Goal: Communication & Community: Answer question/provide support

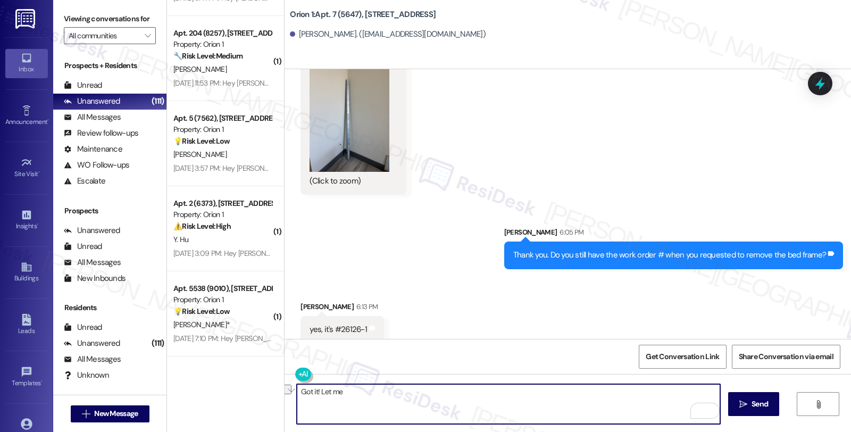
click at [254, 389] on div "( 1 ) Apt. 3002 (9026), 1580 W 30th St Property: Orion 1 🔧 Risk Level: Medium T…" at bounding box center [509, 216] width 684 height 432
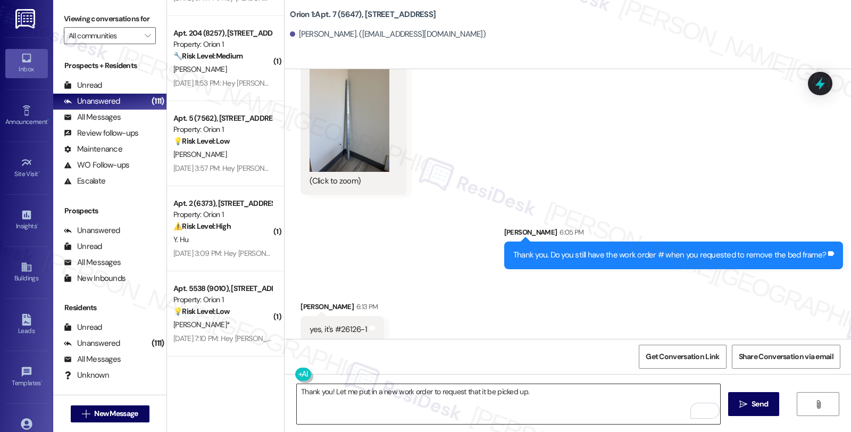
click at [538, 390] on textarea "Thank you! Let me put in a new work order to request that it be picked up." at bounding box center [508, 404] width 423 height 40
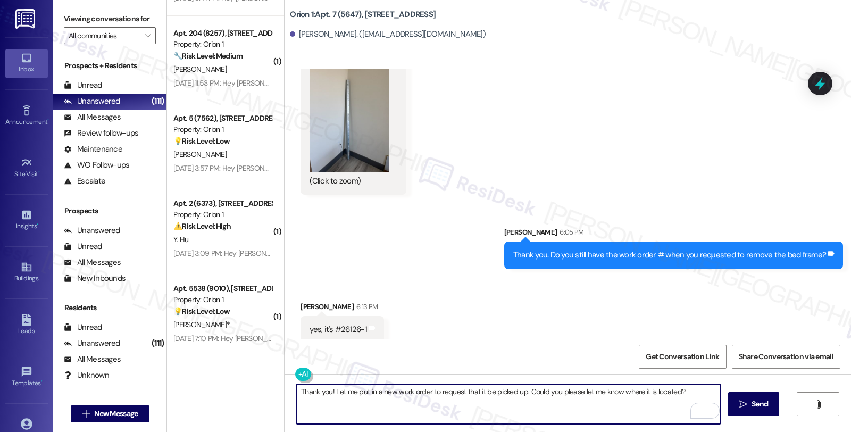
click at [684, 391] on textarea "Thank you! Let me put in a new work order to request that it be picked up. Coul…" at bounding box center [508, 404] width 423 height 40
paste textarea "Do we have your permission to enter during your absence? Also, do you have pets…"
type textarea "Thank you! Let me put in a new work order to request that it be picked up. Coul…"
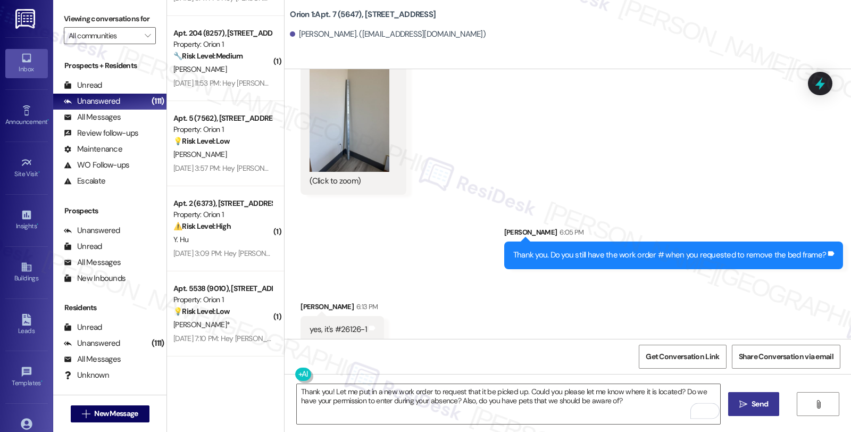
click at [753, 407] on span "Send" at bounding box center [759, 403] width 16 height 11
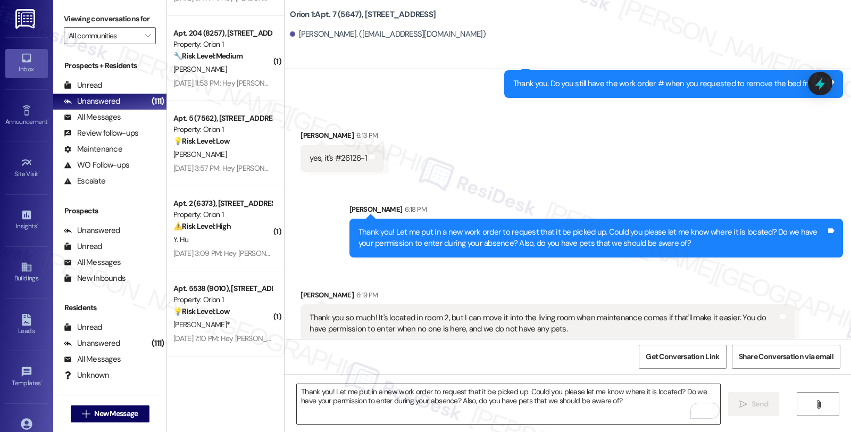
scroll to position [1133, 0]
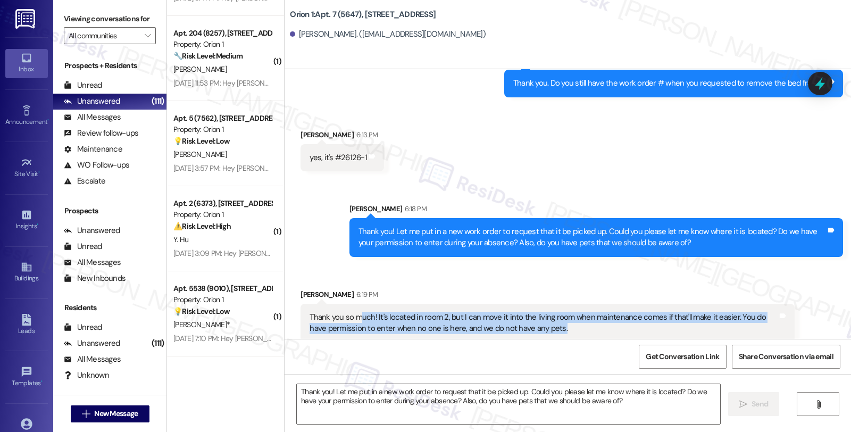
drag, startPoint x: 354, startPoint y: 304, endPoint x: 538, endPoint y: 325, distance: 184.7
click at [538, 325] on div "Thank you so much! It's located in room 2, but I can move it into the living ro…" at bounding box center [546, 323] width 493 height 39
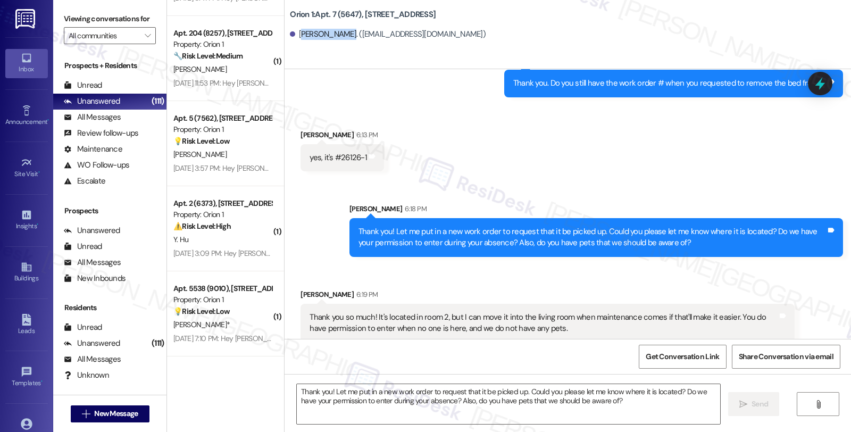
drag, startPoint x: 293, startPoint y: 32, endPoint x: 336, endPoint y: 32, distance: 43.1
click at [336, 32] on div "Tyse Whittaker. (tysewhittaker1@gmail.com)" at bounding box center [388, 34] width 196 height 11
click at [316, 36] on div "Tyse Whittaker. (tysewhittaker1@gmail.com)" at bounding box center [388, 34] width 196 height 11
drag, startPoint x: 291, startPoint y: 33, endPoint x: 339, endPoint y: 33, distance: 47.9
click at [339, 33] on div "Tyse Whittaker. (tysewhittaker1@gmail.com)" at bounding box center [388, 34] width 196 height 11
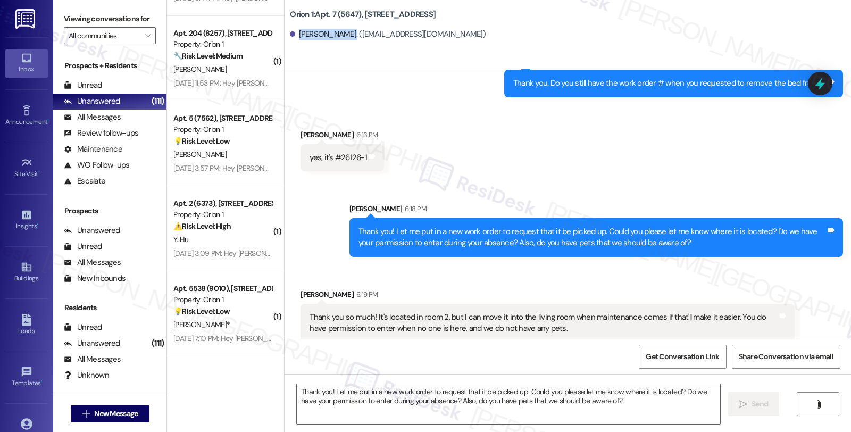
copy div "Tyse Whittaker"
click at [145, 40] on icon "" at bounding box center [148, 35] width 6 height 9
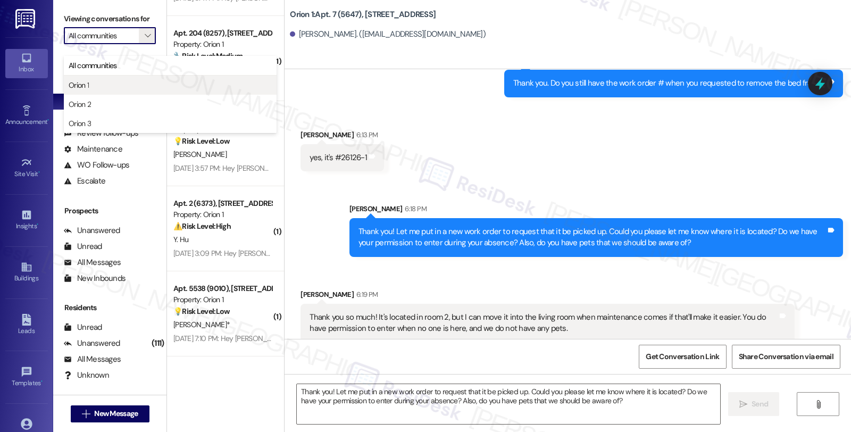
click at [108, 89] on span "Orion 1" at bounding box center [170, 85] width 203 height 11
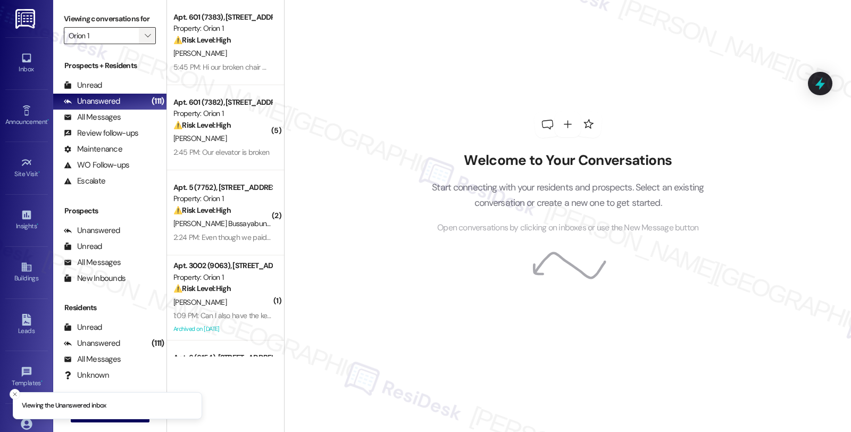
click at [145, 40] on icon "" at bounding box center [148, 35] width 6 height 9
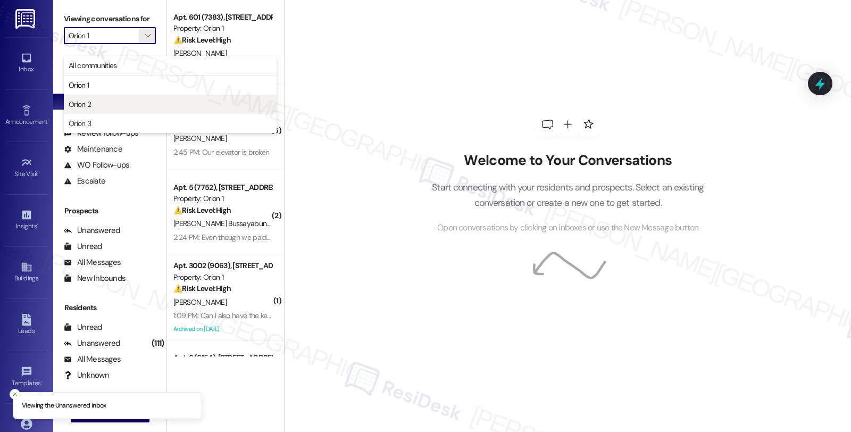
click at [123, 106] on span "Orion 2" at bounding box center [170, 104] width 203 height 11
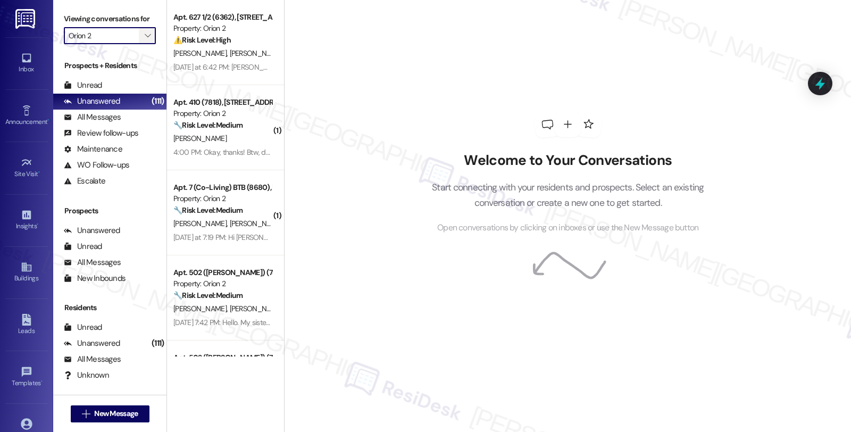
click at [144, 44] on span "" at bounding box center [147, 35] width 10 height 17
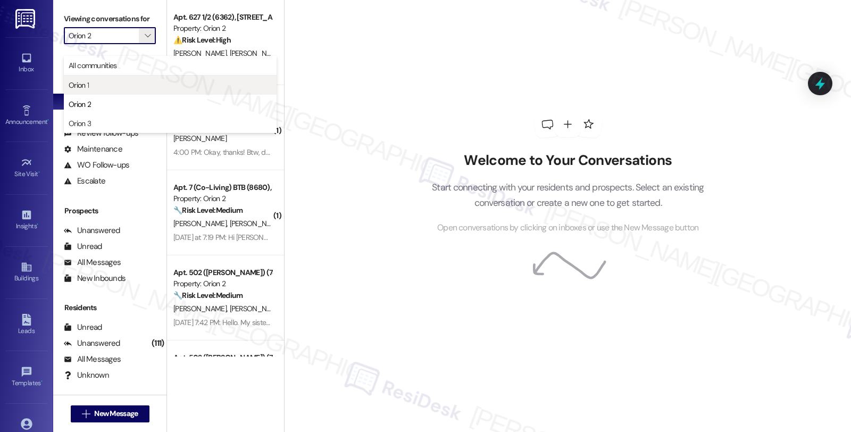
click at [103, 85] on span "Orion 1" at bounding box center [170, 85] width 203 height 11
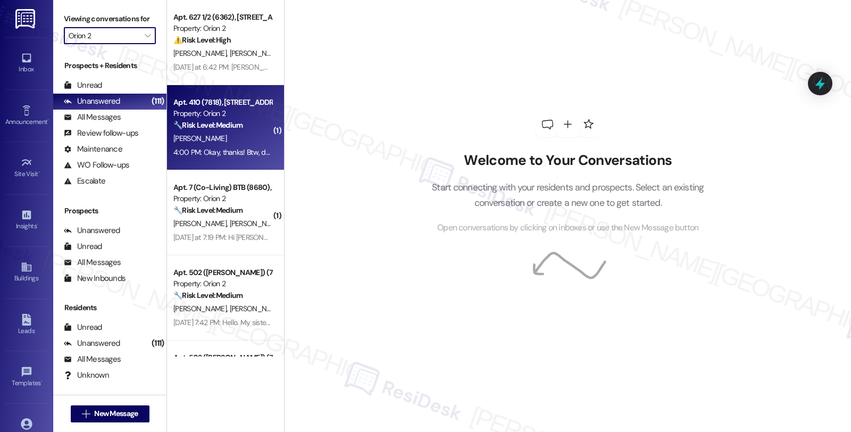
type input "Orion 1"
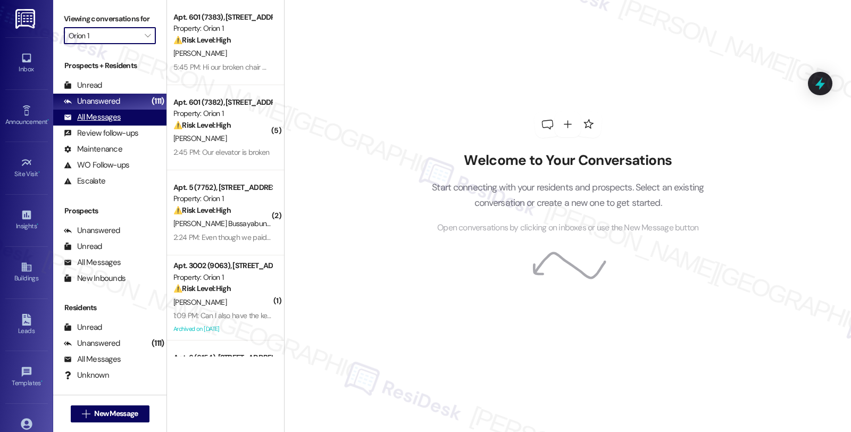
click at [108, 123] on div "All Messages" at bounding box center [92, 117] width 57 height 11
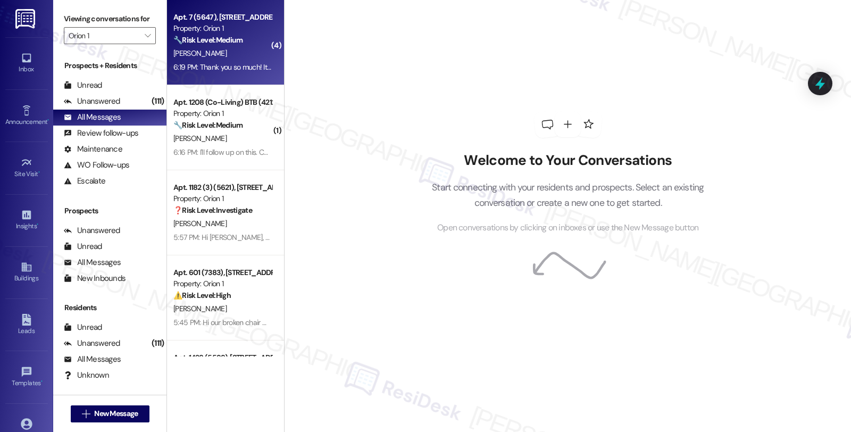
click at [246, 39] on div "🔧 Risk Level: Medium The resident is requesting the removal of a metal bar left…" at bounding box center [222, 40] width 98 height 11
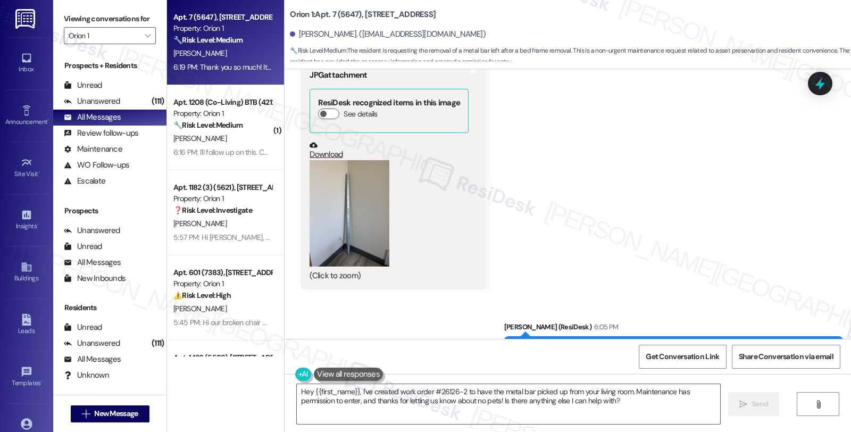
scroll to position [827, 0]
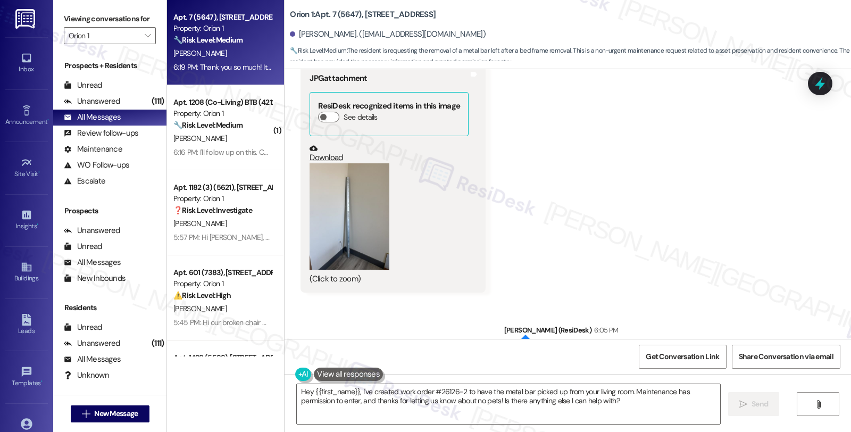
click at [326, 147] on link "Download" at bounding box center [388, 153] width 159 height 19
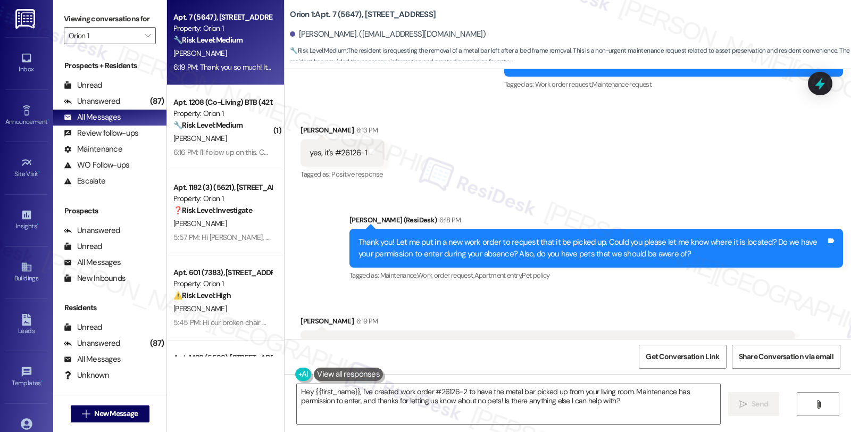
scroll to position [1123, 0]
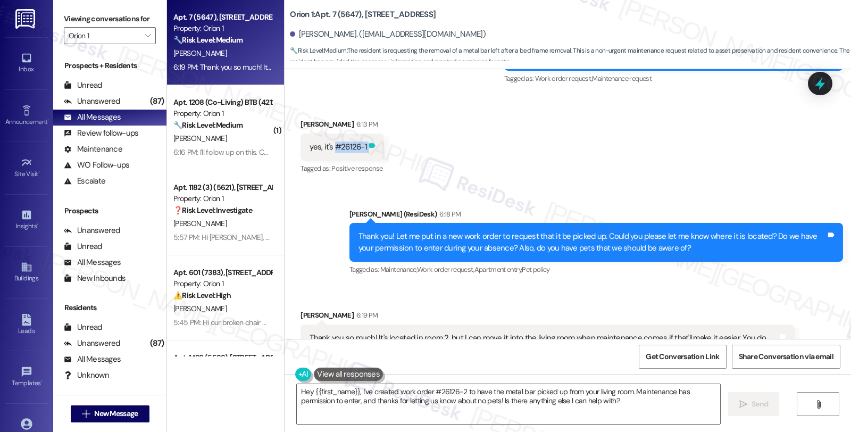
drag, startPoint x: 328, startPoint y: 136, endPoint x: 360, endPoint y: 133, distance: 32.5
click at [360, 133] on div "yes, it's #26126-1 Tags and notes" at bounding box center [341, 146] width 83 height 27
copy div "#26126-1 Tags and notes"
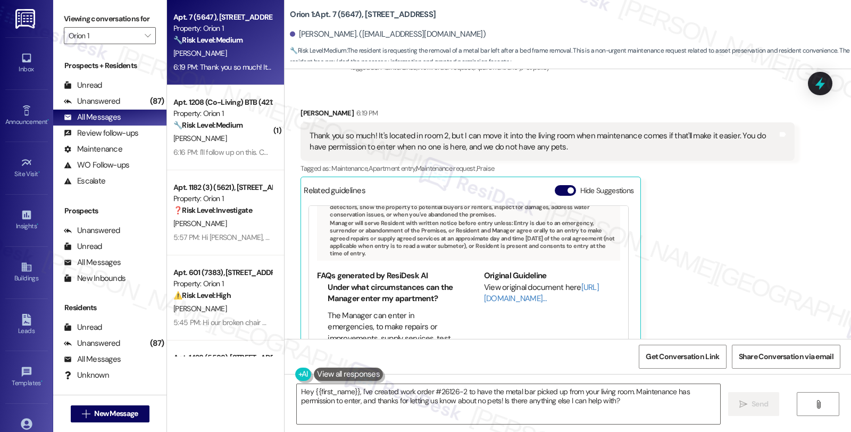
scroll to position [1300, 0]
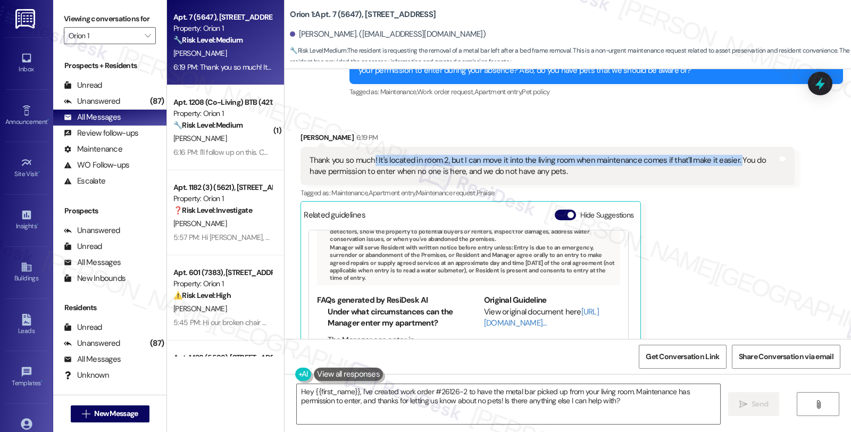
drag, startPoint x: 367, startPoint y: 147, endPoint x: 725, endPoint y: 150, distance: 357.8
click at [725, 155] on div "Thank you so much! It's located in room 2, but I can move it into the living ro…" at bounding box center [542, 166] width 467 height 23
copy div "! It's located in room 2, but I can move it into the living room when maintenan…"
click at [297, 391] on textarea "Hey {{first_name}}, I've created work order #26126-2 to have the metal bar pick…" at bounding box center [508, 404] width 423 height 40
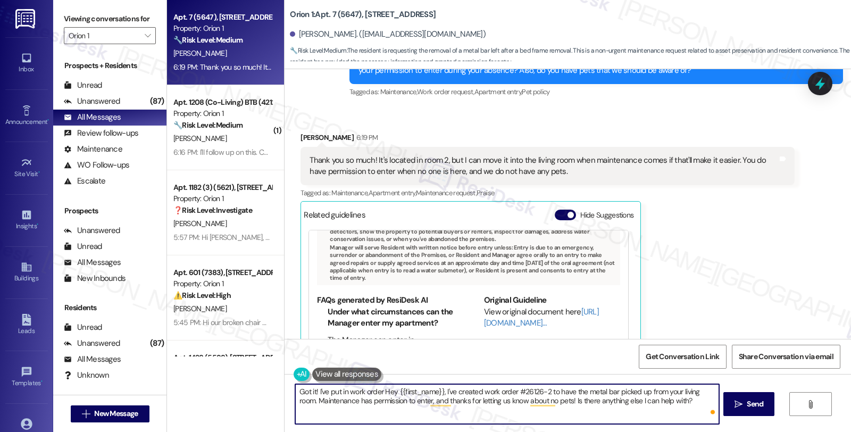
paste textarea "#27178-1"
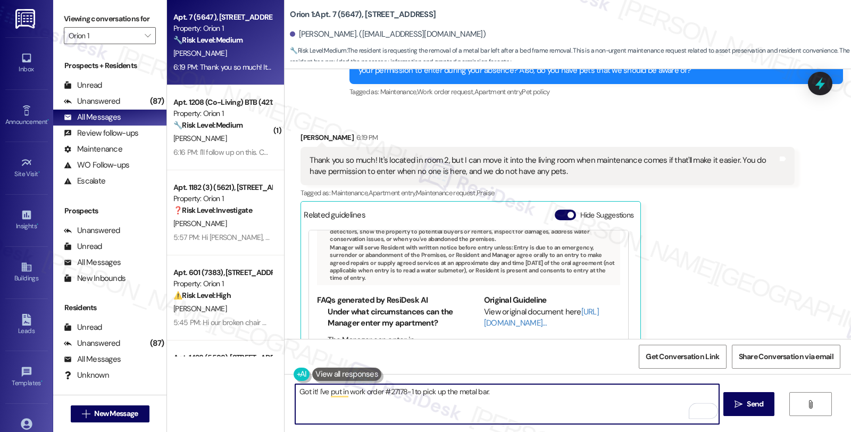
click at [500, 396] on textarea "Got it! I've put in work order #27178-1 to pick up the metal bar." at bounding box center [506, 404] width 423 height 40
click at [312, 397] on textarea "Got it! I've put in work order #27178-1 to pick up the metal bar. Mainteannce w…" at bounding box center [506, 404] width 423 height 40
click at [375, 406] on textarea "Got it! I've put in work order #27178-1 to pick up the metal bar. Maintenance w…" at bounding box center [506, 404] width 423 height 40
click at [496, 410] on textarea "Got it! I've put in work order #27178-1 to pick up the metal bar. Maintenance w…" at bounding box center [506, 404] width 423 height 40
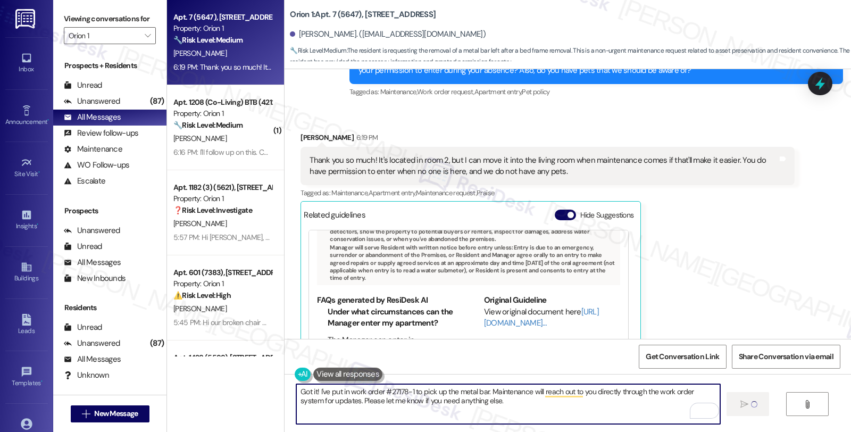
type textarea "Got it! I've put in work order #27178-1 to pick up the metal bar. Maintenance w…"
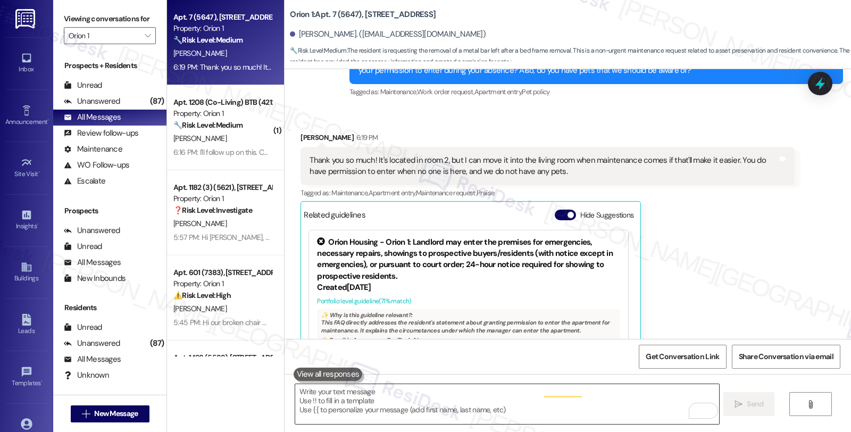
scroll to position [1359, 0]
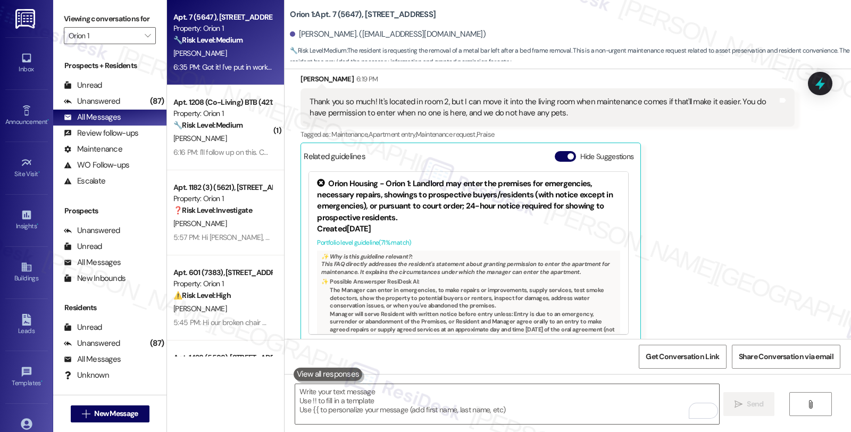
click at [762, 200] on div "Tyse Whittaker 6:19 PM Thank you so much! It's located in room 2, but I can mov…" at bounding box center [546, 207] width 493 height 269
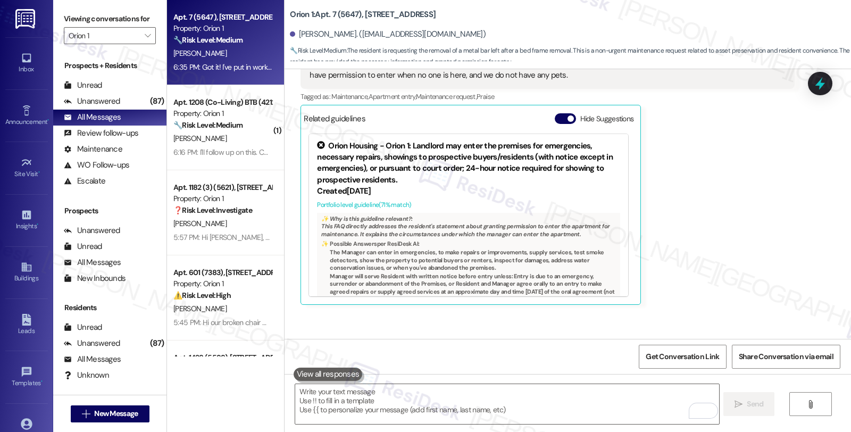
scroll to position [1445, 0]
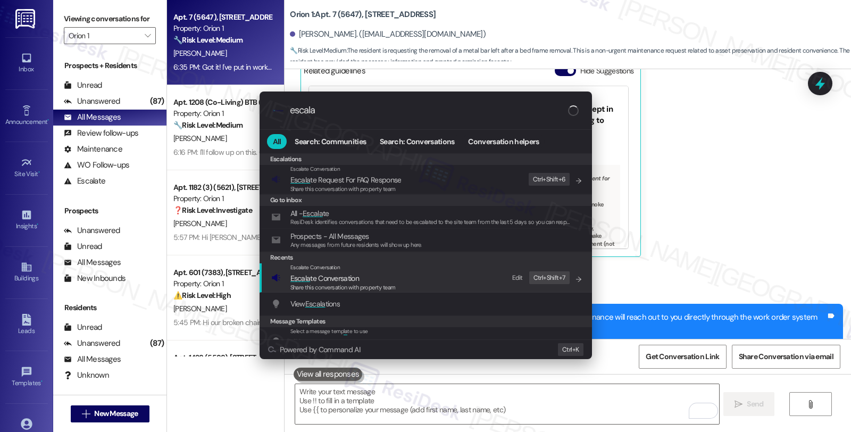
type input "escala"
click at [364, 273] on span "Escala te Conversation" at bounding box center [342, 278] width 105 height 12
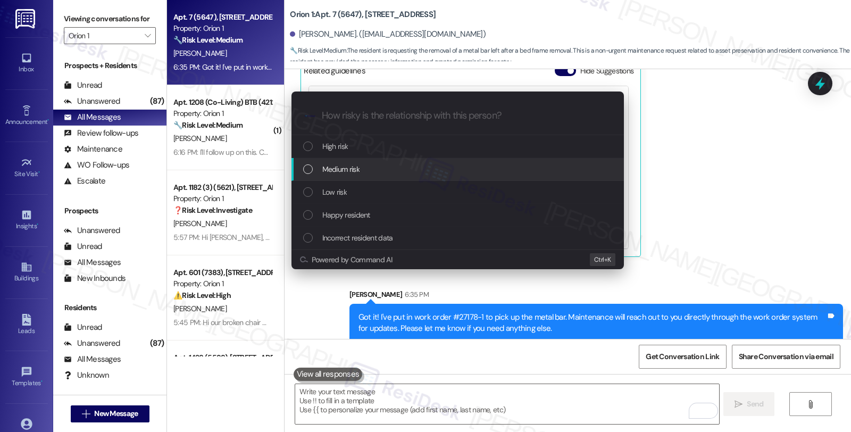
click at [368, 171] on div "Medium risk" at bounding box center [458, 169] width 311 height 12
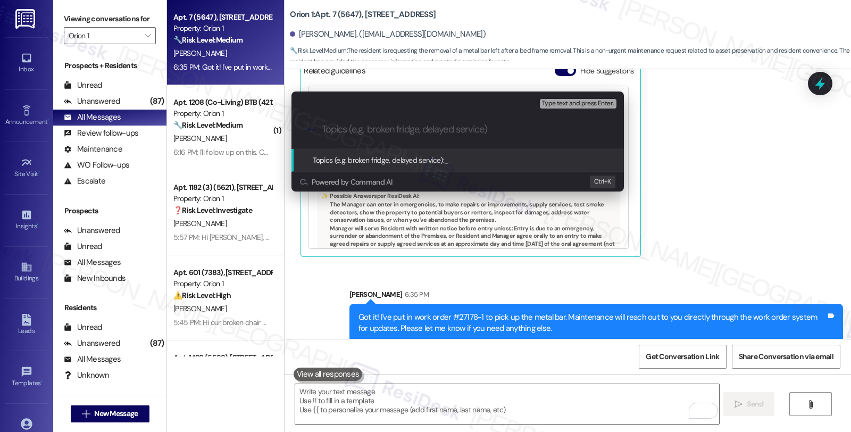
paste input "#27178-1"
click at [448, 135] on div ".cls-1{fill:#0a055f;}.cls-2{fill:#0cc4c4;} resideskLogoBlueOrange #27178-1 (Pic…" at bounding box center [457, 130] width 332 height 38
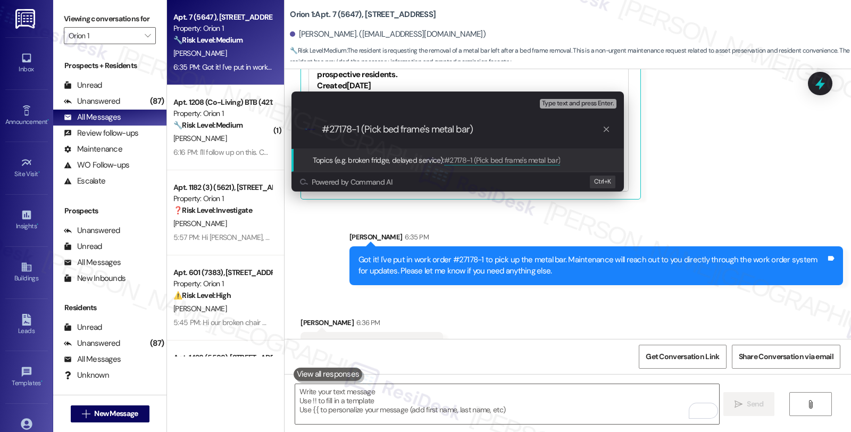
scroll to position [1518, 0]
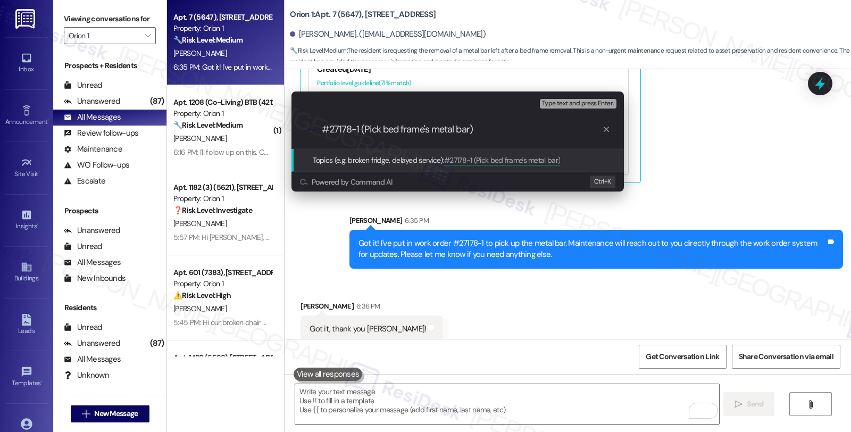
click at [323, 128] on input "#27178-1 (Pick bed frame's metal bar)" at bounding box center [462, 129] width 280 height 11
paste input "Work Order Filed by ResiDesk - WO"
type input "Work Order Filed by ResiDesk - WO #27178-1 (Pick bed frame's metal bar)"
click at [551, 100] on span "Type text and press Enter." at bounding box center [578, 103] width 72 height 7
click at [458, 128] on input "Work Order Filed by ResiDesk - WO #27178-1 (Pick bed frame's metal bar)" at bounding box center [462, 129] width 280 height 11
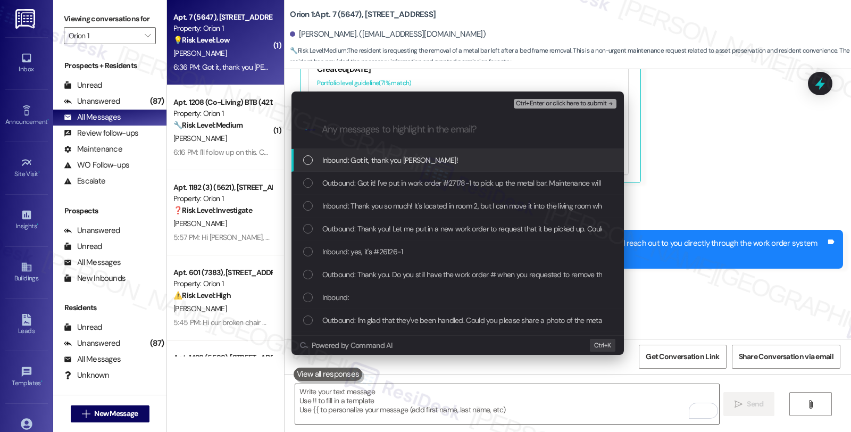
click at [363, 162] on span "Inbound: Got it, thank you Sarah!" at bounding box center [390, 160] width 136 height 12
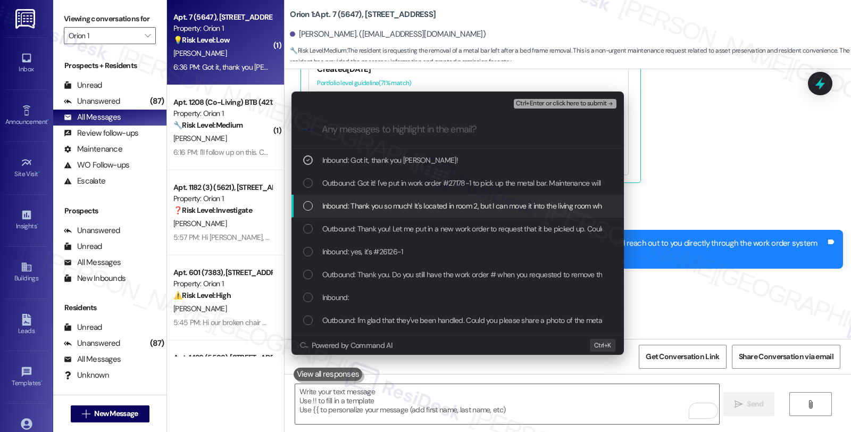
click at [351, 202] on span "Inbound: Thank you so much! It's located in room 2, but I can move it into the …" at bounding box center [661, 206] width 679 height 12
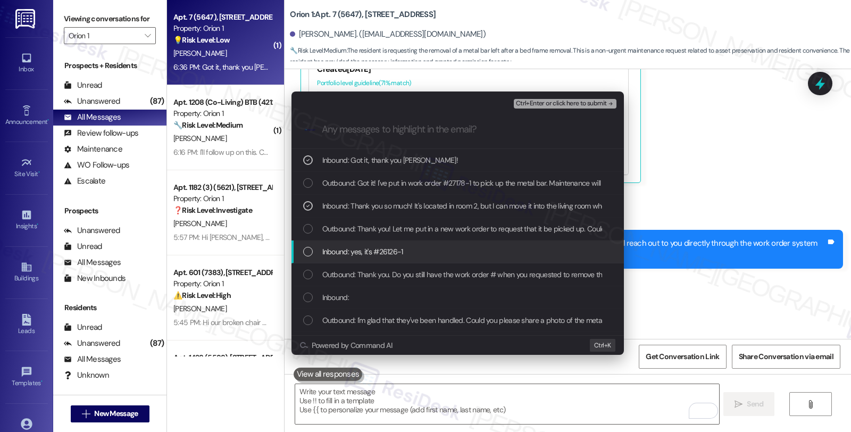
click at [351, 252] on span "Inbound: yes, it's #26126-1" at bounding box center [362, 252] width 81 height 12
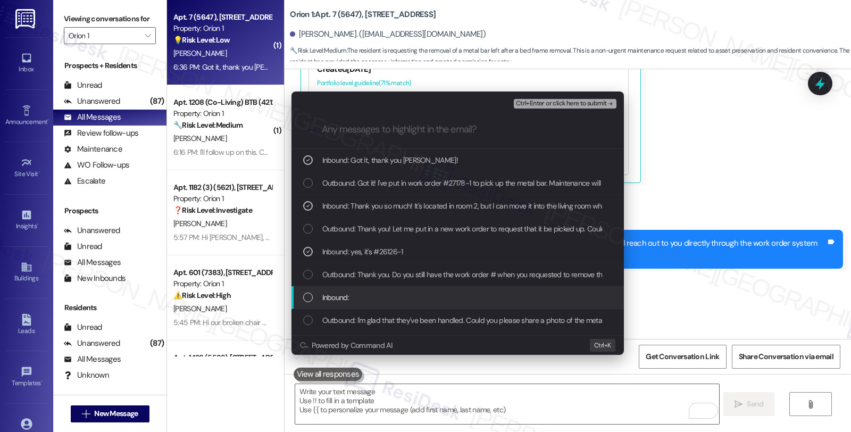
click at [352, 293] on div "Inbound:" at bounding box center [458, 297] width 311 height 12
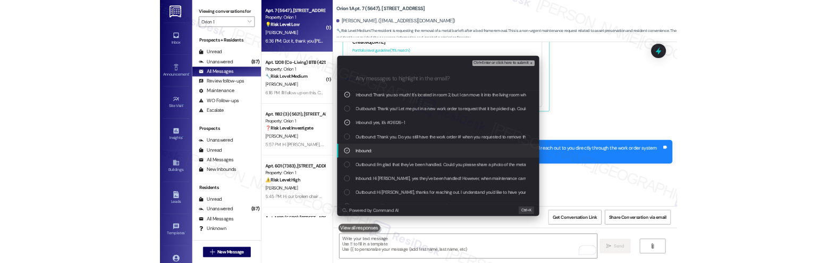
scroll to position [59, 0]
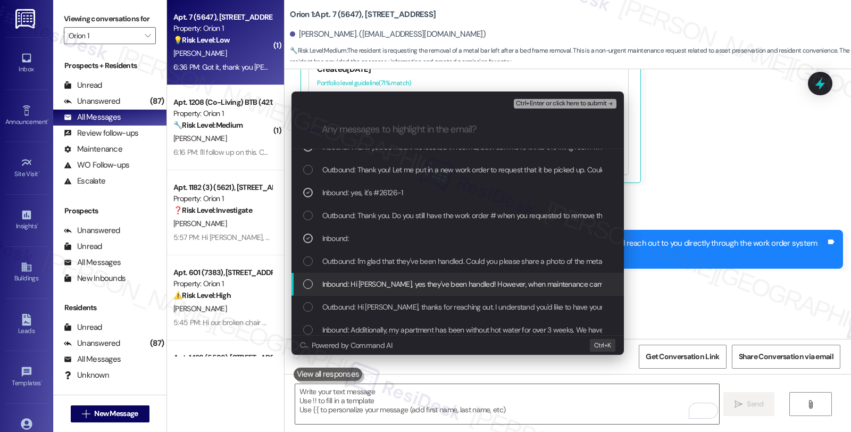
click at [358, 286] on span "Inbound: Hi Sarah, yes they've been handled! However, when maintenance came to …" at bounding box center [775, 284] width 907 height 12
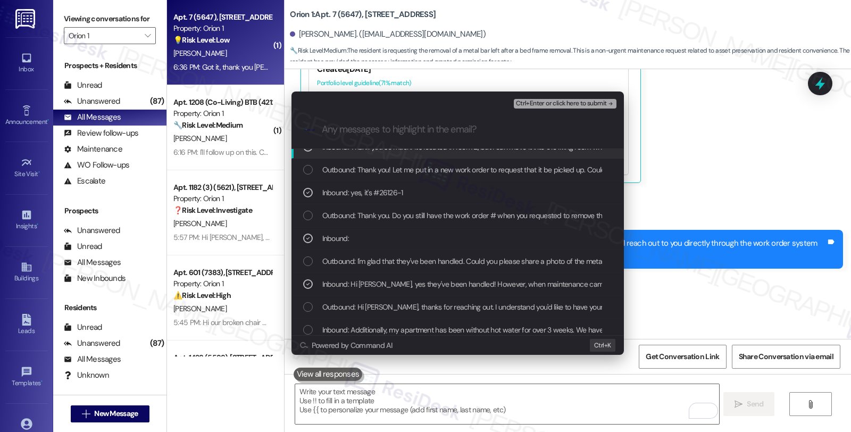
click at [541, 98] on div "Ctrl+Enter or click here to submit" at bounding box center [566, 104] width 105 height 14
click at [541, 104] on span "Ctrl+Enter or click here to submit" at bounding box center [561, 103] width 91 height 7
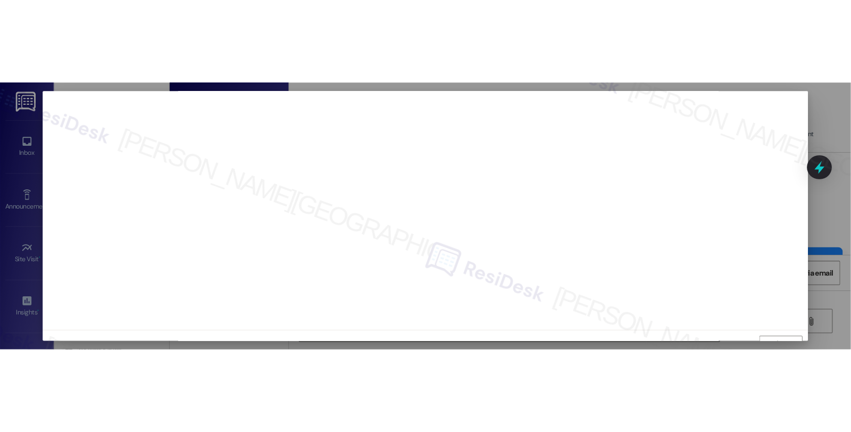
scroll to position [16, 0]
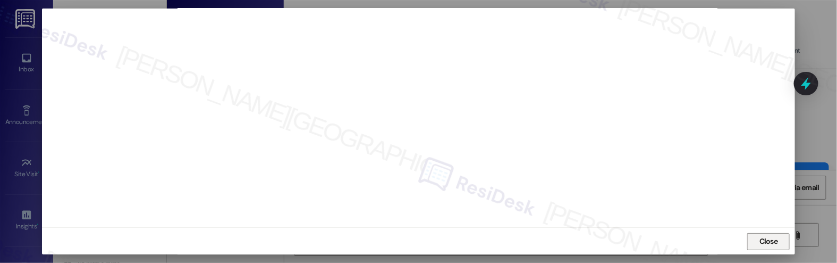
click at [767, 241] on span "Close" at bounding box center [769, 241] width 19 height 11
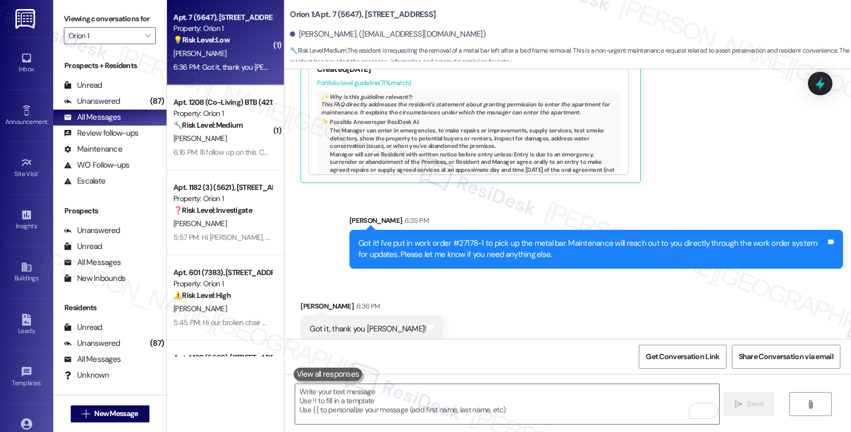
scroll to position [1519, 0]
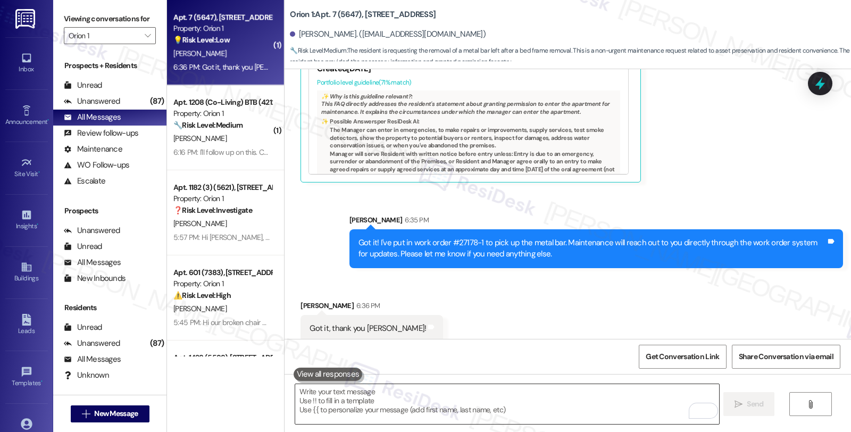
click at [353, 405] on textarea "To enrich screen reader interactions, please activate Accessibility in Grammarl…" at bounding box center [506, 404] width 423 height 40
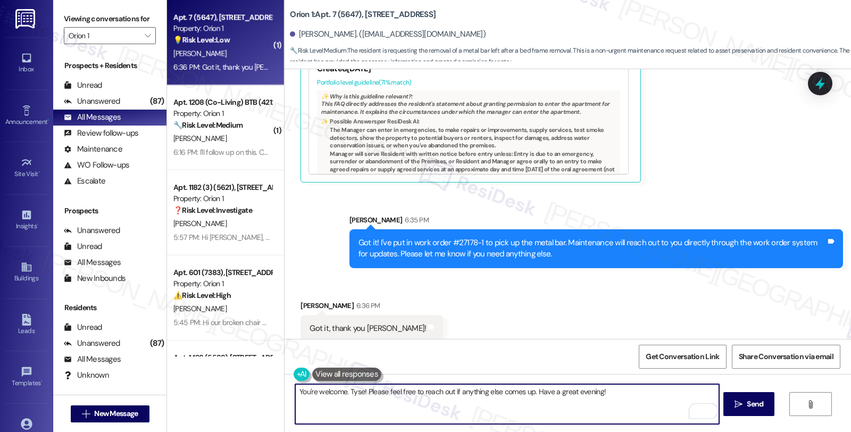
type textarea "You're welcome. Tyse! Please feel free to reach out if anything else comes up. …"
click at [625, 382] on div "You're welcome. Tyse! Please feel free to reach out if anything else comes up. …" at bounding box center [567, 414] width 566 height 80
click at [626, 390] on textarea "You're welcome. Tyse! Please feel free to reach out if anything else comes up. …" at bounding box center [506, 404] width 423 height 40
click at [764, 400] on button " Send" at bounding box center [749, 404] width 52 height 24
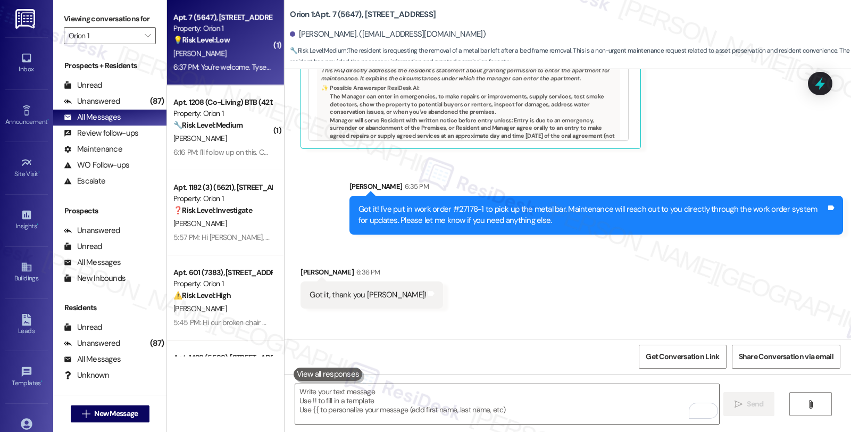
scroll to position [1593, 0]
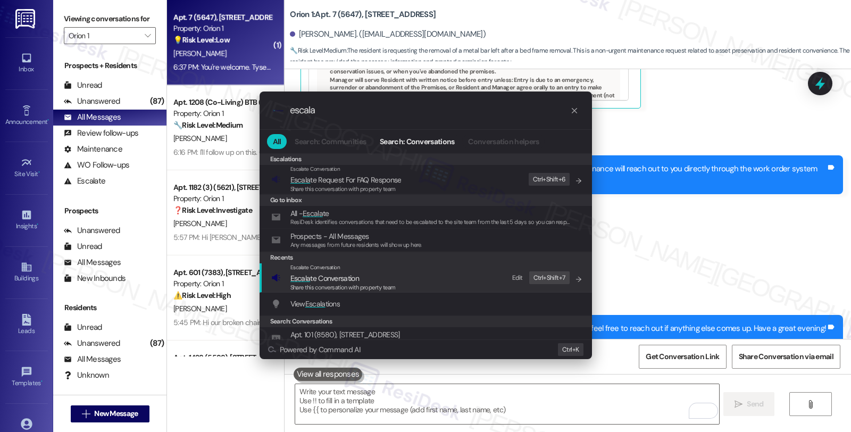
type input "escala"
click at [344, 280] on span "Escala te Conversation" at bounding box center [324, 278] width 69 height 10
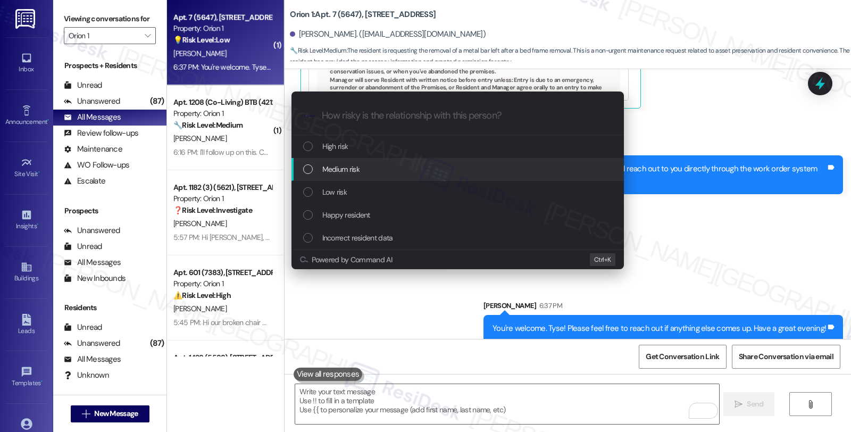
click at [346, 166] on span "Medium risk" at bounding box center [340, 169] width 37 height 12
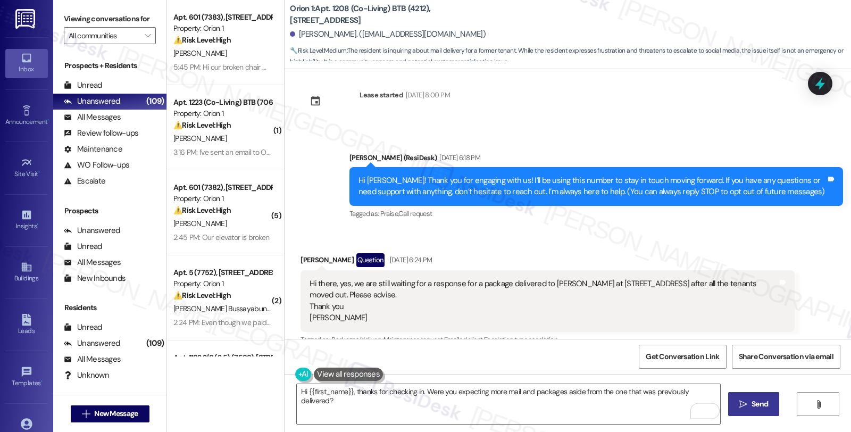
click at [737, 401] on span " Send" at bounding box center [753, 403] width 33 height 11
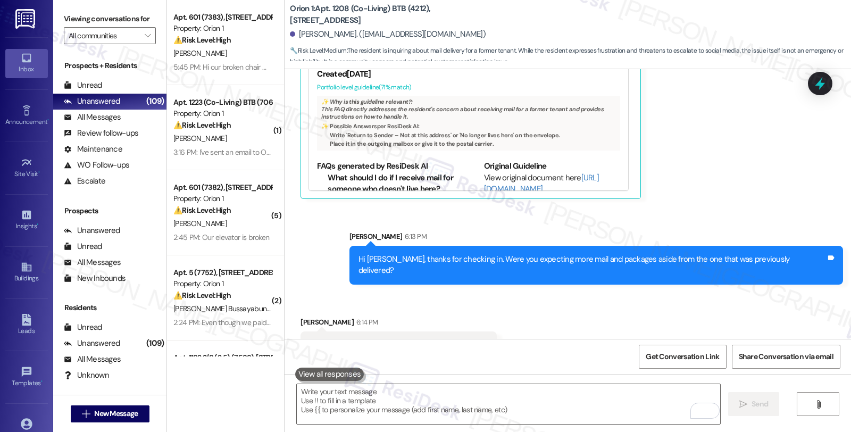
scroll to position [751, 0]
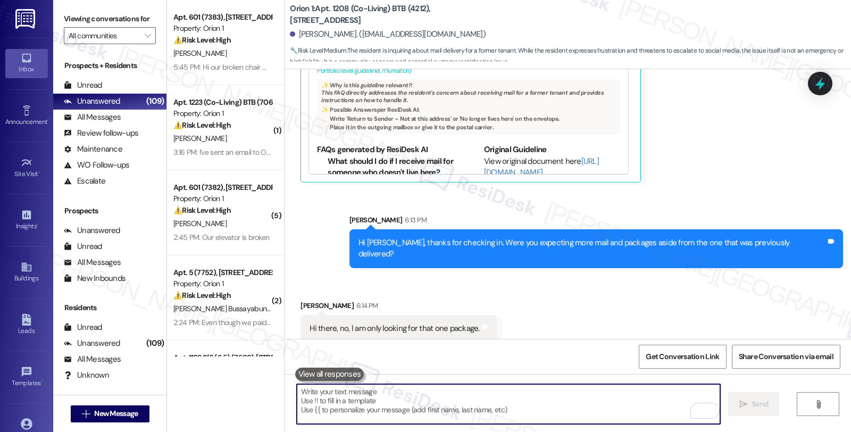
click at [424, 402] on textarea "To enrich screen reader interactions, please activate Accessibility in Grammarl…" at bounding box center [508, 404] width 423 height 40
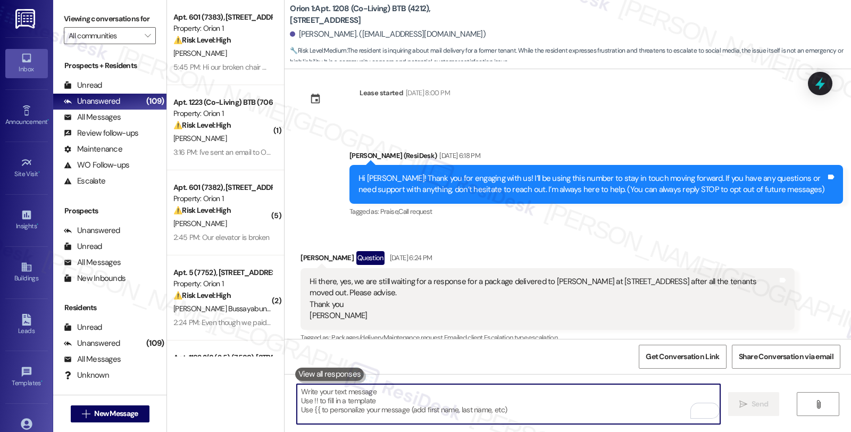
scroll to position [0, 0]
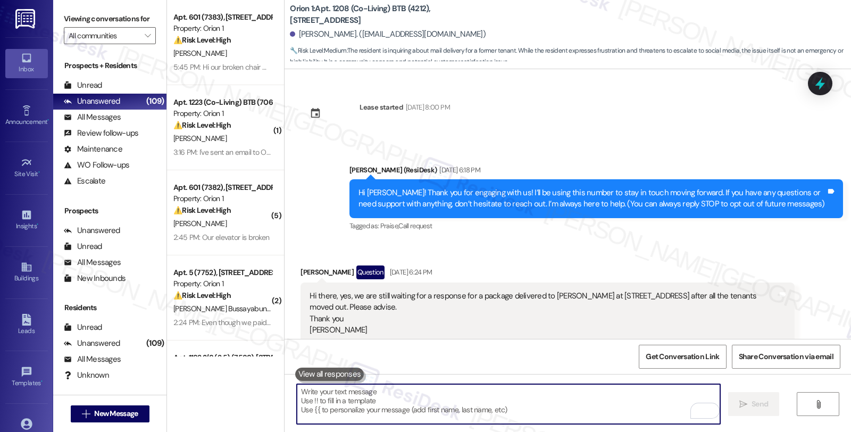
click at [322, 404] on textarea "To enrich screen reader interactions, please activate Accessibility in Grammarl…" at bounding box center [508, 404] width 423 height 40
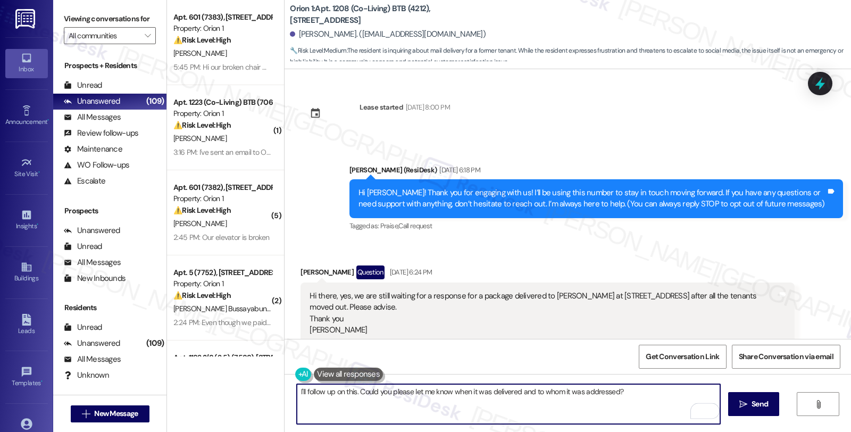
click at [637, 392] on textarea "I'll follow up on this. Could you please let me know when it was delivered and …" at bounding box center [508, 404] width 423 height 40
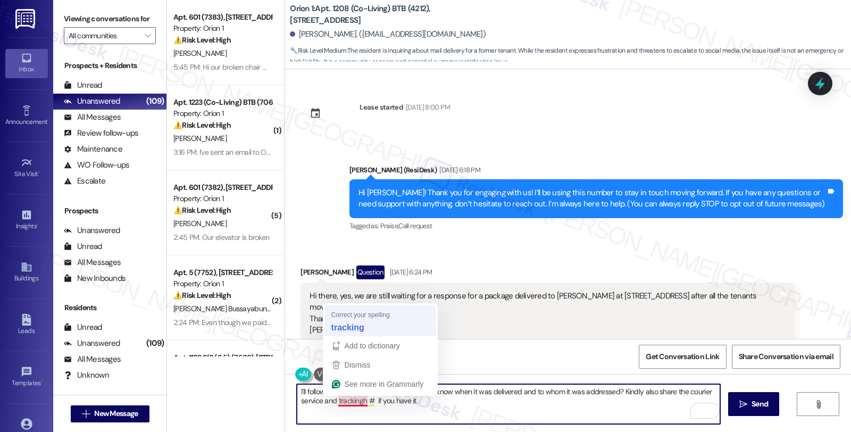
type textarea "I'll follow up on this. Could you please let me know when it was delivered and …"
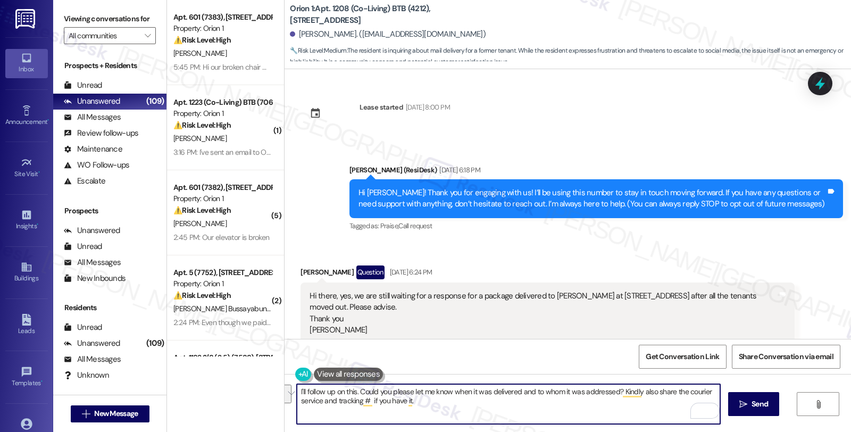
drag, startPoint x: 338, startPoint y: 390, endPoint x: 263, endPoint y: 380, distance: 75.1
click at [263, 380] on div "Apt. 601 (7383), 1317 W Jefferson Blvd Property: Orion 1 ⚠️ Risk Level: High Th…" at bounding box center [509, 216] width 684 height 432
click at [771, 404] on button " Send" at bounding box center [754, 404] width 52 height 24
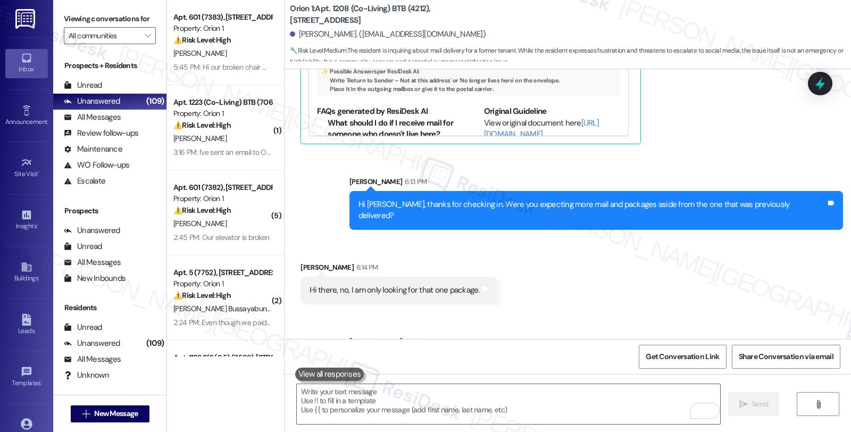
scroll to position [837, 0]
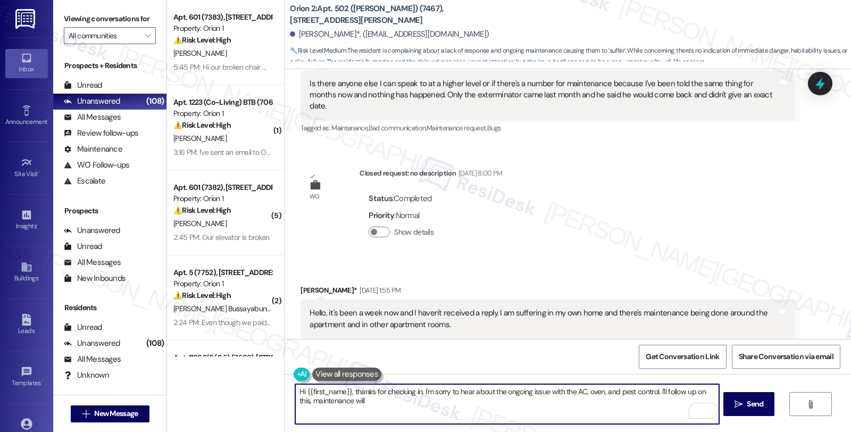
click at [385, 405] on textarea "Hi {{first_name}}, thanks for checking in. I'm sorry to hear about the ongoing …" at bounding box center [506, 404] width 423 height 40
click at [437, 402] on textarea "Hi {{first_name}}, thanks for checking in. I'm sorry to hear about the ongoing …" at bounding box center [506, 404] width 423 height 40
click at [416, 400] on textarea "Hi {{first_name}}, thanks for checking in. I'm sorry to hear about the ongoing …" at bounding box center [506, 404] width 423 height 40
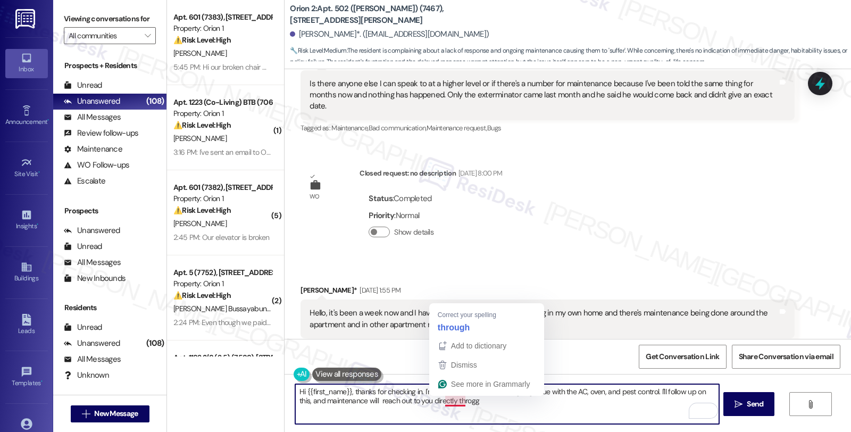
click at [448, 402] on textarea "Hi {{first_name}}, thanks for checking in. I'm sorry to hear about the ongoing …" at bounding box center [506, 404] width 423 height 40
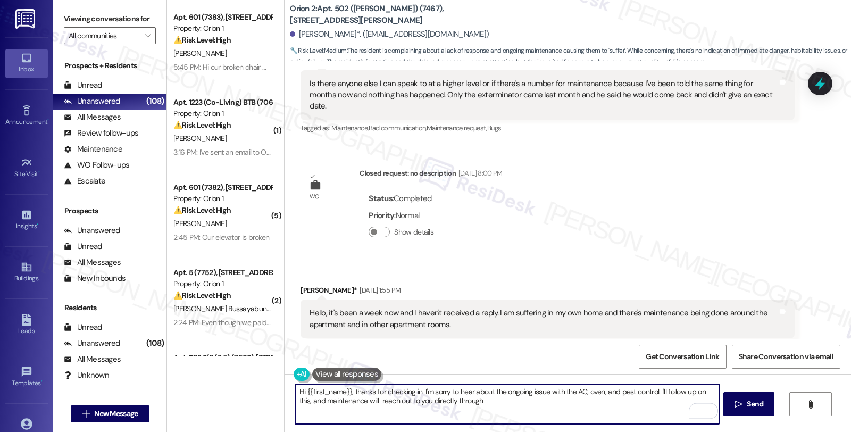
click at [477, 397] on textarea "Hi {{first_name}}, thanks for checking in. I'm sorry to hear about the ongoing …" at bounding box center [506, 404] width 423 height 40
click at [436, 402] on textarea "Hi {{first_name}}, thanks for checking in. I'm sorry to hear about the ongoing …" at bounding box center [506, 404] width 423 height 40
click at [602, 406] on textarea "Hi {{first_name}}, thanks for checking in. I'm sorry to hear about the ongoing …" at bounding box center [506, 404] width 423 height 40
type textarea "Hi {{first_name}}, thanks for checking in. I'm sorry to hear about the ongoing …"
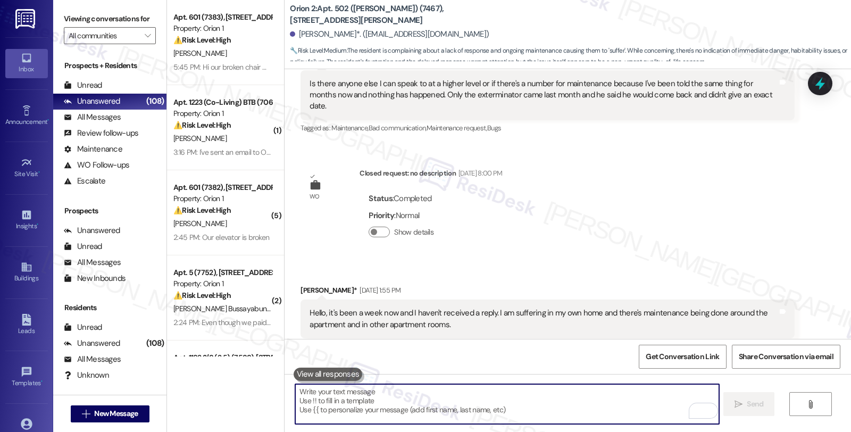
scroll to position [3411, 0]
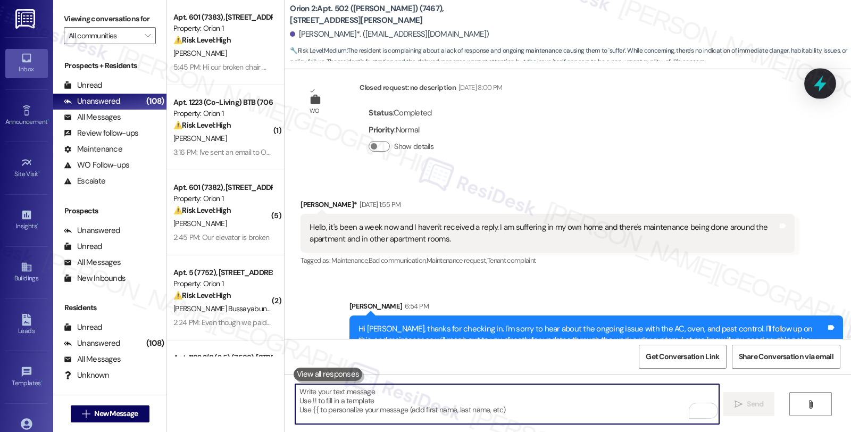
click at [811, 88] on icon at bounding box center [820, 83] width 18 height 18
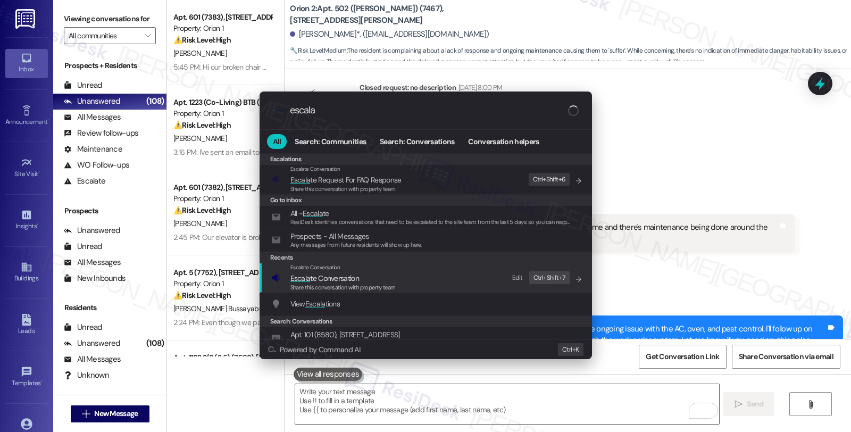
type input "escala"
click at [396, 282] on div "Escalate Conversation Escala te Conversation Share this conversation with prope…" at bounding box center [426, 277] width 311 height 29
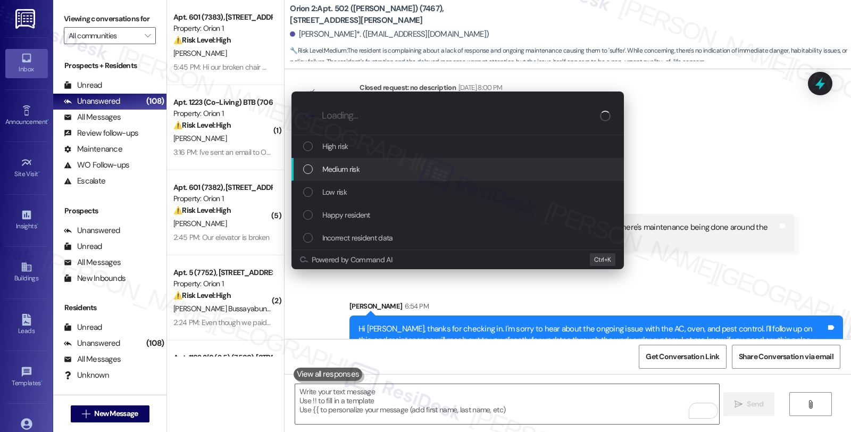
click at [388, 164] on div "Medium risk" at bounding box center [458, 169] width 311 height 12
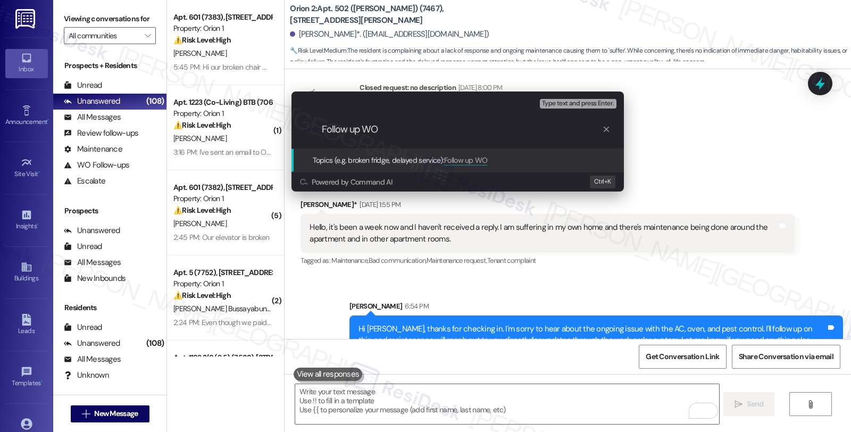
click at [448, 136] on div ".cls-1{fill:#0a055f;}.cls-2{fill:#0cc4c4;} resideskLogoBlueOrange Follow up WO" at bounding box center [457, 130] width 332 height 38
click at [423, 128] on input "Follow up WO" at bounding box center [462, 129] width 280 height 11
paste input "#27044-1 As"
paste input "#25223-1"
click at [561, 128] on input "Follow up WO #27044-1 (Oven, AC), #25223-1 (AC)" at bounding box center [462, 129] width 280 height 11
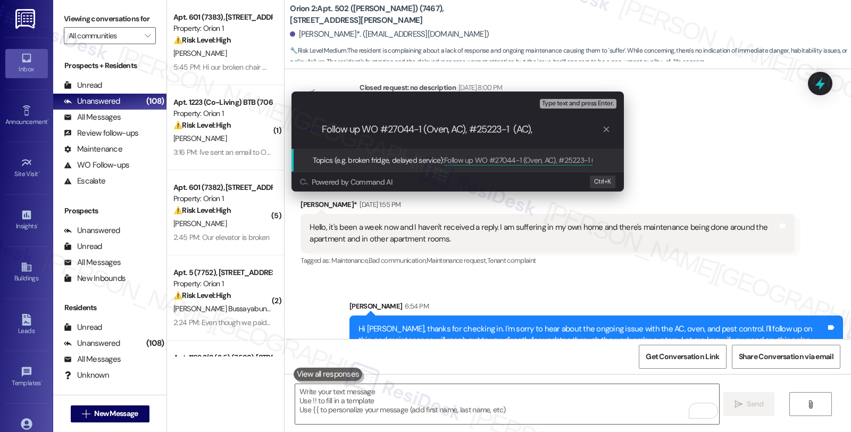
paste input "#23915-1"
click at [574, 132] on input "Follow up WO #27044-1 (Oven, AC), #25223-1 (AC), #23915-1 (Oven), and Pest Cont…" at bounding box center [462, 129] width 280 height 11
click at [599, 128] on input "Follow up WO #27044-1 (Oven, AC), #25223-1 (AC), #23915-1 (Oven), and Pest Cont…" at bounding box center [462, 129] width 280 height 11
type input "Follow up WO #27044-1 (Oven, AC), #25223-1 (AC), #23915-1 (Oven), and Pest Cont…"
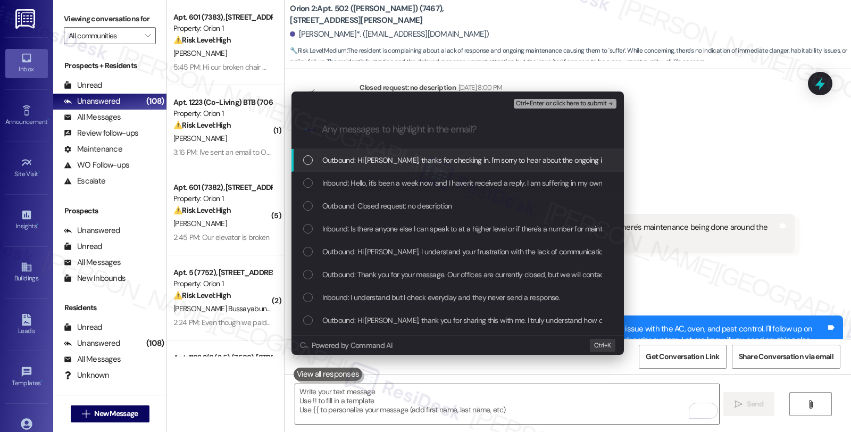
scroll to position [0, 0]
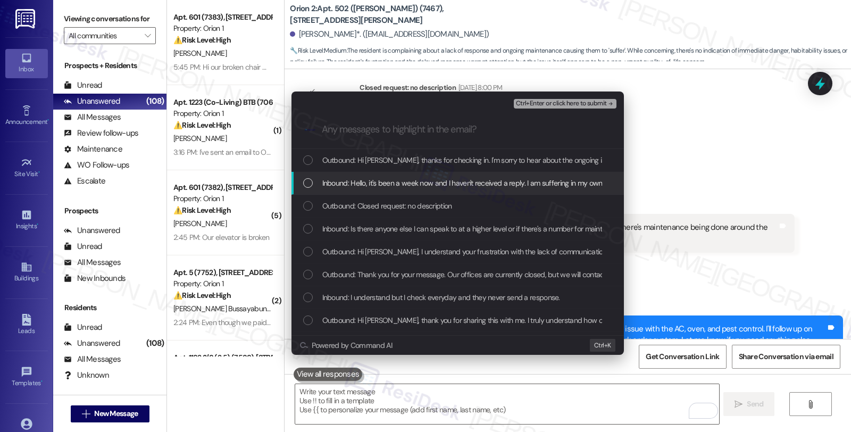
click at [380, 183] on span "Inbound: Hello, it's been a week now and I haven't received a reply. I am suffe…" at bounding box center [612, 183] width 580 height 12
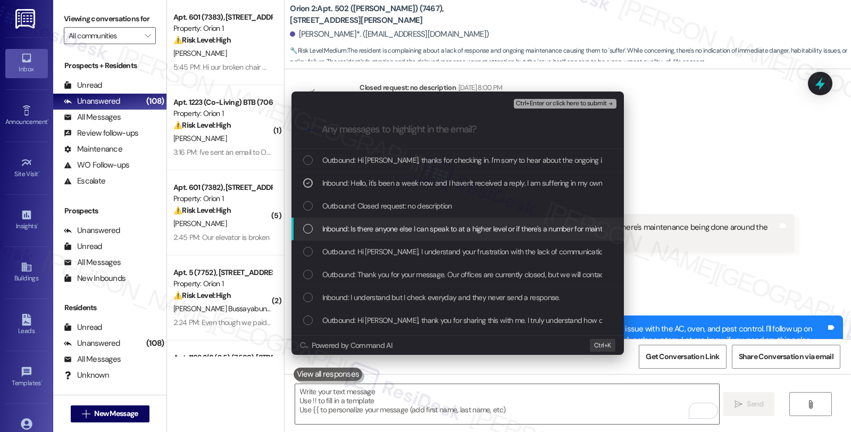
click at [474, 231] on span "Inbound: Is there anyone else I can speak to at a higher level or if there's a …" at bounding box center [761, 229] width 879 height 12
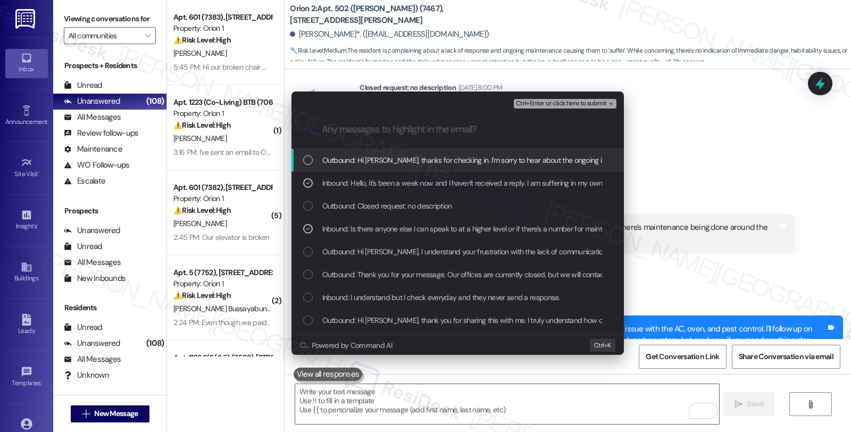
click at [561, 105] on span "Ctrl+Enter or click here to submit" at bounding box center [561, 103] width 91 height 7
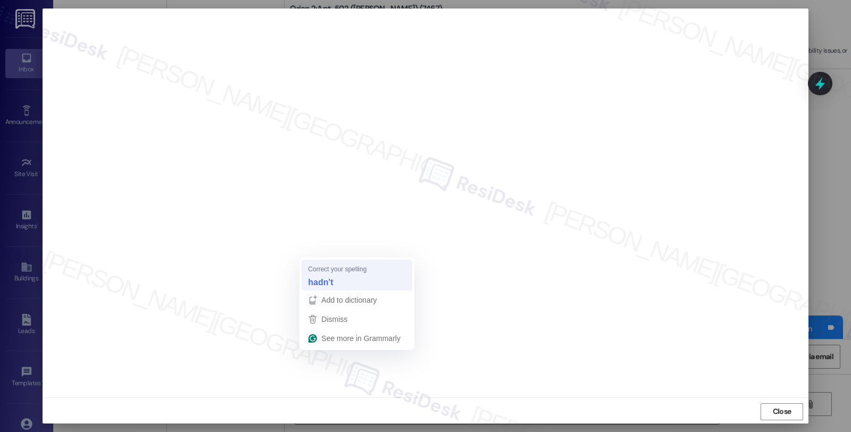
click at [324, 280] on strong "hadn't" at bounding box center [320, 282] width 25 height 12
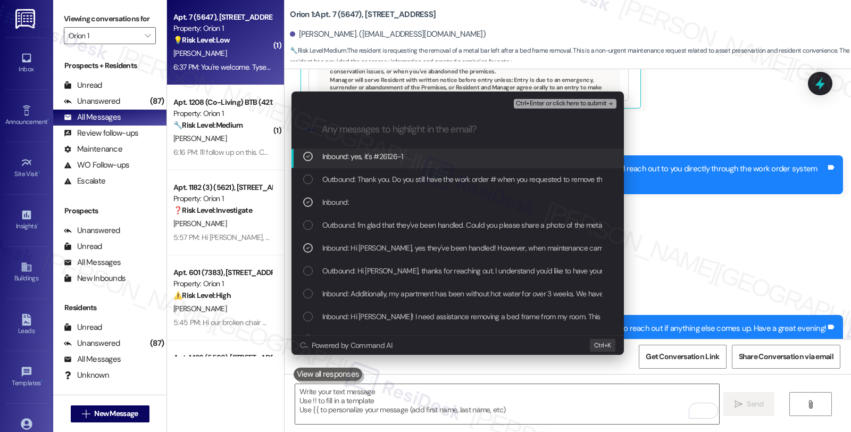
click at [550, 102] on span "Ctrl+Enter or click here to submit" at bounding box center [561, 103] width 91 height 7
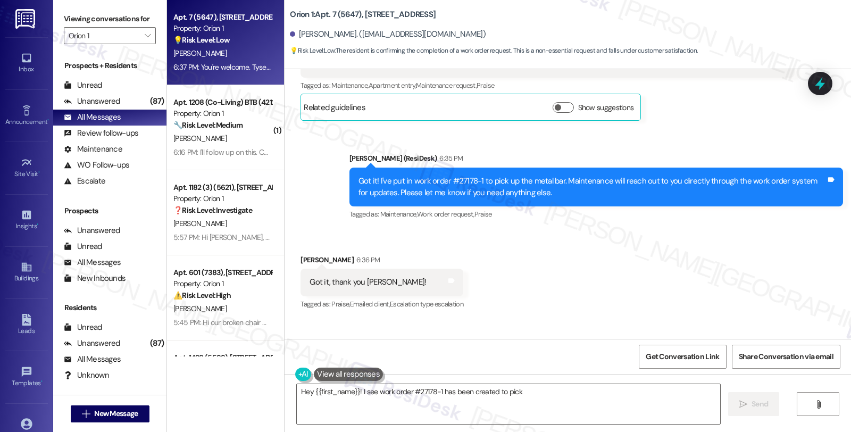
scroll to position [1467, 0]
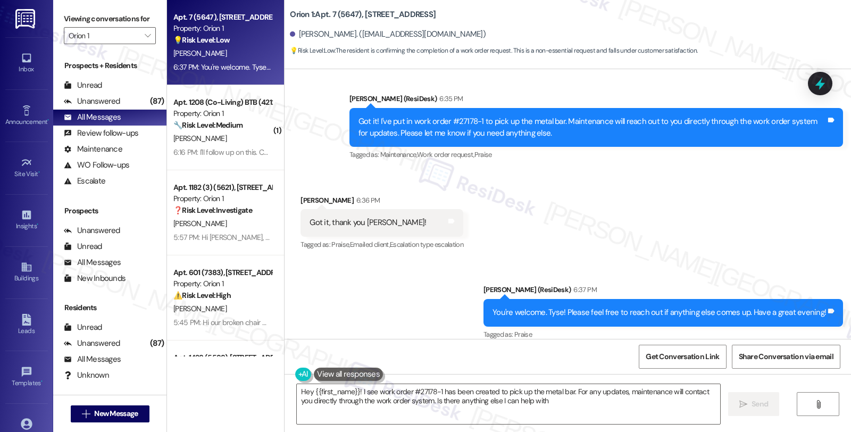
type textarea "Hey {{first_name}}! I see work order #27178-1 has been created to pick up the m…"
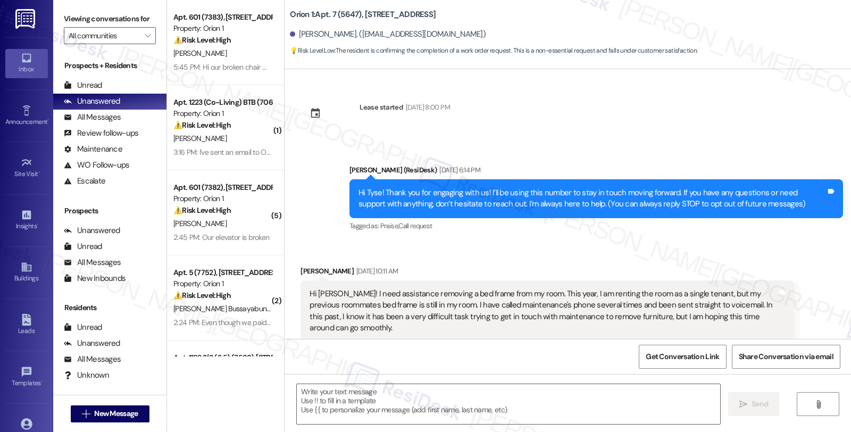
scroll to position [1695, 0]
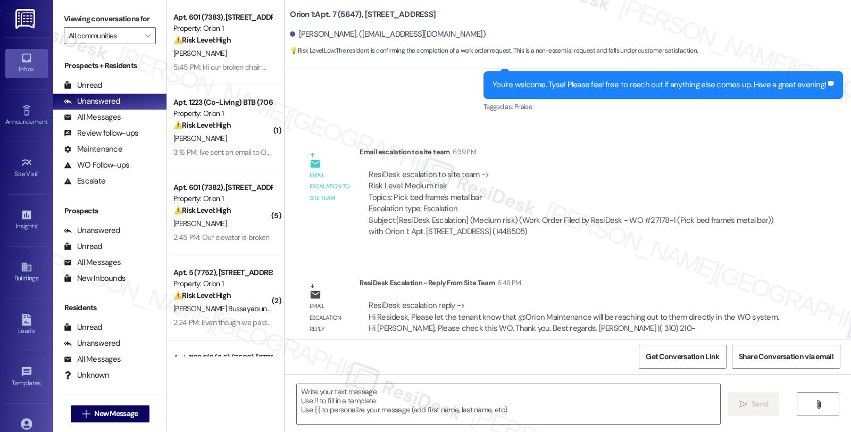
type textarea "Fetching suggested responses. Please feel free to read through the conversation…"
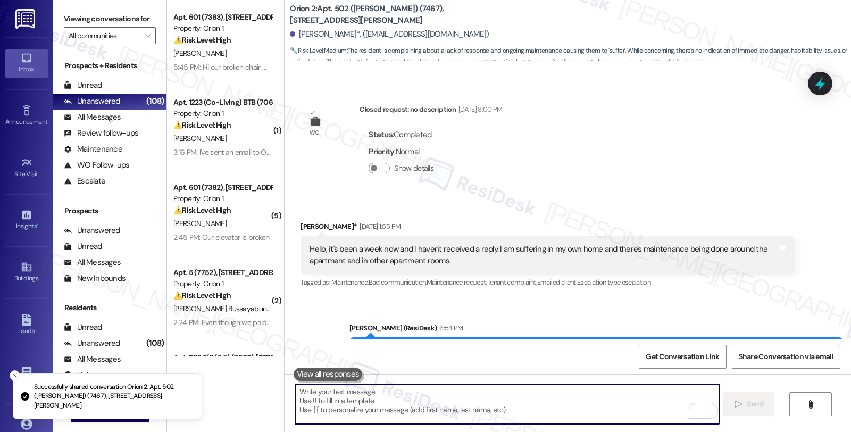
scroll to position [3426, 0]
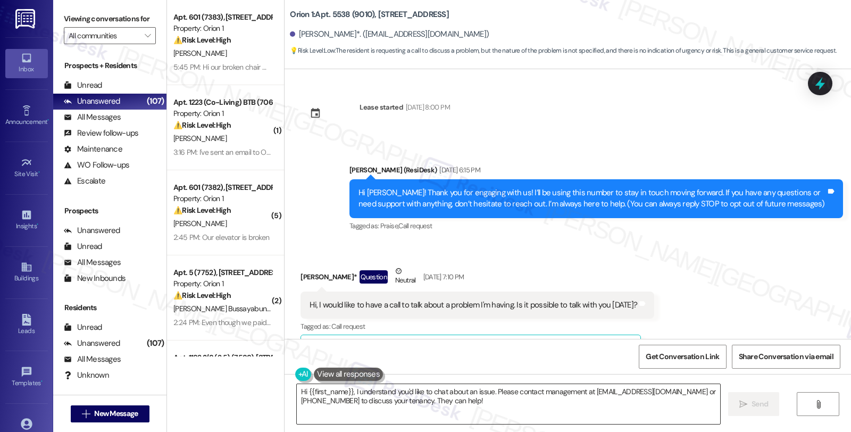
click at [349, 391] on textarea "Hi {{first_name}}, I understand you'd like to chat about an issue. Please conta…" at bounding box center [508, 404] width 423 height 40
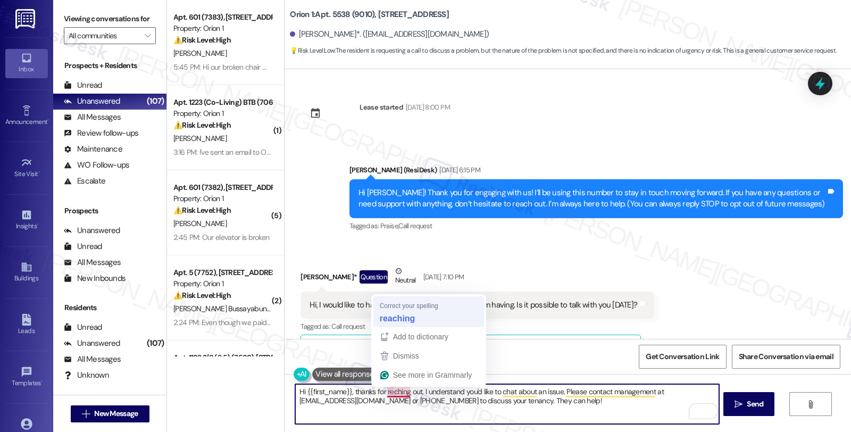
click at [392, 310] on div "Hi, I would like to have a call to talk about a problem I'm having. Is it possi…" at bounding box center [477, 304] width 354 height 27
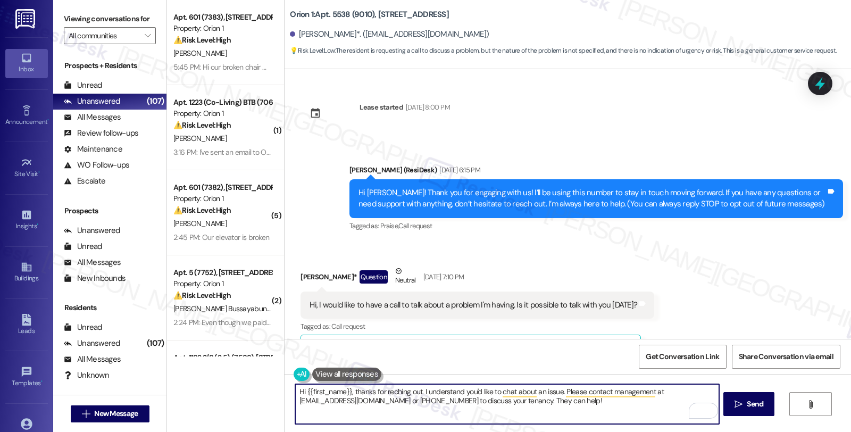
click at [420, 413] on textarea "Hi {{first_name}}, thanks for reching out. I understand you'd like to chat abou…" at bounding box center [506, 404] width 423 height 40
drag, startPoint x: 417, startPoint y: 394, endPoint x: 665, endPoint y: 411, distance: 248.8
click at [665, 411] on textarea "Hi {{first_name}}, thanks for reching out. I understand you'd like to chat abou…" at bounding box center [506, 404] width 423 height 40
paste textarea "would love to speak with you. However, I'm only communicating with tenants via …"
drag, startPoint x: 617, startPoint y: 390, endPoint x: 654, endPoint y: 394, distance: 38.0
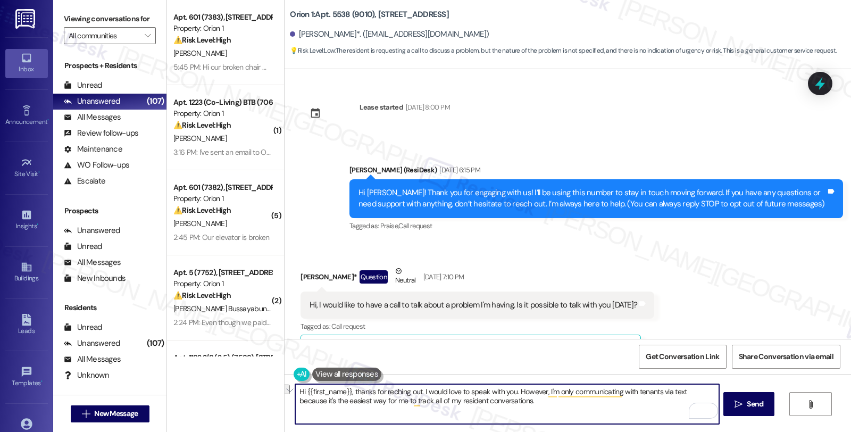
click at [654, 394] on textarea "Hi {{first_name}}, thanks for reching out. I would love to speak with you. Howe…" at bounding box center [506, 404] width 423 height 40
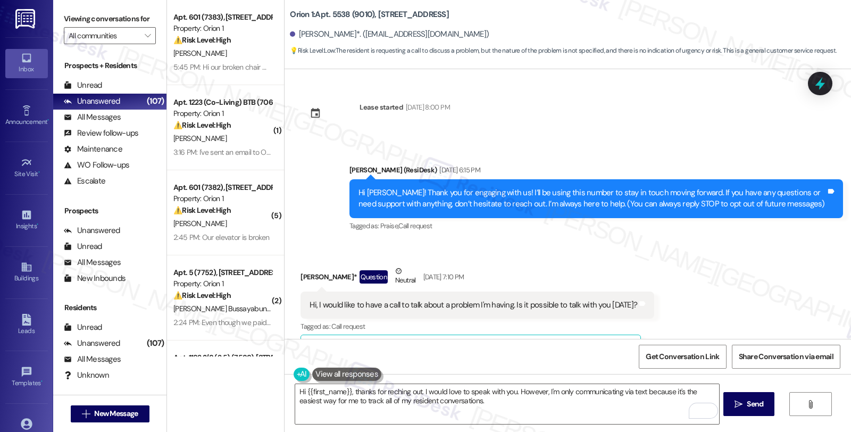
click at [677, 298] on div "Received via SMS [PERSON_NAME]* Question Neutral [DATE] 7:10 PM Hi, I would lik…" at bounding box center [567, 391] width 566 height 301
click at [504, 406] on textarea "Hi {{first_name}}, thanks for reching out. I would love to speak with you. Howe…" at bounding box center [506, 404] width 423 height 40
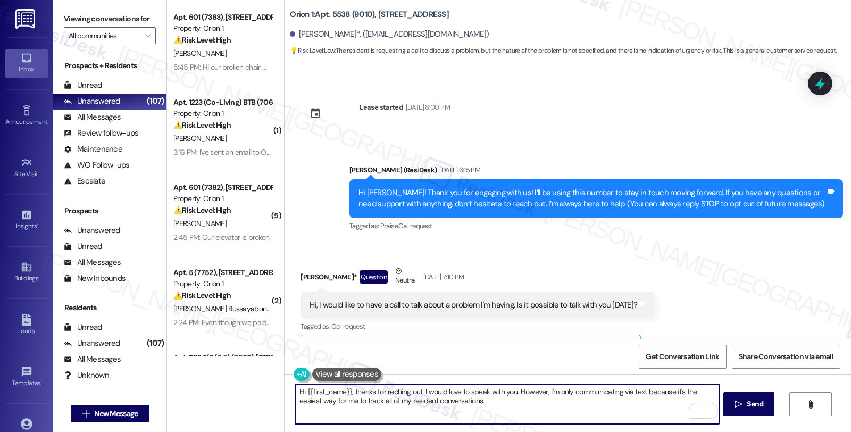
click at [484, 404] on textarea "Hi {{first_name}}, thanks for reching out. I would love to speak with you. Howe…" at bounding box center [506, 404] width 423 height 40
type textarea "Hi {{first_name}}, thanks for reching out. I would love to speak with you. Howe…"
click at [661, 404] on textarea "Hi {{first_name}}, thanks for reching out. I would love to speak with you. Howe…" at bounding box center [506, 404] width 423 height 40
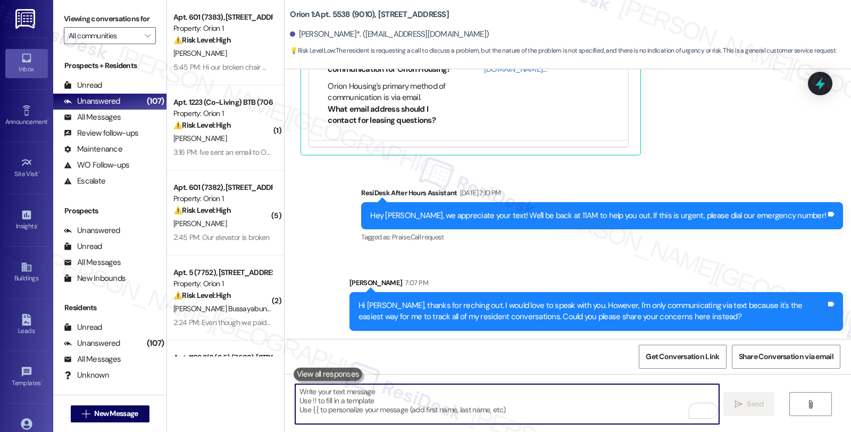
scroll to position [220, 0]
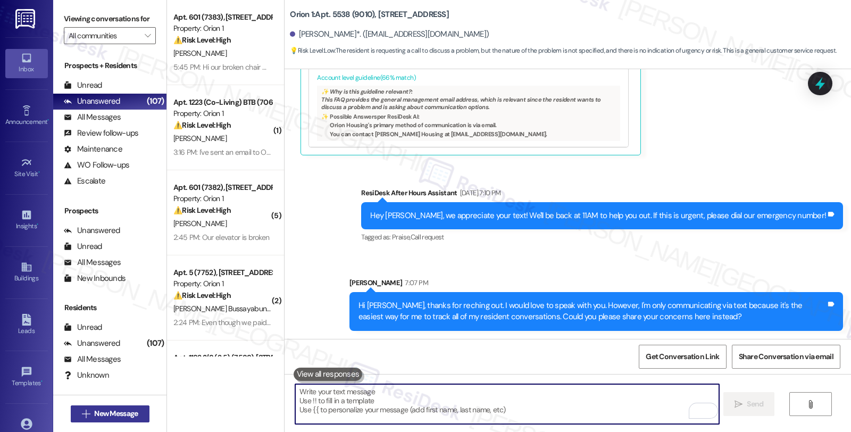
click at [118, 413] on span "New Message" at bounding box center [116, 413] width 44 height 11
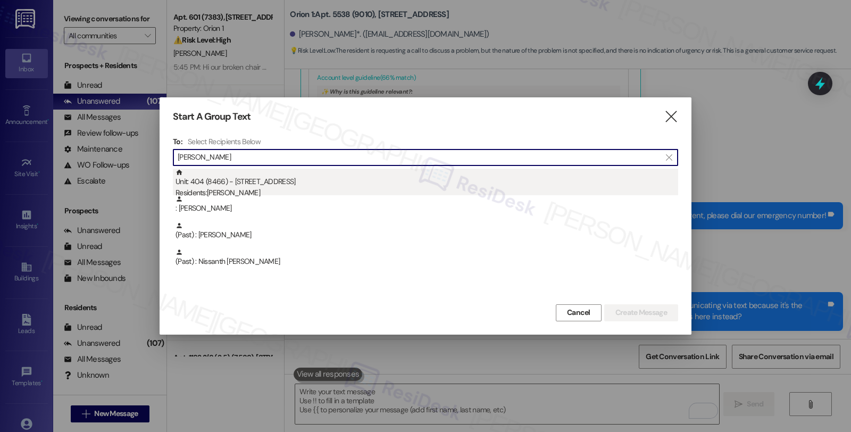
type input "[PERSON_NAME]"
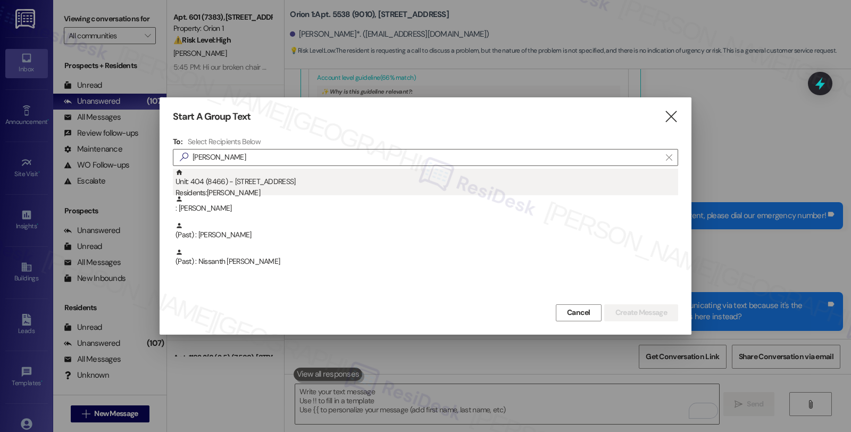
click at [248, 191] on div "Residents: [PERSON_NAME]" at bounding box center [426, 192] width 502 height 11
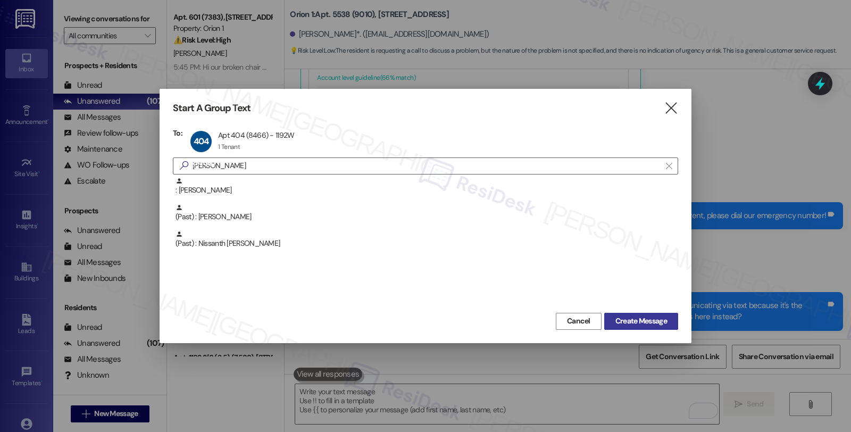
click at [621, 317] on span "Create Message" at bounding box center [641, 320] width 52 height 11
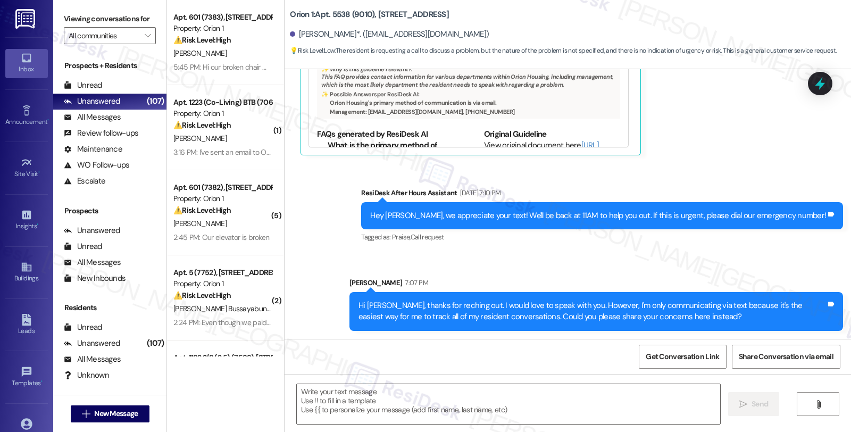
type textarea "Fetching suggested responses. Please feel free to read through the conversation…"
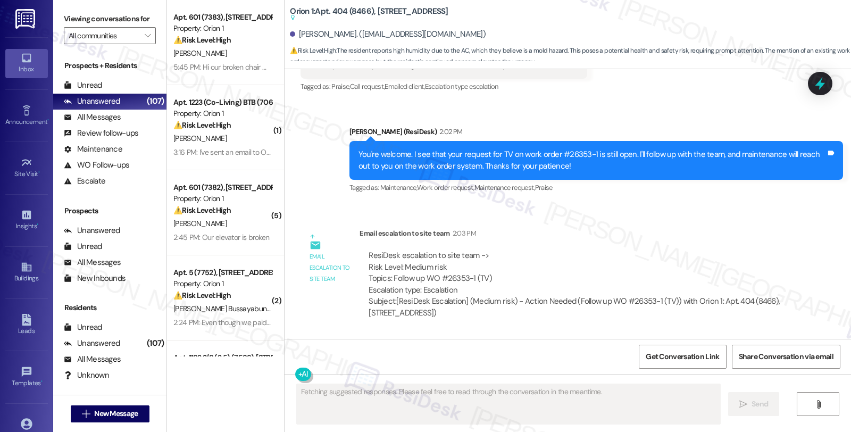
scroll to position [1799, 0]
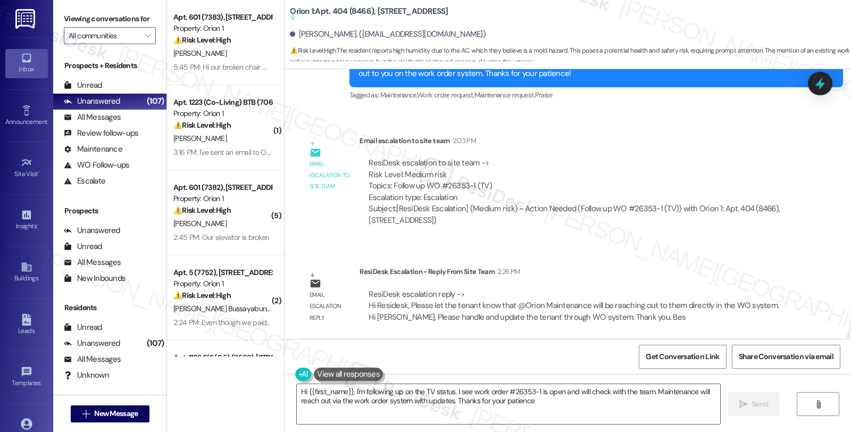
type textarea "Hi {{first_name}}, I'm following up on the TV status. I see work order #26353-1…"
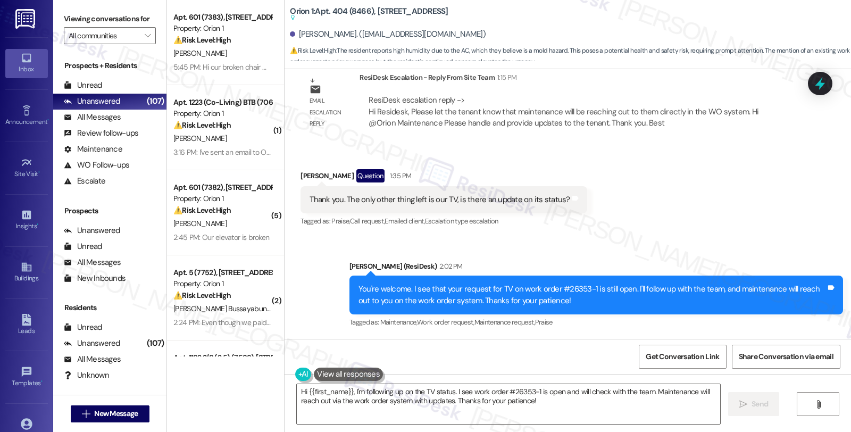
scroll to position [1563, 0]
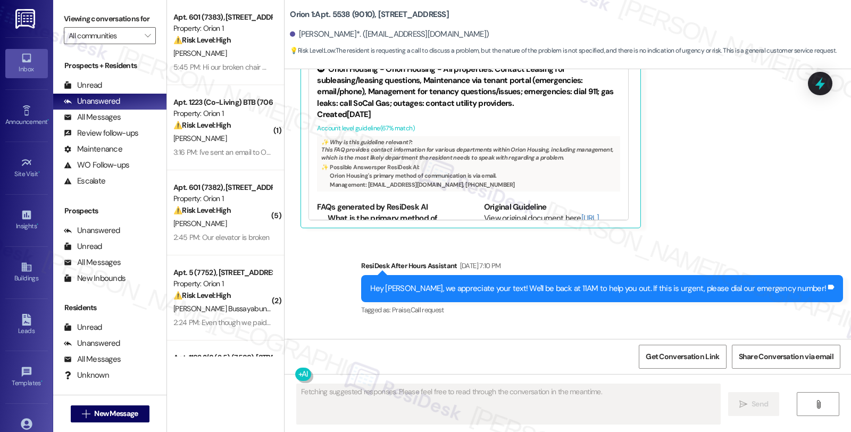
scroll to position [394, 0]
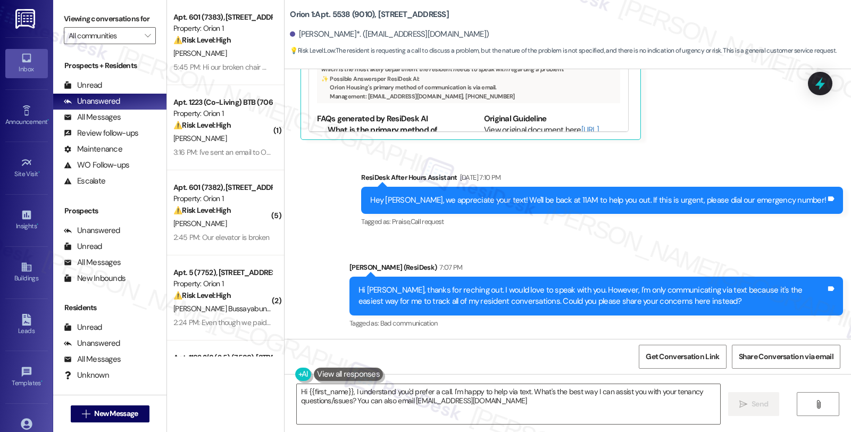
type textarea "Hi {{first_name}}, I understand you'd prefer a call. I'm happy to help via text…"
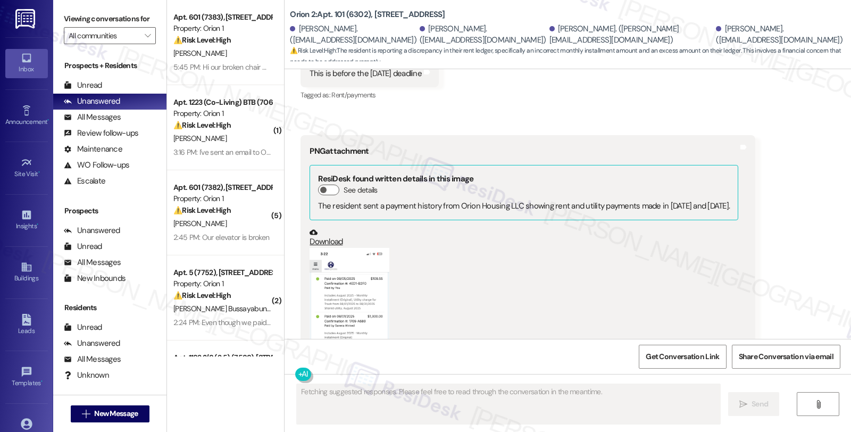
scroll to position [1408, 0]
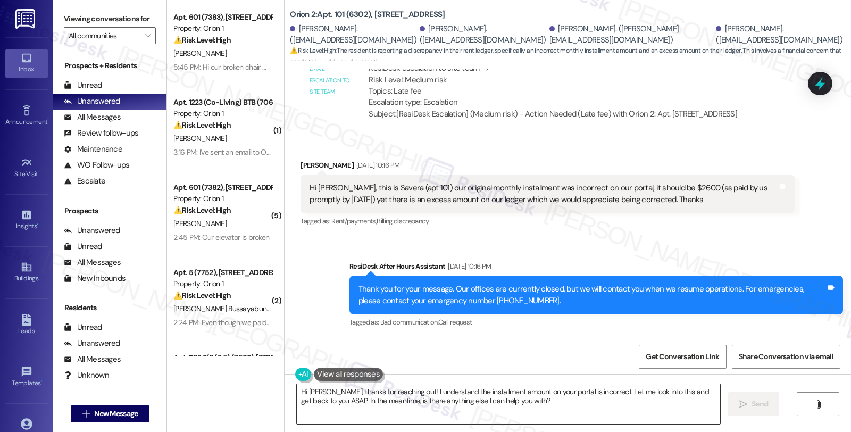
click at [395, 394] on textarea "Hi [PERSON_NAME], thanks for reaching out! I understand the installment amount …" at bounding box center [508, 404] width 423 height 40
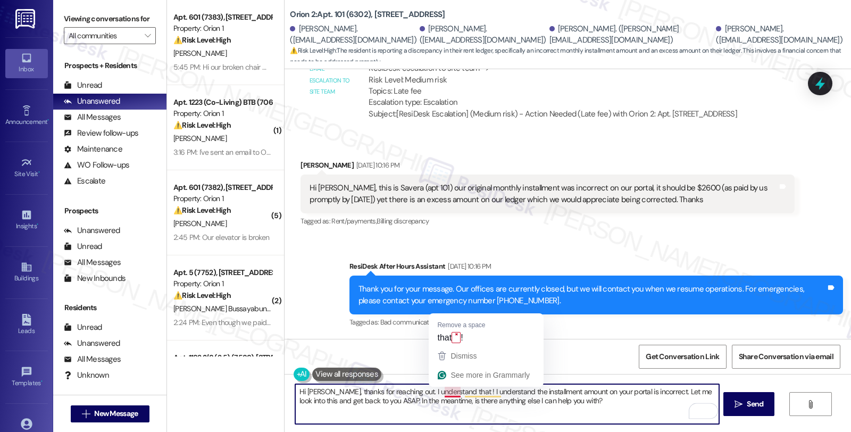
click at [438, 391] on textarea "Hi [PERSON_NAME], thanks for reaching out. I understand that ! I understand the…" at bounding box center [506, 404] width 423 height 40
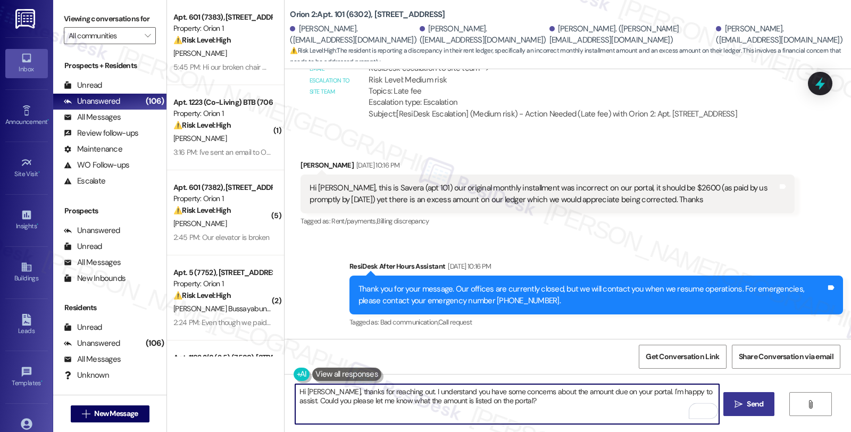
type textarea "Hi Savera, thanks for reaching out. I understand you have some concerns about t…"
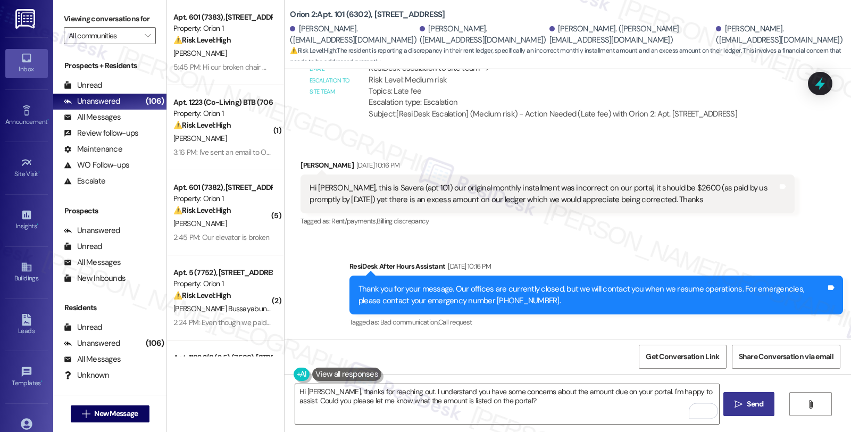
click at [757, 405] on span "Send" at bounding box center [754, 403] width 16 height 11
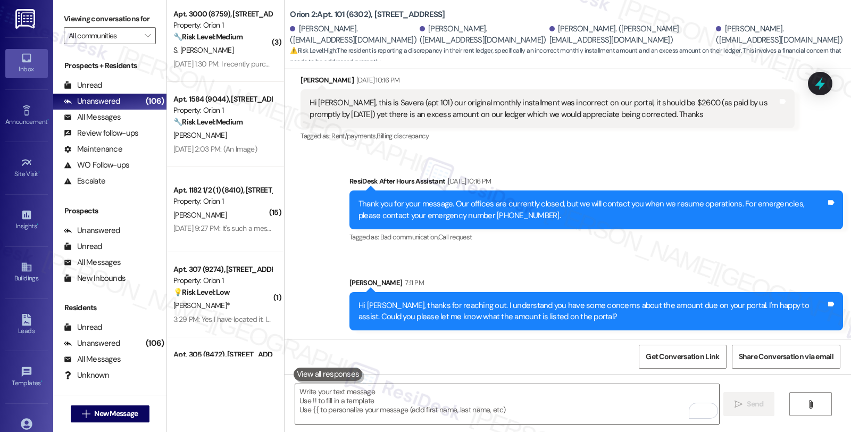
scroll to position [2304, 0]
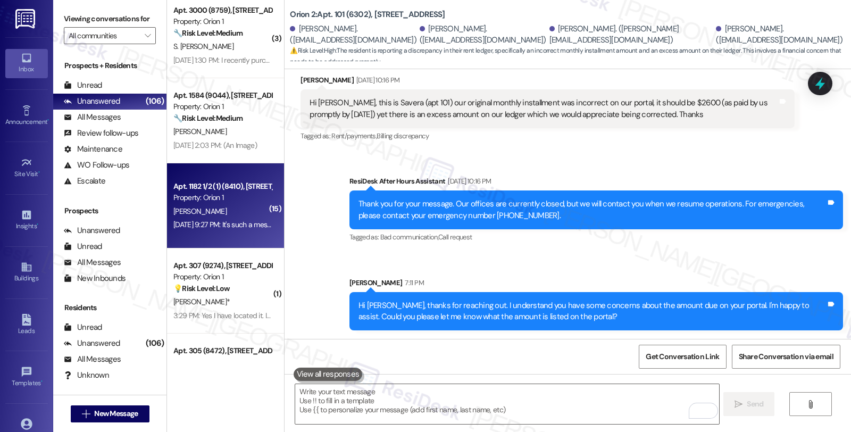
click at [228, 230] on div "Aug 20, 2025 at 9:27 PM: It's such a mess. Definitely not a way new tenants sho…" at bounding box center [222, 224] width 100 height 13
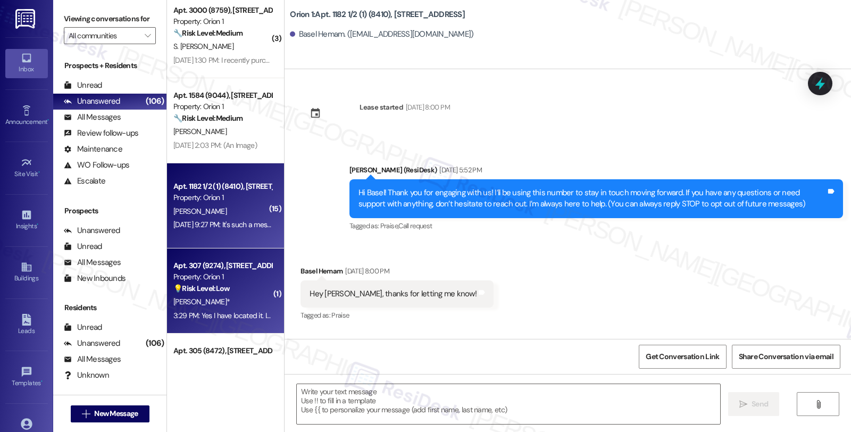
type textarea "Fetching suggested responses. Please feel free to read through the conversation…"
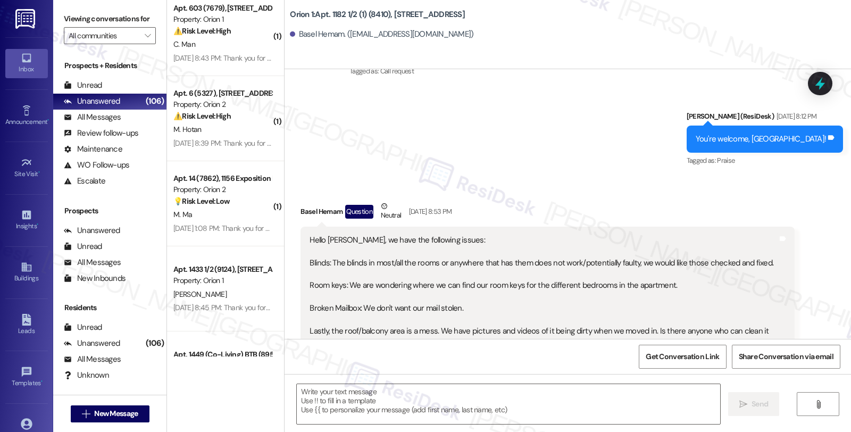
scroll to position [320, 0]
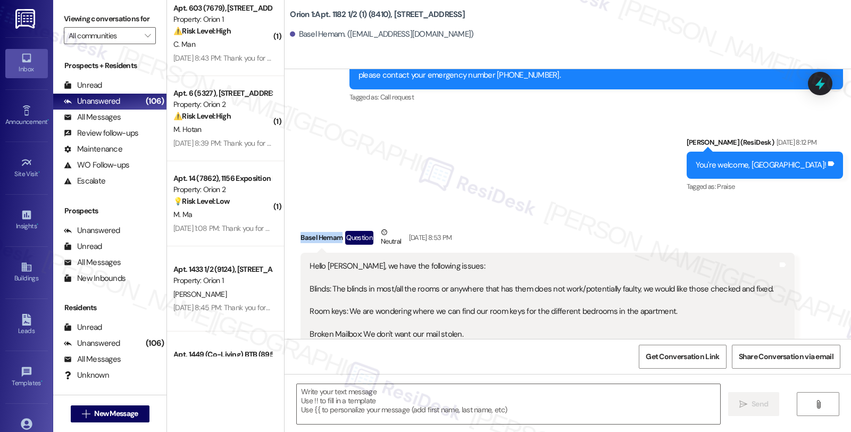
drag, startPoint x: 294, startPoint y: 236, endPoint x: 336, endPoint y: 236, distance: 42.0
click at [336, 236] on div "Basel Hemam Question Neutral Aug 20, 2025 at 8:53 PM" at bounding box center [546, 239] width 493 height 26
copy div "Basel Hemam"
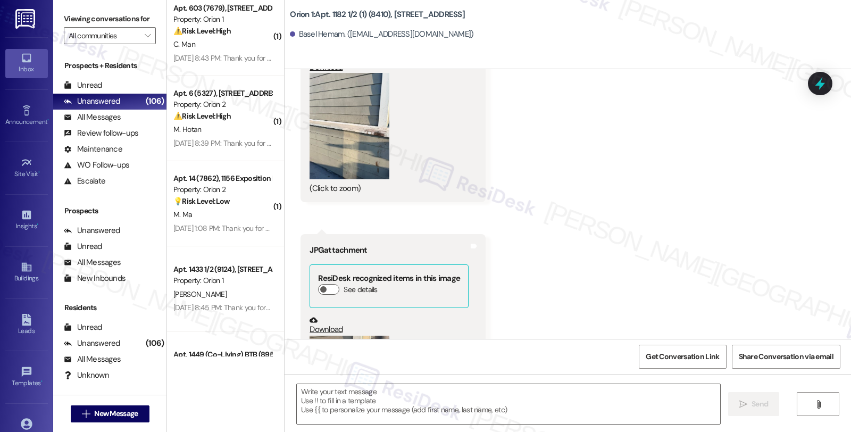
scroll to position [1264, 0]
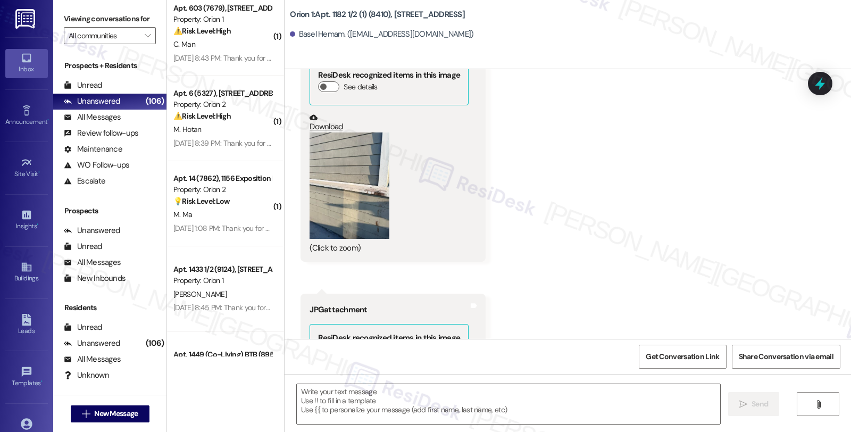
click at [357, 204] on button "Zoom image" at bounding box center [349, 185] width 80 height 106
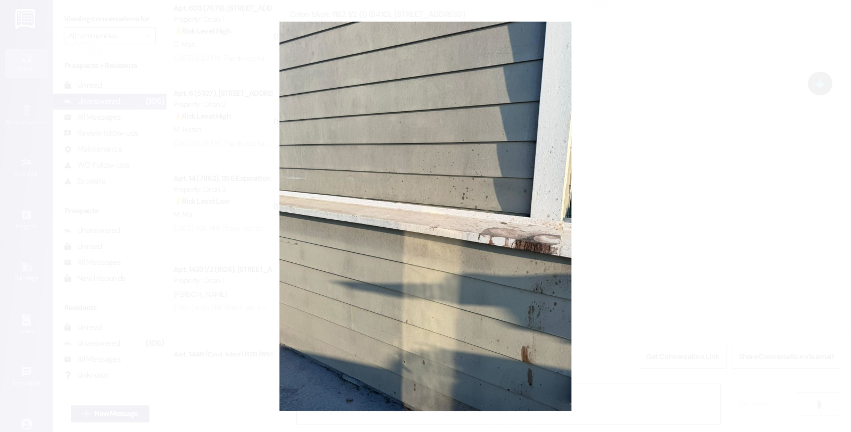
click at [630, 164] on button "Unzoom image" at bounding box center [425, 216] width 851 height 432
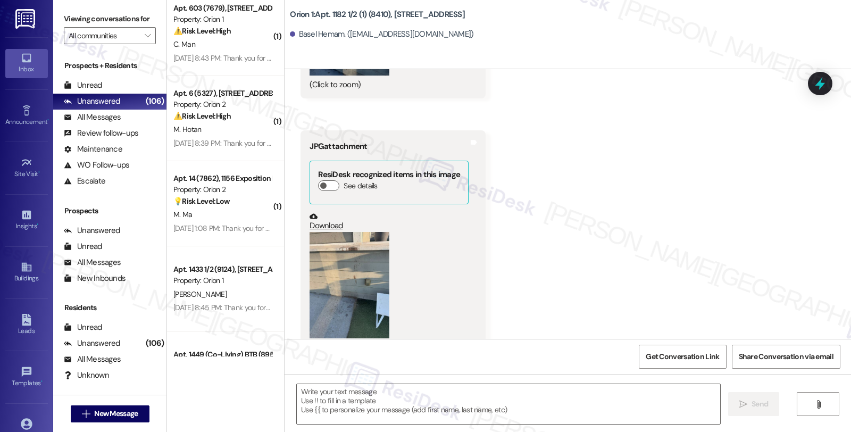
scroll to position [1501, 0]
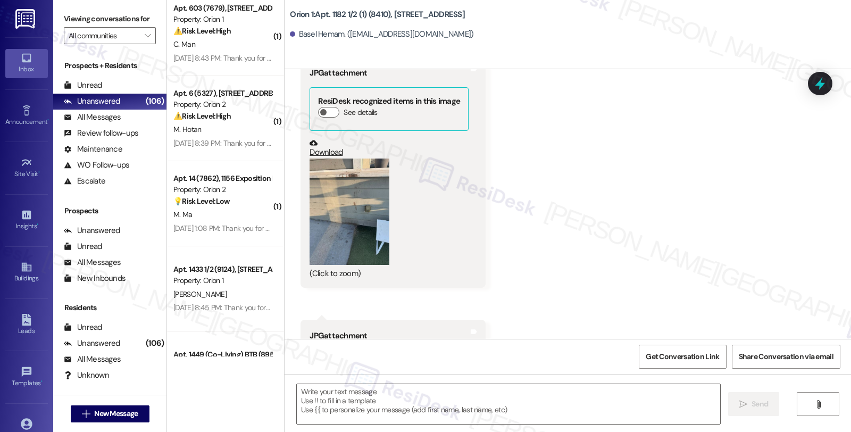
click at [370, 190] on button "Zoom image" at bounding box center [349, 211] width 80 height 106
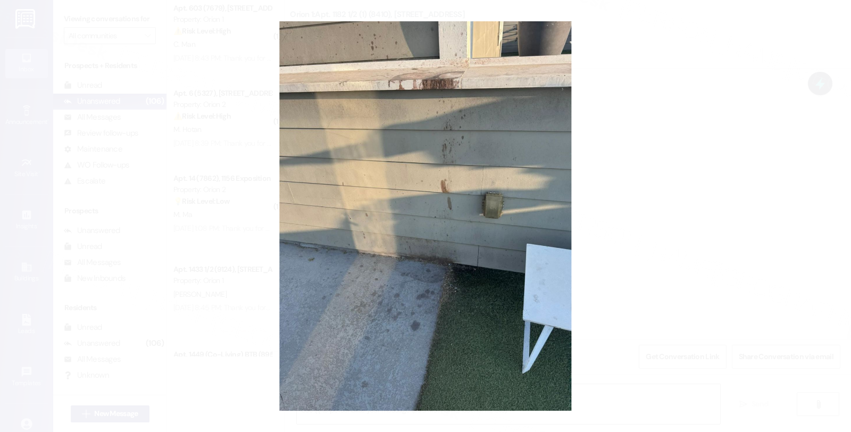
click at [625, 174] on button "Unzoom image" at bounding box center [425, 216] width 851 height 432
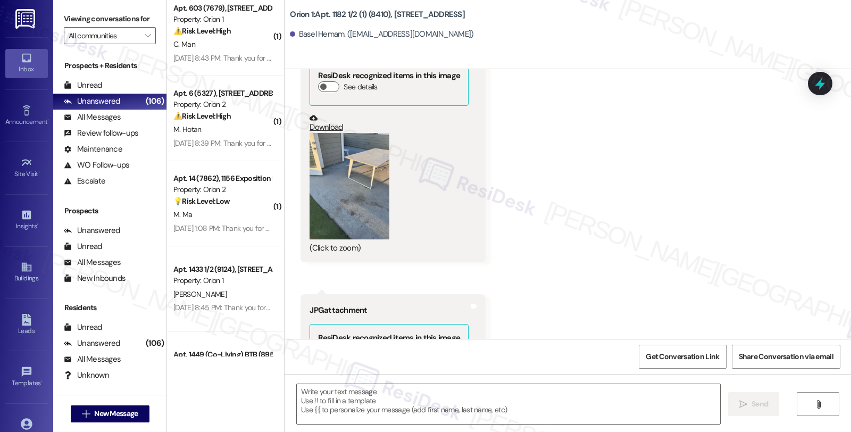
scroll to position [1796, 0]
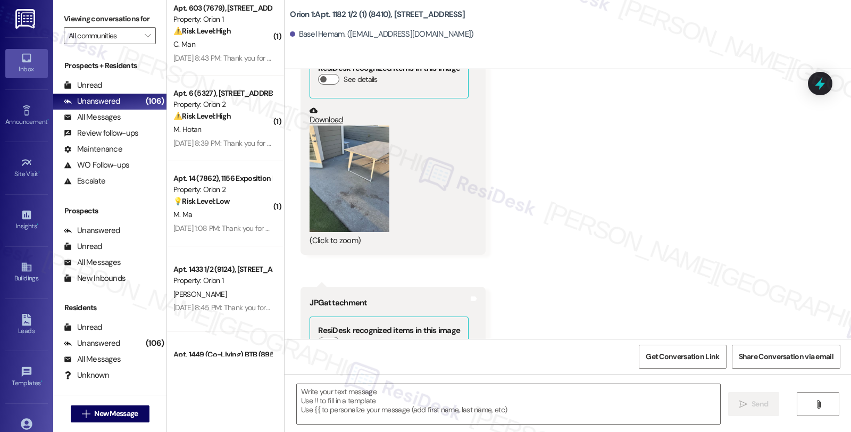
click at [347, 189] on button "Zoom image" at bounding box center [349, 178] width 80 height 106
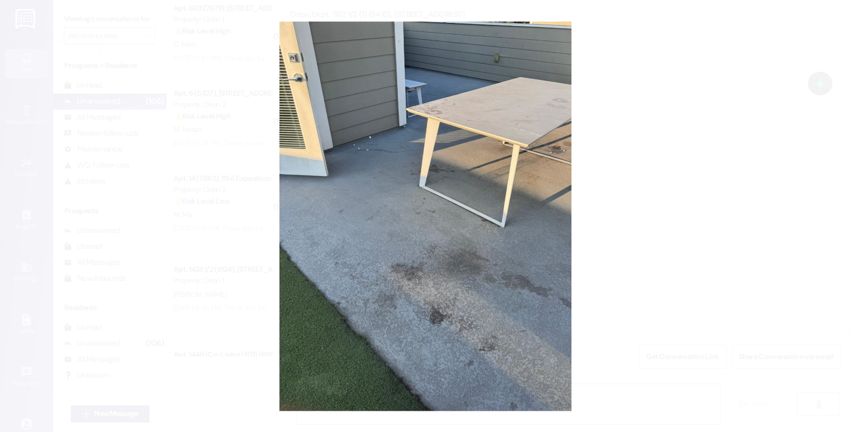
click at [742, 162] on button "Unzoom image" at bounding box center [425, 216] width 851 height 432
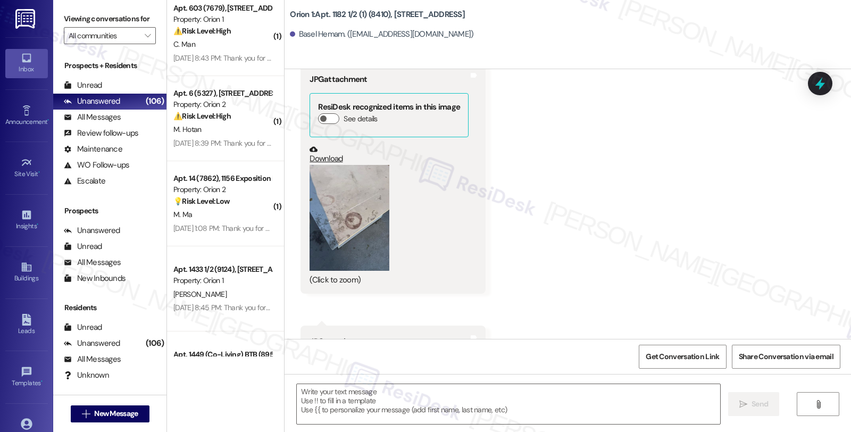
scroll to position [2092, 0]
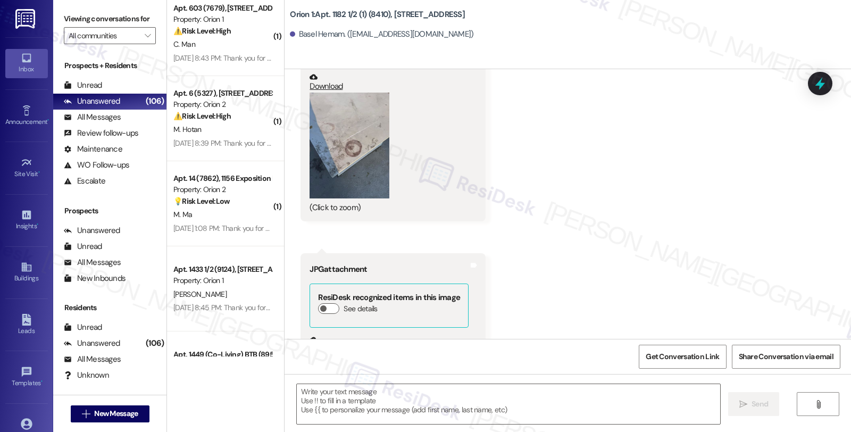
click at [347, 137] on button "Zoom image" at bounding box center [349, 146] width 80 height 106
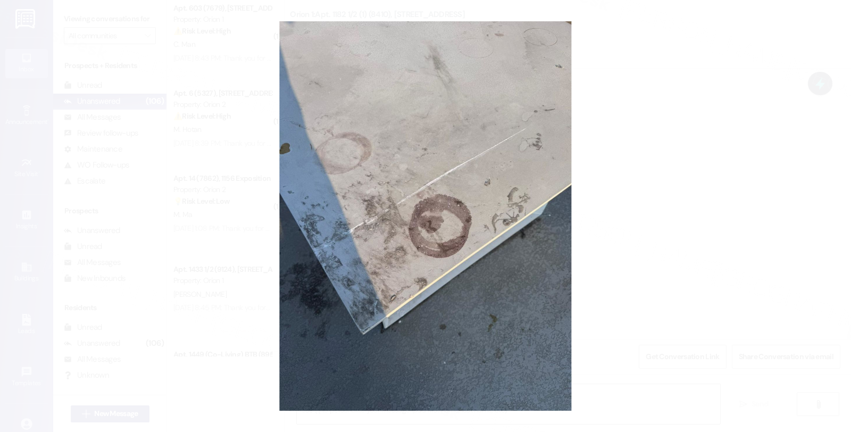
click at [675, 141] on button "Unzoom image" at bounding box center [425, 216] width 851 height 432
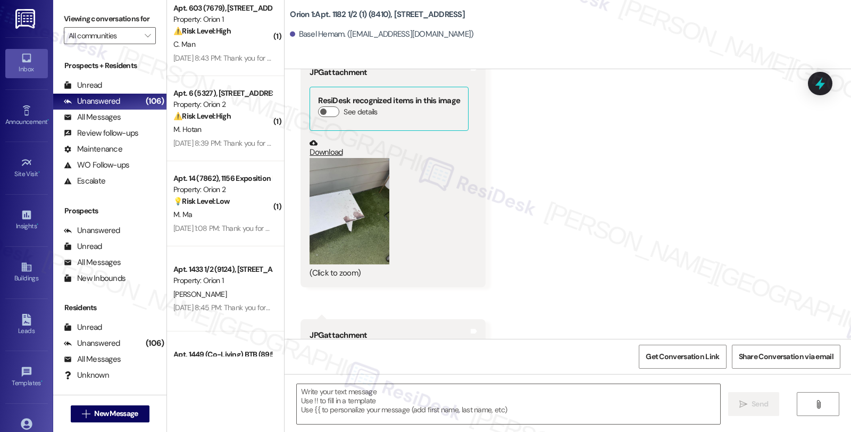
scroll to position [2328, 0]
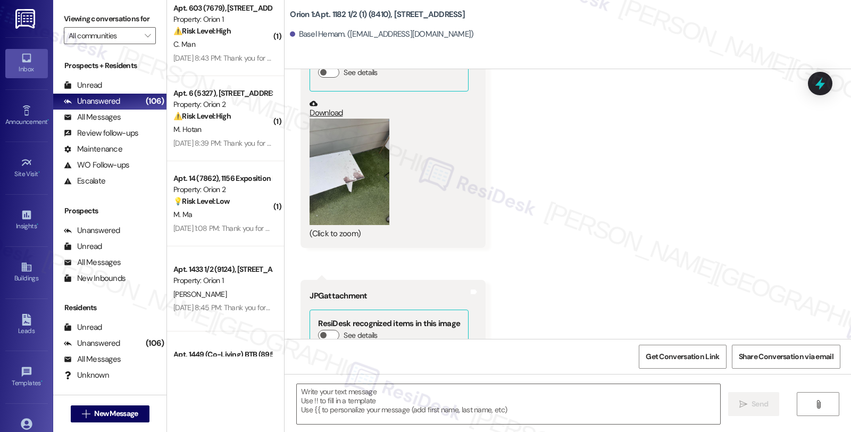
click at [337, 190] on button "Zoom image" at bounding box center [349, 172] width 80 height 106
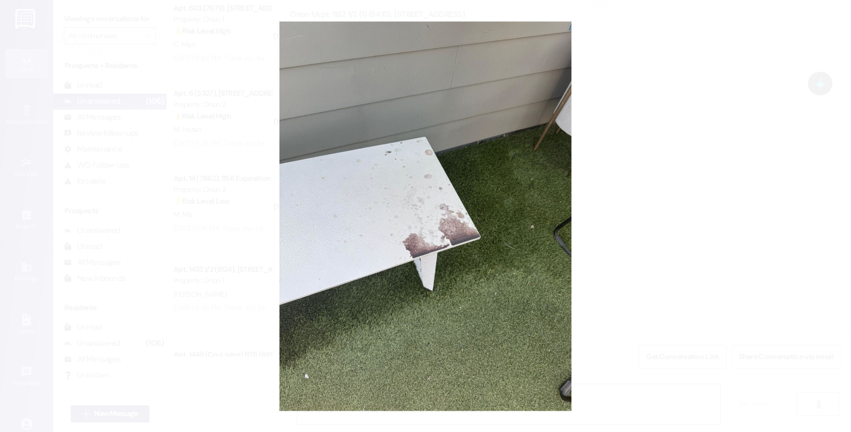
click at [619, 180] on button "Unzoom image" at bounding box center [425, 216] width 851 height 432
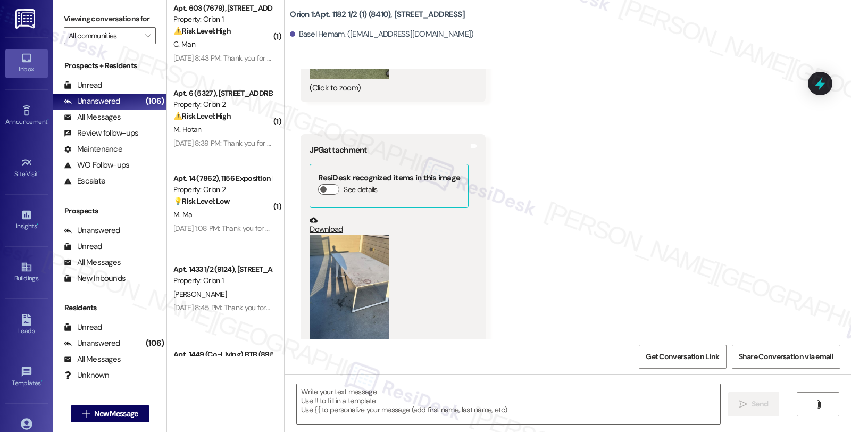
scroll to position [2505, 0]
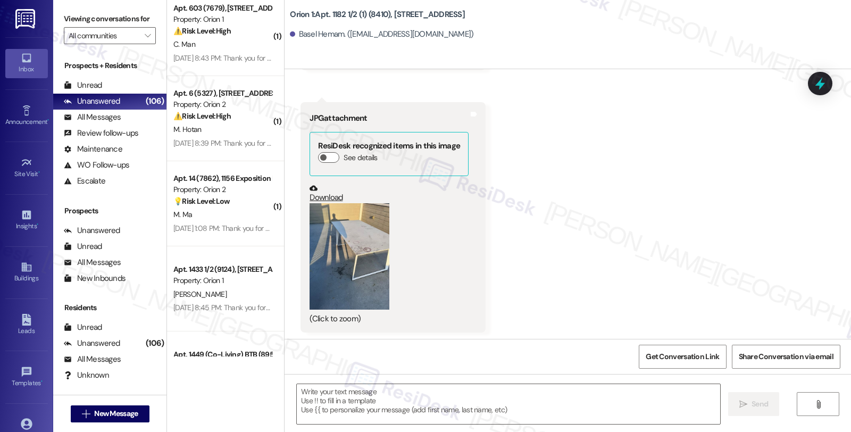
click at [367, 246] on button "Zoom image" at bounding box center [349, 256] width 80 height 106
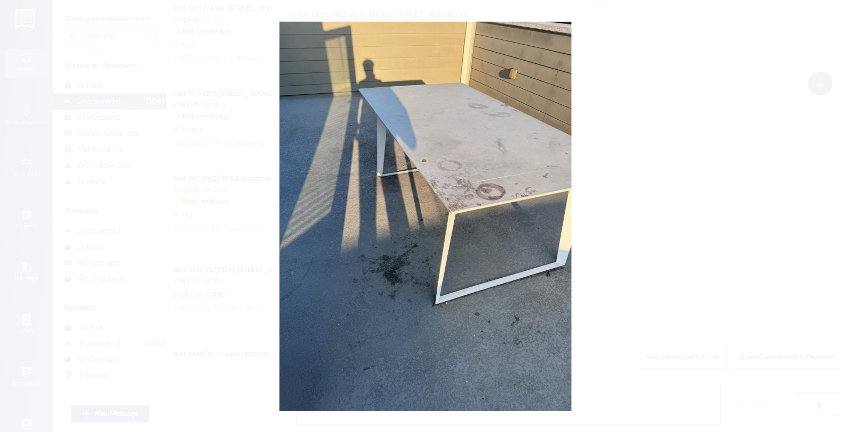
click at [589, 211] on button "Unzoom image" at bounding box center [425, 216] width 851 height 432
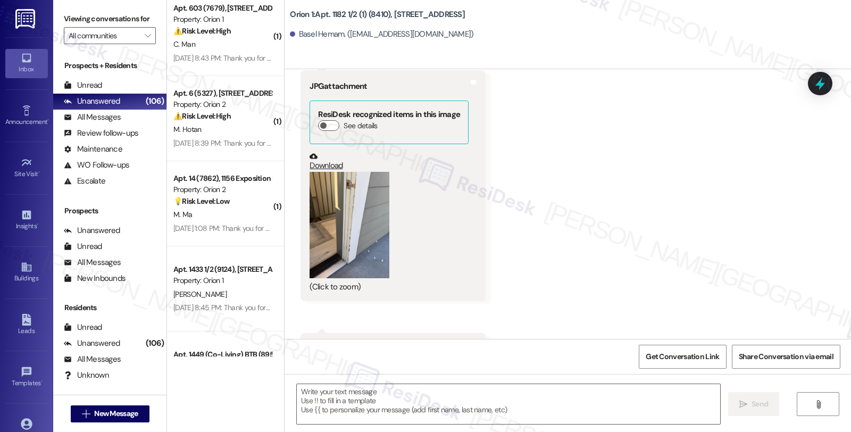
scroll to position [2800, 0]
click at [348, 200] on button "Zoom image" at bounding box center [349, 224] width 80 height 106
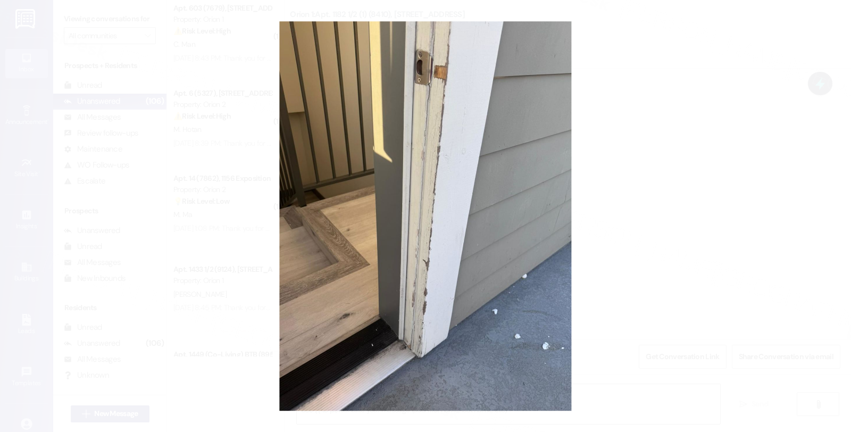
click at [634, 180] on button "Unzoom image" at bounding box center [425, 216] width 851 height 432
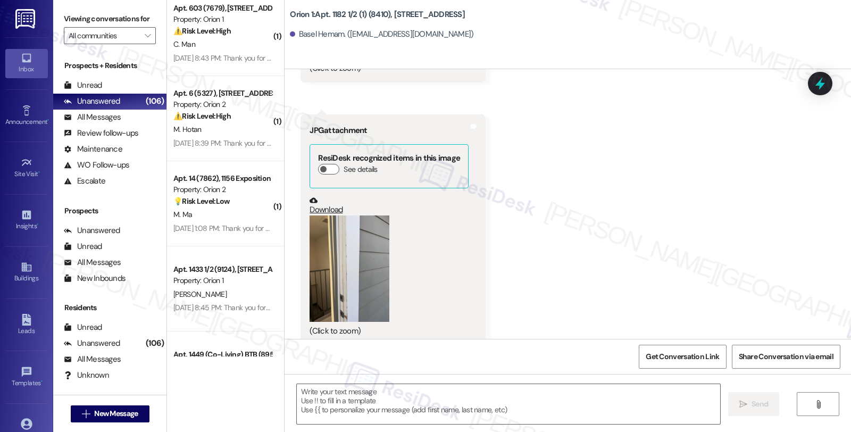
scroll to position [3096, 0]
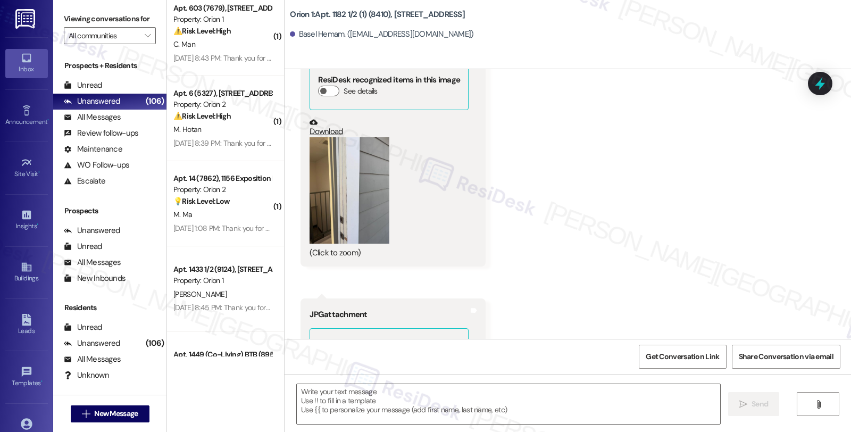
click at [339, 195] on button "Zoom image" at bounding box center [349, 190] width 80 height 106
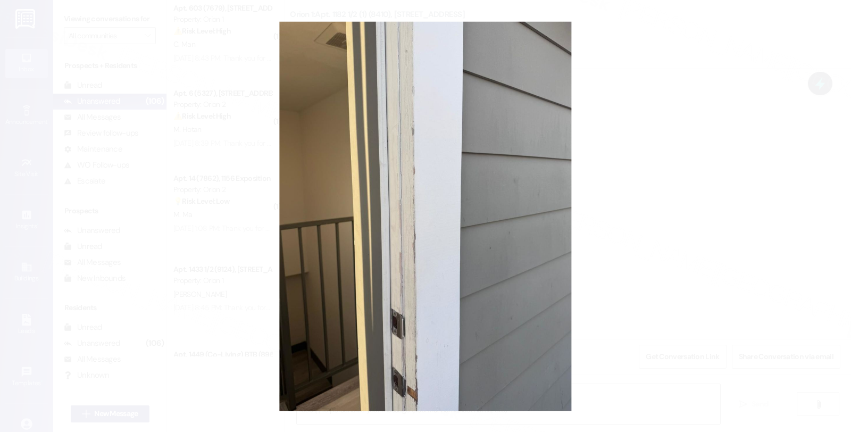
click at [644, 193] on button "Unzoom image" at bounding box center [425, 216] width 851 height 432
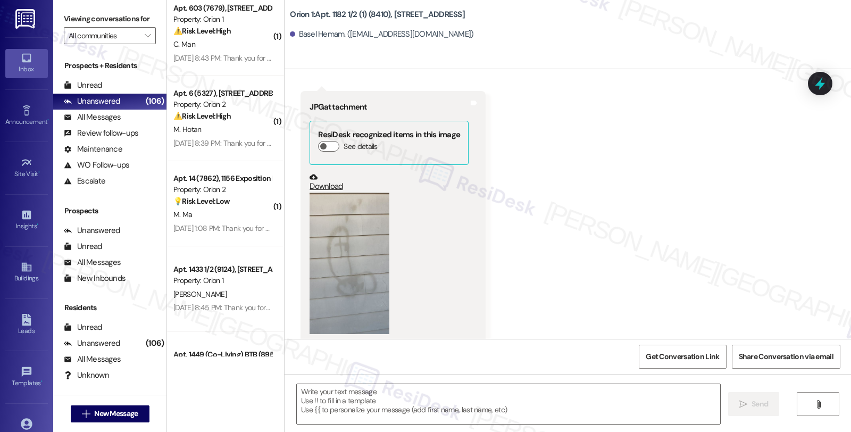
scroll to position [3332, 0]
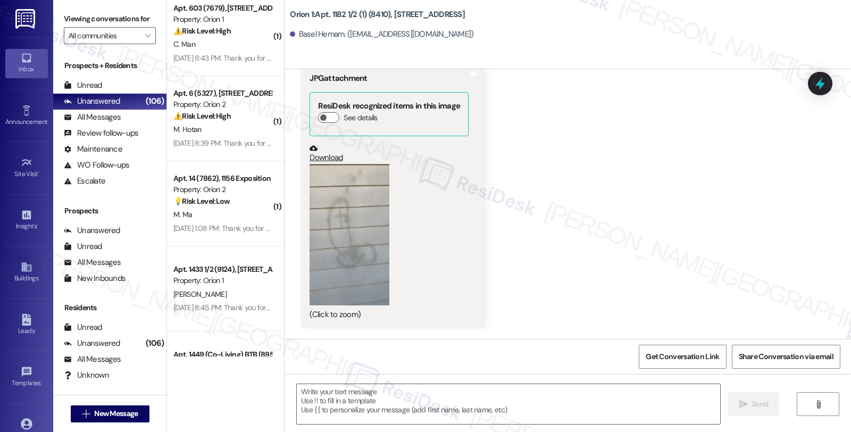
click at [364, 227] on button "Zoom image" at bounding box center [349, 235] width 80 height 142
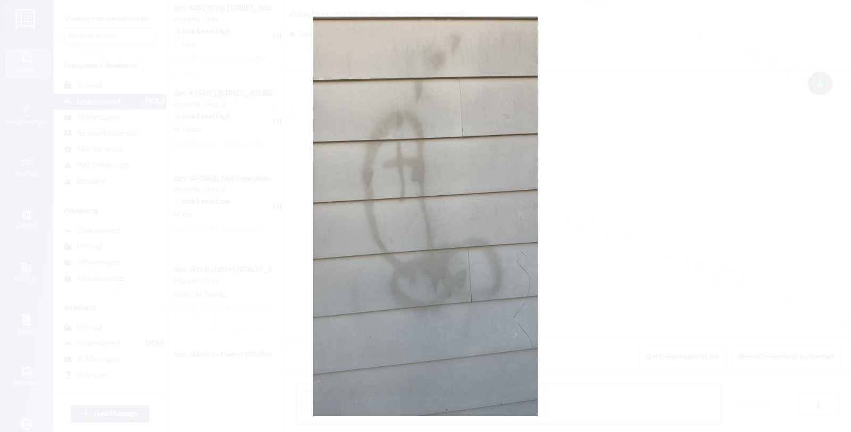
click at [603, 181] on button "Unzoom image" at bounding box center [425, 216] width 851 height 432
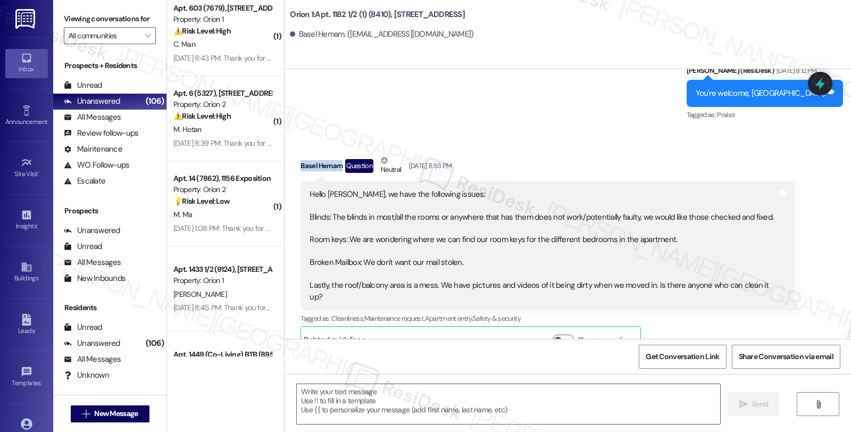
scroll to position [379, 0]
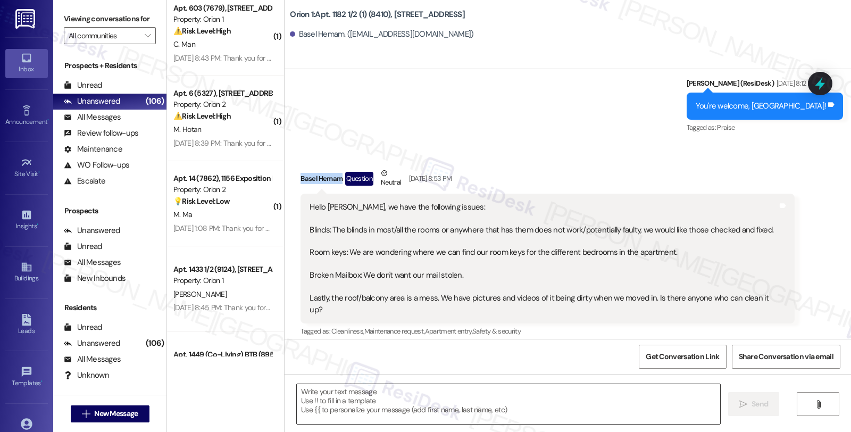
click at [421, 403] on textarea at bounding box center [508, 404] width 423 height 40
click at [292, 178] on div "Received via SMS Basel Hemam Question Neutral Aug 20, 2025 at 8:53 PM Hello Sar…" at bounding box center [546, 266] width 509 height 215
copy div "Basel"
click at [350, 393] on textarea "To enrich screen reader interactions, please activate Accessibility in Grammarl…" at bounding box center [506, 404] width 423 height 40
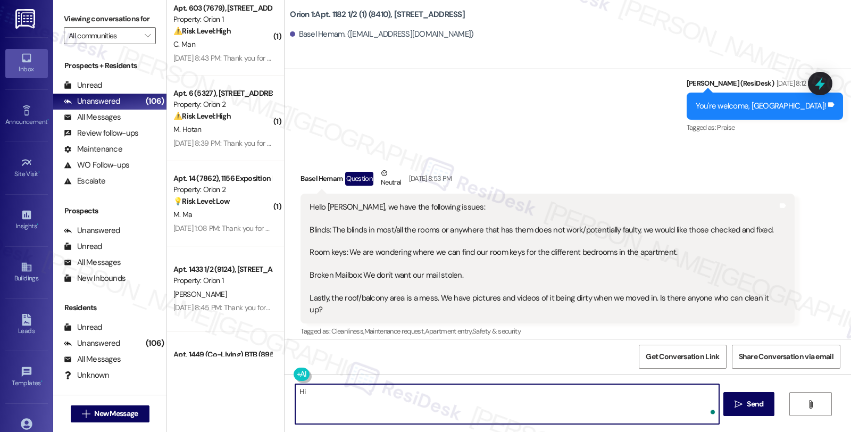
paste textarea "Basel"
click at [500, 390] on textarea "Hi Basel, thanks for reaching out and for sharing these photos." at bounding box center [506, 404] width 423 height 40
click at [607, 389] on textarea "Hi Basel, thanks for reaching out and for sharing these photos. I'm so sorry fo…" at bounding box center [506, 404] width 423 height 40
type textarea "Hi Basel, thanks for reaching out and for sharing these photos. I'm so sorry fo…"
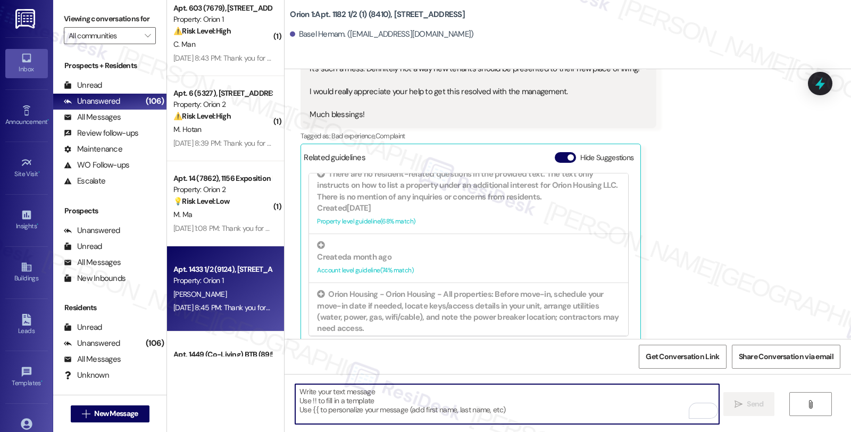
scroll to position [827, 0]
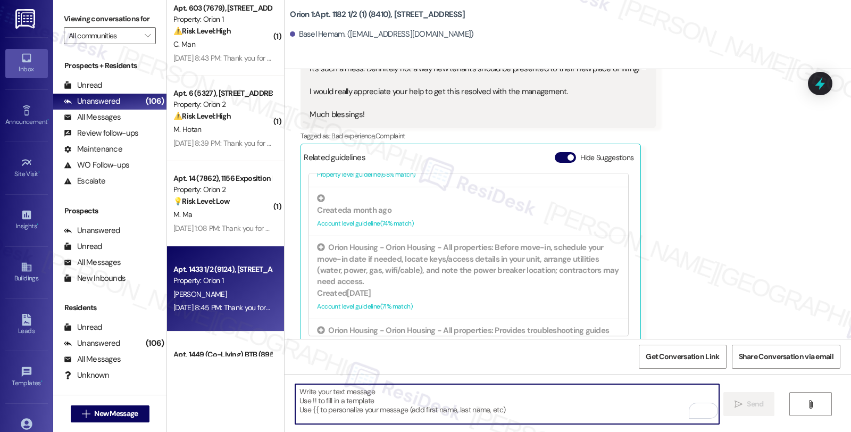
click at [229, 295] on div "[PERSON_NAME]" at bounding box center [222, 294] width 100 height 13
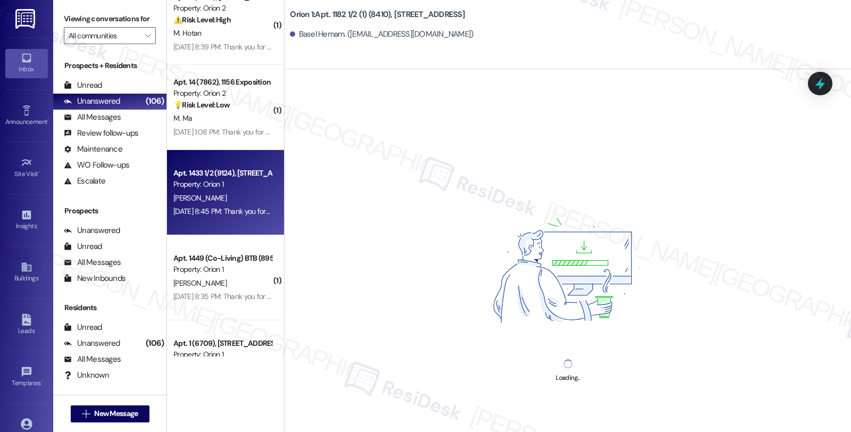
scroll to position [3249, 0]
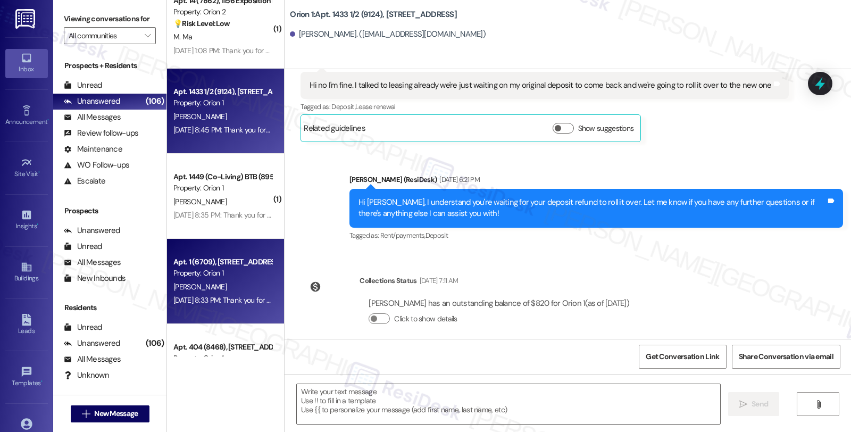
type textarea "Fetching suggested responses. Please feel free to read through the conversation…"
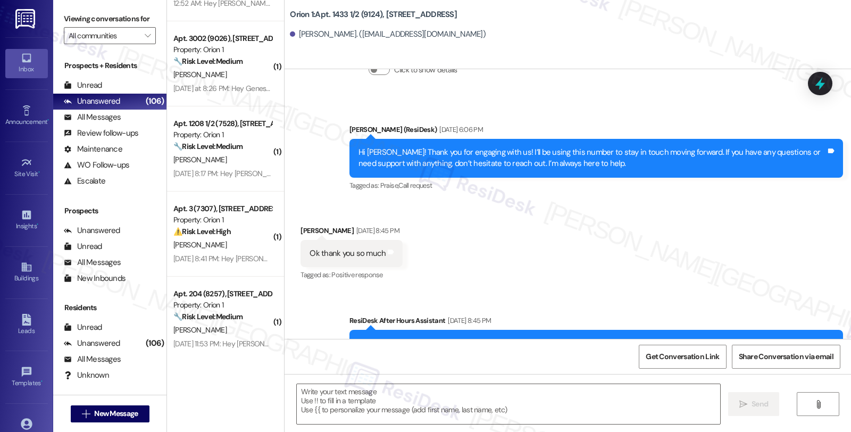
scroll to position [623, 0]
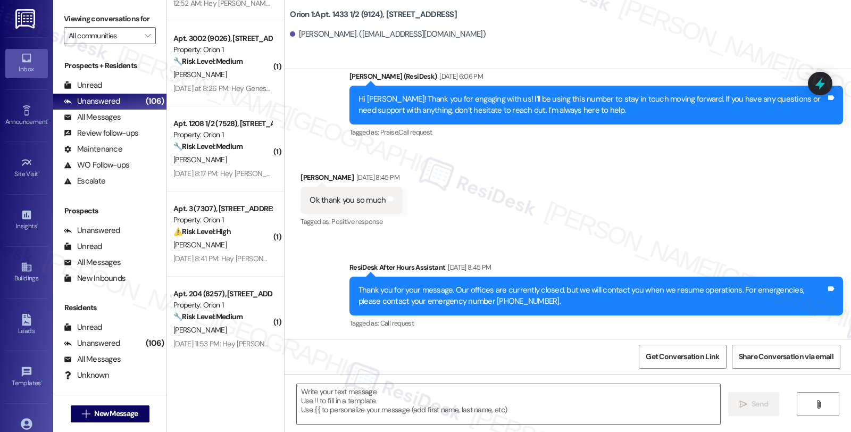
click at [303, 178] on div "Tevin Dickson Aug 20, 2025 at 8:45 PM" at bounding box center [351, 179] width 102 height 15
copy div "Tevin"
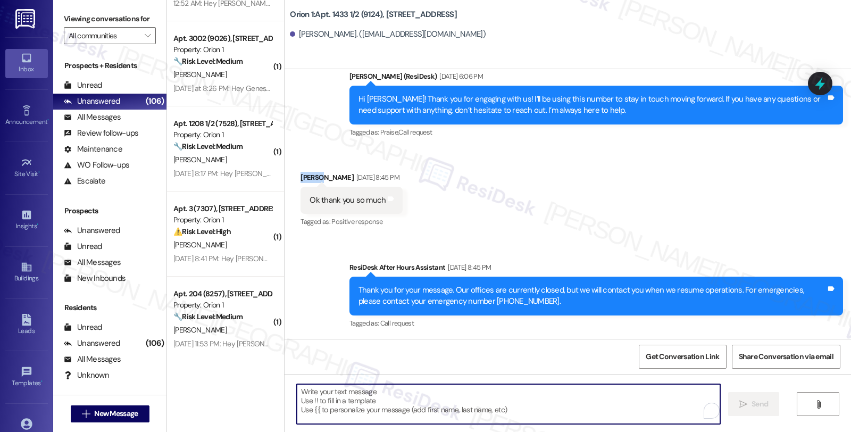
click at [396, 402] on textarea "To enrich screen reader interactions, please activate Accessibility in Grammarl…" at bounding box center [508, 404] width 423 height 40
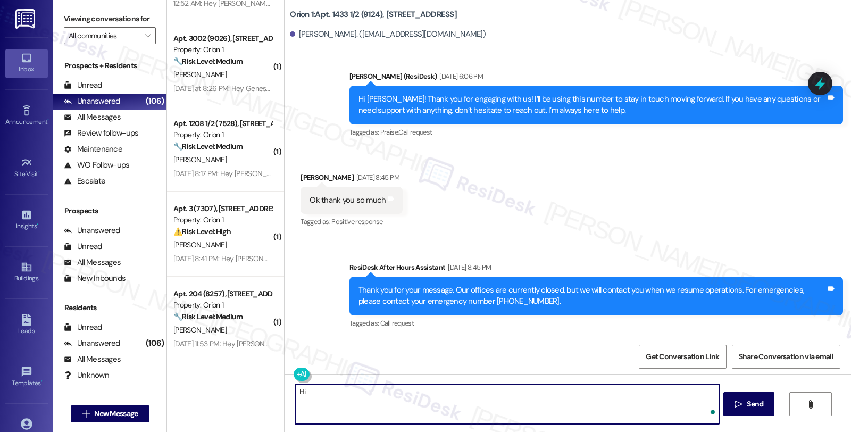
paste textarea "Tevin"
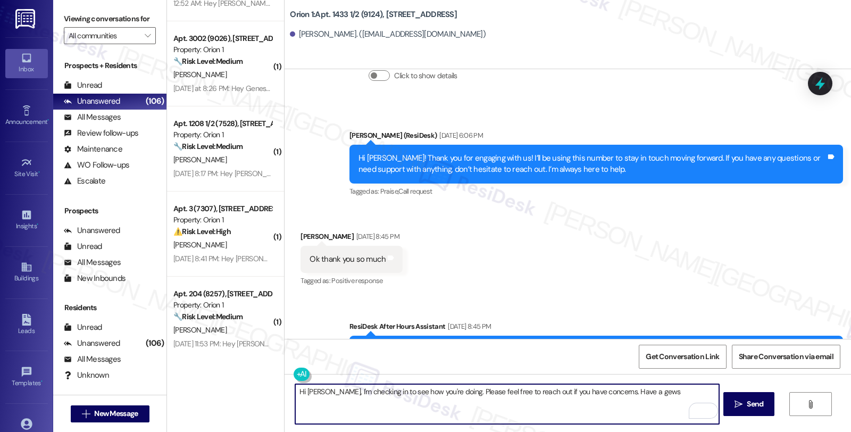
click at [624, 394] on textarea "Hi Tevin, I'm checking in to see how you're doing. Please feel free to reach ou…" at bounding box center [506, 404] width 423 height 40
type textarea "Hi Tevin, I'm checking in to see how you're doing. Please feel free to reach ou…"
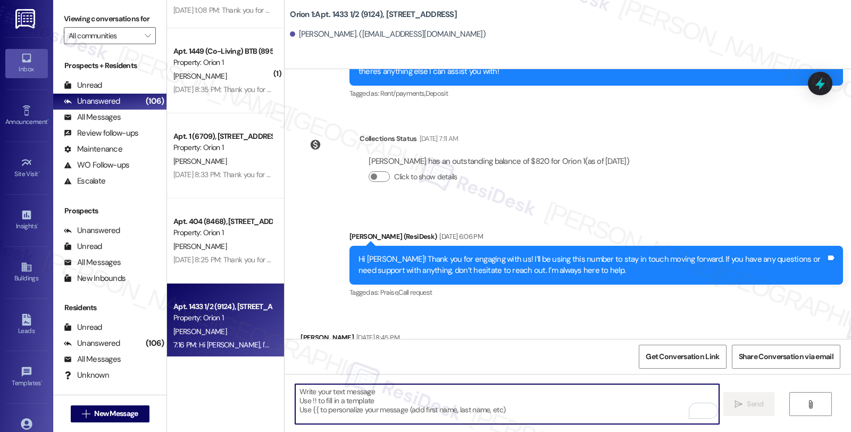
scroll to position [3249, 0]
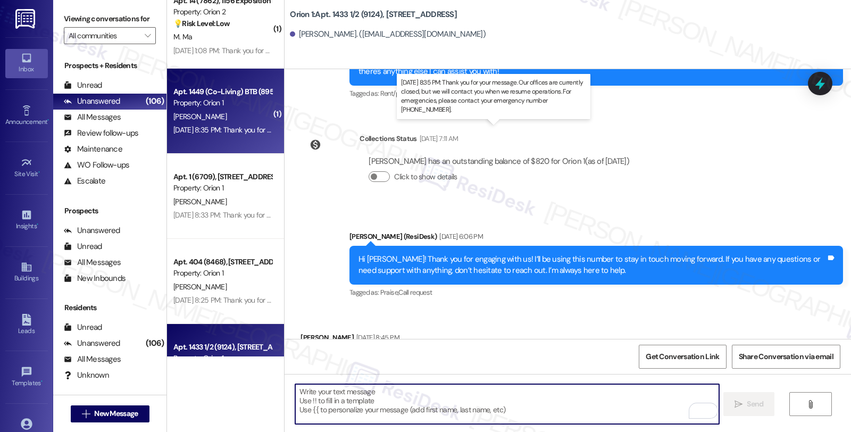
click at [248, 125] on div "Aug 20, 2025 at 8:35 PM: Thank you for your message. Our offices are currently …" at bounding box center [495, 130] width 644 height 10
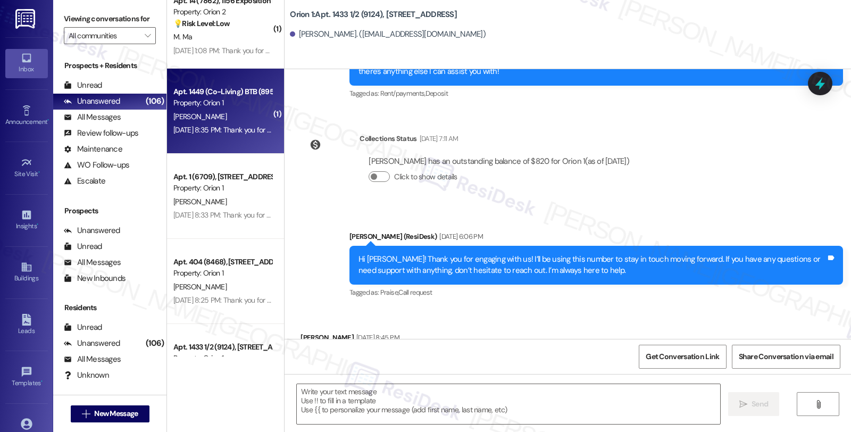
type textarea "Fetching suggested responses. Please feel free to read through the conversation…"
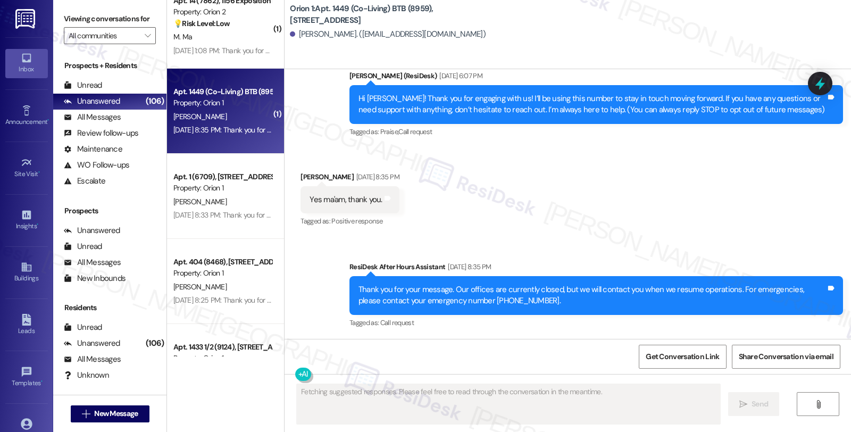
scroll to position [94, 0]
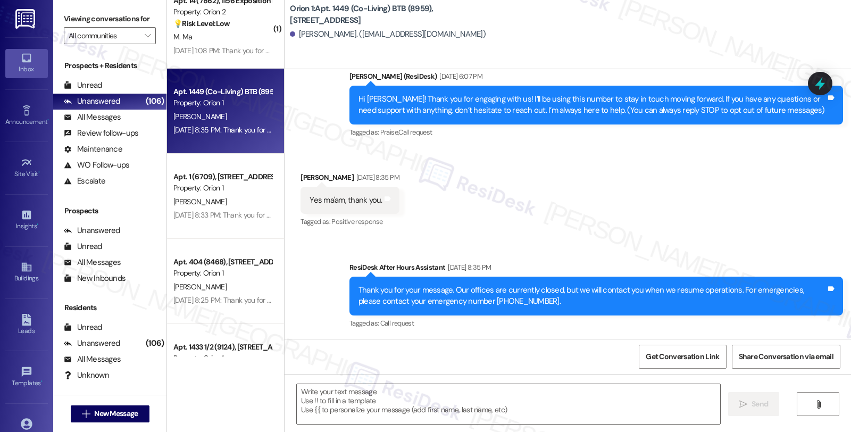
click at [301, 172] on div "Dwayne Williams Aug 20, 2025 at 8:35 PM" at bounding box center [349, 179] width 98 height 15
copy div "Dwayne"
click at [341, 413] on textarea at bounding box center [508, 404] width 423 height 40
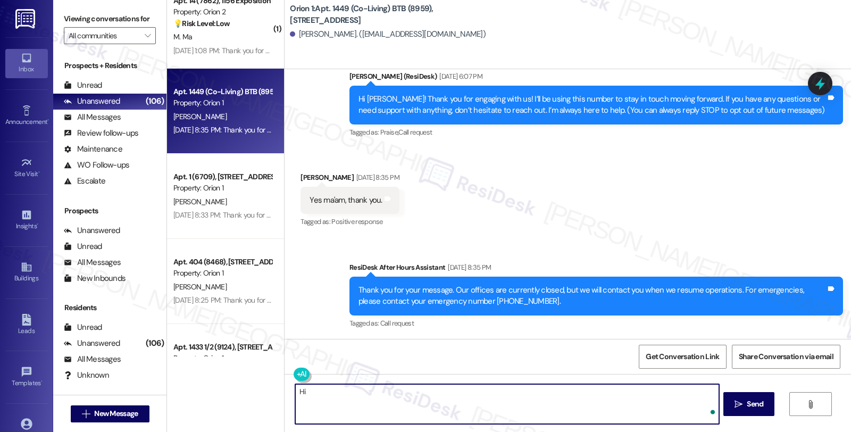
paste textarea "Dwayne"
type textarea "Hi Dwayne, I'm checking in to see how you're doing. Please"
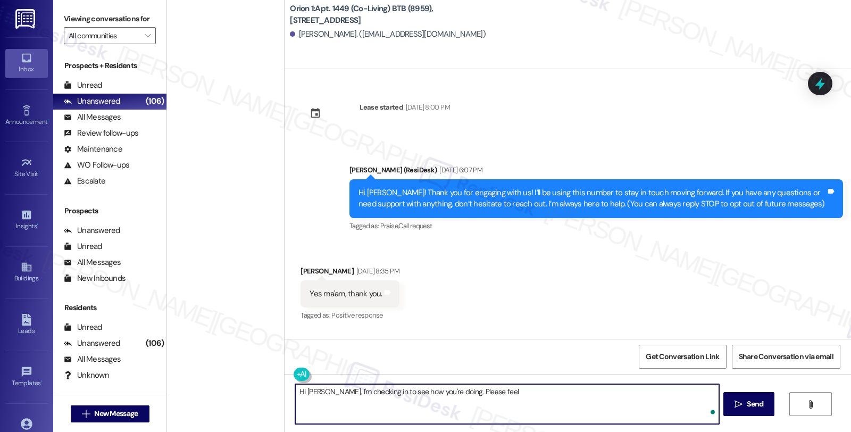
scroll to position [94, 0]
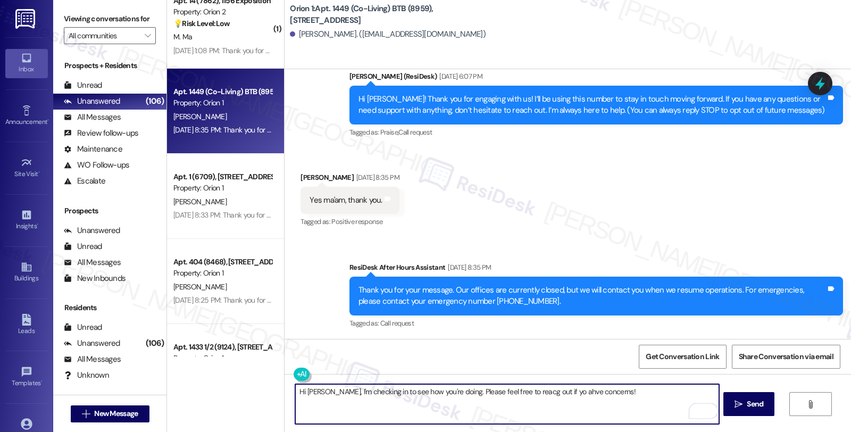
click at [548, 389] on textarea "Hi [PERSON_NAME], I'm checking in to see how you're doing. Please feel free to …" at bounding box center [506, 404] width 423 height 40
click at [644, 390] on textarea "Hi [PERSON_NAME], I'm checking in to see how you're doing. Please feel free to …" at bounding box center [506, 404] width 423 height 40
type textarea "Hi [PERSON_NAME], I'm checking in to see how you're doing. Please feel free to …"
click at [738, 406] on icon "" at bounding box center [738, 404] width 8 height 9
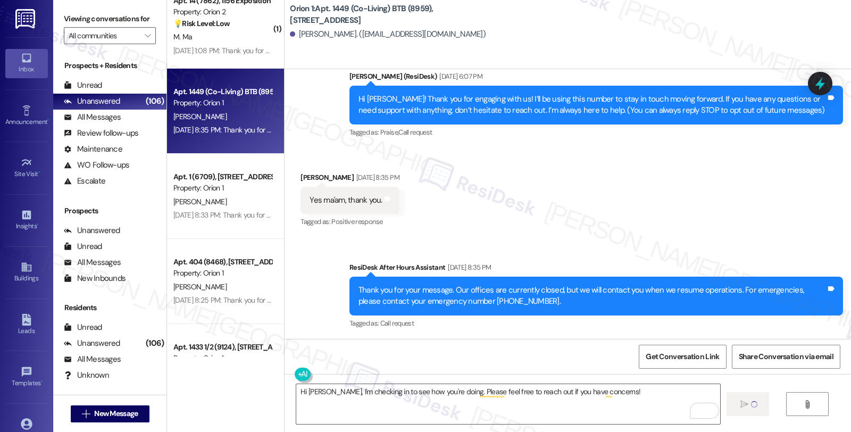
scroll to position [167, 0]
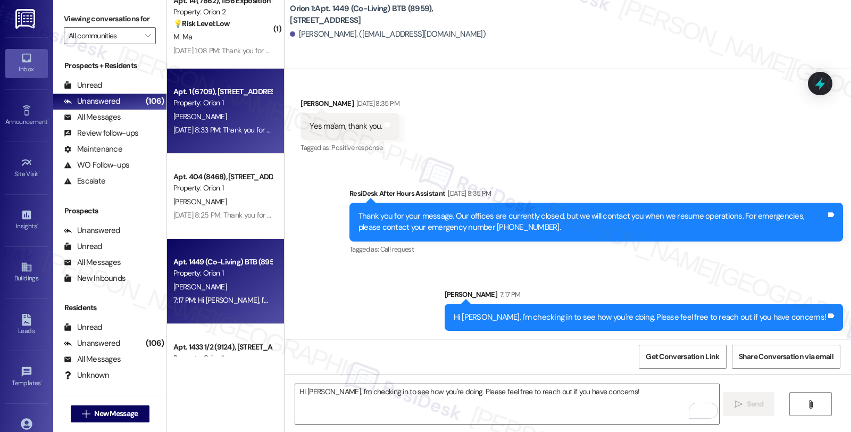
click at [225, 107] on div "Property: Orion 1" at bounding box center [222, 102] width 98 height 11
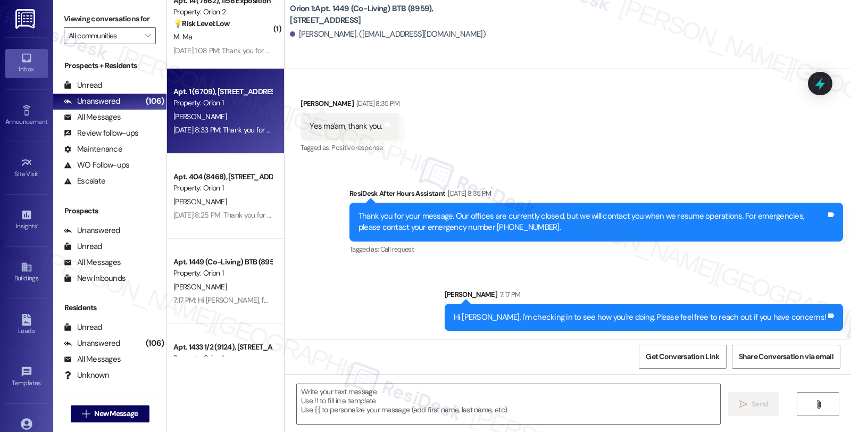
type textarea "Fetching suggested responses. Please feel free to read through the conversation…"
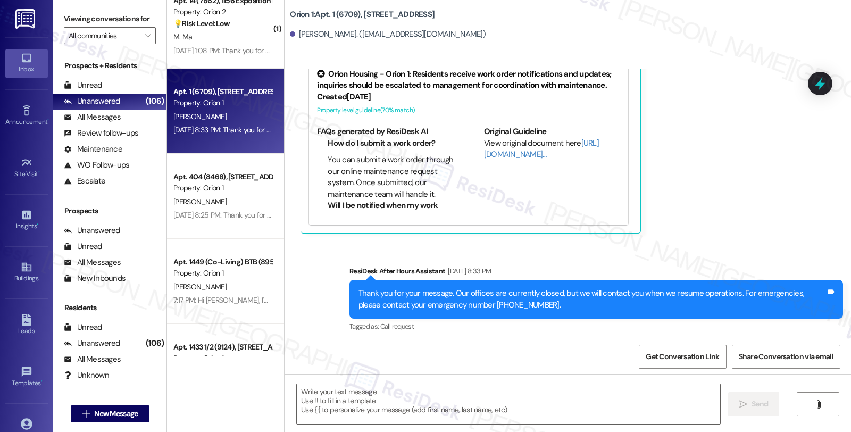
scroll to position [307, 0]
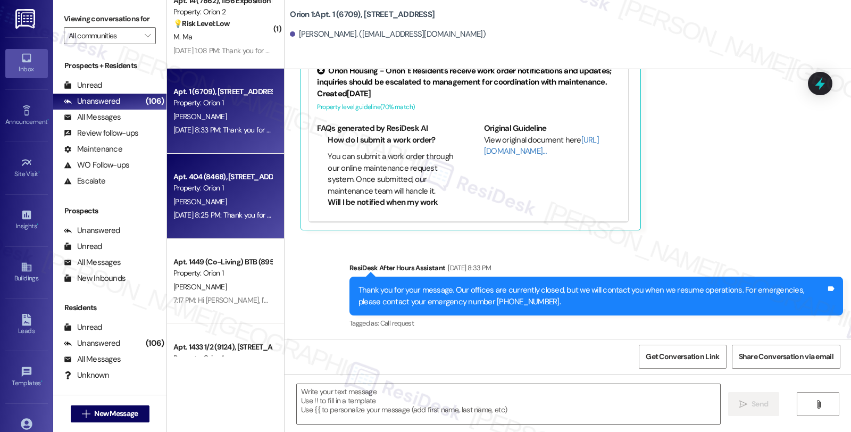
click at [227, 197] on div "[PERSON_NAME]" at bounding box center [222, 201] width 100 height 13
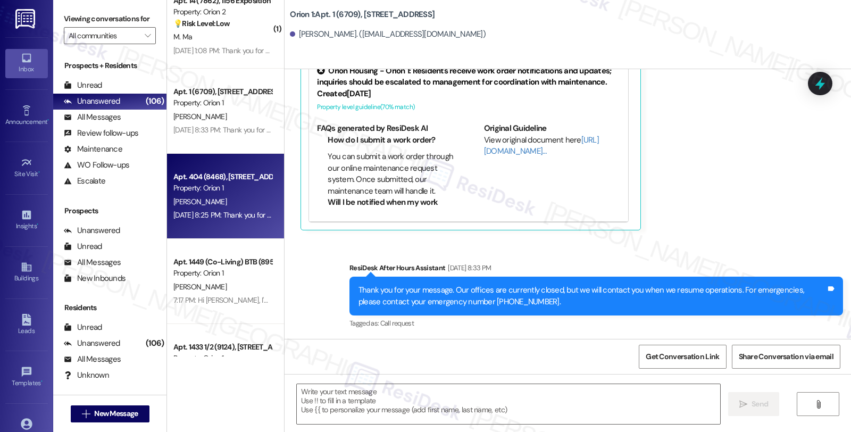
type textarea "Fetching suggested responses. Please feel free to read through the conversation…"
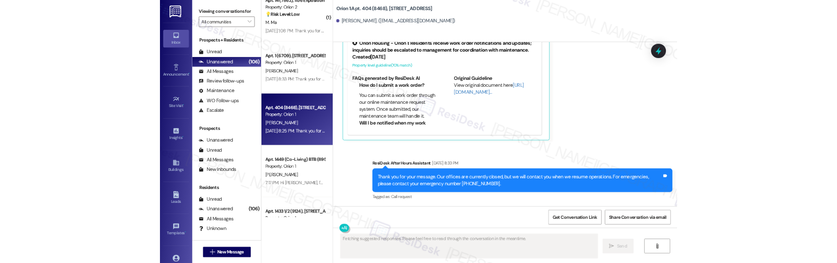
scroll to position [94, 0]
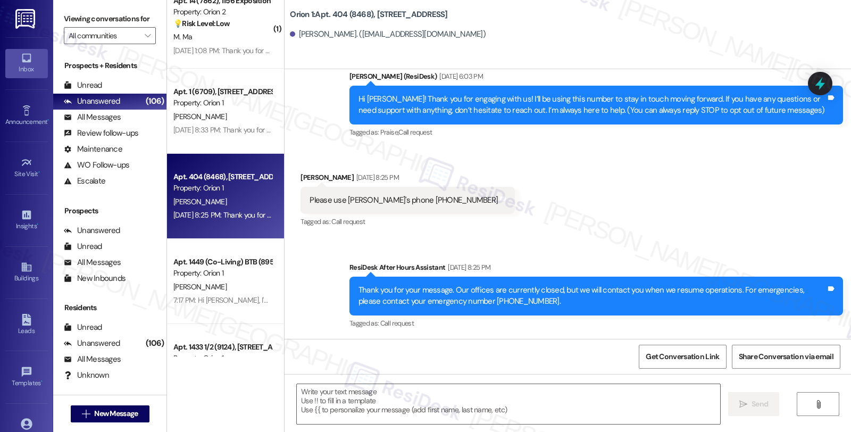
click at [306, 174] on div "[PERSON_NAME] [DATE] 8:25 PM" at bounding box center [407, 179] width 214 height 15
copy div "[PERSON_NAME]"
click at [357, 390] on textarea at bounding box center [508, 404] width 423 height 40
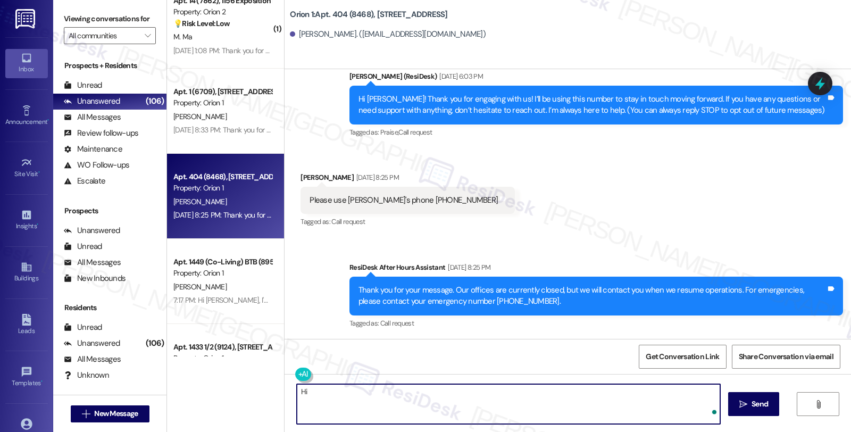
paste textarea "[PERSON_NAME]"
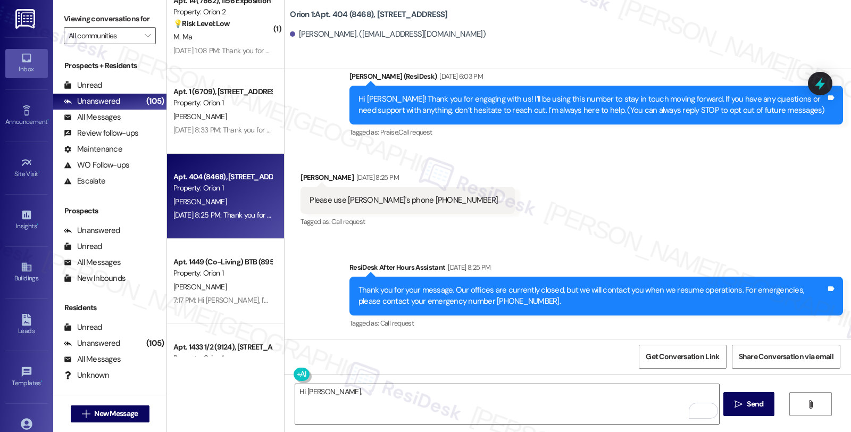
click at [690, 198] on div "Received via SMS [PERSON_NAME] [DATE] 8:25 PM Please use Abir's phone [PHONE_NU…" at bounding box center [567, 193] width 566 height 90
click at [804, 214] on div "Received via SMS [PERSON_NAME] [DATE] 8:25 PM Please use Abir's phone [PHONE_NU…" at bounding box center [567, 193] width 566 height 90
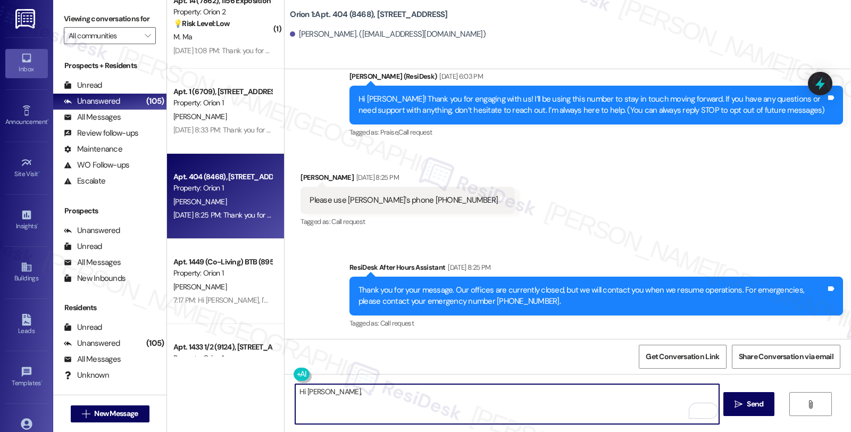
click at [342, 392] on textarea "Hi [PERSON_NAME]," at bounding box center [506, 404] width 423 height 40
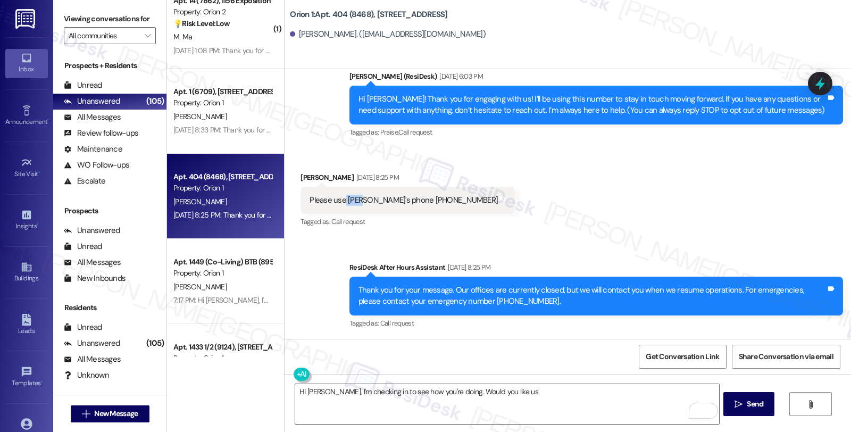
drag, startPoint x: 338, startPoint y: 201, endPoint x: 352, endPoint y: 201, distance: 14.9
click at [352, 201] on div "Please use [PERSON_NAME]'s phone [PHONE_NUMBER]" at bounding box center [403, 200] width 188 height 11
copy div "[PERSON_NAME]"
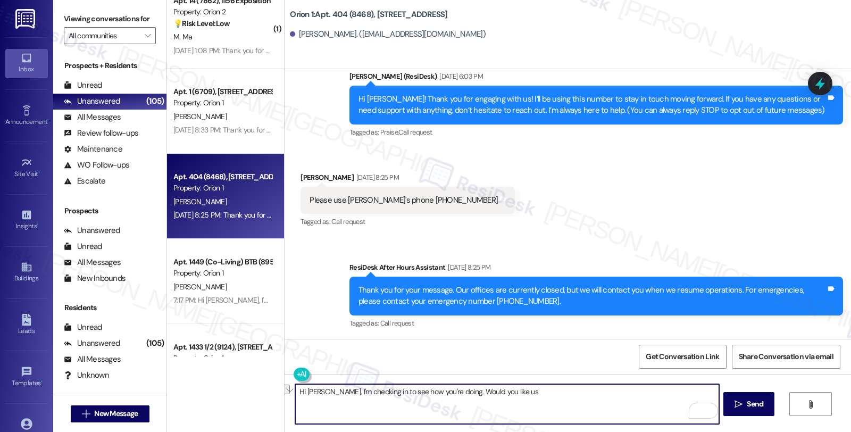
drag, startPoint x: 446, startPoint y: 392, endPoint x: 549, endPoint y: 387, distance: 103.8
click at [549, 387] on textarea "Hi [PERSON_NAME], I'm checking in to see how you're doing. Would you like us" at bounding box center [506, 404] width 423 height 40
click at [453, 391] on textarea "Hi [PERSON_NAME], I'm checking in to see how you're doing. WE are in touch with…" at bounding box center [506, 404] width 423 height 40
click at [538, 389] on textarea "Hi [PERSON_NAME], I'm checking in to see how you're doing. We are in touch with…" at bounding box center [506, 404] width 423 height 40
click at [602, 391] on textarea "Hi [PERSON_NAME], I'm checking in to see how you're doing. We are in touch with…" at bounding box center [506, 404] width 423 height 40
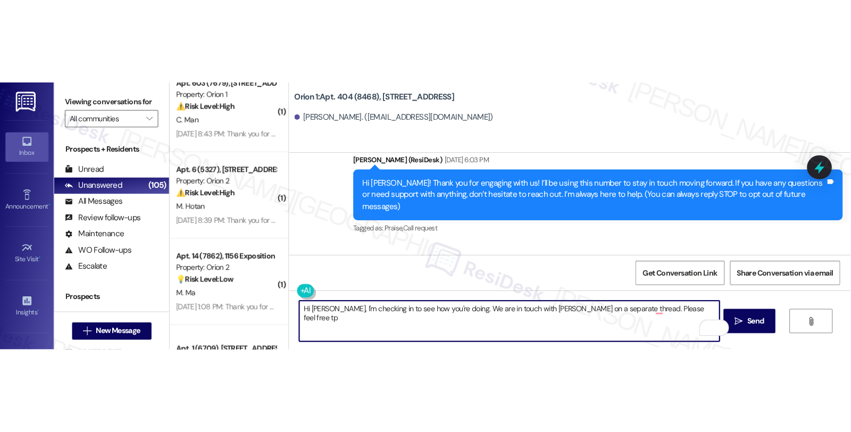
scroll to position [263, 0]
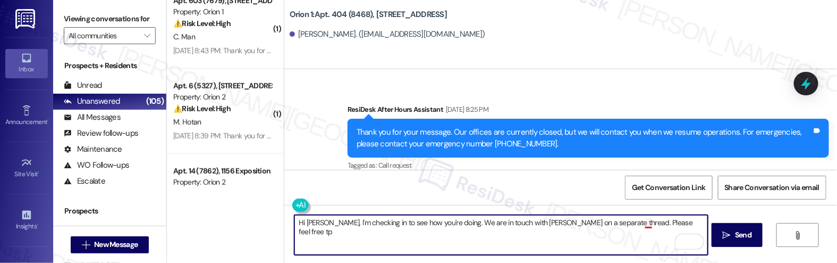
click at [641, 223] on textarea "Hi [PERSON_NAME], I'm checking in to see how you're doing. We are in touch with…" at bounding box center [502, 235] width 414 height 40
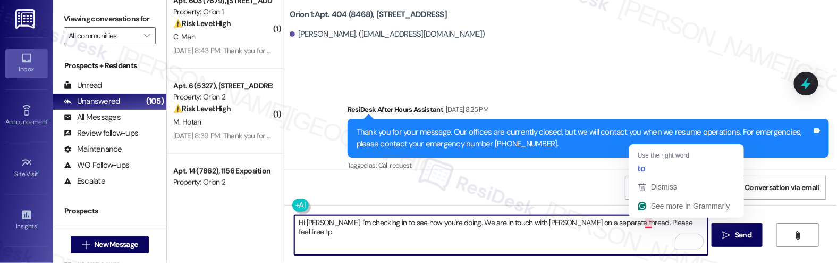
click at [641, 223] on textarea "Hi [PERSON_NAME], I'm checking in to see how you're doing. We are in touch with…" at bounding box center [502, 235] width 414 height 40
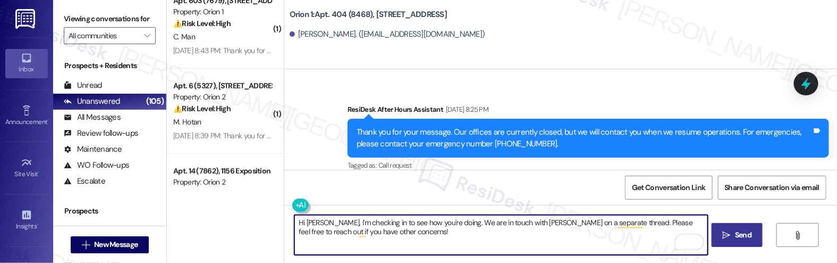
type textarea "Hi [PERSON_NAME], I'm checking in to see how you're doing. We are in touch with…"
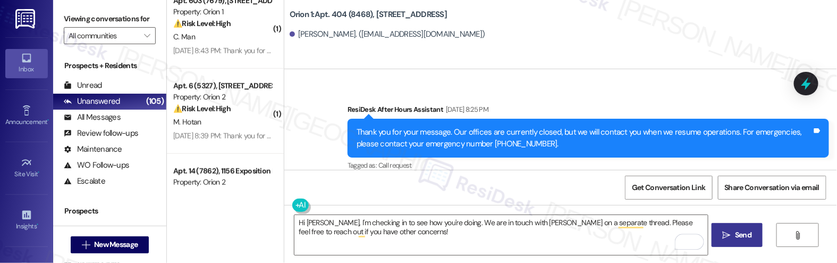
click at [726, 231] on icon "" at bounding box center [727, 235] width 8 height 9
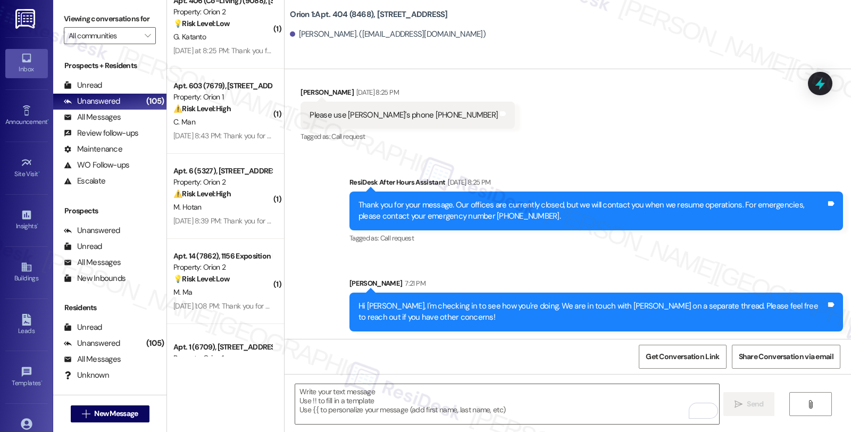
scroll to position [3367, 0]
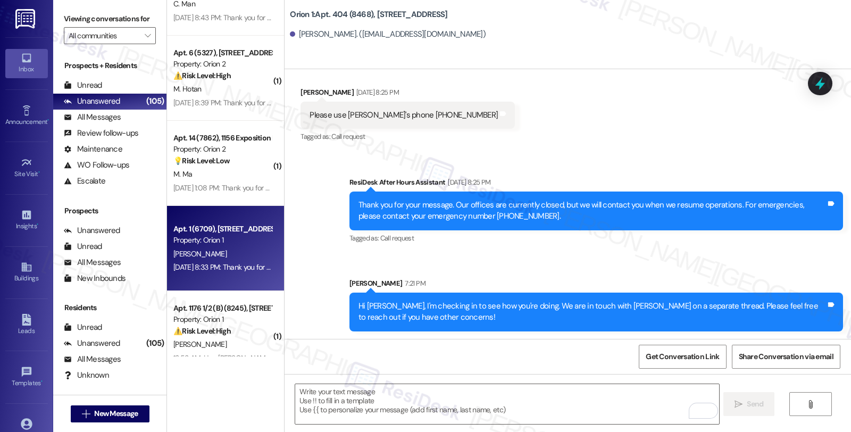
click at [238, 257] on div "[PERSON_NAME]" at bounding box center [222, 253] width 100 height 13
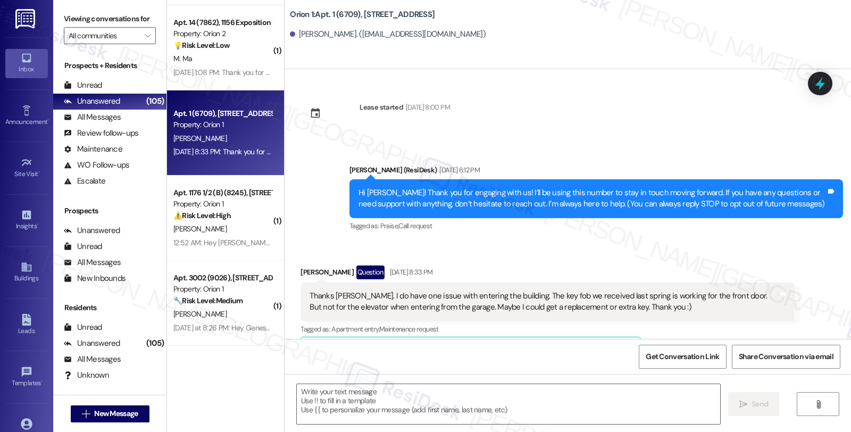
scroll to position [3544, 0]
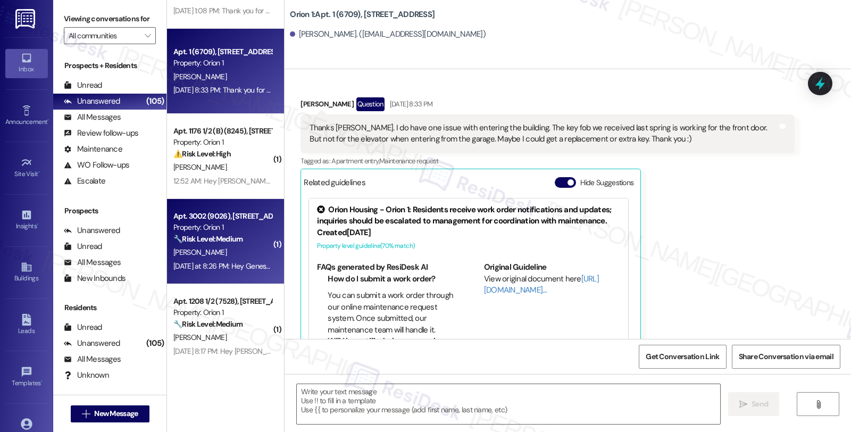
type textarea "Fetching suggested responses. Please feel free to read through the conversation…"
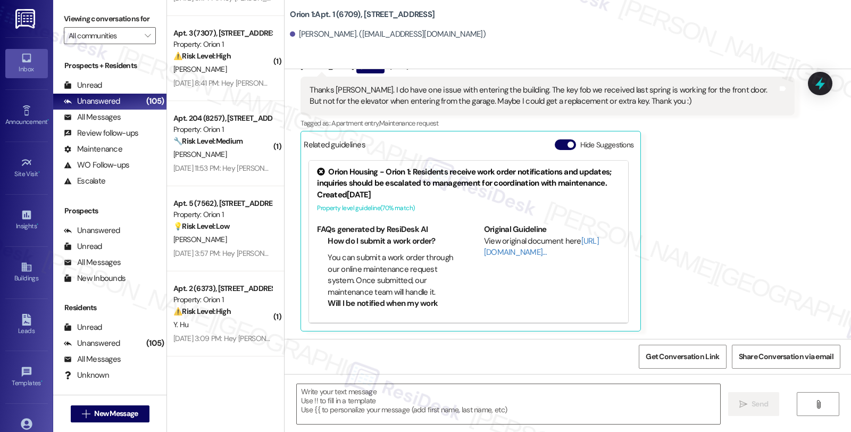
scroll to position [147, 0]
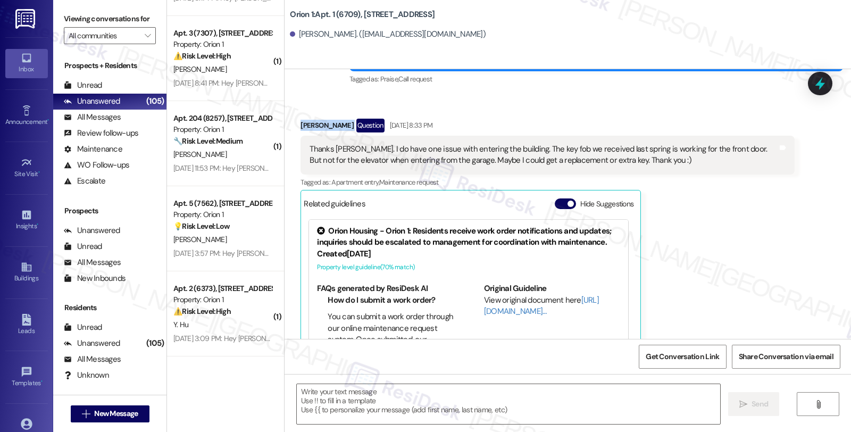
drag, startPoint x: 292, startPoint y: 124, endPoint x: 348, endPoint y: 126, distance: 55.3
click at [348, 126] on div "Received via SMS [PERSON_NAME] Question [DATE] 8:33 PM Thanks [PERSON_NAME]. I …" at bounding box center [546, 254] width 509 height 287
copy div "[PERSON_NAME]"
click at [755, 232] on div "[PERSON_NAME] Question [DATE] 8:33 PM Thanks [PERSON_NAME]. I do have one issue…" at bounding box center [546, 254] width 493 height 271
click at [711, 261] on div "[PERSON_NAME] Question [DATE] 8:33 PM Thanks [PERSON_NAME]. I do have one issue…" at bounding box center [546, 254] width 493 height 271
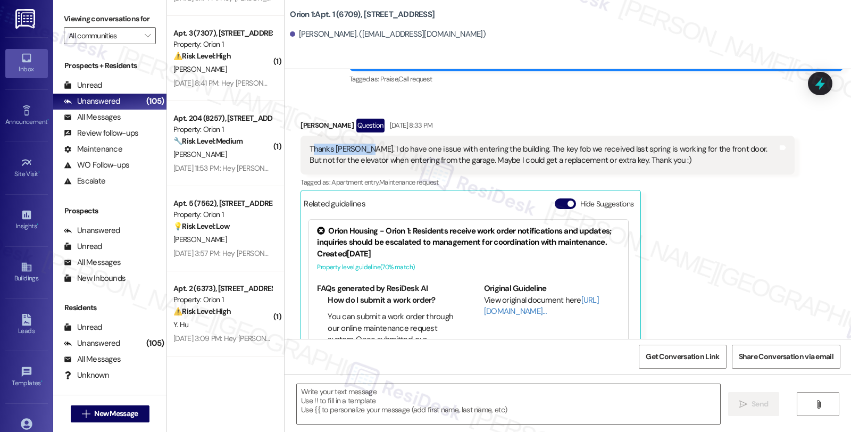
drag, startPoint x: 307, startPoint y: 150, endPoint x: 352, endPoint y: 150, distance: 44.7
click at [352, 150] on div "Thanks [PERSON_NAME]. I do have one issue with entering the building. The key f…" at bounding box center [542, 155] width 467 height 23
click at [341, 150] on div "Thanks [PERSON_NAME]. I do have one issue with entering the building. The key f…" at bounding box center [542, 155] width 467 height 23
drag, startPoint x: 351, startPoint y: 150, endPoint x: 438, endPoint y: 152, distance: 86.7
click at [438, 152] on div "Thanks Sarah. I do have one issue with entering the building. The key fob we re…" at bounding box center [542, 155] width 467 height 23
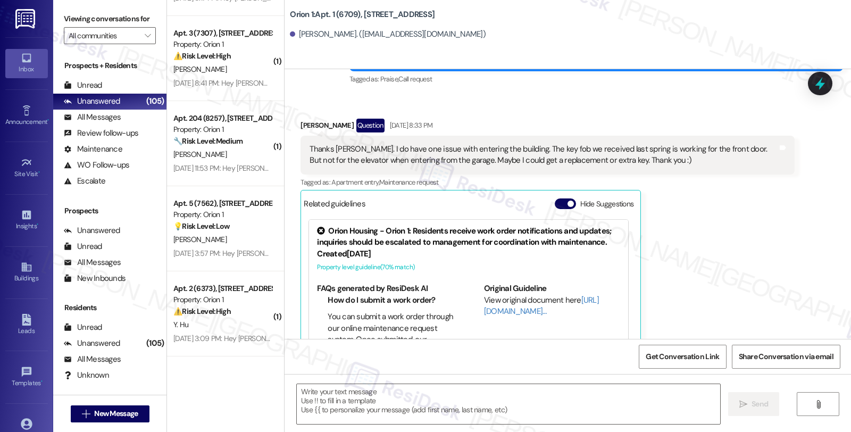
click at [749, 229] on div "Grayson Vasquez Question Aug 20, 2025 at 8:33 PM Thanks Sarah. I do have one is…" at bounding box center [546, 254] width 493 height 271
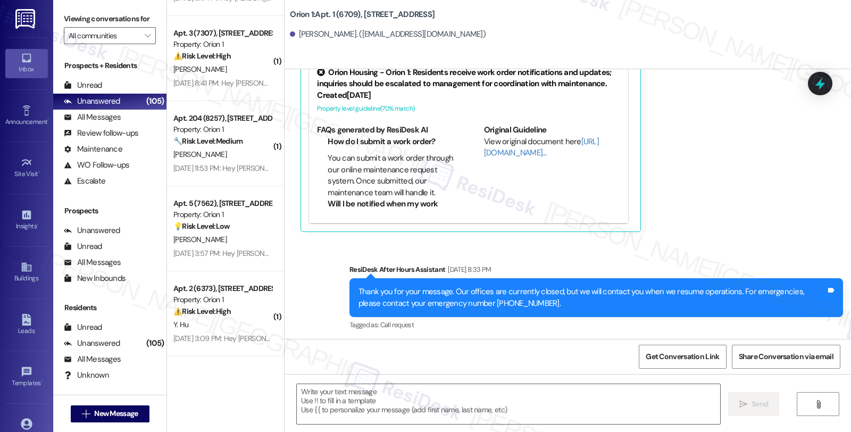
scroll to position [307, 0]
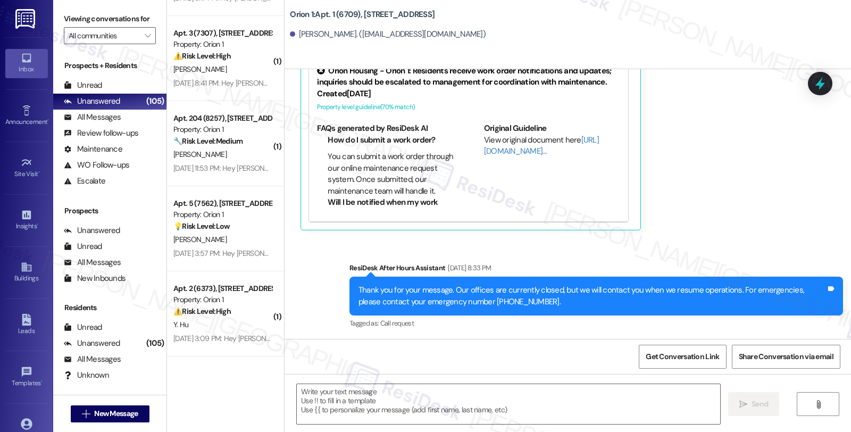
click at [741, 145] on div "Grayson Vasquez Question Aug 20, 2025 at 8:33 PM Thanks Sarah. I do have one is…" at bounding box center [546, 94] width 493 height 271
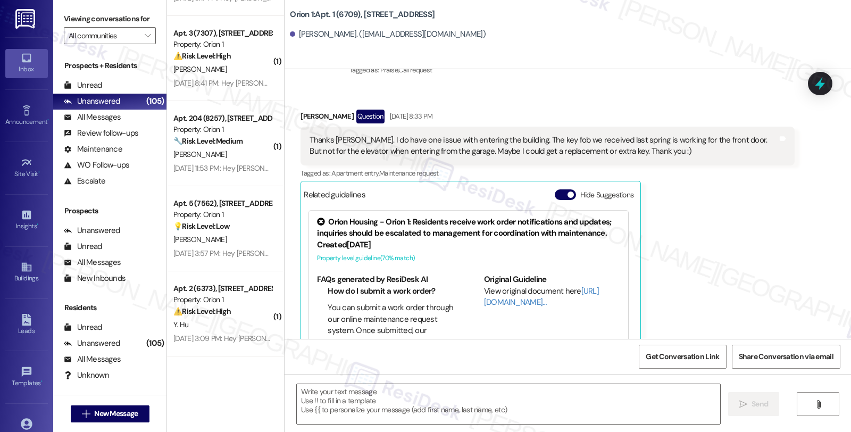
scroll to position [130, 0]
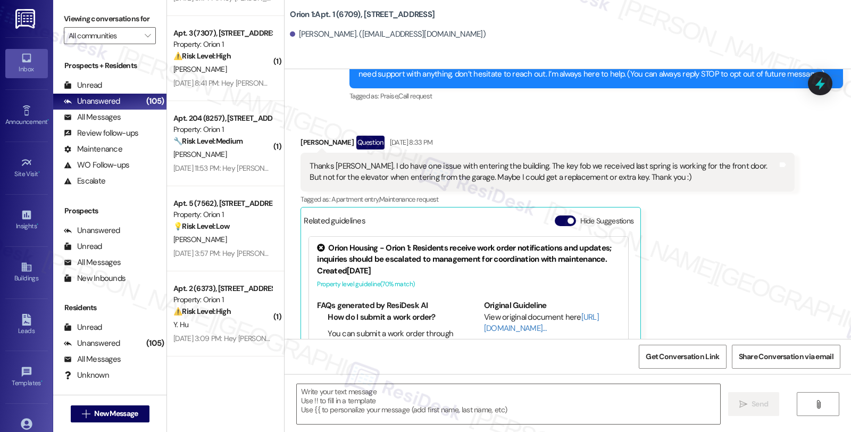
click at [300, 140] on div "Grayson Vasquez Question Aug 20, 2025 at 8:33 PM" at bounding box center [546, 144] width 493 height 17
copy div "Grayson"
click at [408, 396] on textarea at bounding box center [508, 404] width 423 height 40
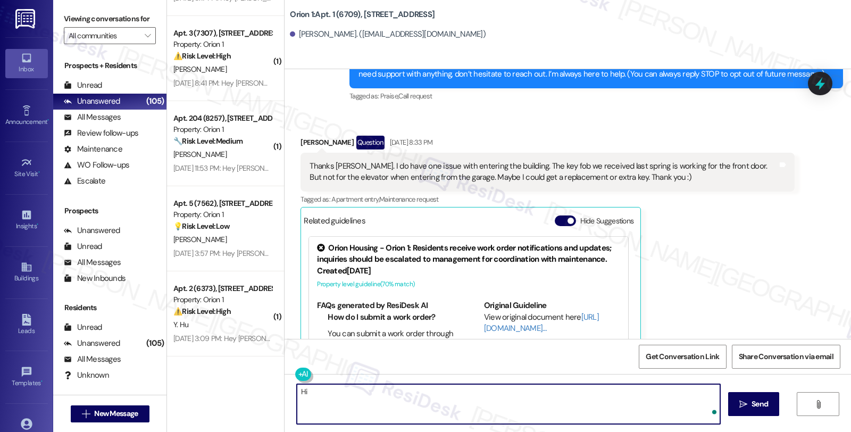
paste textarea "Grayson"
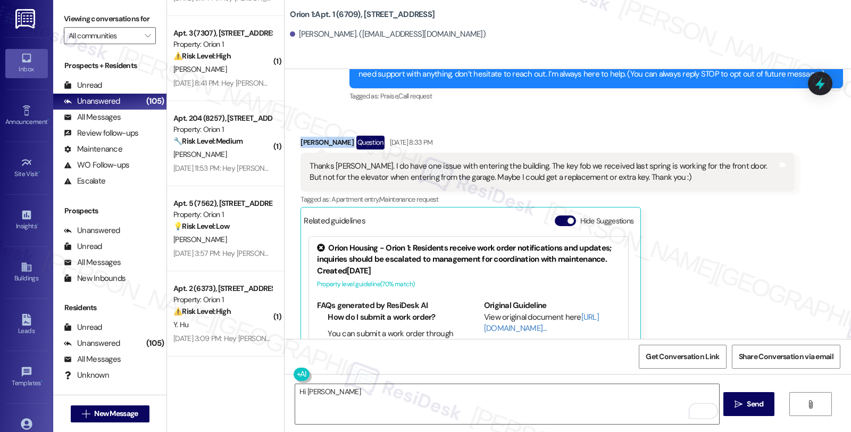
drag, startPoint x: 291, startPoint y: 139, endPoint x: 349, endPoint y: 139, distance: 58.0
click at [349, 139] on div "Received via SMS Grayson Vasquez Question Aug 20, 2025 at 8:33 PM Thanks Sarah.…" at bounding box center [546, 271] width 509 height 287
copy div "[PERSON_NAME]"
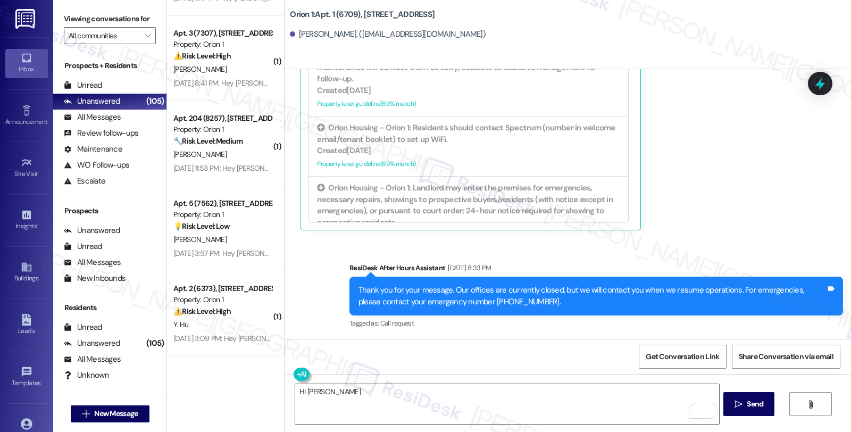
scroll to position [71, 0]
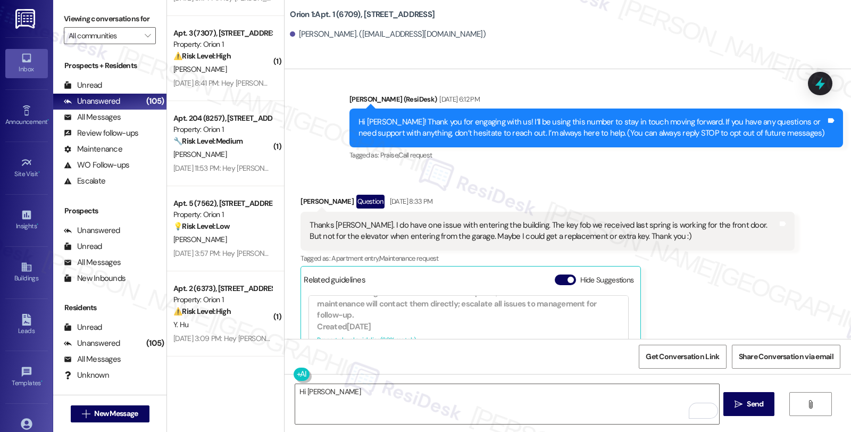
click at [358, 381] on div "Hi Grayson  Send " at bounding box center [567, 414] width 566 height 80
click at [362, 387] on textarea "Hi Grayson" at bounding box center [506, 404] width 423 height 40
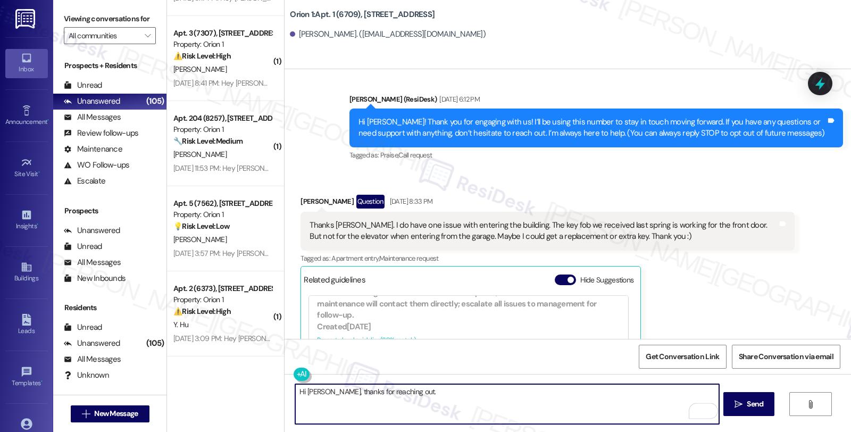
click at [440, 399] on textarea "Hi Grayson, thanks for reaching out." at bounding box center [506, 404] width 423 height 40
click at [454, 397] on textarea "Hi Grayson, thanks for reaching out. I understand" at bounding box center [506, 404] width 423 height 40
click at [583, 391] on textarea "Hi Grayson, thanks for reaching out. I understand that your fib works on the fr…" at bounding box center [506, 404] width 423 height 40
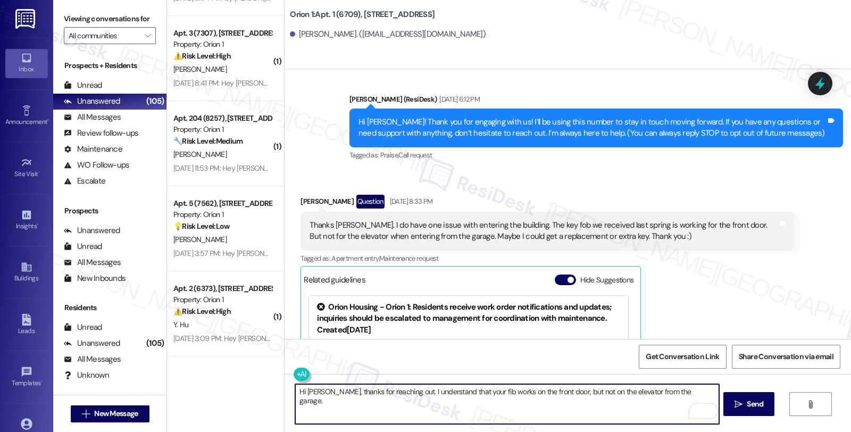
click at [595, 397] on textarea "Hi Grayson, thanks for reaching out. I understand that your fib works on the fr…" at bounding box center [506, 404] width 423 height 40
type textarea "Hi Grayson, thanks for reaching out. I understand that your fib works on the fr…"
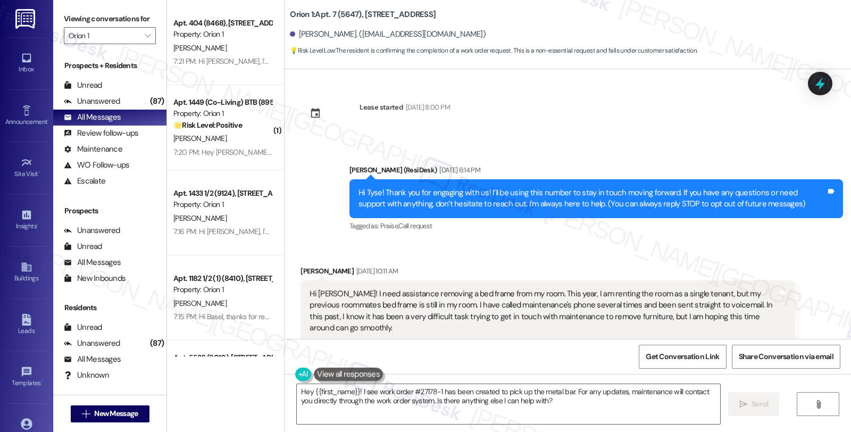
scroll to position [1467, 0]
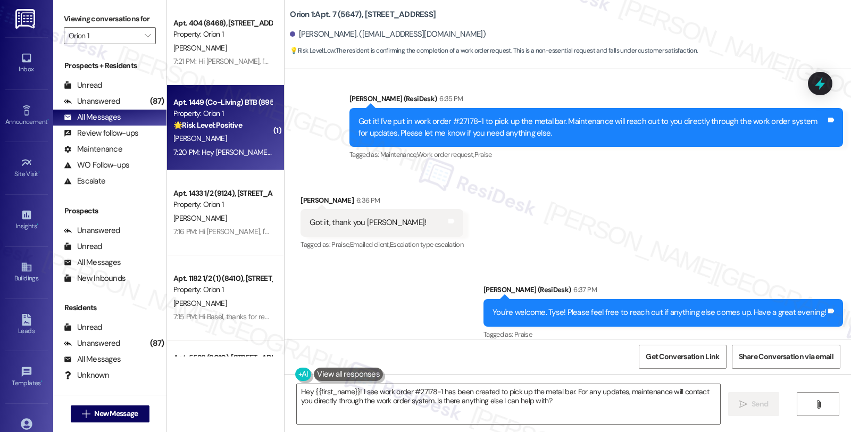
click at [238, 146] on div "7:20 PM: Hey [PERSON_NAME], we appreciate your text! We'll be back at 11AM to h…" at bounding box center [222, 152] width 100 height 13
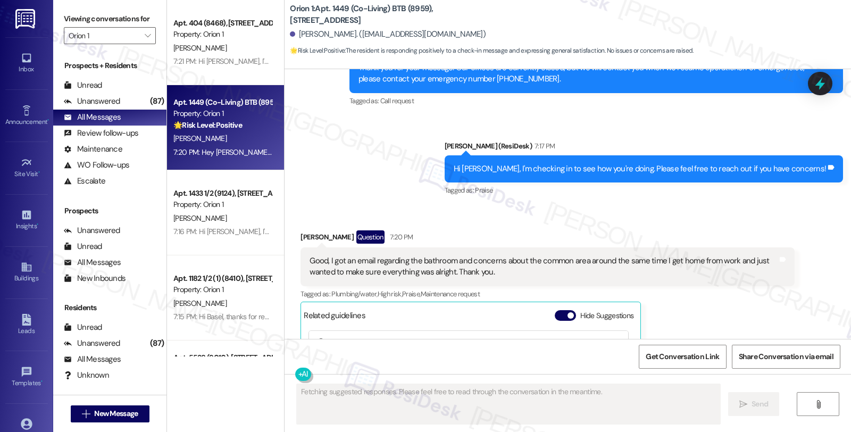
scroll to position [309, 0]
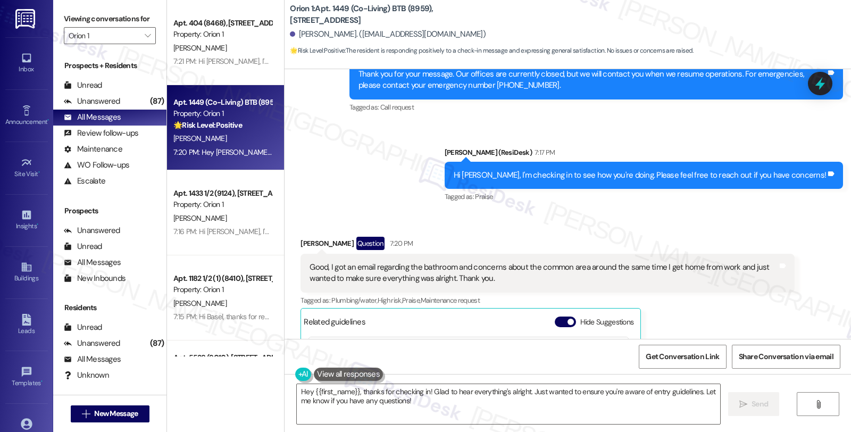
drag, startPoint x: 426, startPoint y: 392, endPoint x: 262, endPoint y: 388, distance: 164.3
click at [262, 389] on div "Apt. 404 (8468), [STREET_ADDRESS] Property: Orion 1 [PERSON_NAME] 7:21 PM: Hi […" at bounding box center [509, 216] width 684 height 432
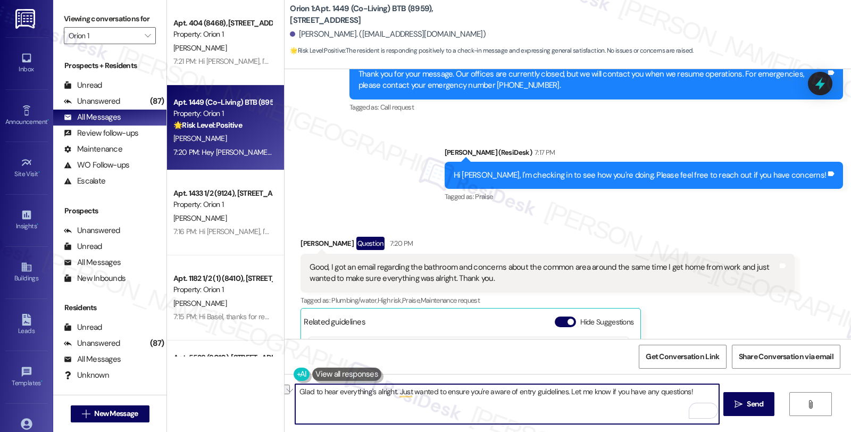
drag, startPoint x: 392, startPoint y: 390, endPoint x: 803, endPoint y: 389, distance: 411.0
click at [803, 389] on div "Glad to hear everything's alright. Just wanted to ensure you're aware of entry …" at bounding box center [567, 414] width 566 height 80
type textarea "Glad to hear everything's alright. Let me know if anything else comes up. Have …"
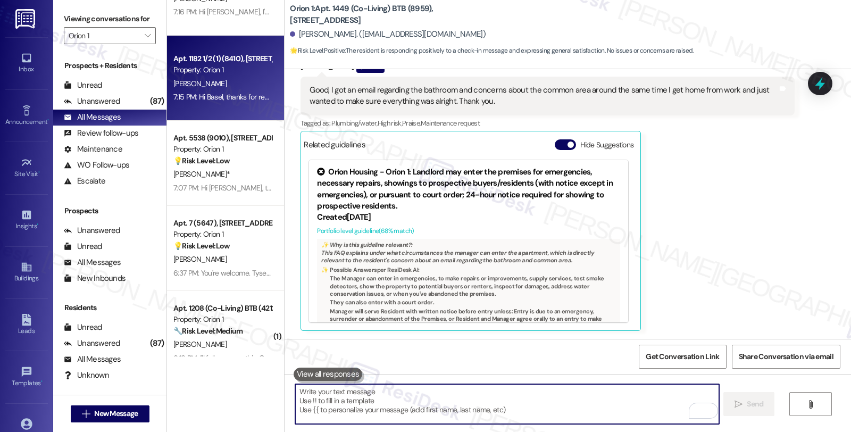
scroll to position [236, 0]
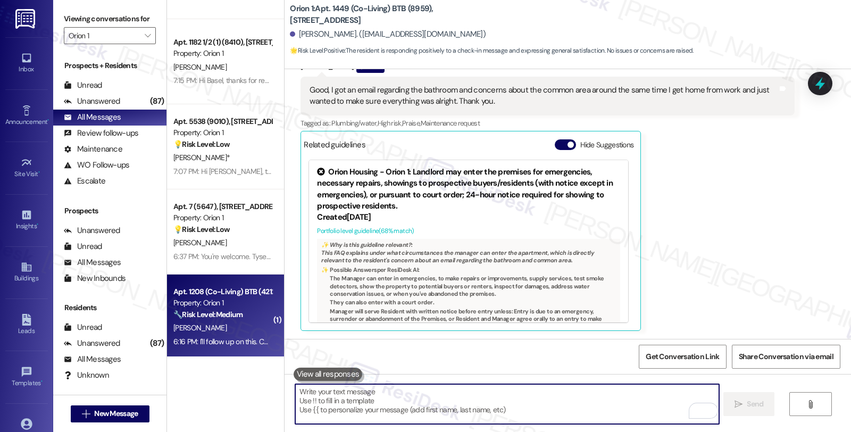
click at [237, 328] on div "[PERSON_NAME]" at bounding box center [222, 327] width 100 height 13
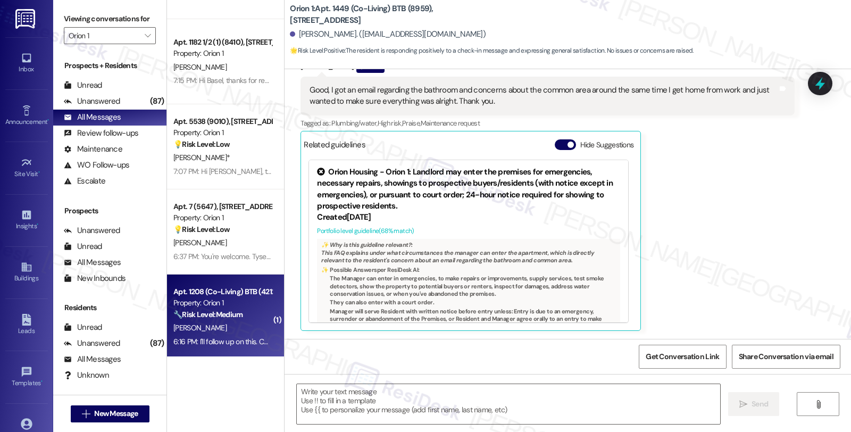
type textarea "Fetching suggested responses. Please feel free to read through the conversation…"
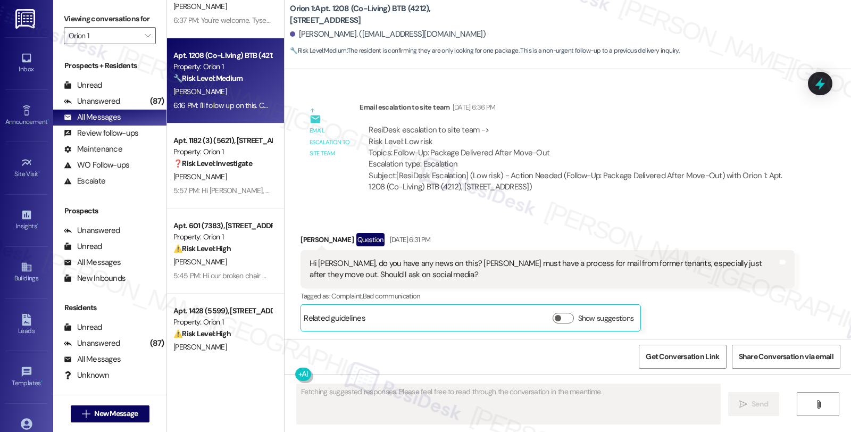
scroll to position [416, 0]
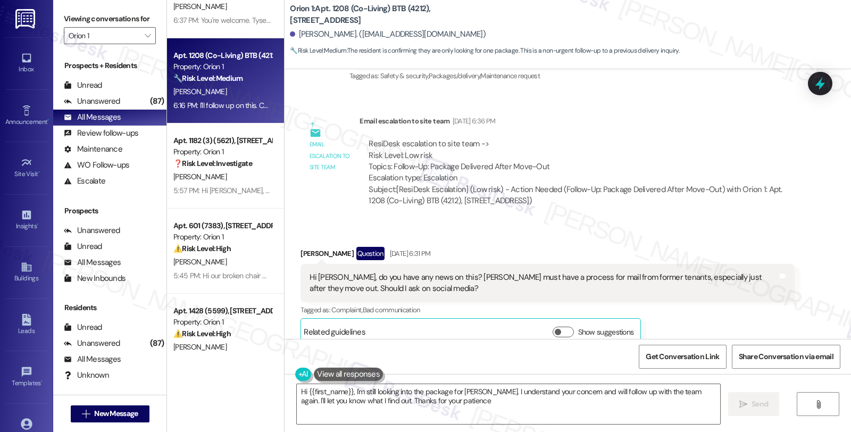
type textarea "Hi {{first_name}}, I'm still looking into the package for [PERSON_NAME]. I unde…"
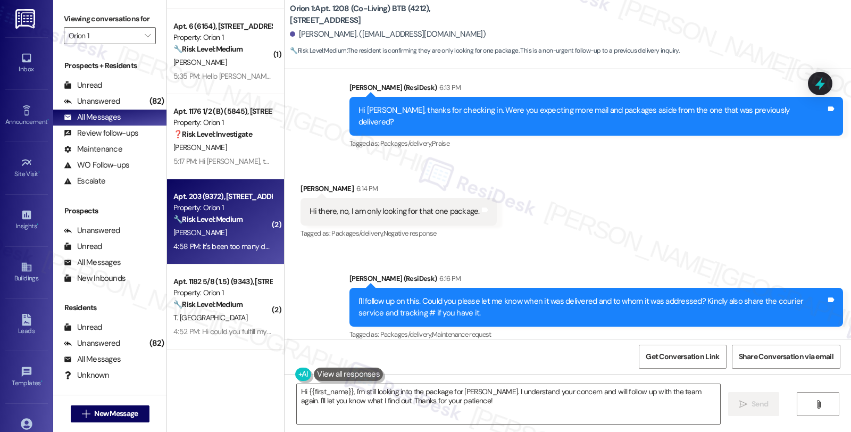
scroll to position [591, 0]
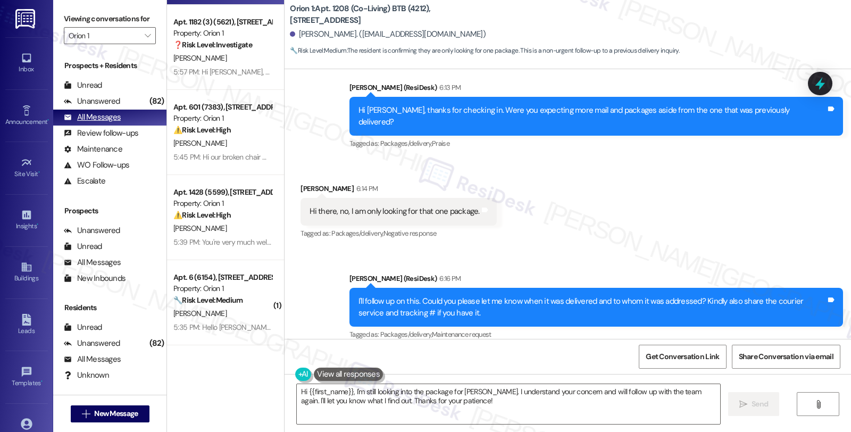
click at [125, 125] on div "All Messages (undefined)" at bounding box center [109, 118] width 113 height 16
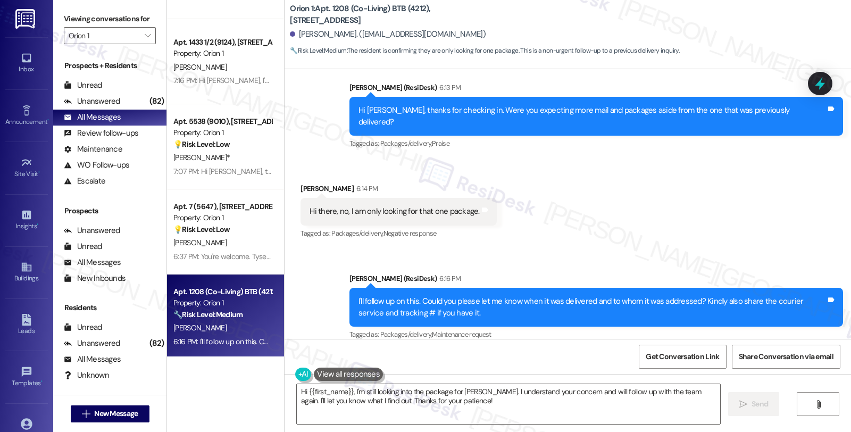
scroll to position [0, 0]
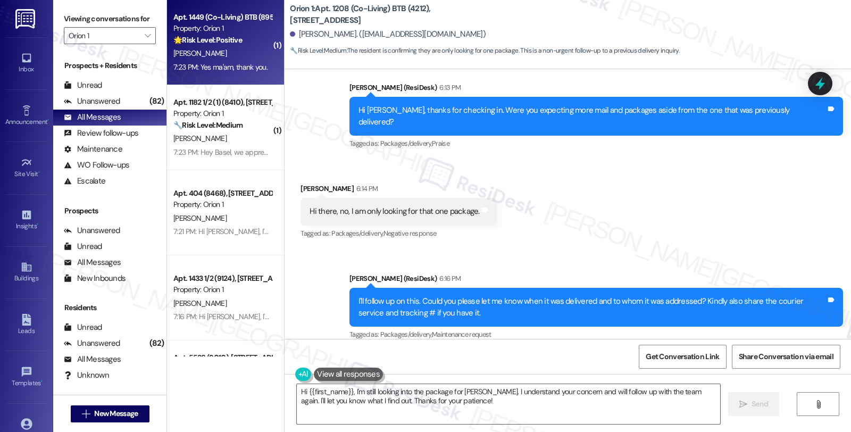
click at [249, 41] on div "🌟 Risk Level: Positive The resident is responding positively to a check-in mess…" at bounding box center [222, 40] width 98 height 11
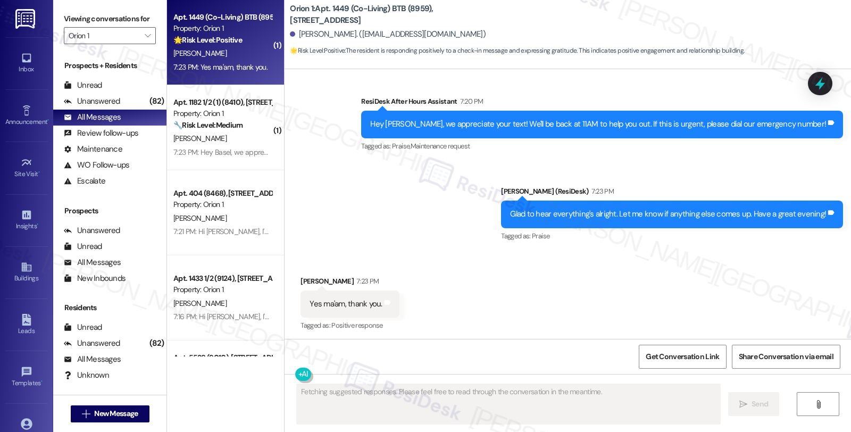
scroll to position [583, 0]
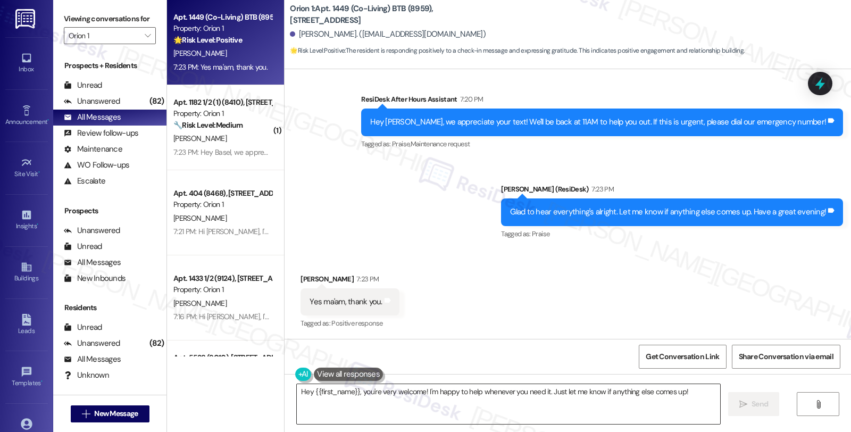
click at [410, 408] on textarea "Hey {{first_name}}, you're very welcome! I'm happy to help whenever you need it…" at bounding box center [508, 404] width 423 height 40
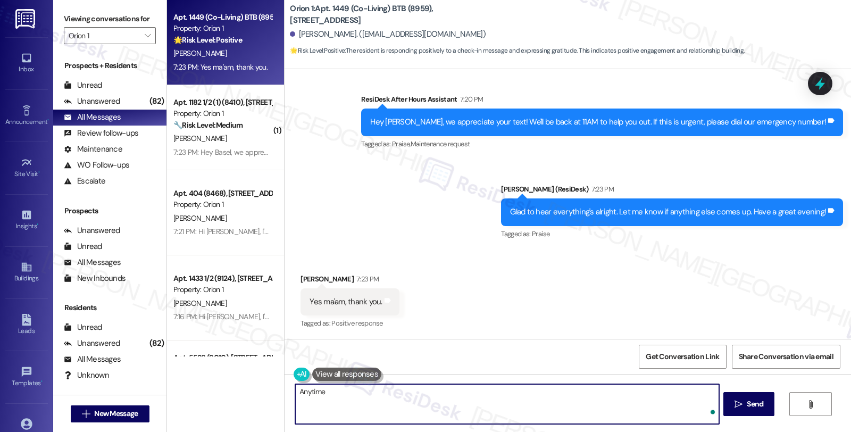
type textarea "Anytime!"
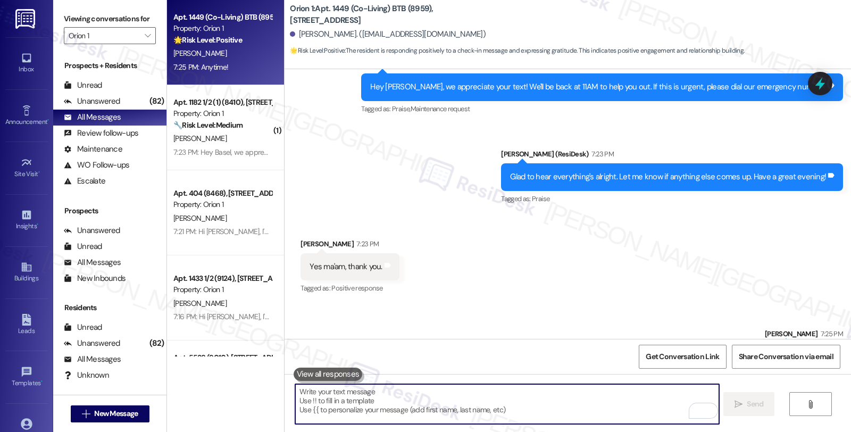
scroll to position [657, 0]
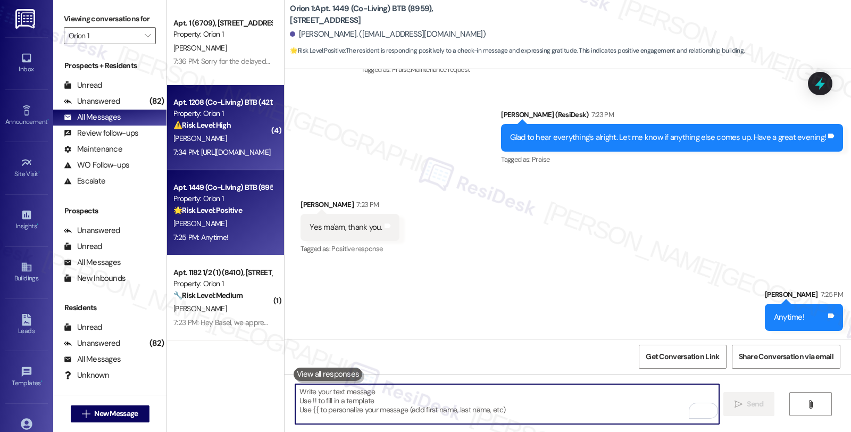
click at [240, 138] on div "[PERSON_NAME]" at bounding box center [222, 138] width 100 height 13
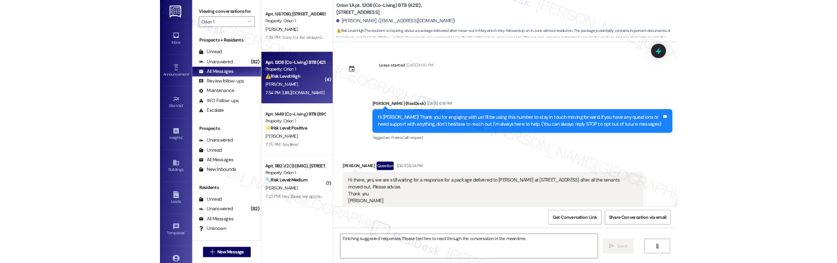
scroll to position [1614, 0]
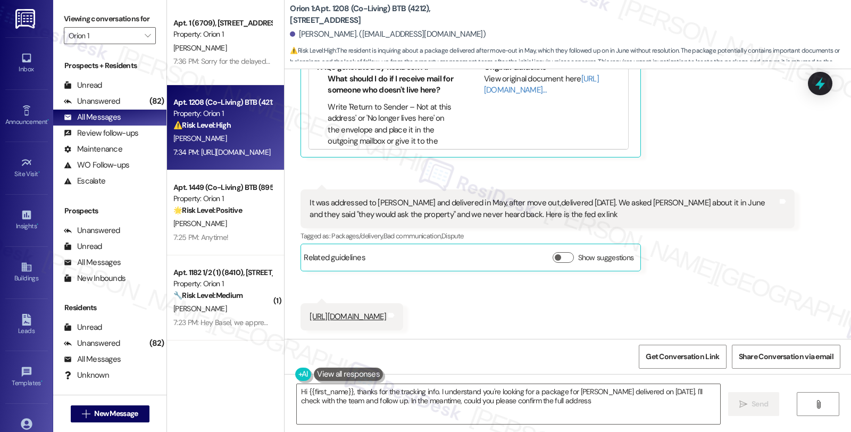
type textarea "Hi {{first_name}}, thanks for the tracking info. I understand you're looking fo…"
drag, startPoint x: 370, startPoint y: 200, endPoint x: 422, endPoint y: 200, distance: 52.6
click at [422, 200] on div "It was addressed to [PERSON_NAME] and delivered in May, after move out,delivere…" at bounding box center [542, 208] width 467 height 23
copy div "[PERSON_NAME]"
click at [123, 408] on span "New Message" at bounding box center [116, 413] width 44 height 11
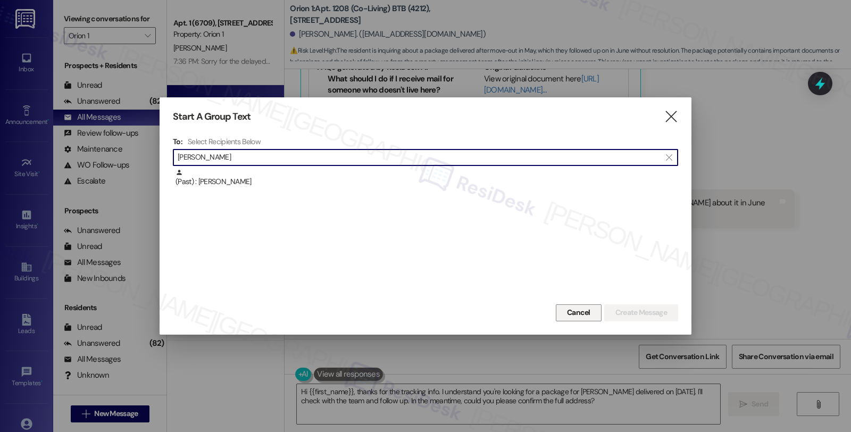
type input "[PERSON_NAME]"
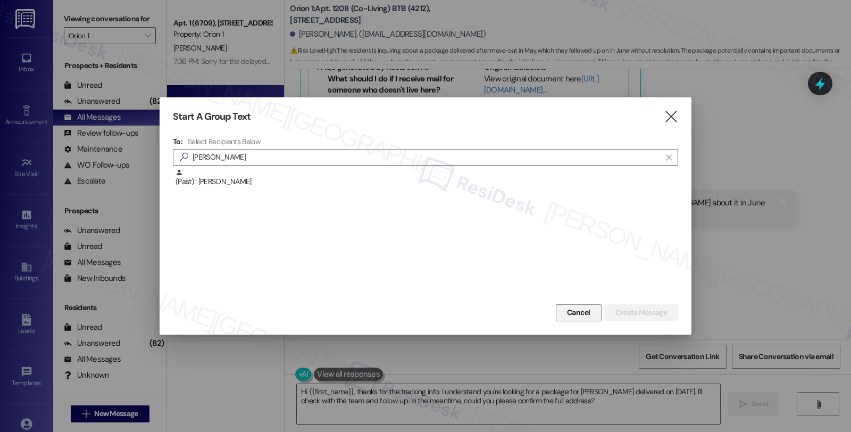
click at [582, 310] on span "Cancel" at bounding box center [578, 312] width 23 height 11
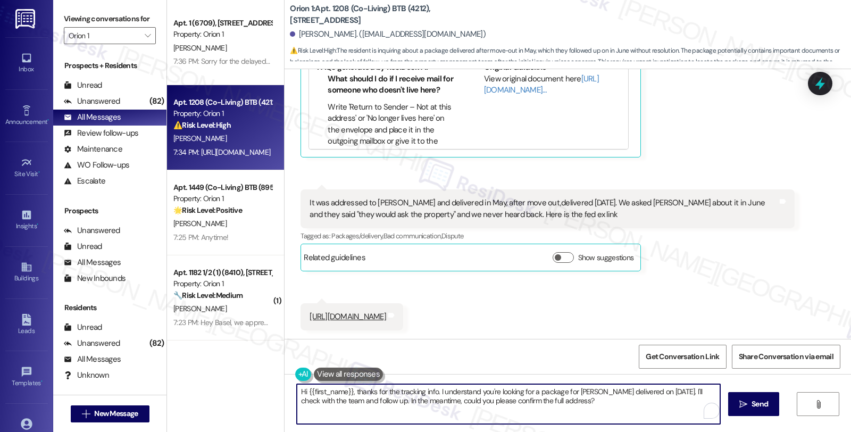
drag, startPoint x: 253, startPoint y: 389, endPoint x: 238, endPoint y: 389, distance: 15.4
click at [238, 389] on div "Apt. 1 (6709), [STREET_ADDRESS] Property: Orion 1 [PERSON_NAME] 7:36 PM: Sorry …" at bounding box center [509, 216] width 684 height 432
click at [359, 392] on textarea "Hi {{first_name}}, thanks for the tracking info. I understand you're looking fo…" at bounding box center [508, 404] width 423 height 40
click at [349, 396] on textarea "Hi {{first_name}}, thanks for the tracking info. I understand you're looking fo…" at bounding box center [508, 404] width 423 height 40
drag, startPoint x: 378, startPoint y: 391, endPoint x: 677, endPoint y: 458, distance: 306.2
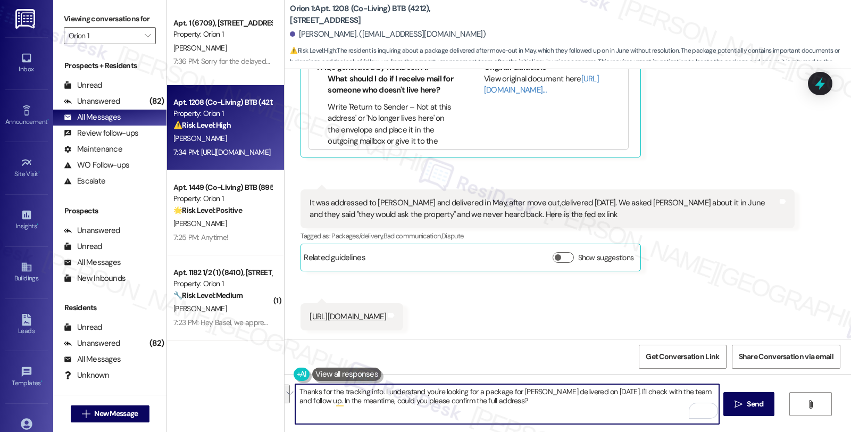
click at [677, 431] on html "Inbox Go to Inbox Announcement • Send A Text Announcement Site Visit • Go to Si…" at bounding box center [425, 216] width 851 height 432
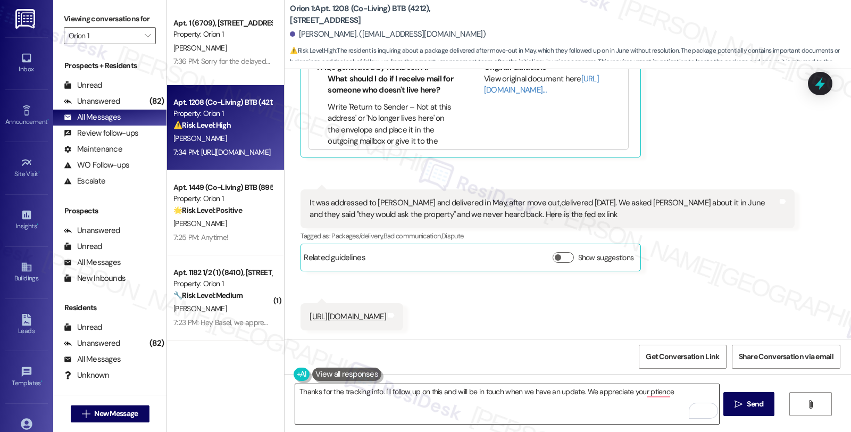
click at [602, 390] on textarea "Thanks for the tracking info. I'll follow up on this and will be in touch when …" at bounding box center [506, 404] width 423 height 40
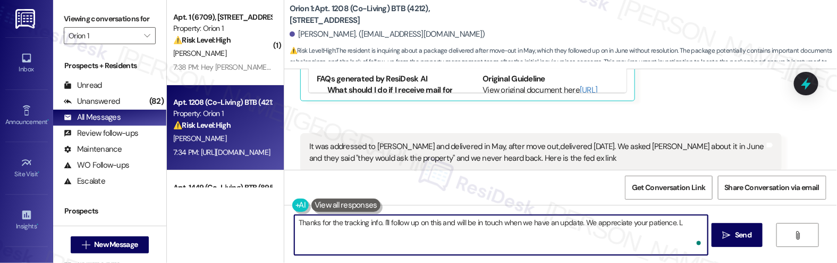
type textarea "Thanks for the tracking info. I'll follow up on this and will be in touch when …"
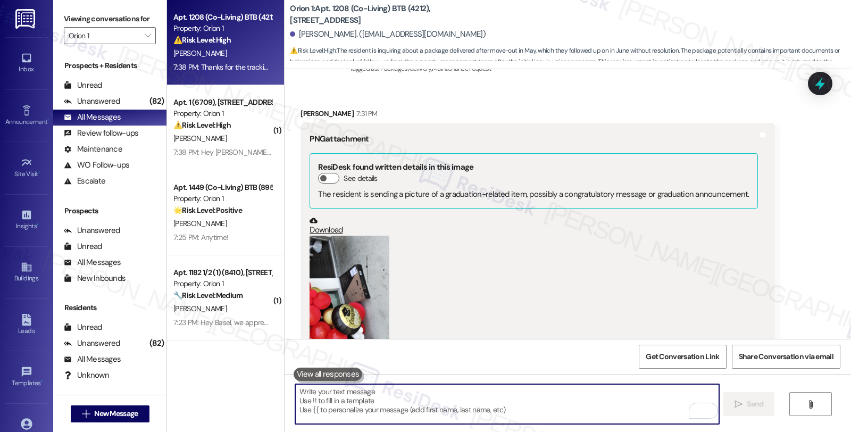
scroll to position [1038, 0]
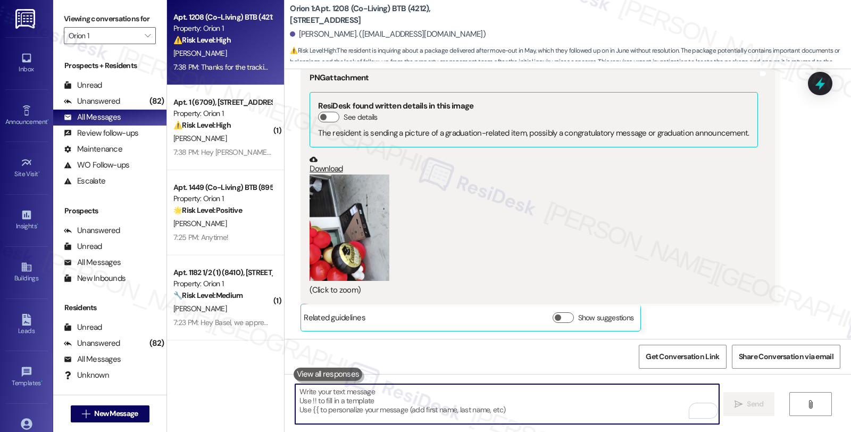
click at [325, 237] on button "Zoom image" at bounding box center [349, 227] width 80 height 106
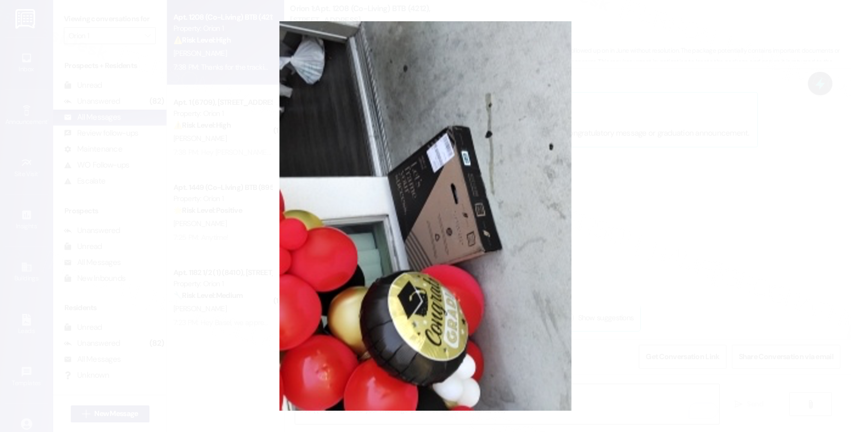
click at [635, 207] on button "Unzoom image" at bounding box center [425, 216] width 851 height 432
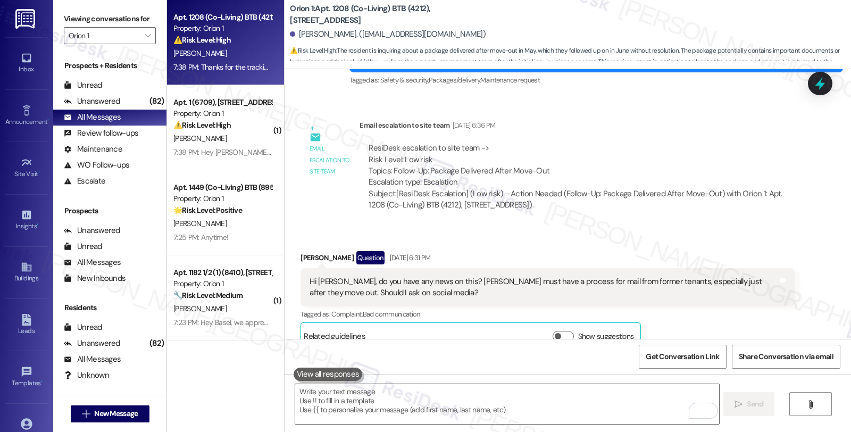
scroll to position [388, 0]
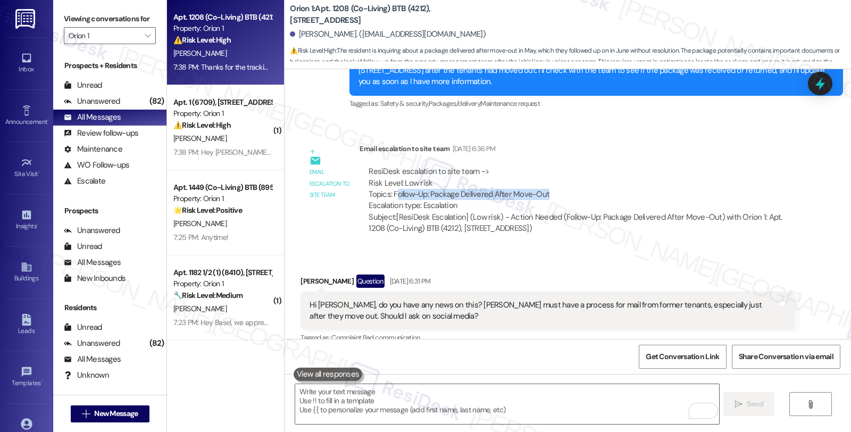
drag, startPoint x: 389, startPoint y: 192, endPoint x: 566, endPoint y: 194, distance: 177.0
click at [566, 194] on div "ResiDesk escalation to site team -> Risk Level: Low risk Topics: Follow-Up: Pac…" at bounding box center [576, 189] width 416 height 46
click at [416, 194] on div "ResiDesk escalation to site team -> Risk Level: Low risk Topics: Follow-Up: Pac…" at bounding box center [576, 189] width 416 height 46
drag, startPoint x: 386, startPoint y: 195, endPoint x: 544, endPoint y: 195, distance: 157.9
click at [544, 195] on div "ResiDesk escalation to site team -> Risk Level: Low risk Topics: Follow-Up: Pac…" at bounding box center [576, 189] width 416 height 46
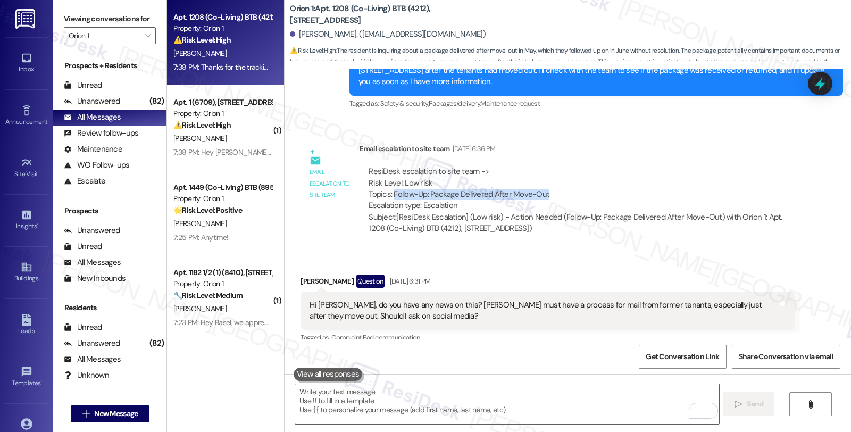
copy div "Follow-Up: Package Delivered After Move-Out"
click at [826, 83] on icon at bounding box center [820, 84] width 14 height 14
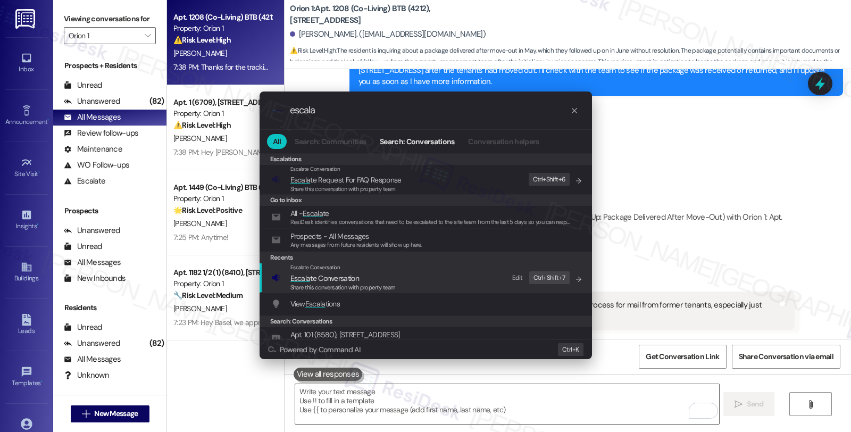
type input "escala"
click at [320, 279] on span "Escala te Conversation" at bounding box center [324, 278] width 69 height 10
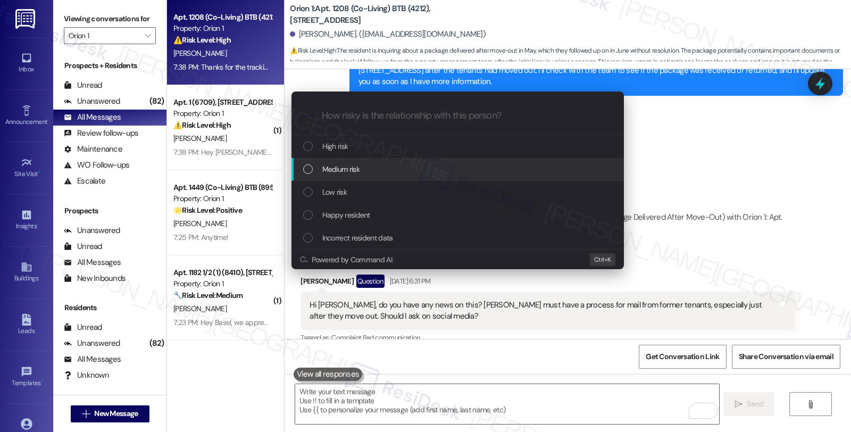
click at [330, 171] on span "Medium risk" at bounding box center [340, 169] width 37 height 12
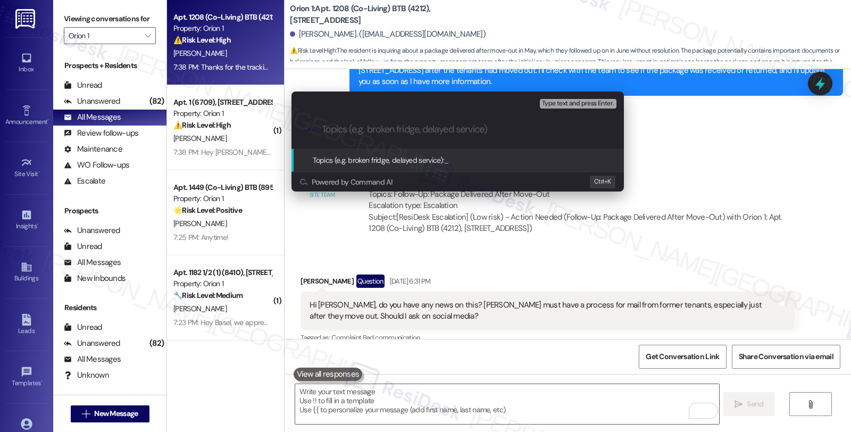
paste input "Follow-Up: Package Delivered After Move-Out"
click at [383, 131] on input "Follow-Up: Package Delivered After Move-Out" at bounding box center [462, 129] width 280 height 11
click at [406, 128] on input "Follow-Up: Delivered After Move-Out" at bounding box center [462, 129] width 280 height 11
paste input "Package"
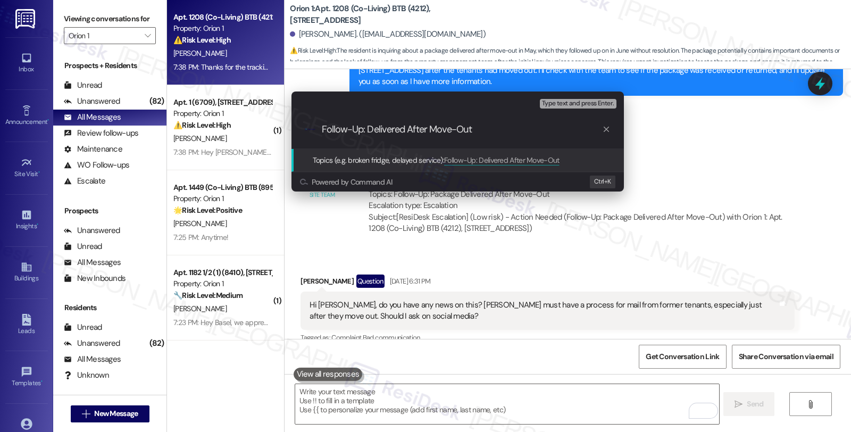
type input "Follow-Up: Delivered Package After Move-Out"
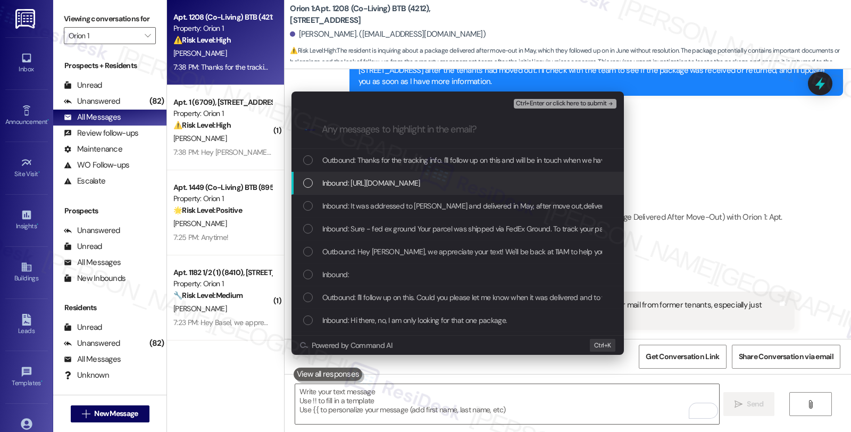
click at [391, 188] on span "Inbound: https://www.fedex.com/fedextrack/?trknbr=881287712430&trkqual=12029~88…" at bounding box center [371, 183] width 98 height 12
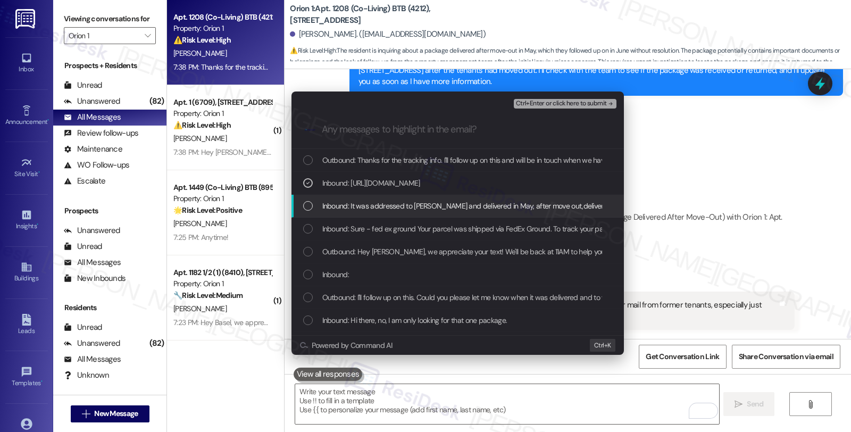
click at [391, 206] on span "Inbound: It was addressed to Austin newburry and delivered in May, after move o…" at bounding box center [690, 206] width 736 height 12
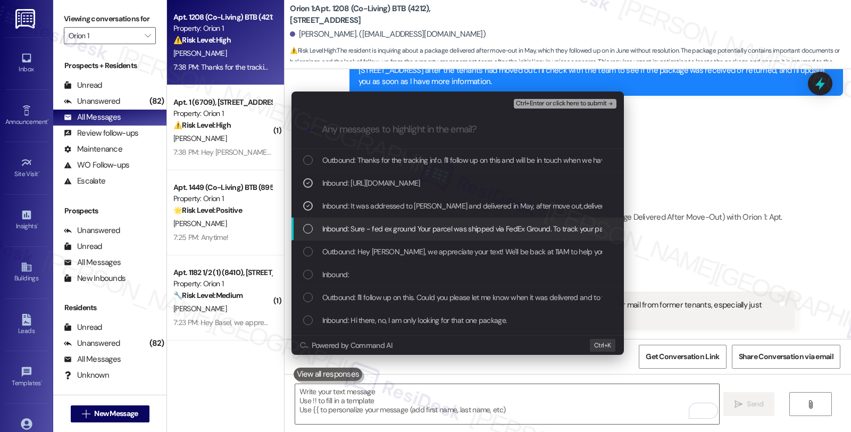
click at [388, 229] on span "Inbound: Sure - fed ex ground Your parcel was shipped via FedEx Ground. To trac…" at bounding box center [625, 229] width 607 height 12
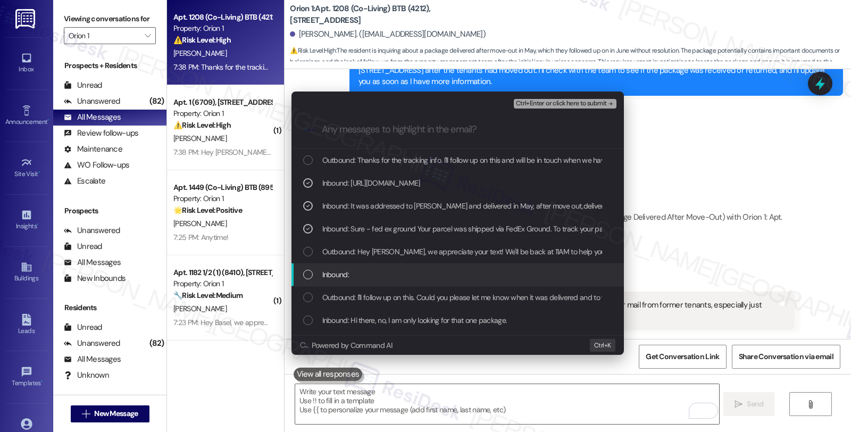
click at [387, 268] on div "Inbound:" at bounding box center [458, 274] width 311 height 12
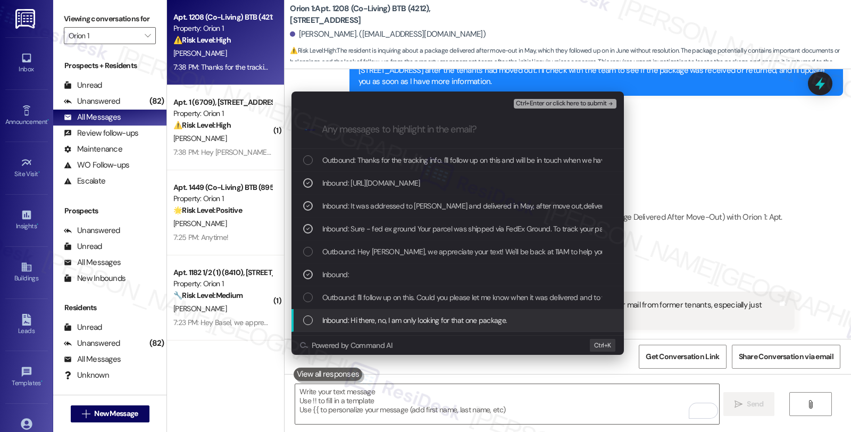
click at [394, 325] on span "Inbound: Hi there, no, I am only looking for that one package." at bounding box center [414, 320] width 185 height 12
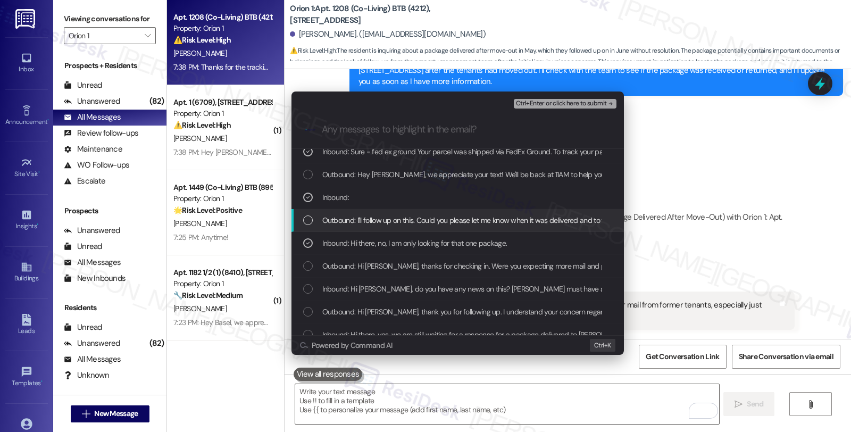
scroll to position [111, 0]
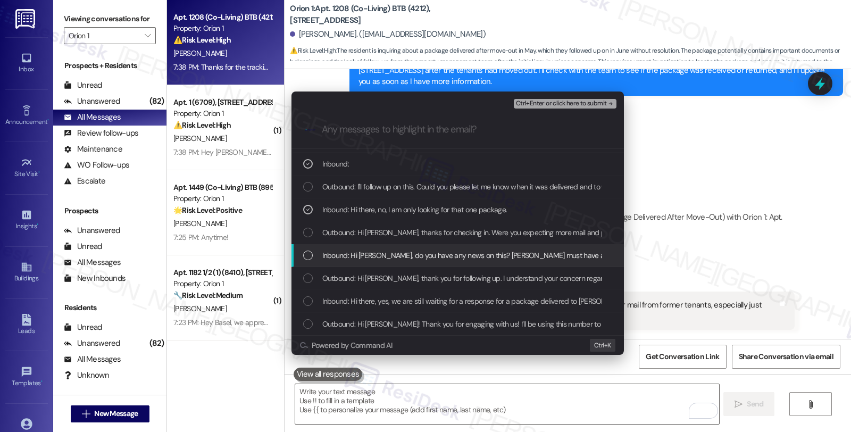
click at [434, 257] on span "Inbound: Hi Sarah, do you have any news on this? Orion must have a process for …" at bounding box center [621, 255] width 599 height 12
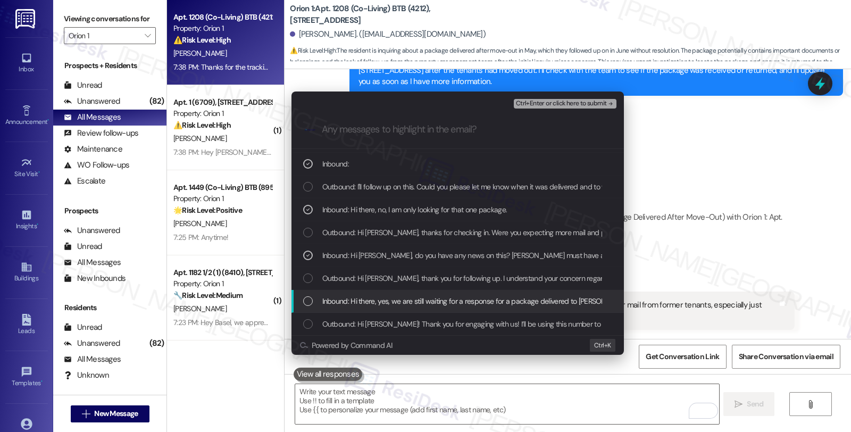
click at [517, 298] on span "Inbound: Hi there, yes, we are still waiting for a response for a package deliv…" at bounding box center [627, 301] width 611 height 12
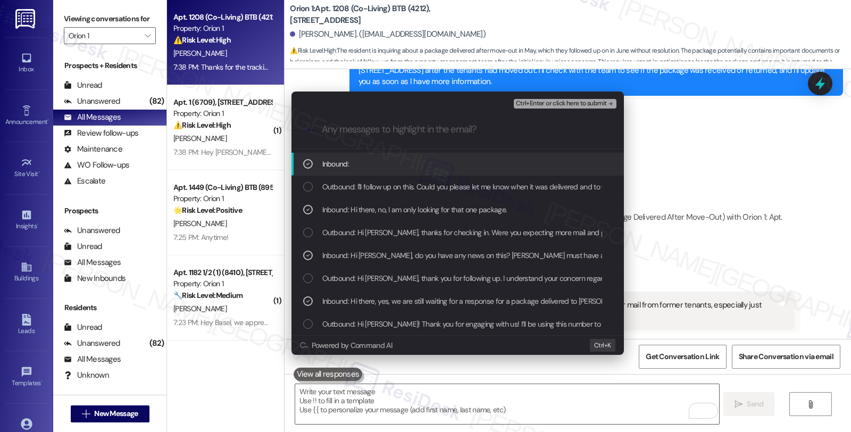
click at [548, 109] on div "Ctrl+Enter or click here to submit" at bounding box center [566, 104] width 105 height 14
click at [548, 103] on span "Ctrl+Enter or click here to submit" at bounding box center [561, 103] width 91 height 7
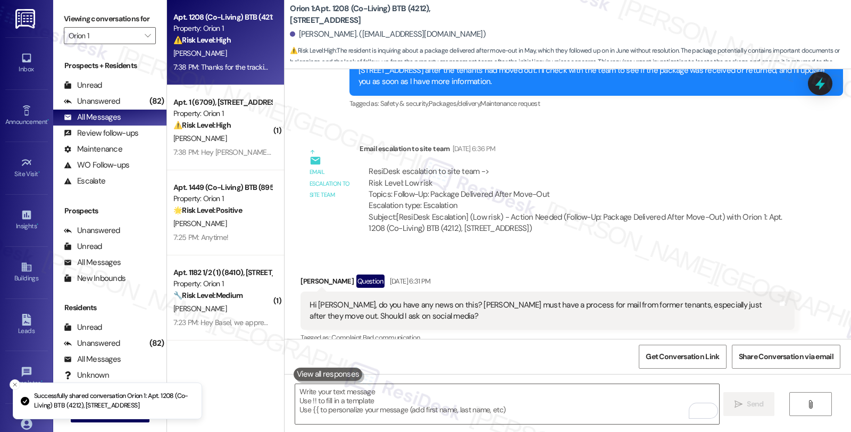
scroll to position [1688, 0]
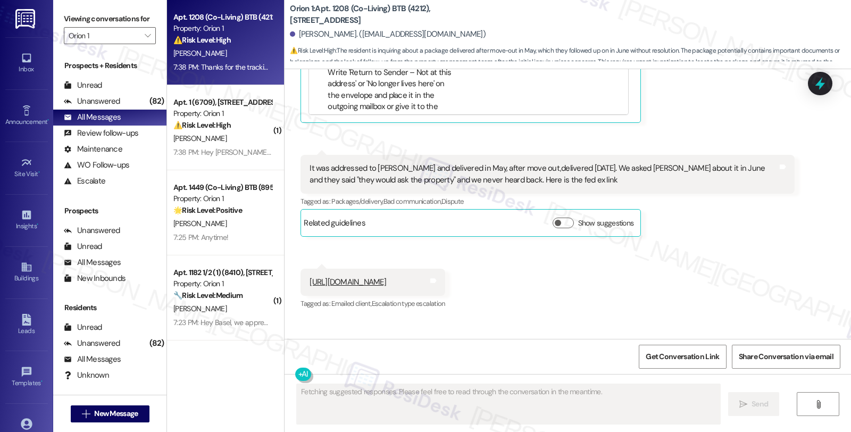
type textarea "Fetching suggested responses. Please feel free to read through the conversation…"
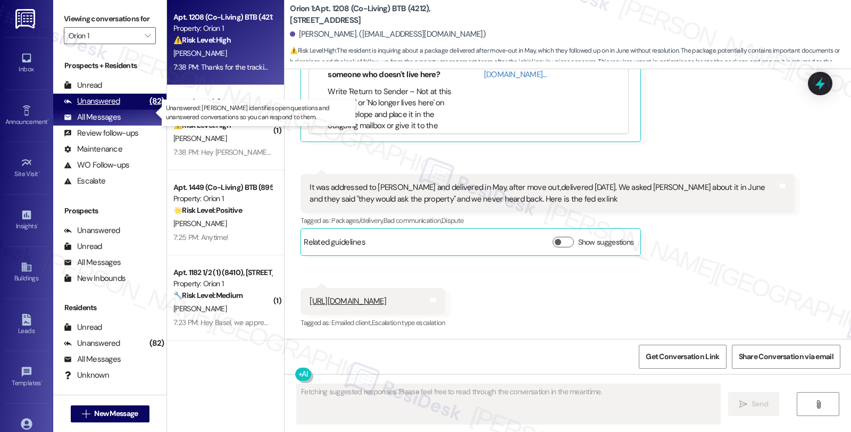
click at [121, 110] on div "Unanswered (82)" at bounding box center [109, 102] width 113 height 16
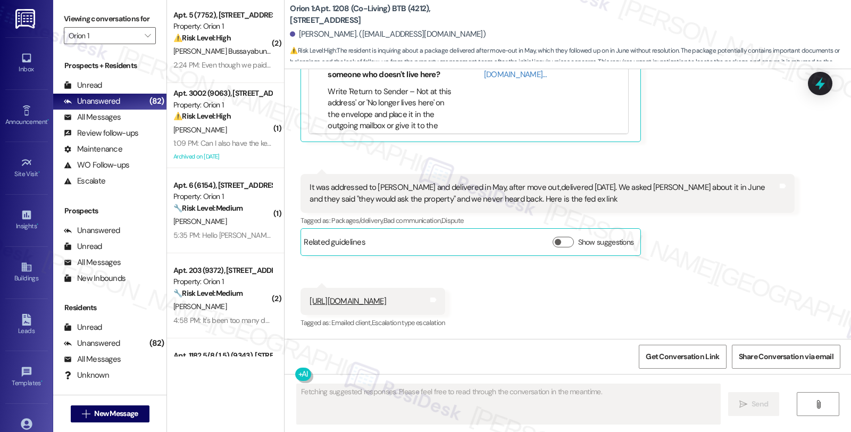
scroll to position [177, 0]
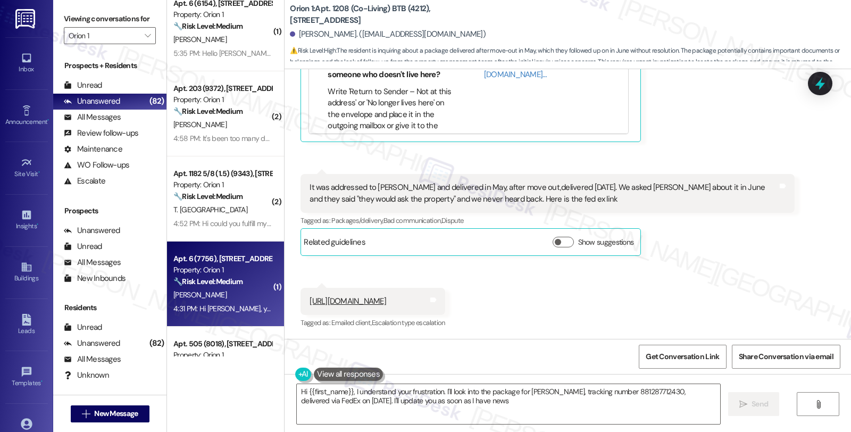
type textarea "Hi {{first_name}}, I understand your frustration. I'll look into the package fo…"
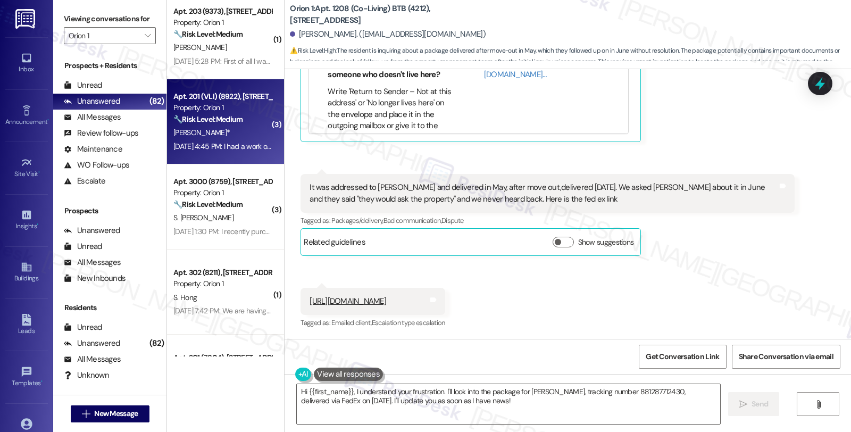
scroll to position [1476, 0]
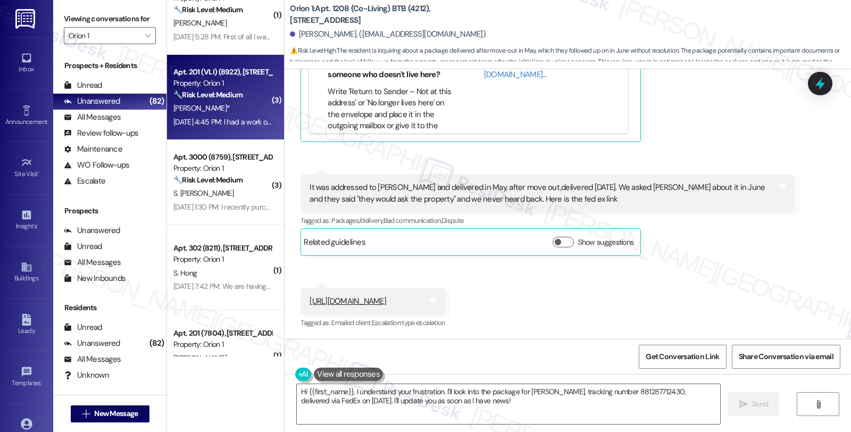
click at [226, 274] on div "S. Hong" at bounding box center [222, 272] width 100 height 13
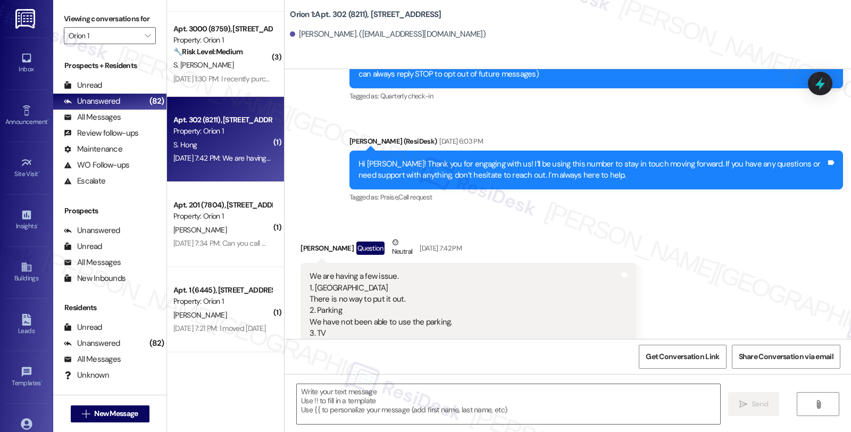
scroll to position [1654, 0]
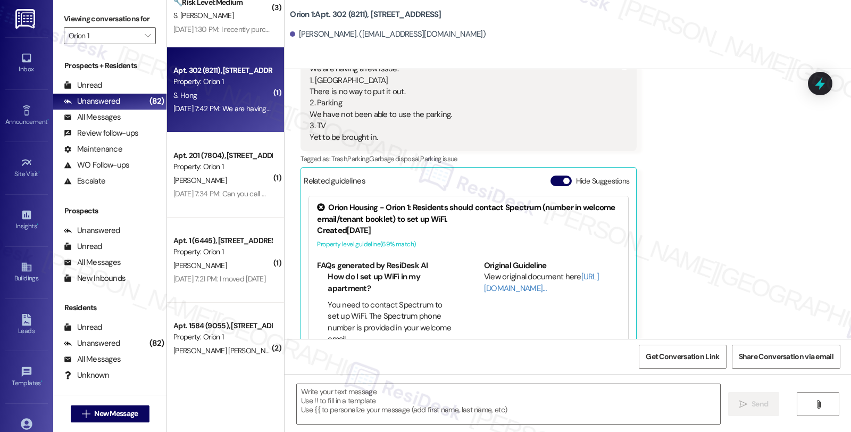
type textarea "Fetching suggested responses. Please feel free to read through the conversation…"
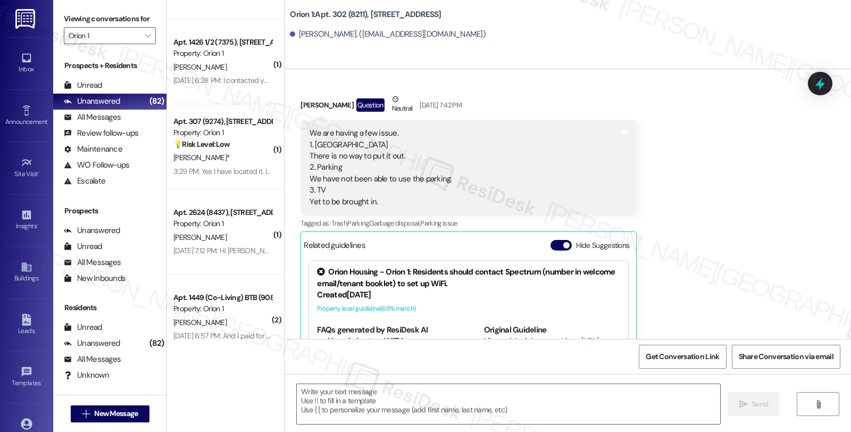
scroll to position [255, 0]
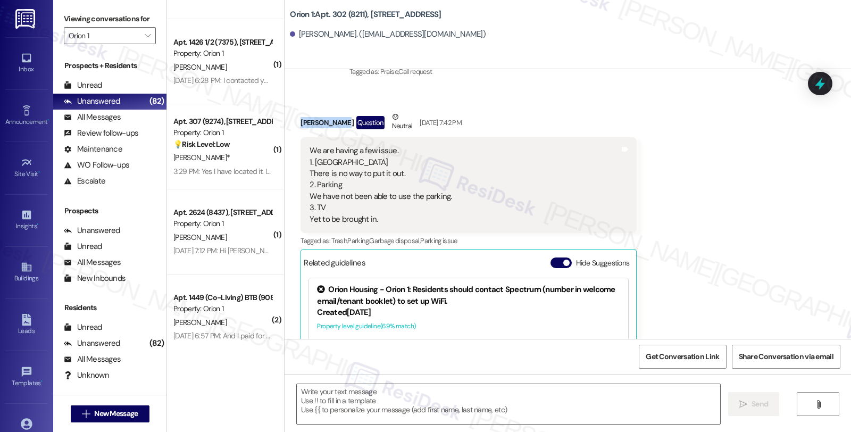
drag, startPoint x: 291, startPoint y: 121, endPoint x: 338, endPoint y: 124, distance: 47.4
click at [338, 124] on div "Received via SMS Seungkee Hong Question Neutral Aug 20, 2025 at 7:42 PM We are …" at bounding box center [468, 280] width 352 height 354
click at [342, 123] on div "Seungkee Hong Question Neutral Aug 20, 2025 at 7:42 PM" at bounding box center [468, 124] width 336 height 26
copy div "[PERSON_NAME]"
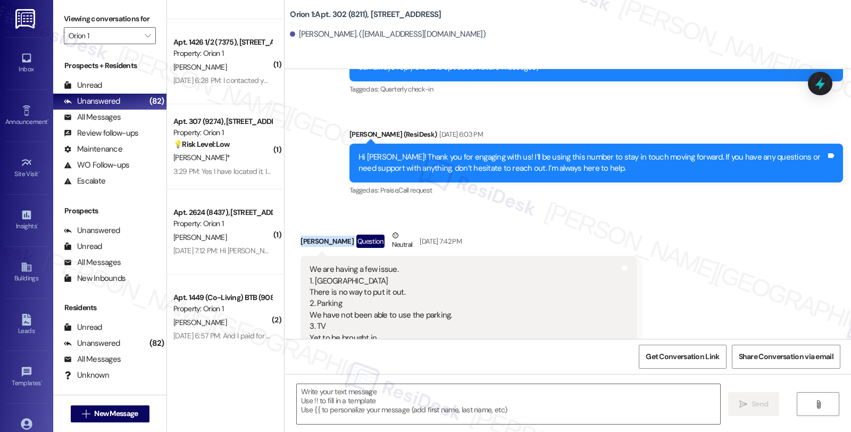
scroll to position [196, 0]
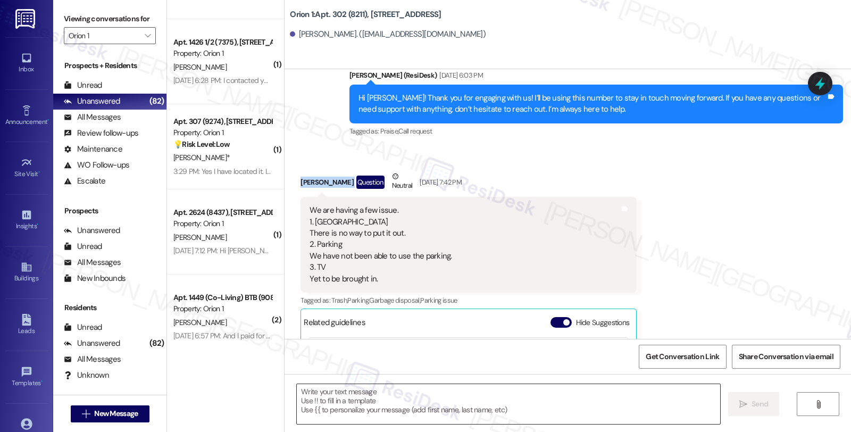
click at [358, 397] on textarea at bounding box center [508, 404] width 423 height 40
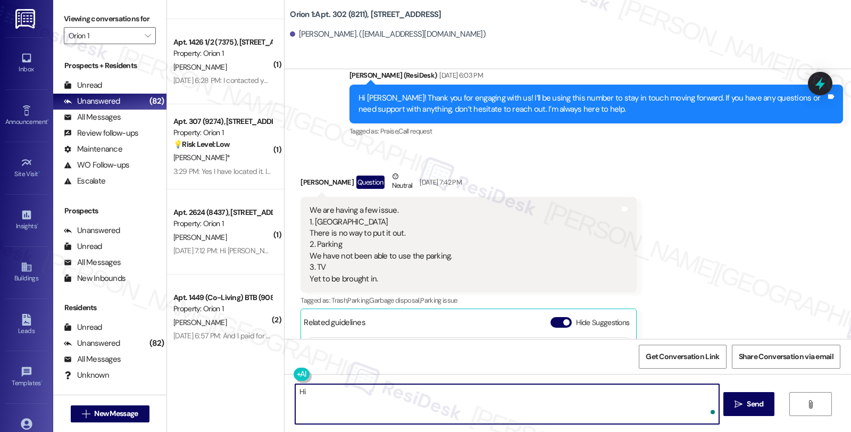
click at [307, 182] on div "Seungkee Hong Question Neutral Aug 20, 2025 at 7:42 PM" at bounding box center [468, 184] width 336 height 26
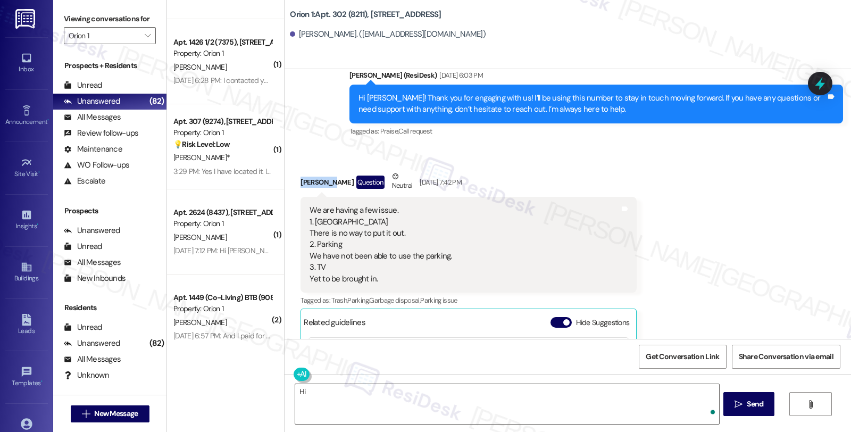
click at [307, 182] on div "Seungkee Hong Question Neutral Aug 20, 2025 at 7:42 PM" at bounding box center [468, 184] width 336 height 26
copy div "Seungkee"
click at [346, 394] on textarea "Hi" at bounding box center [506, 404] width 423 height 40
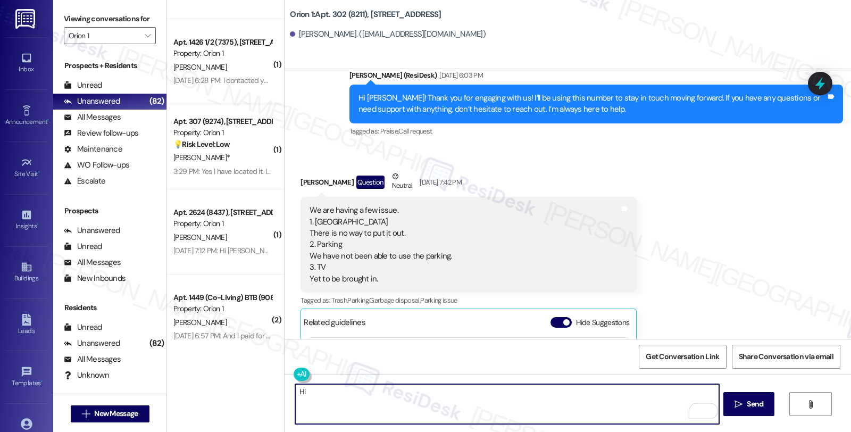
paste textarea "Seungkee"
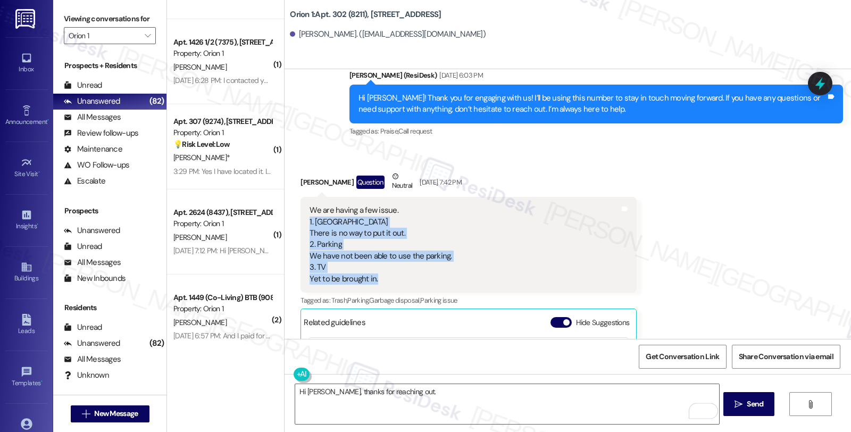
drag, startPoint x: 377, startPoint y: 278, endPoint x: 301, endPoint y: 226, distance: 91.9
click at [309, 226] on div "We are having a few issue. 1. Garbage There is no way to put it out. 2. Parking…" at bounding box center [380, 245] width 142 height 80
copy div "1. Garbage There is no way to put it out. 2. Parking We have not been able to u…"
click at [429, 394] on textarea "Hi Seungkee, thanks for reaching out." at bounding box center [506, 404] width 423 height 40
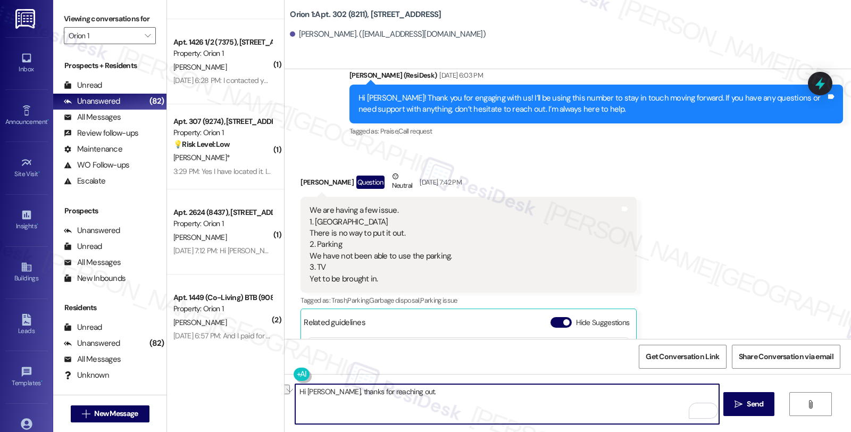
drag, startPoint x: 429, startPoint y: 394, endPoint x: 232, endPoint y: 394, distance: 196.7
click at [232, 394] on div "( 1 ) Apt. 3004 (8696), 1580 W 30th St Property: Orion 1 P. Gutierrez Aug 20, 2…" at bounding box center [509, 216] width 684 height 432
click at [429, 390] on textarea "Hi Seungkee, thanks for reaching out." at bounding box center [506, 404] width 423 height 40
paste textarea "Hi! Thanks for reaching out. I’d be happy to help. Just to clarify a few things…"
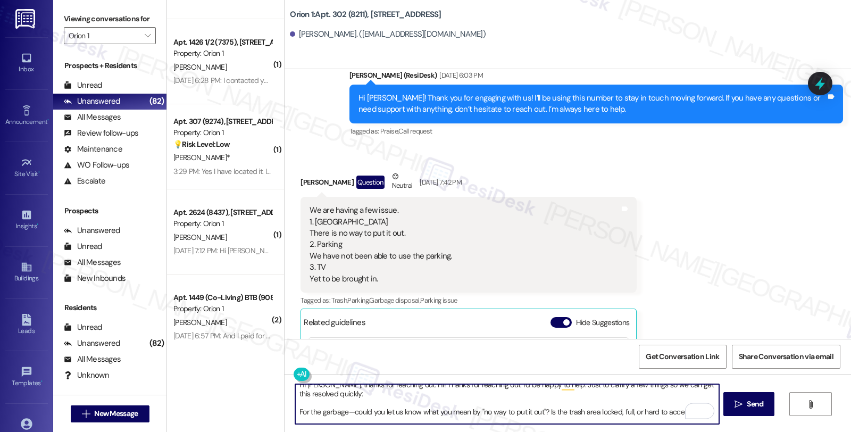
scroll to position [0, 0]
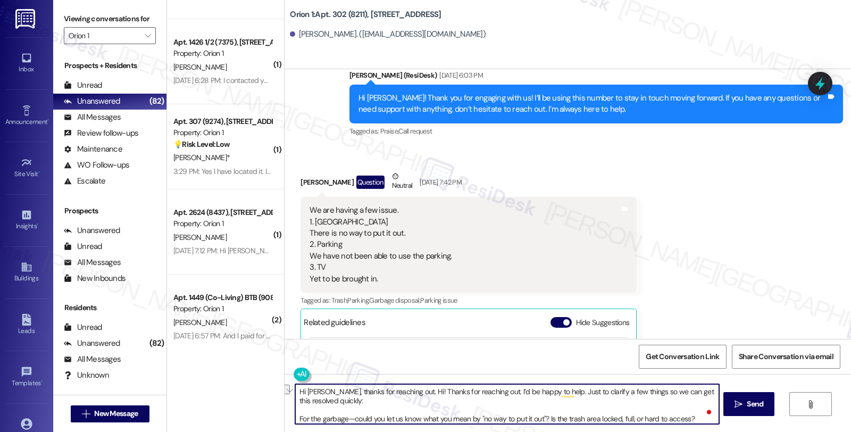
drag, startPoint x: 407, startPoint y: 390, endPoint x: 550, endPoint y: 391, distance: 143.0
click at [550, 391] on textarea "Hi Seungkee, thanks for reaching out. Hi! Thanks for reaching out. I’d be happy…" at bounding box center [506, 404] width 423 height 40
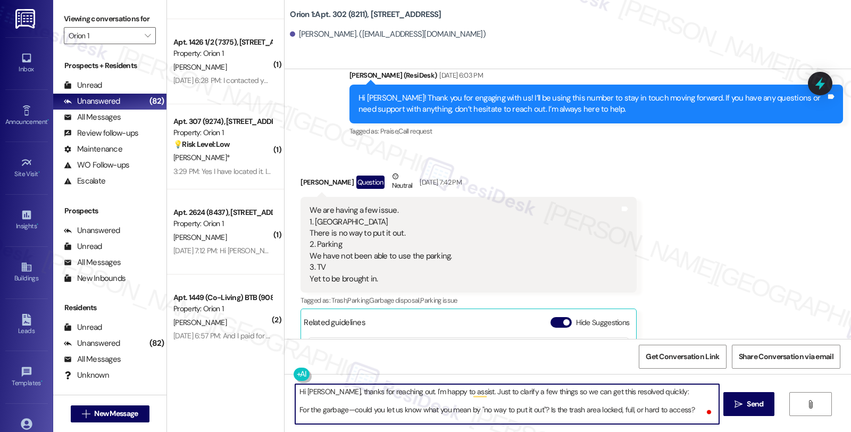
click at [407, 390] on textarea "Hi Seungkee, thanks for reaching out. I'm happy to assist. Just to clarify a fe…" at bounding box center [506, 404] width 423 height 40
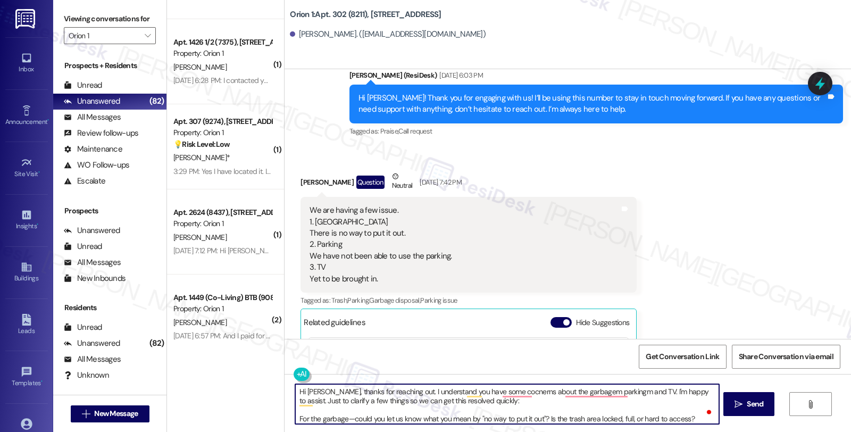
click at [513, 392] on textarea "Hi Seungkee, thanks for reaching out. I understand you have some cocnerns about…" at bounding box center [506, 404] width 423 height 40
type textarea "Hi Seungkee, thanks for reaching out. I understand you have some concerns about…"
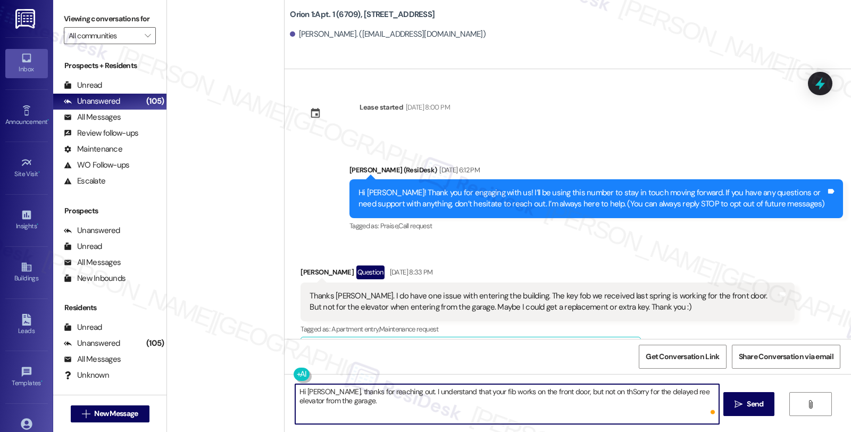
scroll to position [71, 0]
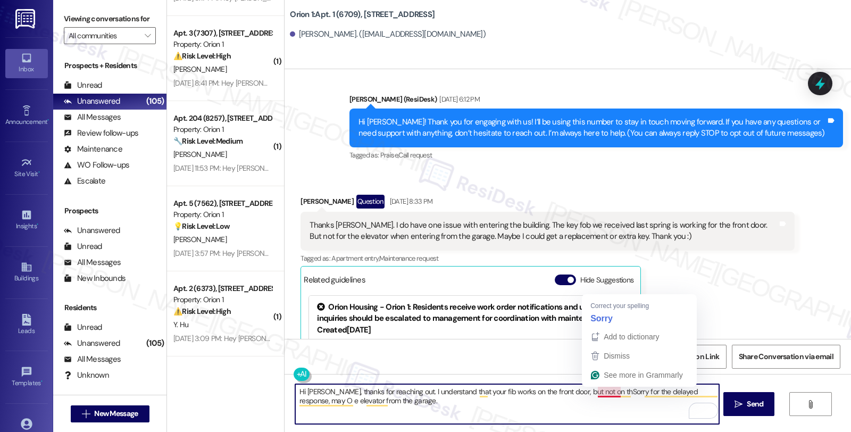
click at [593, 392] on textarea "Hi [PERSON_NAME], thanks for reaching out. I understand that your fib works on …" at bounding box center [506, 404] width 423 height 40
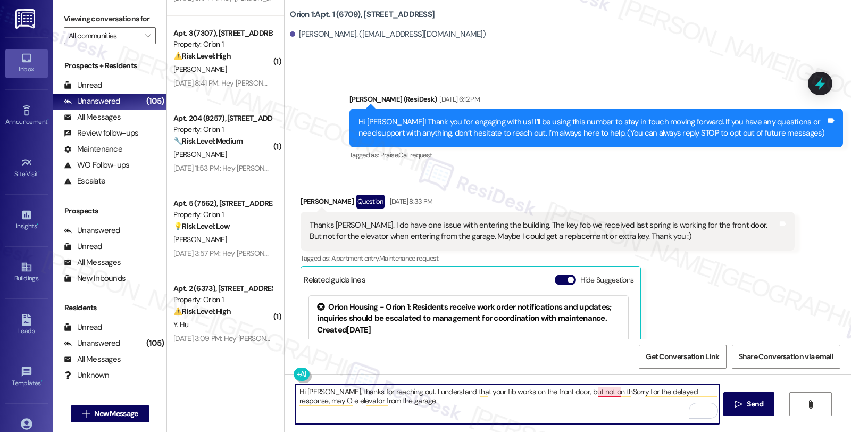
click at [597, 392] on textarea "Hi [PERSON_NAME], thanks for reaching out. I understand that your fib works on …" at bounding box center [506, 404] width 423 height 40
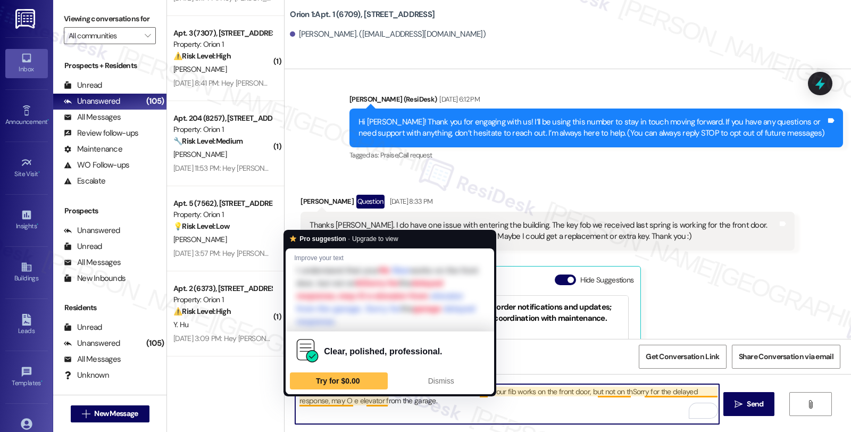
click at [298, 400] on textarea "Hi [PERSON_NAME], thanks for reaching out. I understand that your fib works on …" at bounding box center [506, 404] width 423 height 40
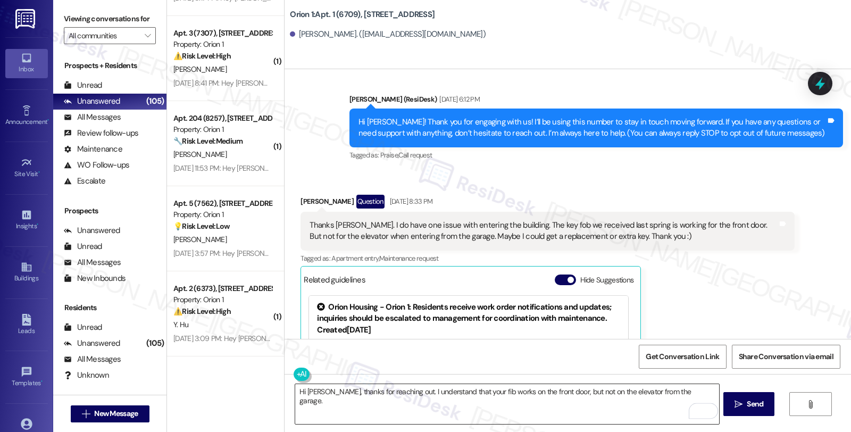
click at [539, 391] on textarea "Hi [PERSON_NAME], thanks for reaching out. I understand that your fib works on …" at bounding box center [506, 404] width 423 height 40
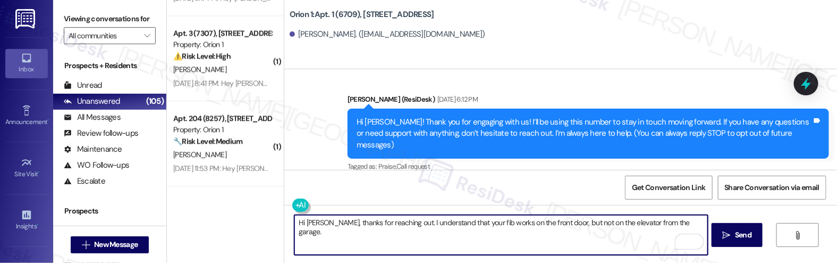
click at [683, 221] on textarea "Hi [PERSON_NAME], thanks for reaching out. I understand that your fib works on …" at bounding box center [502, 235] width 414 height 40
paste textarea "Sorry for the delayed response, may O"
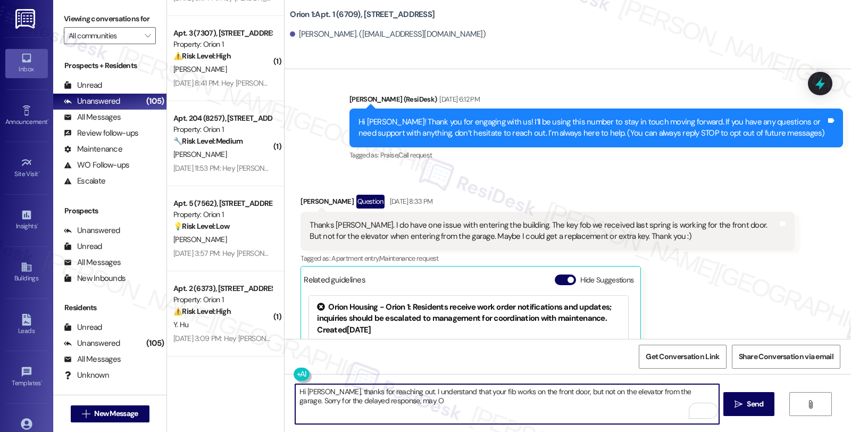
click at [527, 405] on textarea "Hi [PERSON_NAME], thanks for reaching out. I understand that your fib works on …" at bounding box center [506, 404] width 423 height 40
type textarea "Hi [PERSON_NAME], thanks for reaching out. I understand that your fib works on …"
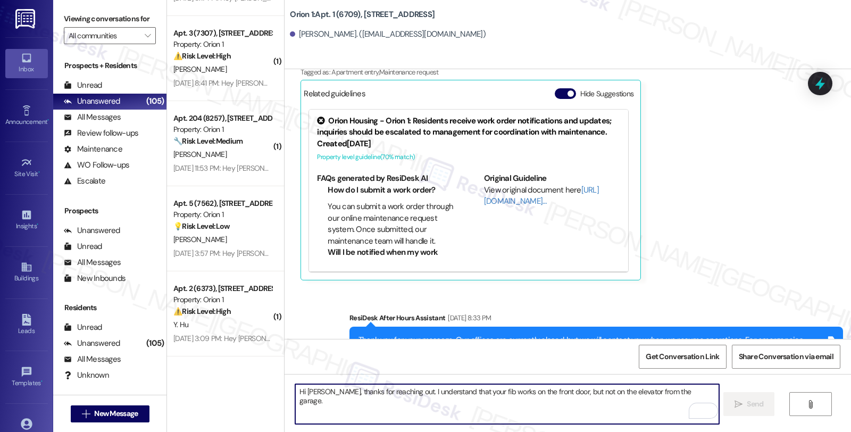
scroll to position [381, 0]
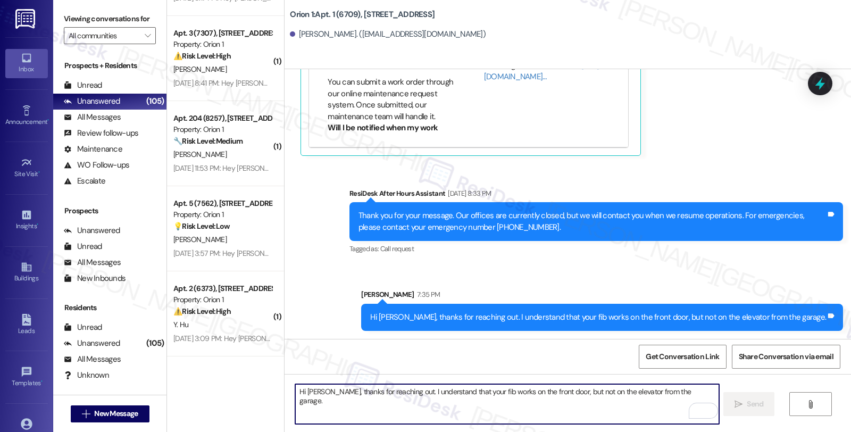
click at [471, 396] on textarea "Hi [PERSON_NAME], thanks for reaching out. I understand that your fib works on …" at bounding box center [506, 404] width 423 height 40
paste textarea "Sorry for the delayed response, may O"
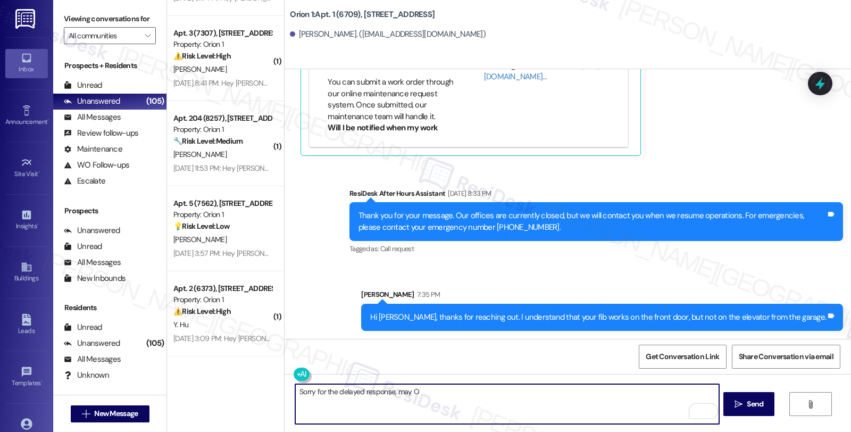
click at [408, 392] on textarea "Sorry for the delayed response, may O" at bounding box center [506, 404] width 423 height 40
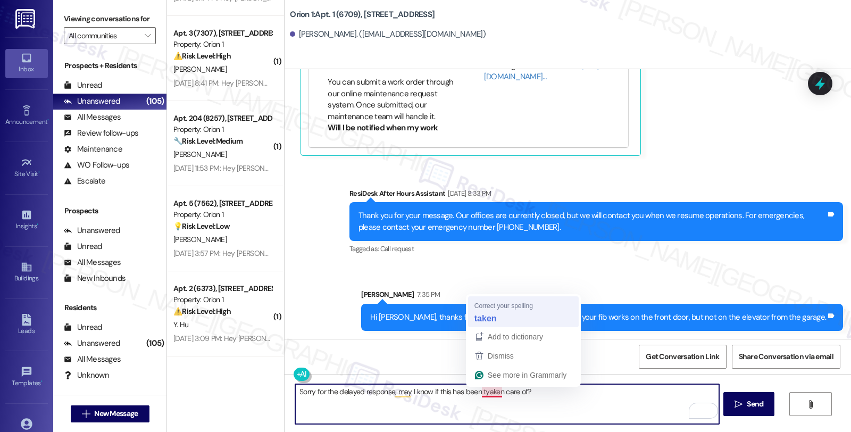
type textarea "Sorry for the delayed response, may I know if this has been taken care of?"
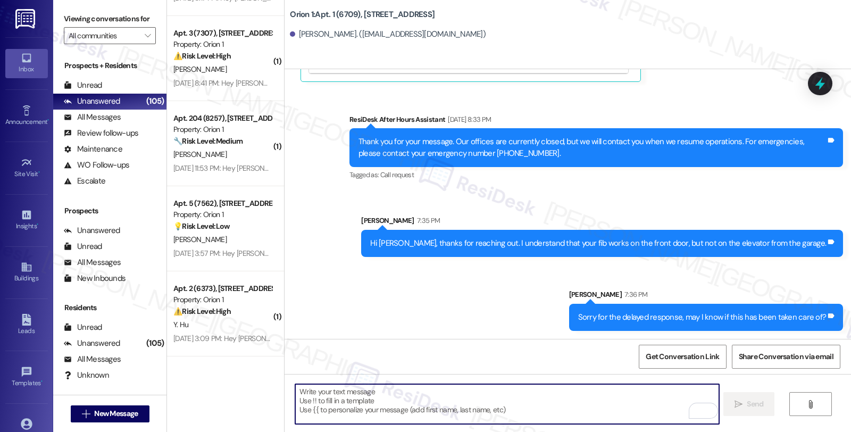
scroll to position [529, 0]
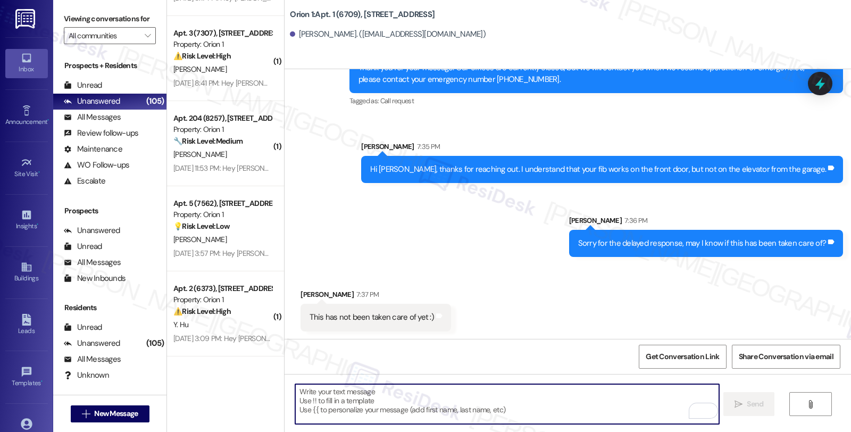
click at [362, 400] on textarea "To enrich screen reader interactions, please activate Accessibility in Grammarl…" at bounding box center [506, 404] width 423 height 40
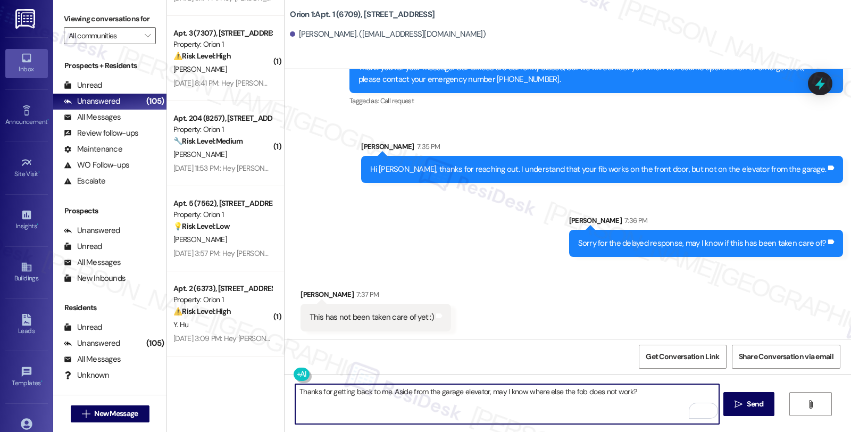
type textarea "Thanks for getting back to me. Aside from the garage elevator, may I know where…"
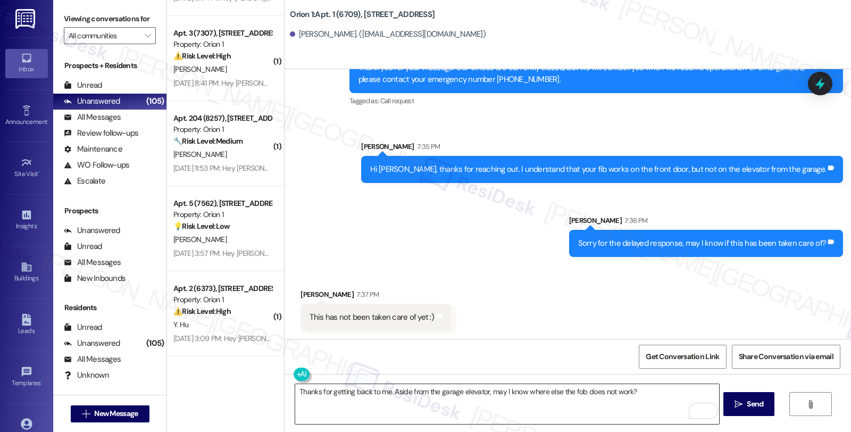
click at [469, 387] on textarea "Thanks for getting back to me. Aside from the garage elevator, may I know where…" at bounding box center [506, 404] width 423 height 40
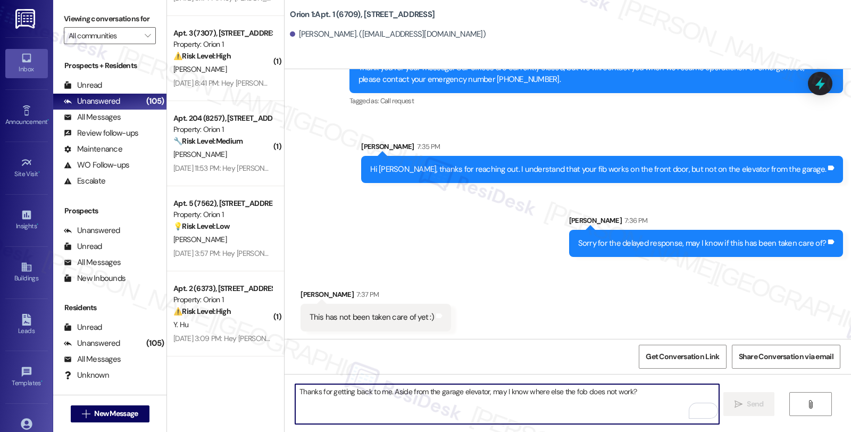
scroll to position [677, 0]
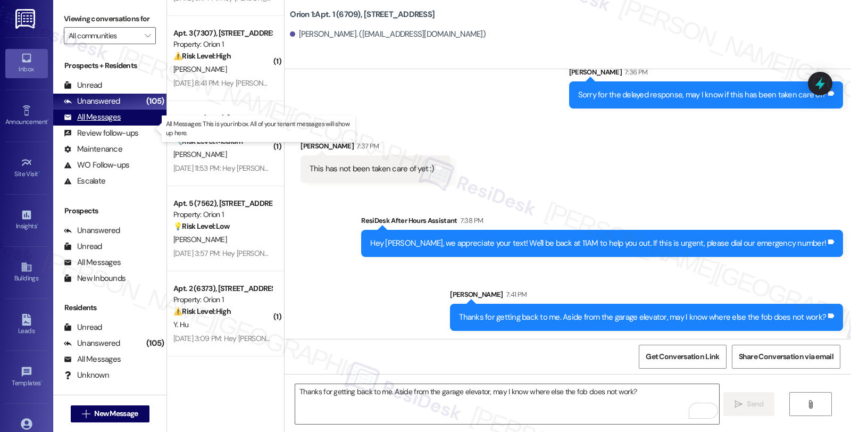
click at [110, 123] on div "All Messages" at bounding box center [92, 117] width 57 height 11
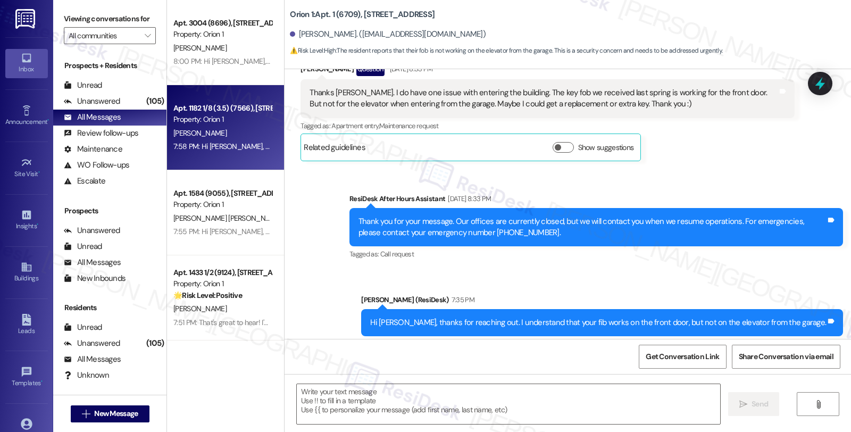
type textarea "Fetching suggested responses. Please feel free to read through the conversation…"
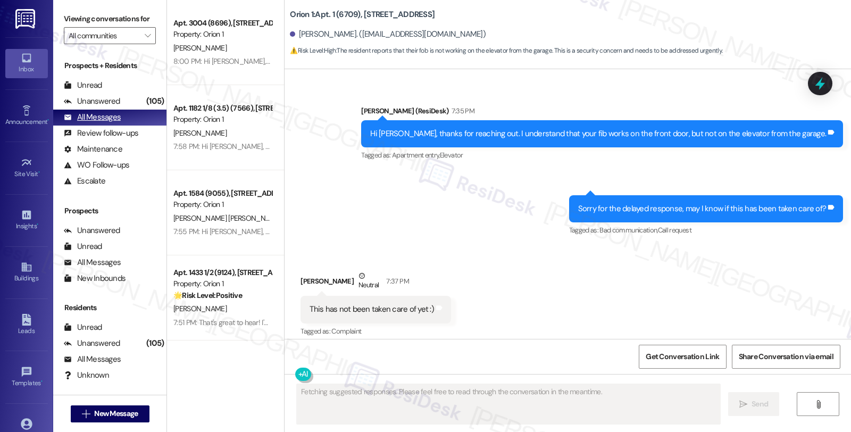
scroll to position [400, 0]
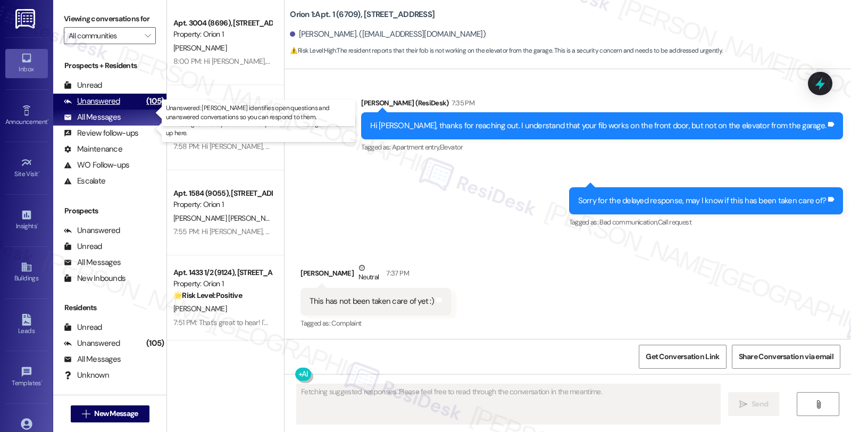
click at [120, 110] on div "Unanswered (105)" at bounding box center [109, 102] width 113 height 16
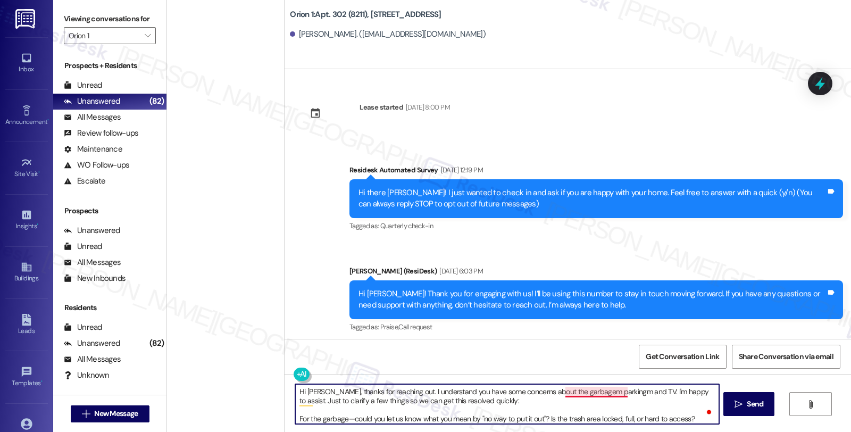
scroll to position [196, 0]
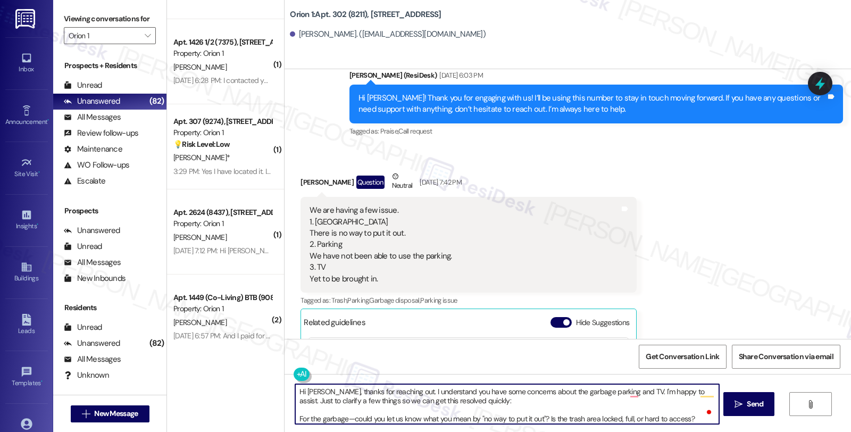
click at [583, 391] on textarea "Hi Seungkee, thanks for reaching out. I understand you have some concerns about…" at bounding box center [506, 404] width 423 height 40
click at [609, 393] on textarea "Hi Seungkee, thanks for reaching out. I understand you have some concerns about…" at bounding box center [506, 404] width 423 height 40
click at [513, 397] on textarea "Hi Seungkee, thanks for reaching out. I understand you have some concerns about…" at bounding box center [506, 404] width 423 height 40
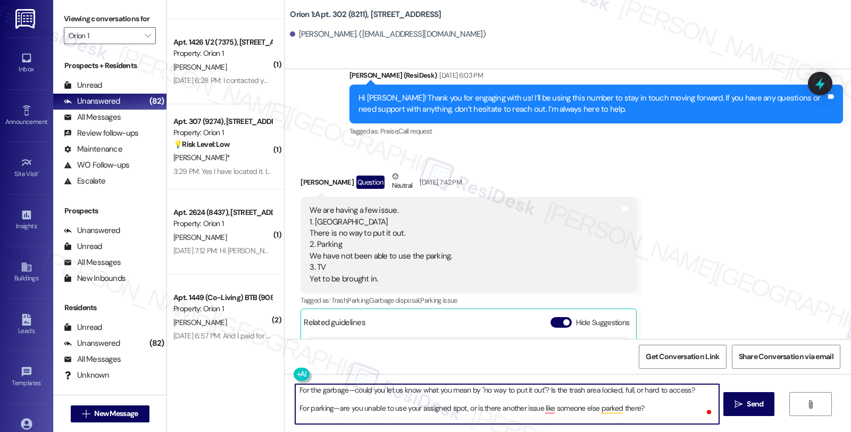
scroll to position [38, 0]
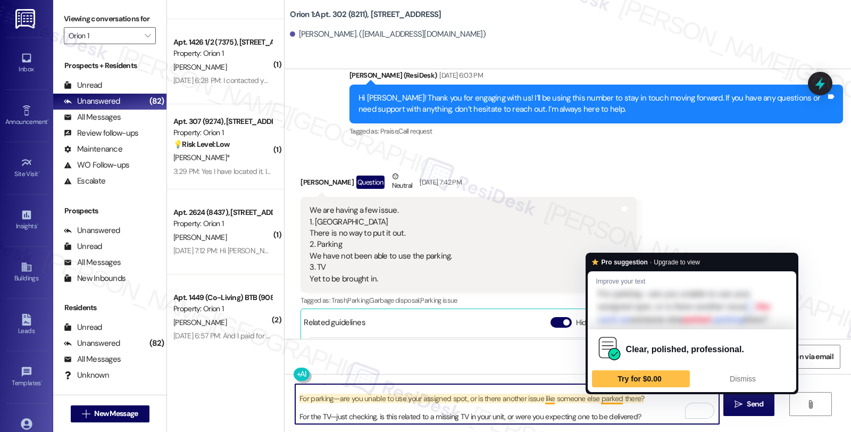
click at [639, 418] on textarea "Hi Seungkee, thanks for reaching out. I understand you have some concerns about…" at bounding box center [506, 404] width 423 height 40
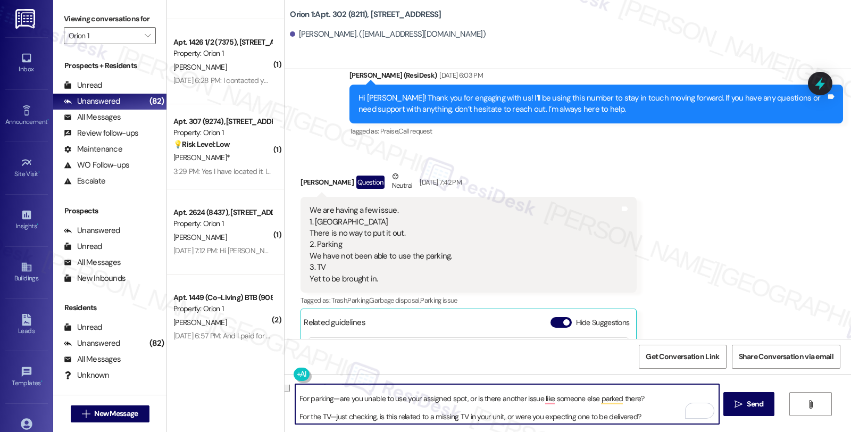
type textarea "Hi Seungkee, thanks for reaching out. I understand you have some concerns about…"
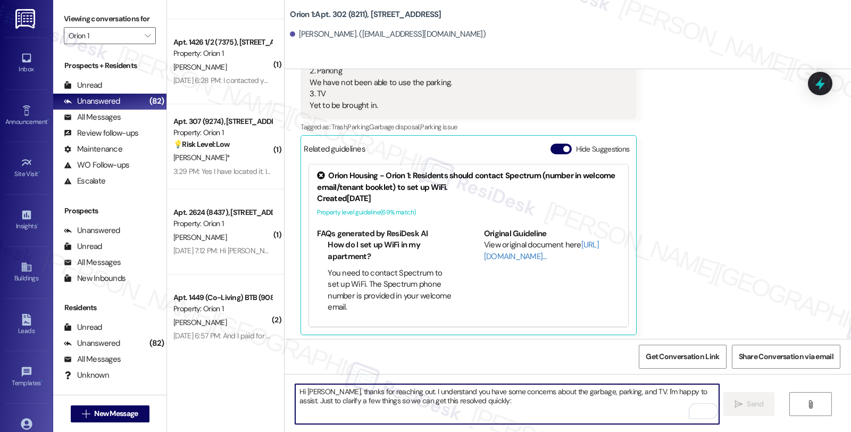
scroll to position [459, 0]
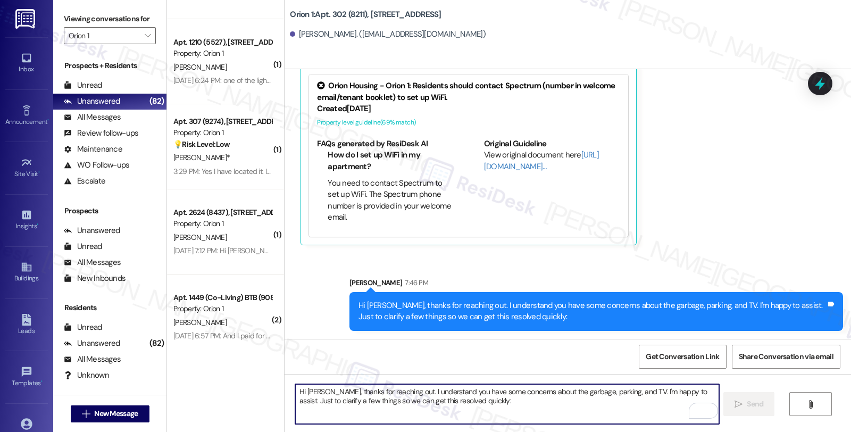
click at [553, 414] on textarea "Hi Seungkee, thanks for reaching out. I understand you have some concerns about…" at bounding box center [506, 404] width 423 height 40
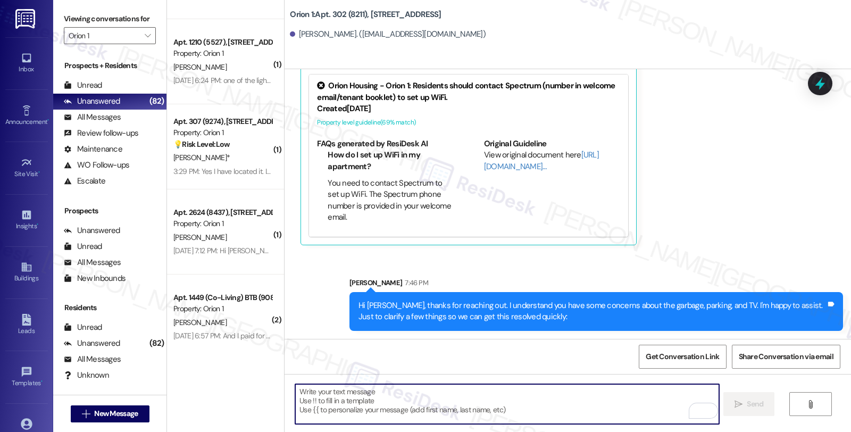
paste textarea "For the garbage—could you let us know what you mean by "no way to put it out"? …"
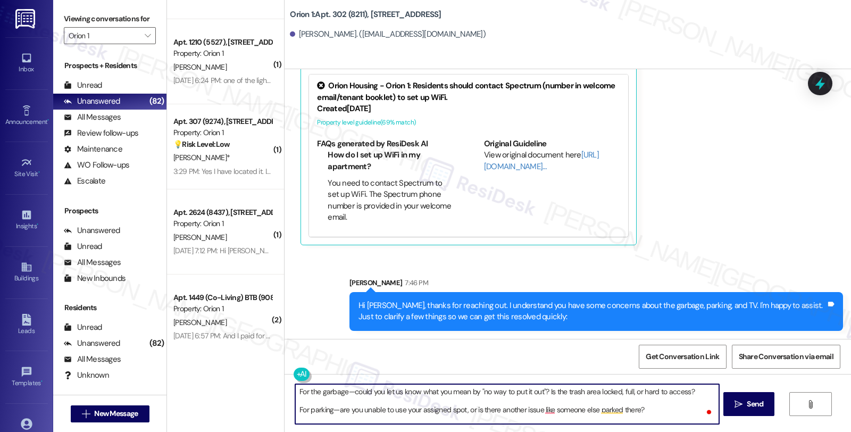
scroll to position [0, 0]
click at [295, 392] on textarea "For the garbage—could you let us know what you mean by "no way to put it out"? …" at bounding box center [506, 404] width 423 height 40
click at [295, 407] on textarea "1. For the garbage—could you let us know what you mean by "no way to put it out…" at bounding box center [506, 404] width 423 height 40
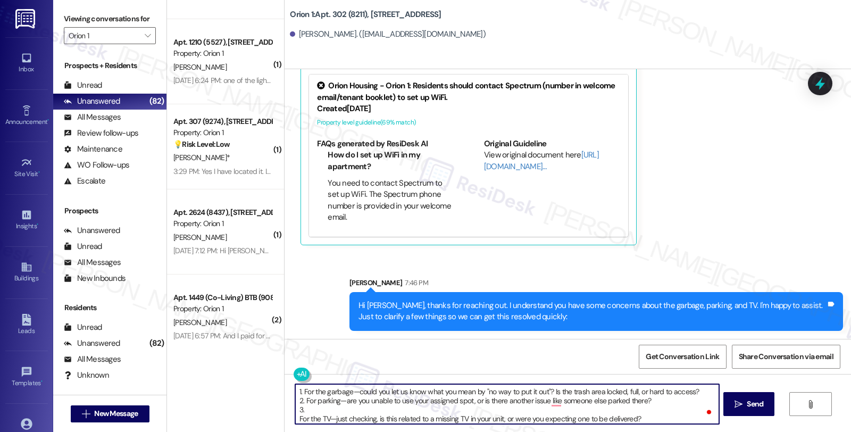
type textarea "1. For the garbage—could you let us know what you mean by "no way to put it out…"
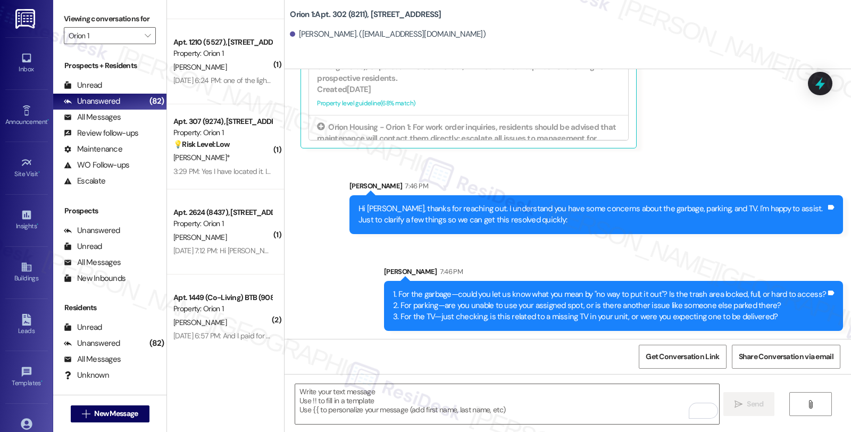
drag, startPoint x: 708, startPoint y: 256, endPoint x: 682, endPoint y: 213, distance: 50.3
click at [709, 256] on div "Sent via SMS Sarah 7:46 PM Hi Seungkee, thanks for reaching out. I understand y…" at bounding box center [567, 247] width 566 height 182
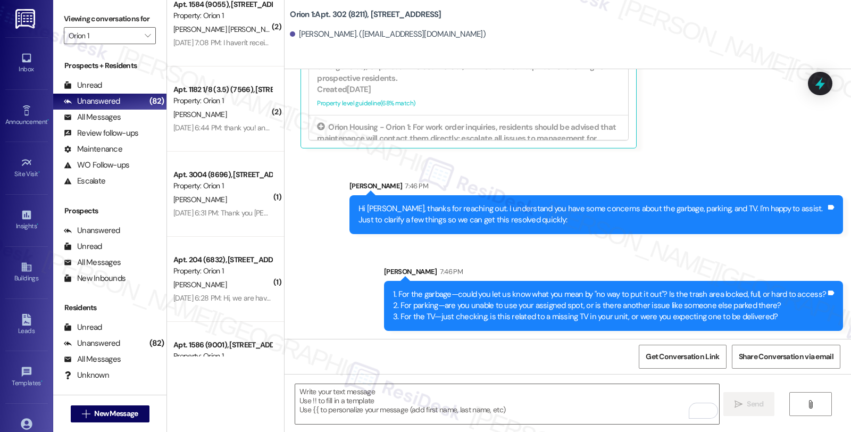
scroll to position [497, 0]
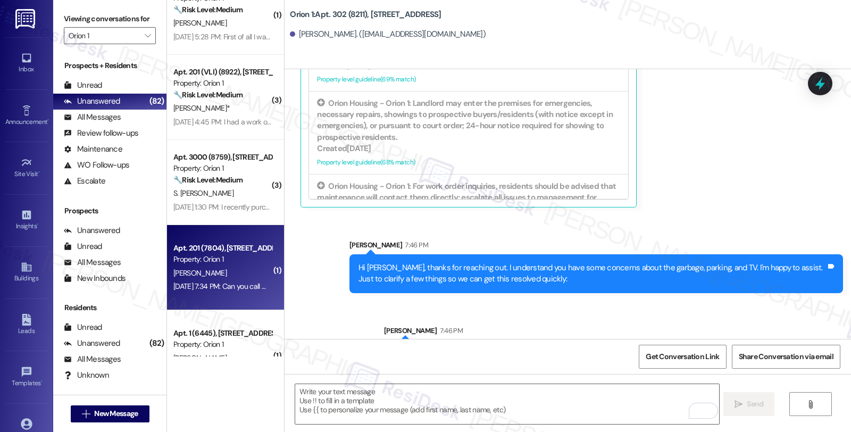
click at [242, 272] on div "M. Moore" at bounding box center [222, 272] width 100 height 13
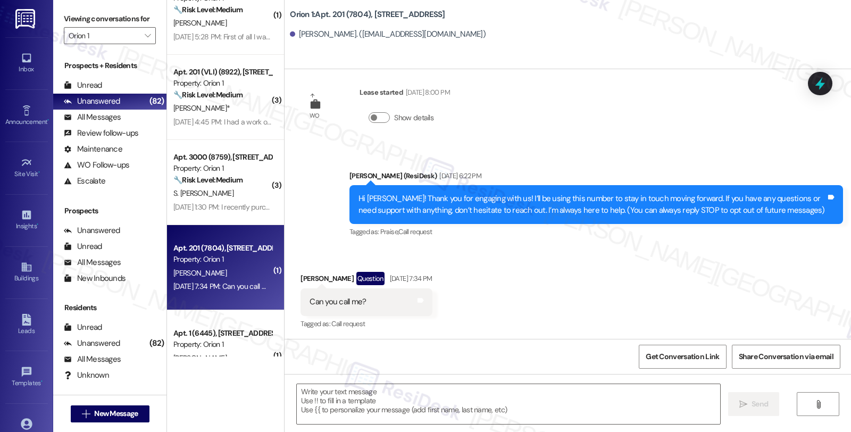
type textarea "Fetching suggested responses. Please feel free to read through the conversation…"
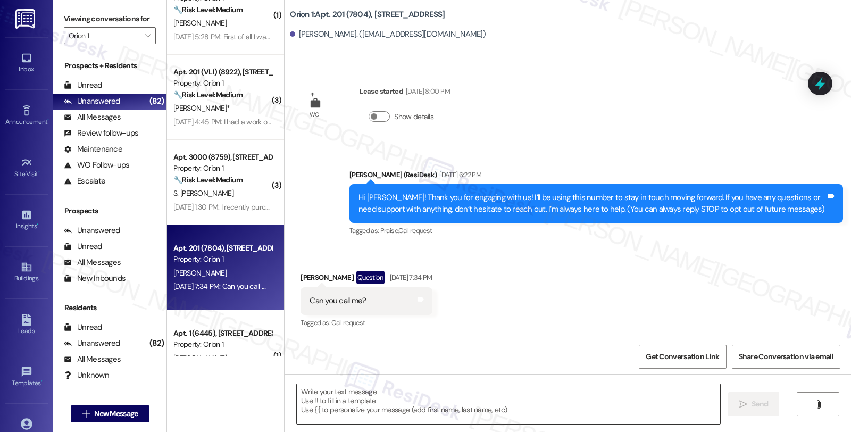
click at [332, 392] on textarea at bounding box center [508, 404] width 423 height 40
click at [300, 274] on div "Mia Moore Question Aug 20, 2025 at 7:34 PM" at bounding box center [365, 279] width 131 height 17
copy div "Mia"
click at [351, 413] on textarea "To enrich screen reader interactions, please activate Accessibility in Grammarl…" at bounding box center [506, 404] width 423 height 40
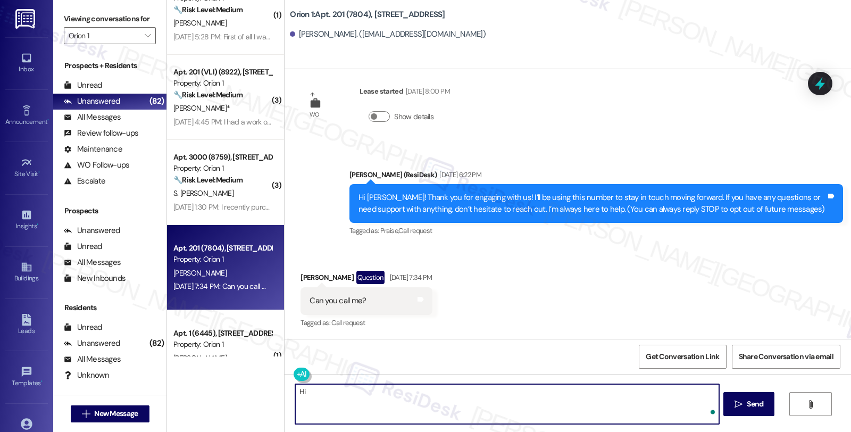
paste textarea "Mia"
click at [370, 399] on textarea "Hi Mia," at bounding box center [506, 404] width 423 height 40
paste textarea "I would love to speak with you. However, I'm only communicating with tenants vi…"
drag, startPoint x: 553, startPoint y: 392, endPoint x: 577, endPoint y: 395, distance: 24.1
click at [577, 395] on textarea "Hi Mia, I would love to speak with you. However, I'm only communicating with te…" at bounding box center [506, 404] width 423 height 40
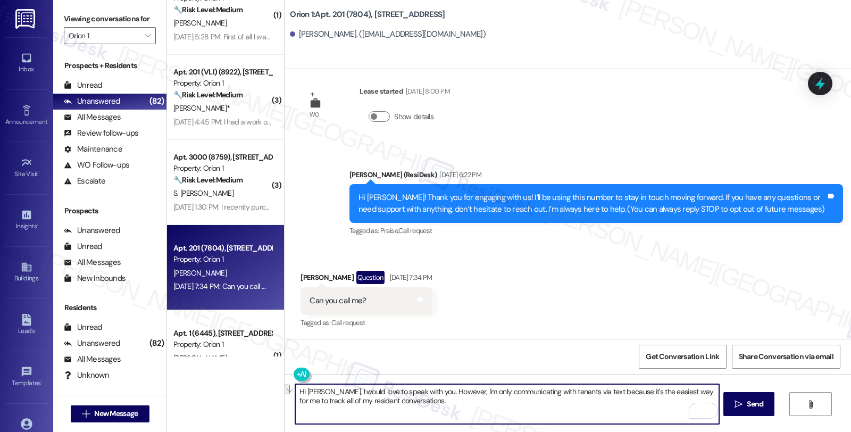
click at [577, 395] on textarea "Hi Mia, I would love to speak with you. However, I'm only communicating with te…" at bounding box center [506, 404] width 423 height 40
drag, startPoint x: 512, startPoint y: 391, endPoint x: 553, endPoint y: 395, distance: 41.1
click at [553, 395] on textarea "Hi Mia, I would love to speak with you. However, I'm only communicating with te…" at bounding box center [506, 404] width 423 height 40
click at [401, 406] on textarea "Hi Mia, I would love to speak with you. However, I'm only communicating via tex…" at bounding box center [506, 404] width 423 height 40
click at [389, 401] on textarea "Hi Mia, I would love to speak with you. However, I'm only communicating via tex…" at bounding box center [506, 404] width 423 height 40
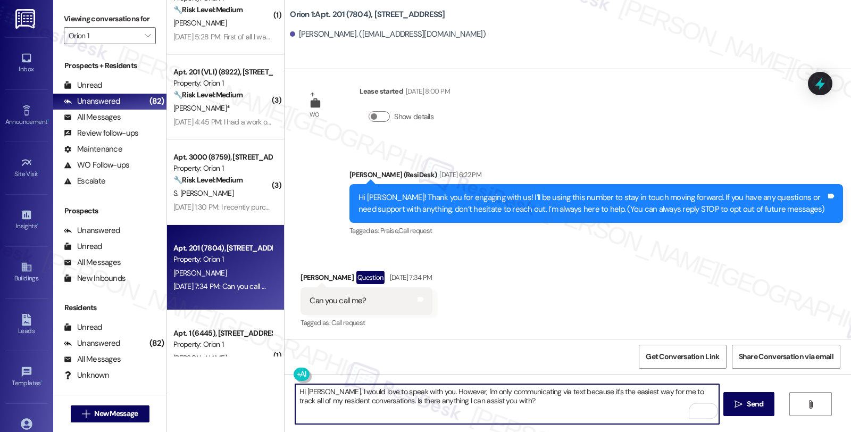
click at [522, 403] on textarea "Hi Mia, I would love to speak with you. However, I'm only communicating via tex…" at bounding box center [506, 404] width 423 height 40
type textarea "Hi Mia, I would love to speak with you. However, I'm only communicating via tex…"
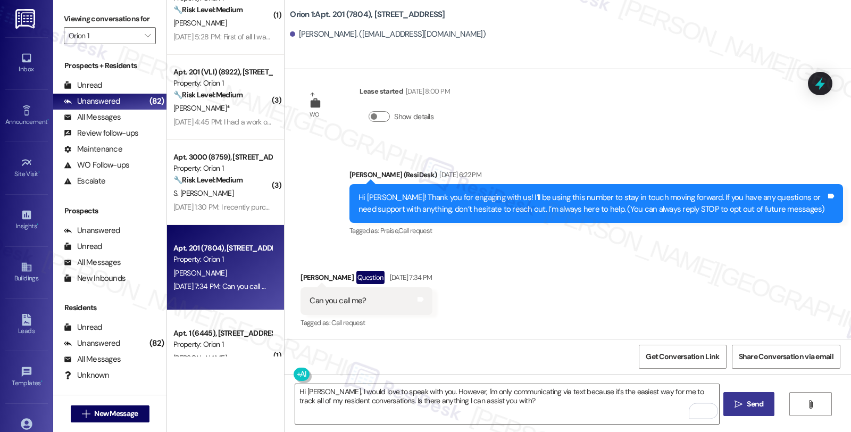
click at [741, 401] on icon "" at bounding box center [738, 404] width 8 height 9
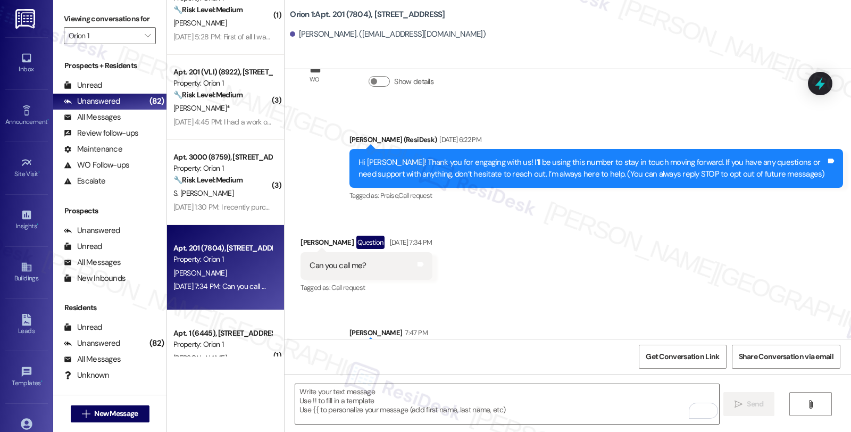
scroll to position [101, 0]
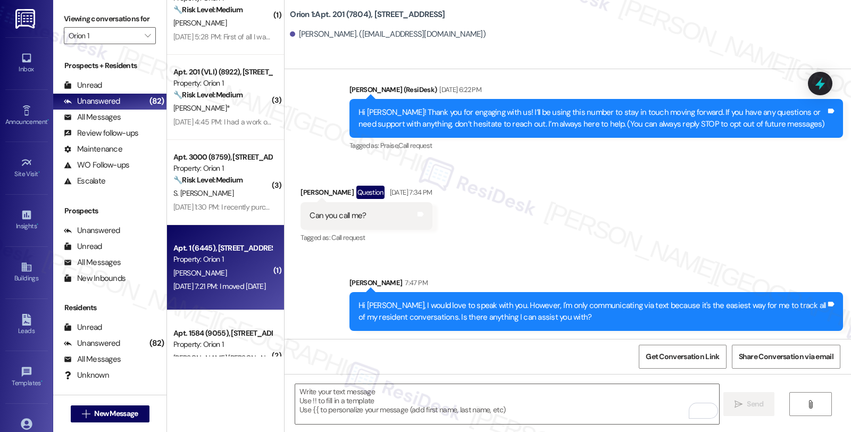
click at [230, 295] on div "Apt. 1 (6445), 2755 Raymond Ave Property: Orion 1 M. Hernandez Aug 20, 2025 at …" at bounding box center [225, 267] width 117 height 85
type textarea "Fetching suggested responses. Please feel free to read through the conversation…"
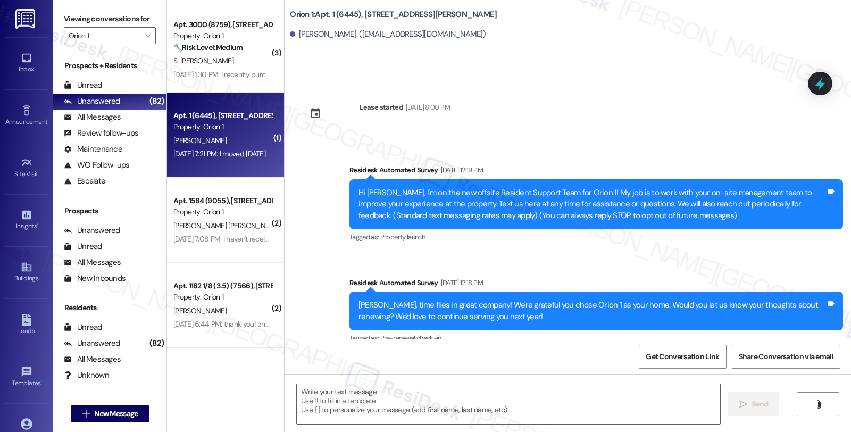
scroll to position [1654, 0]
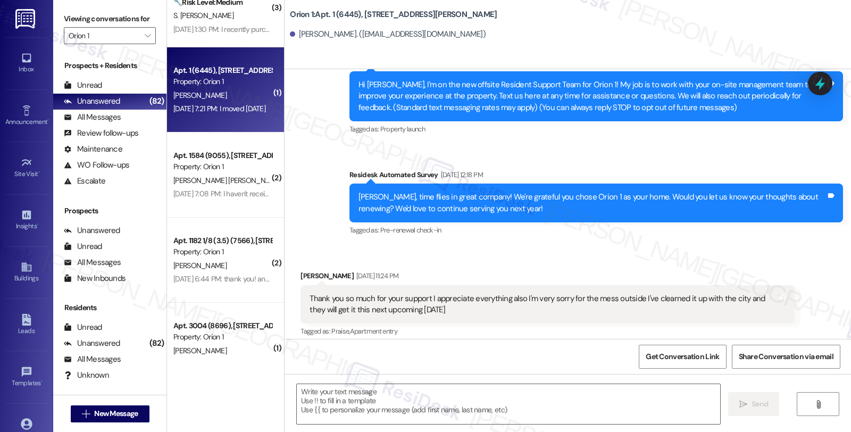
type textarea "Fetching suggested responses. Please feel free to read through the conversation…"
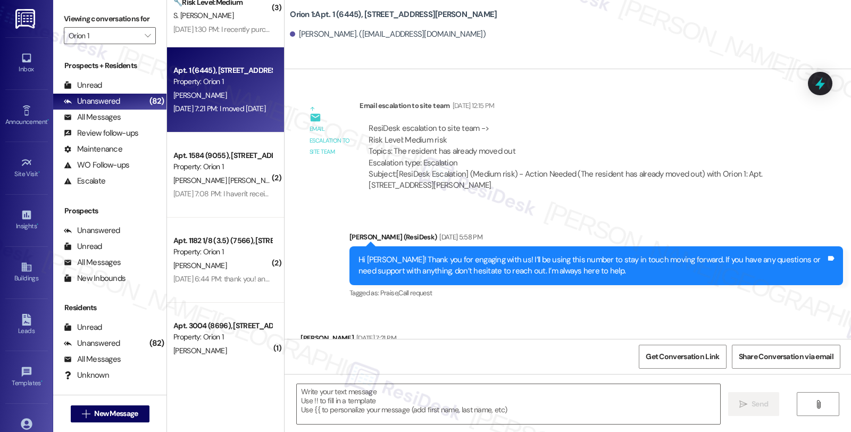
scroll to position [1311, 0]
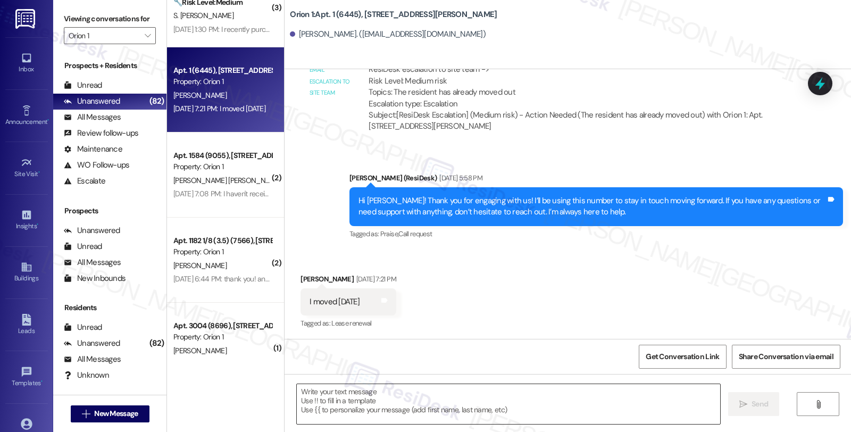
click at [347, 390] on textarea at bounding box center [508, 404] width 423 height 40
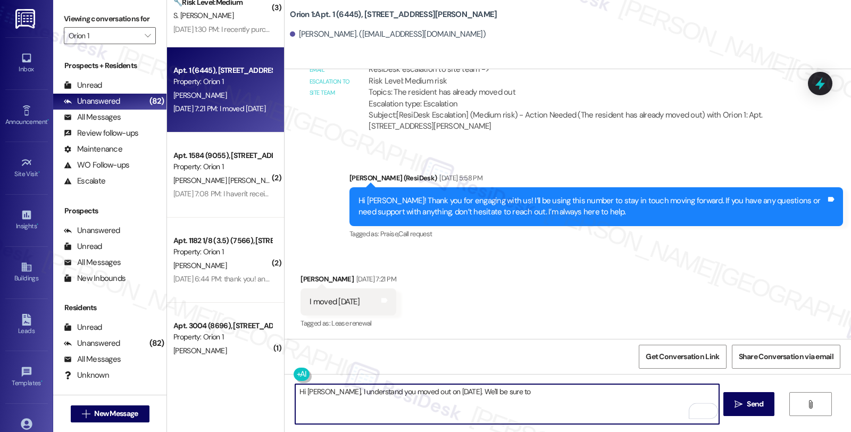
click at [533, 389] on textarea "Hi Martha, I understand you moved out on June 30, 2025. We'll be sure to" at bounding box center [506, 404] width 423 height 40
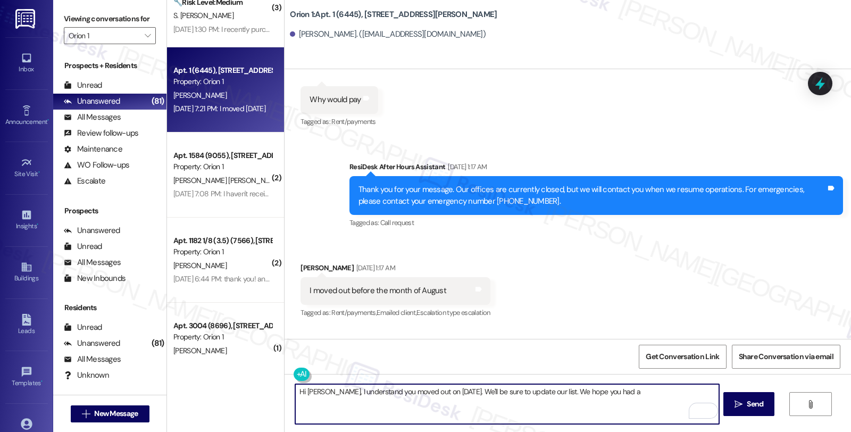
scroll to position [956, 0]
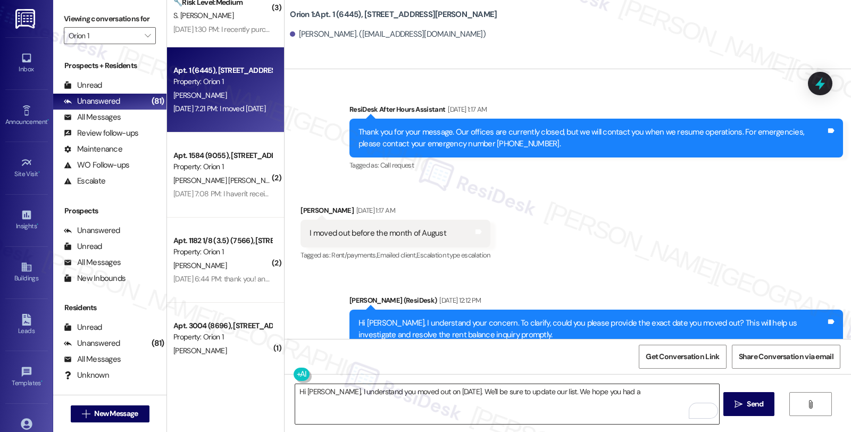
click at [565, 392] on textarea "Hi Martha, I understand you moved out on June 30, 2025. We'll be sure to update…" at bounding box center [506, 404] width 423 height 40
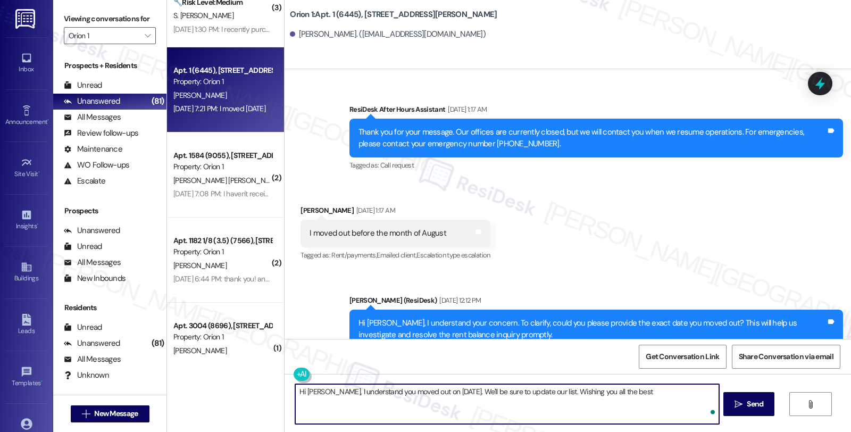
type textarea "Hi Martha, I understand you moved out on June 30, 2025. We'll be sure to update…"
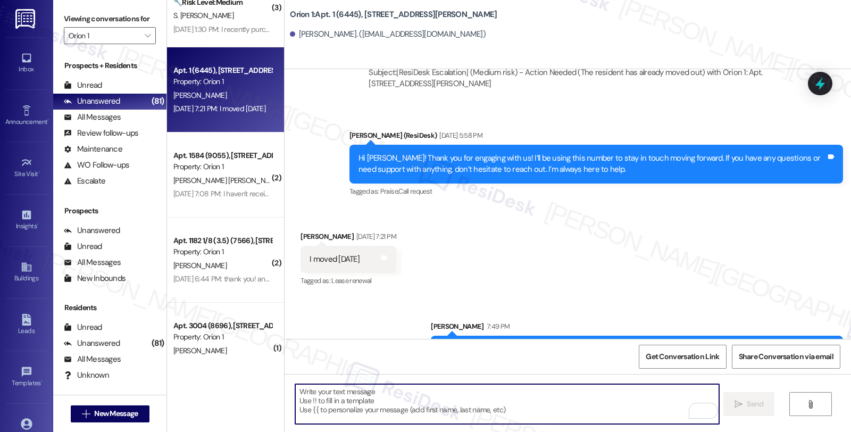
scroll to position [1385, 0]
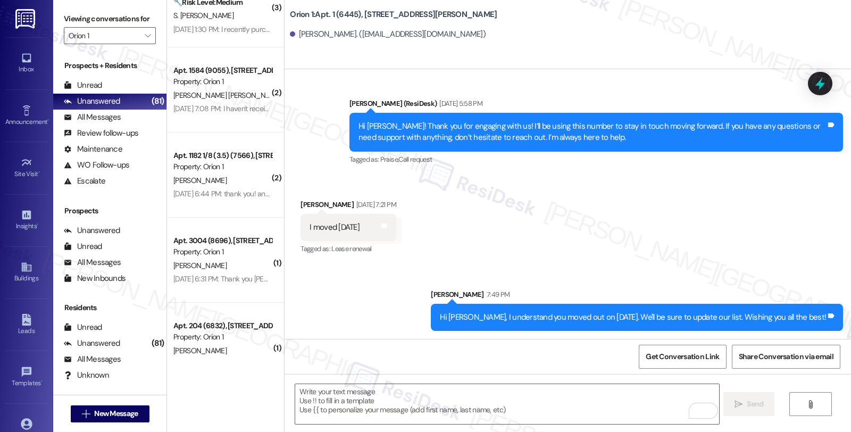
drag, startPoint x: 293, startPoint y: 205, endPoint x: 347, endPoint y: 205, distance: 54.2
click at [347, 205] on div "Martha Hernandez Aug 20, 2025 at 7:21 PM" at bounding box center [347, 206] width 95 height 15
drag, startPoint x: 476, startPoint y: 36, endPoint x: 284, endPoint y: 36, distance: 191.9
click at [290, 36] on div "Martha Hernandez. (marthassflowers@gmail.com)" at bounding box center [570, 34] width 561 height 21
copy div "Martha Hernandez. (marthassflowers@gmail.com)"
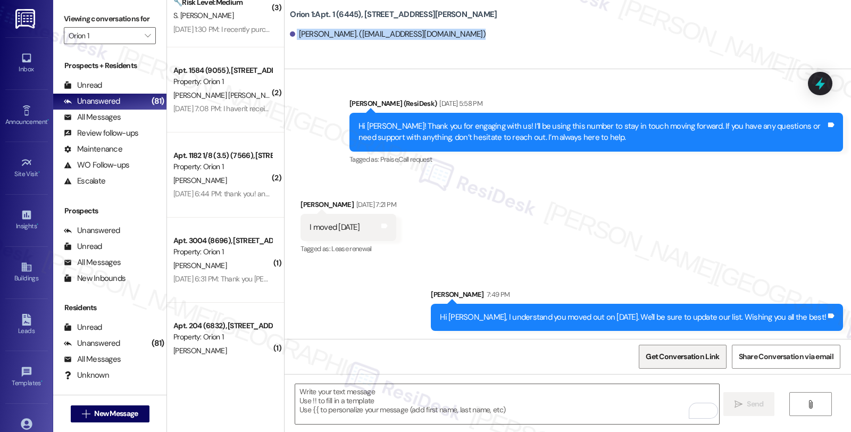
click at [666, 359] on span "Get Conversation Link" at bounding box center [681, 356] width 73 height 11
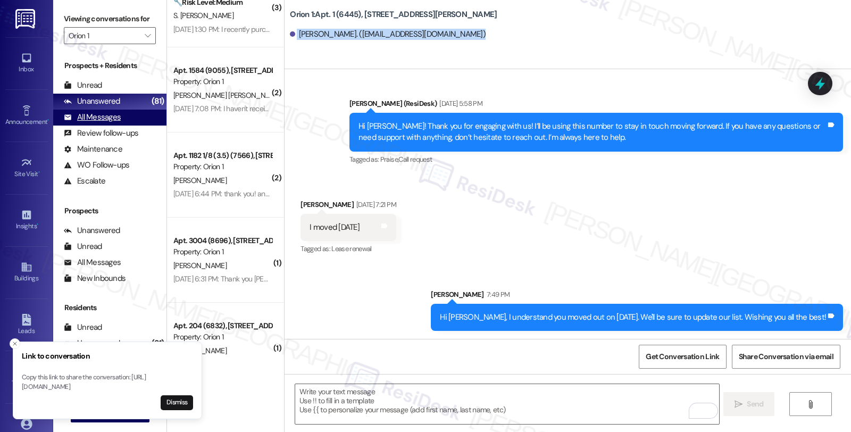
click at [115, 123] on div "All Messages" at bounding box center [92, 117] width 57 height 11
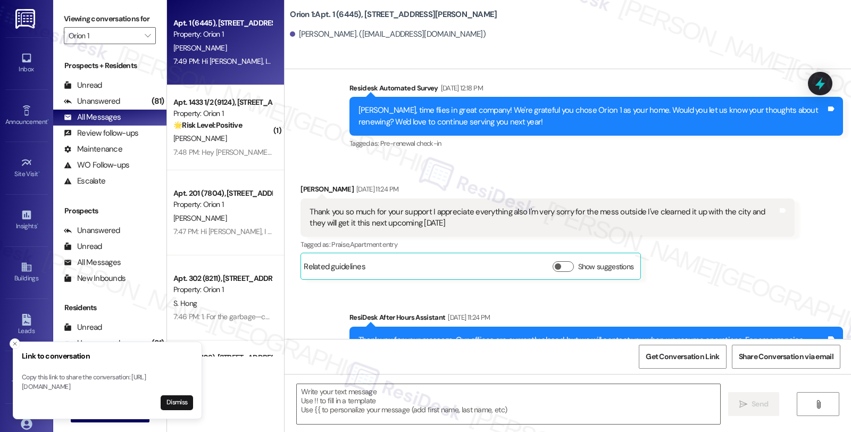
type textarea "Fetching suggested responses. Please feel free to read through the conversation…"
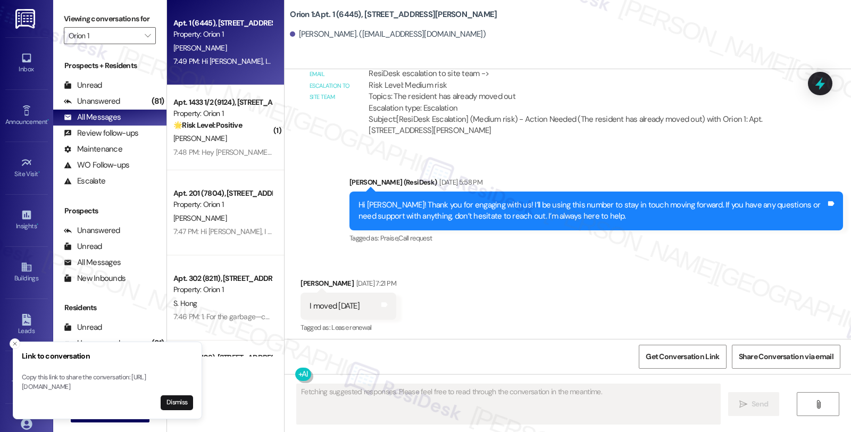
scroll to position [1311, 0]
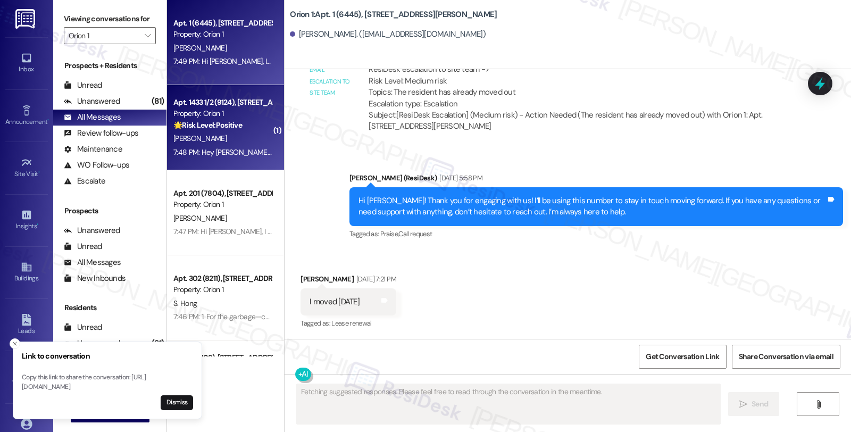
click at [236, 133] on div "T. Dickson" at bounding box center [222, 138] width 100 height 13
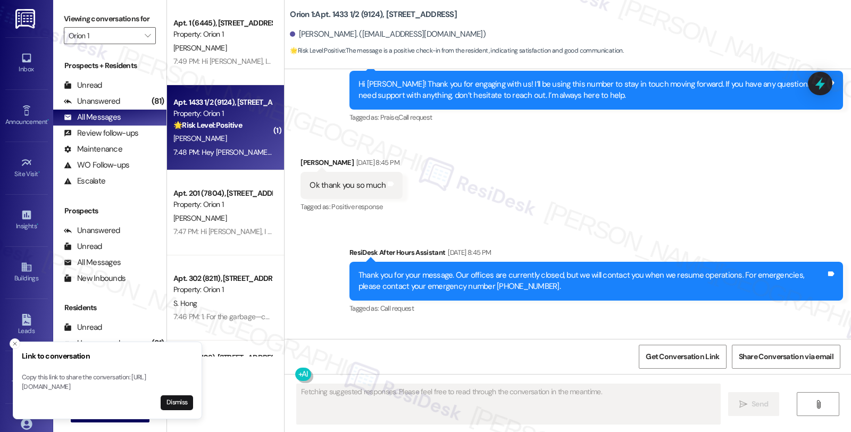
scroll to position [802, 0]
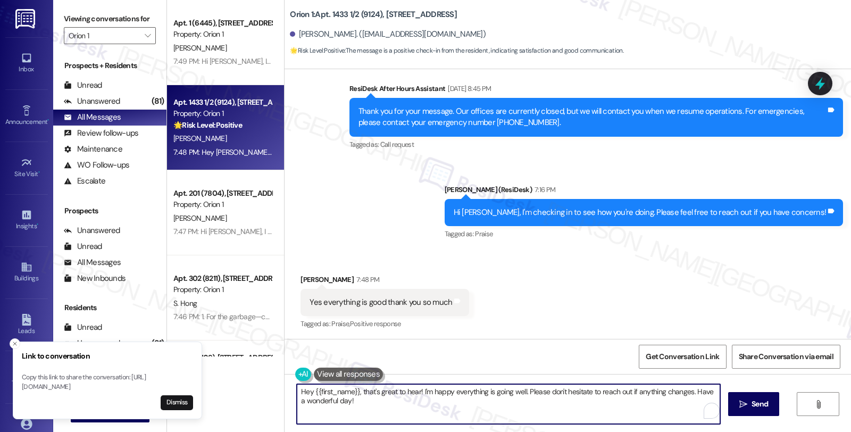
drag, startPoint x: 357, startPoint y: 396, endPoint x: 279, endPoint y: 383, distance: 78.7
click at [284, 383] on div "Hey {{first_name}}, that's great to hear! I'm happy everything is going well. P…" at bounding box center [567, 414] width 566 height 80
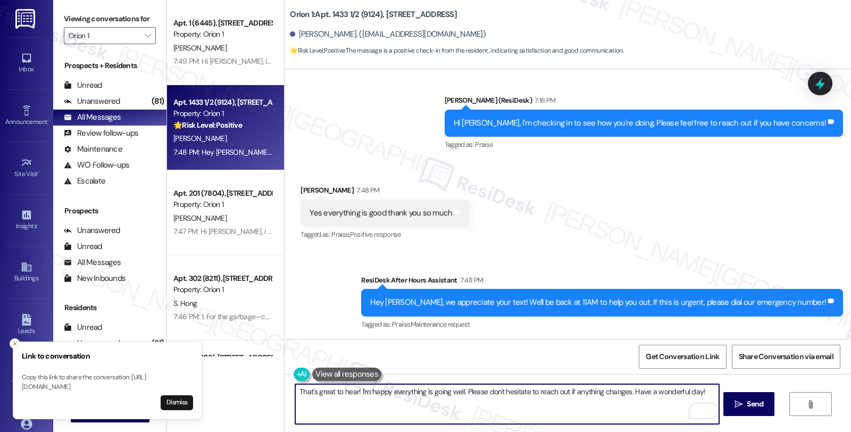
scroll to position [892, 0]
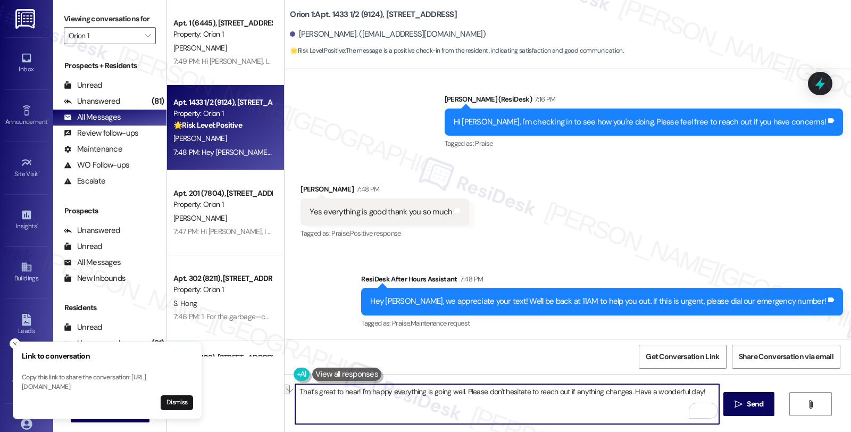
drag, startPoint x: 458, startPoint y: 391, endPoint x: 624, endPoint y: 395, distance: 166.5
click at [624, 395] on textarea "That's great to hear! I'm happy everything is going well. Please don't hesitate…" at bounding box center [506, 404] width 423 height 40
click at [519, 390] on textarea "That's great to hear! I'm happy everything is going well. Have a wonderful day!" at bounding box center [506, 404] width 423 height 40
drag, startPoint x: 480, startPoint y: 391, endPoint x: 617, endPoint y: 391, distance: 137.2
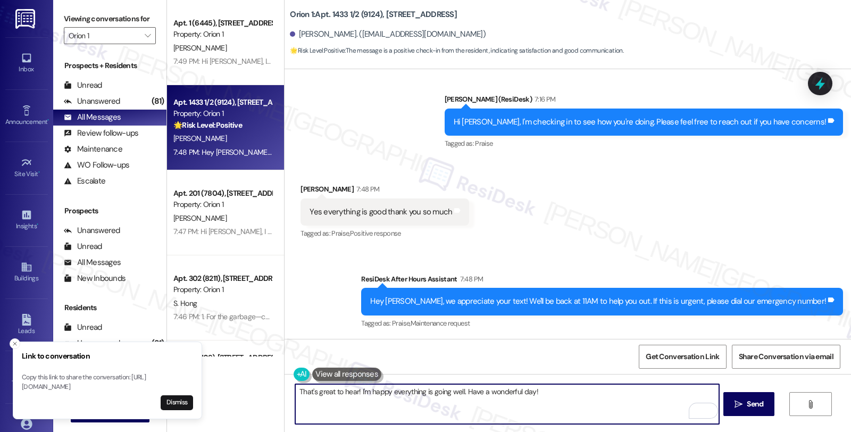
click at [617, 391] on textarea "That's great to hear! I'm happy everything is going well. Have a wonderful day!" at bounding box center [506, 404] width 423 height 40
click at [519, 394] on textarea "That's great to hear! I'm happy everything is going well. Have a wonderful day!" at bounding box center [506, 404] width 423 height 40
click at [523, 395] on textarea "That's great to hear! I'm happy everything is going well. Have a wonderful deve…" at bounding box center [506, 404] width 423 height 40
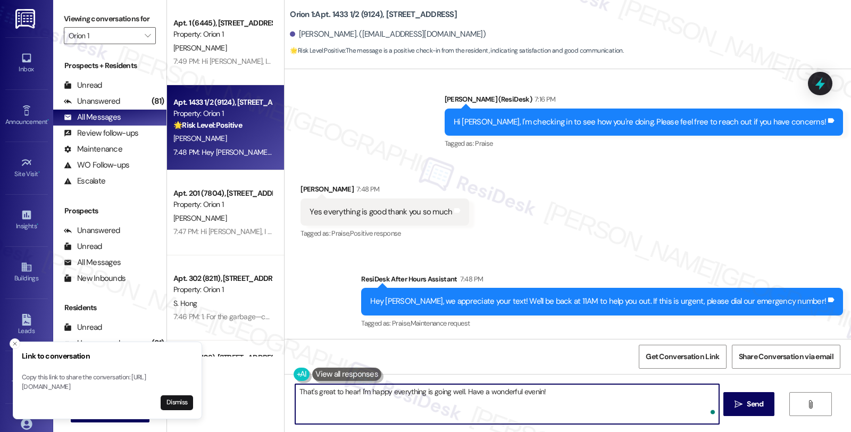
type textarea "That's great to hear! I'm happy everything is going well. Have a wonderful even…"
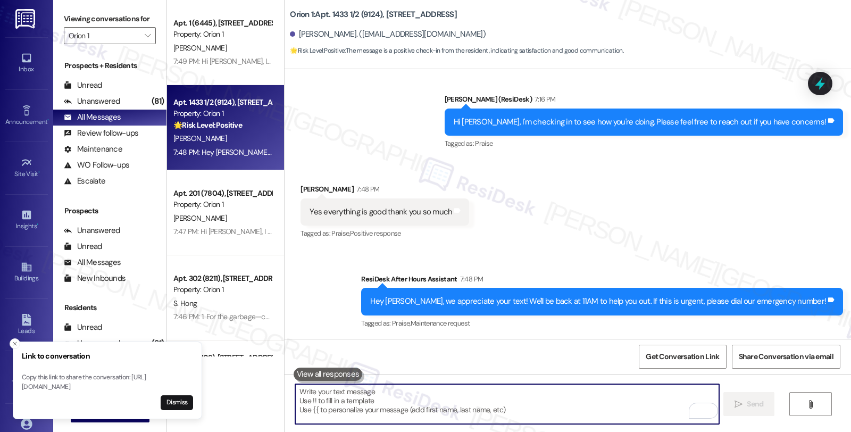
scroll to position [966, 0]
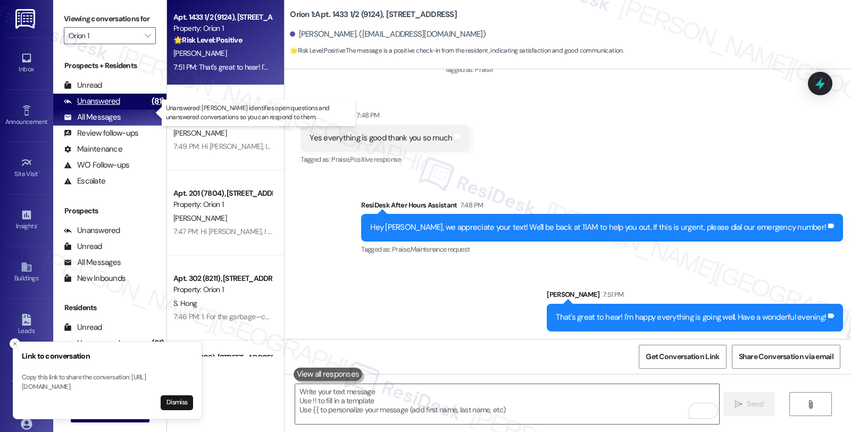
click at [115, 107] on div "Unanswered" at bounding box center [92, 101] width 56 height 11
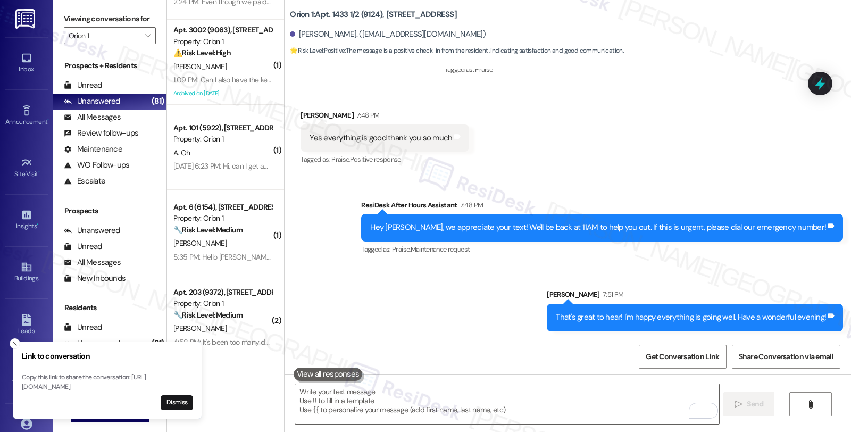
scroll to position [236, 0]
click at [12, 340] on icon "Close toast" at bounding box center [15, 343] width 6 height 6
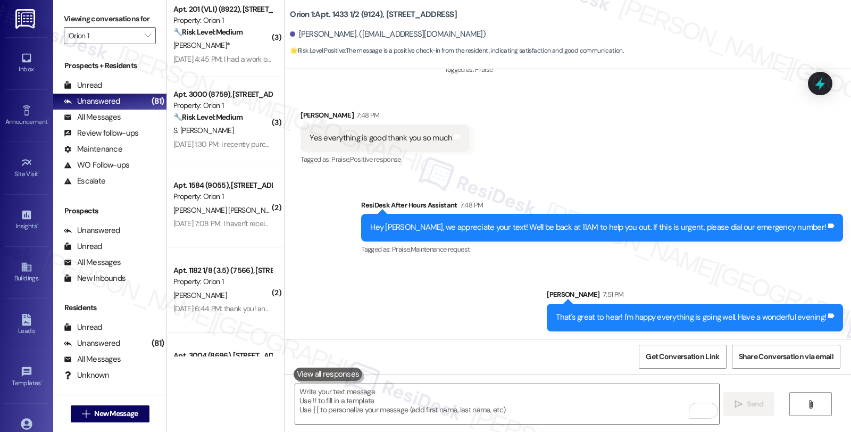
scroll to position [1654, 0]
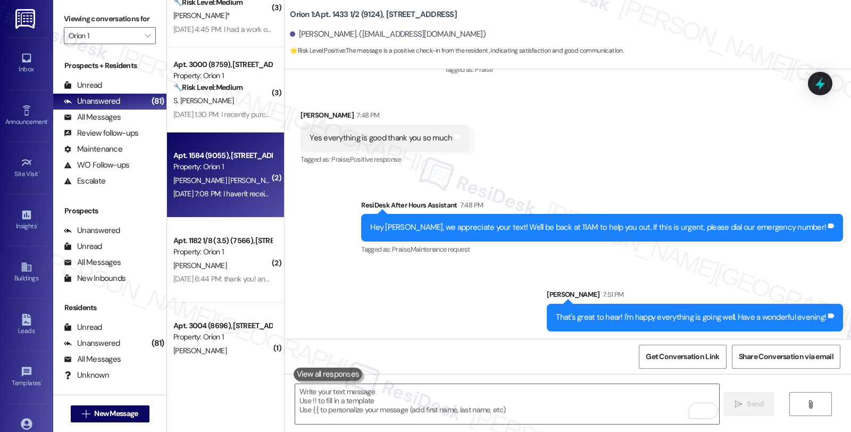
click at [224, 169] on div "Property: Orion 1" at bounding box center [222, 166] width 98 height 11
type textarea "Fetching suggested responses. Please feel free to read through the conversation…"
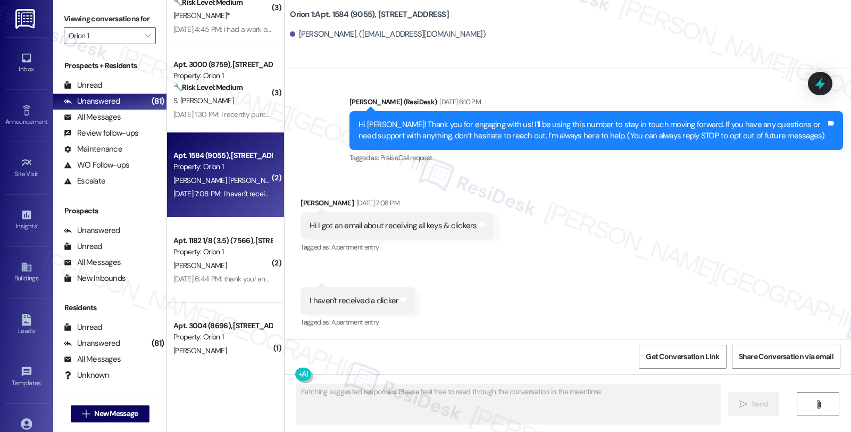
scroll to position [67, 0]
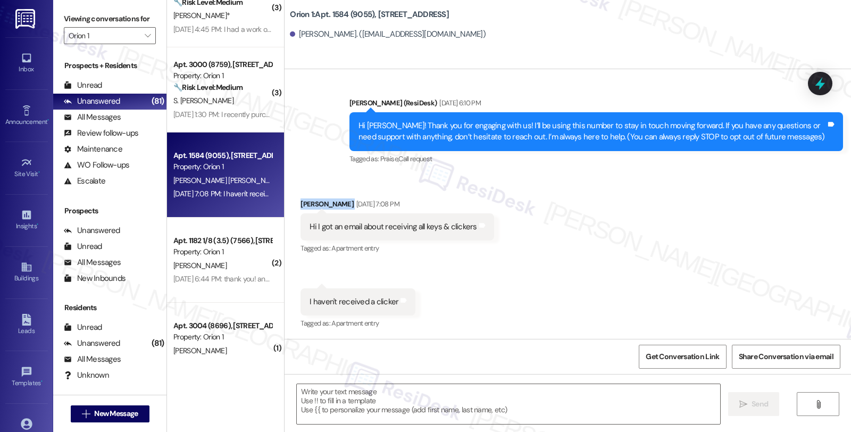
drag, startPoint x: 291, startPoint y: 203, endPoint x: 362, endPoint y: 204, distance: 71.2
click at [362, 204] on div "Received via SMS Alejandra Flores Rocha Aug 20, 2025 at 7:08 PM Hi I got an ema…" at bounding box center [396, 227] width 209 height 74
copy div "Alejandra Flores Rocha"
click at [666, 229] on div "Received via SMS Alejandra Flores Rocha Aug 20, 2025 at 7:08 PM Hi I got an ema…" at bounding box center [567, 256] width 566 height 165
click at [577, 241] on div "Received via SMS Alejandra Flores Rocha Aug 20, 2025 at 7:08 PM Hi I got an ema…" at bounding box center [567, 256] width 566 height 165
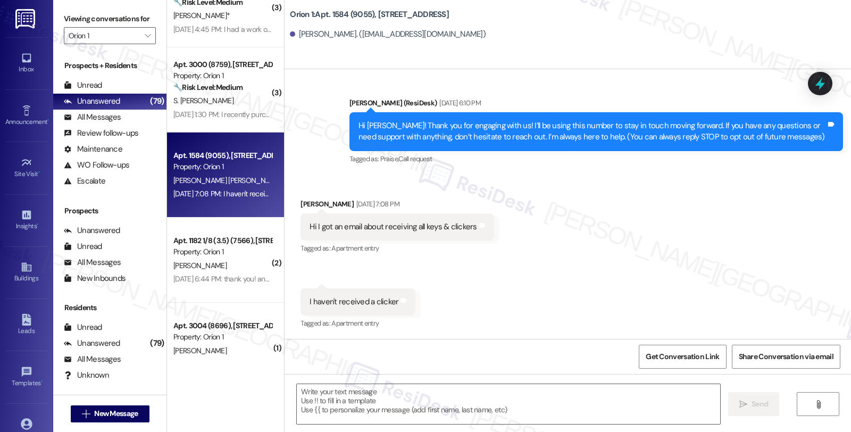
click at [303, 201] on div "Alejandra Flores Rocha Aug 20, 2025 at 7:08 PM" at bounding box center [396, 205] width 193 height 15
copy div "Alejandra"
click at [374, 393] on textarea at bounding box center [508, 404] width 423 height 40
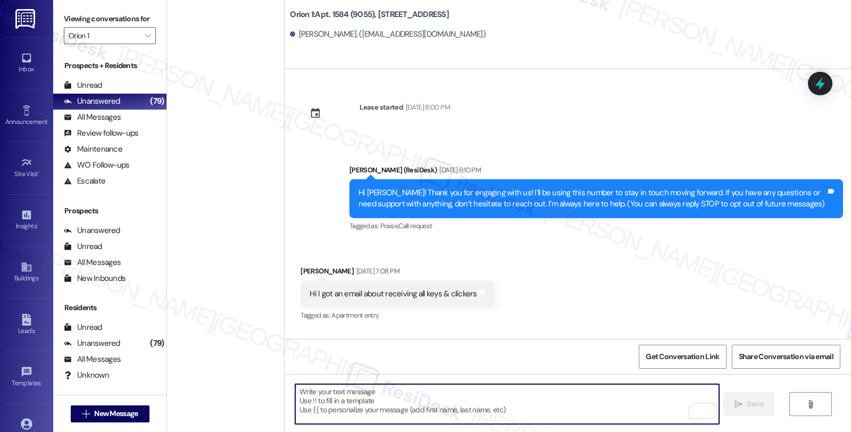
scroll to position [67, 0]
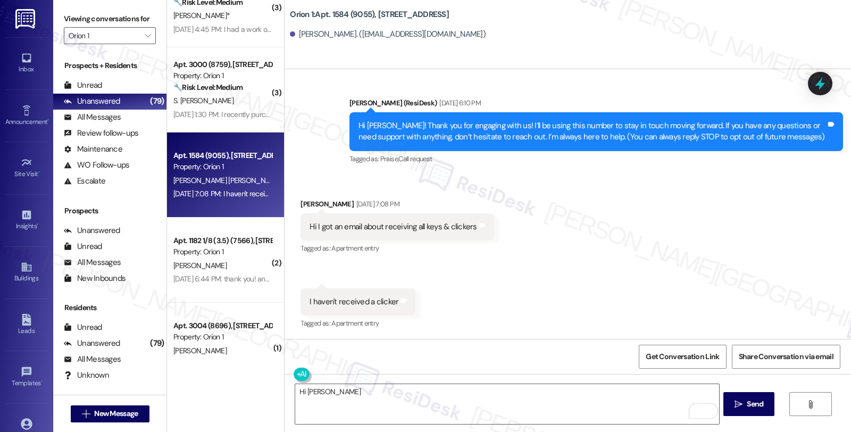
click at [507, 293] on div "Received via SMS [PERSON_NAME] [DATE] 7:08 PM Hi I got an email about receiving…" at bounding box center [567, 256] width 566 height 165
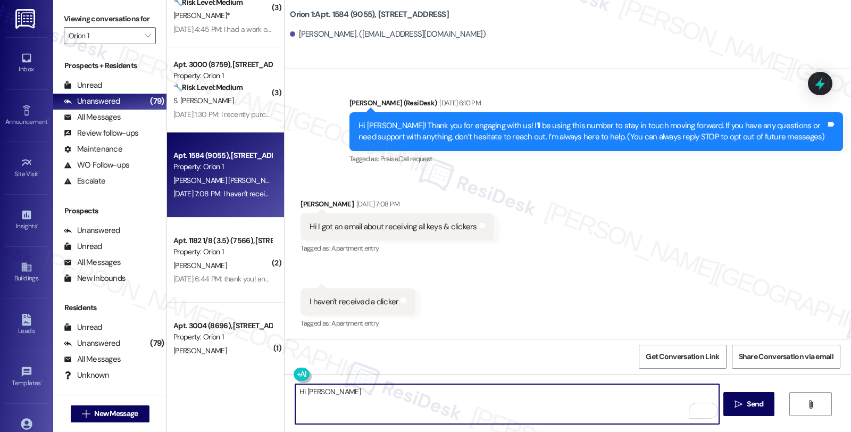
click at [366, 401] on textarea "Hi [PERSON_NAME]" at bounding box center [506, 404] width 423 height 40
click at [455, 397] on textarea "Hi [PERSON_NAME], thanks for reaching out." at bounding box center [506, 404] width 423 height 40
type textarea "Hi [PERSON_NAME], thanks for reaching out. I understand you have received all t…"
click at [739, 402] on icon "" at bounding box center [738, 404] width 8 height 9
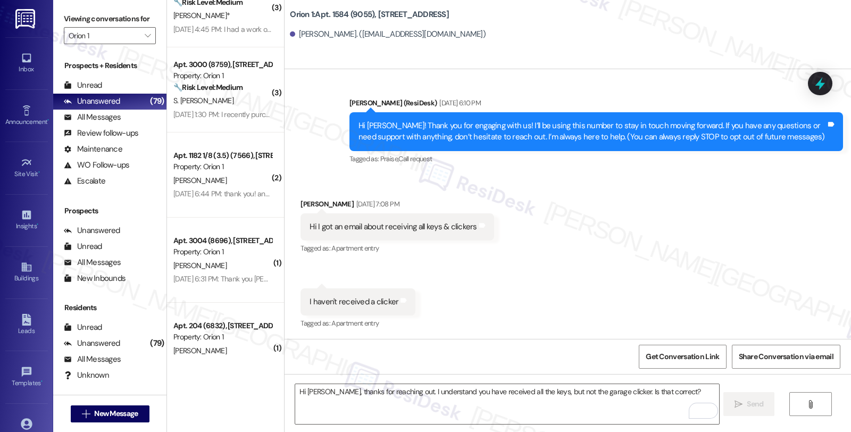
scroll to position [141, 0]
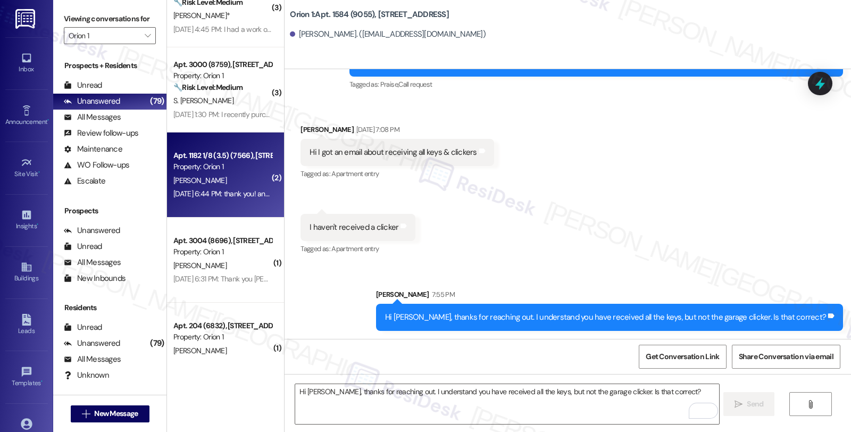
click at [225, 163] on div "Property: Orion 1" at bounding box center [222, 166] width 98 height 11
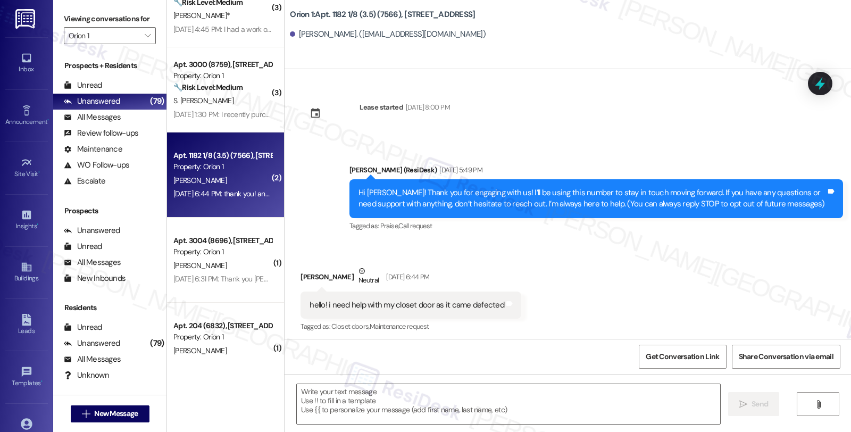
type textarea "Fetching suggested responses. Please feel free to read through the conversation…"
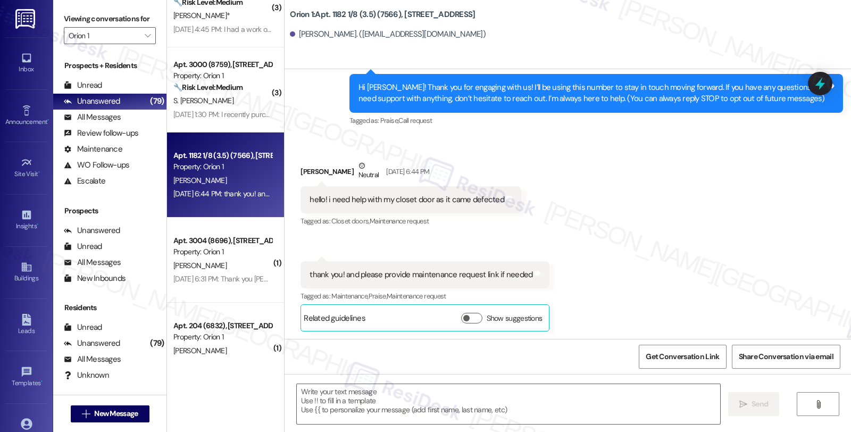
scroll to position [106, 0]
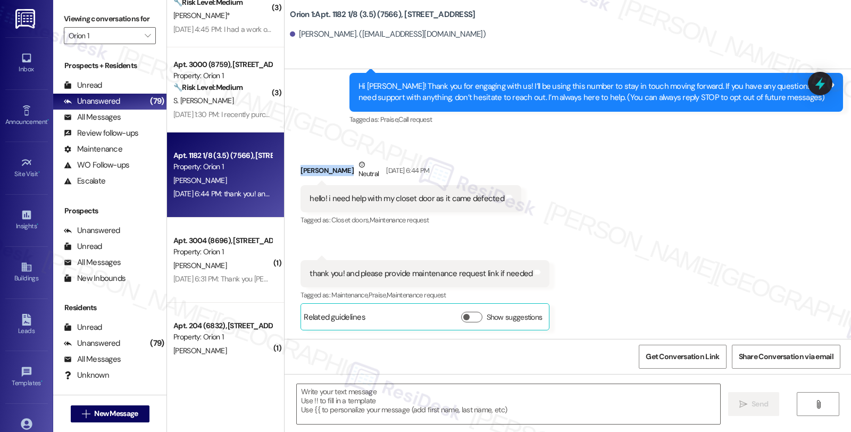
drag, startPoint x: 293, startPoint y: 174, endPoint x: 338, endPoint y: 176, distance: 44.2
click at [338, 176] on div "[PERSON_NAME] [DATE] 6:44 PM" at bounding box center [410, 172] width 221 height 26
copy div "[PERSON_NAME]"
click at [328, 394] on textarea at bounding box center [508, 404] width 423 height 40
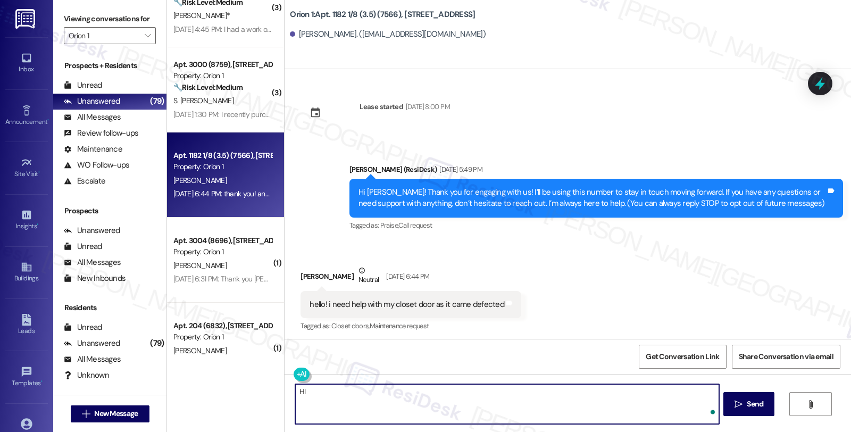
scroll to position [0, 0]
click at [305, 279] on div "[PERSON_NAME] [DATE] 6:44 PM" at bounding box center [410, 278] width 221 height 26
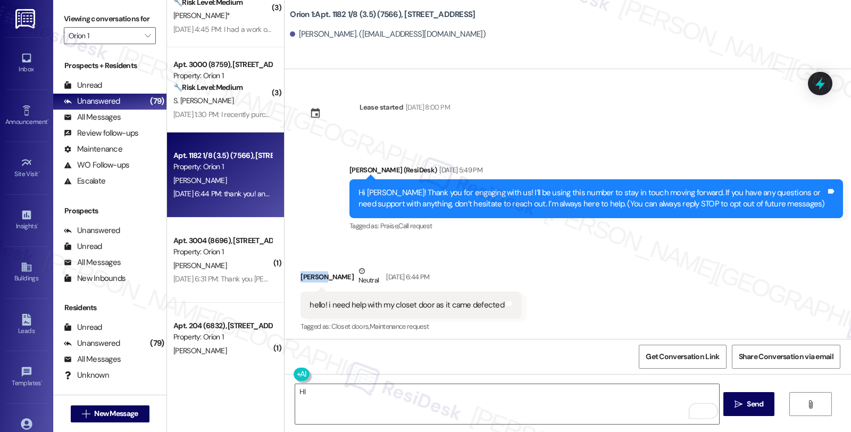
click at [305, 279] on div "[PERSON_NAME] [DATE] 6:44 PM" at bounding box center [410, 278] width 221 height 26
copy div "[PERSON_NAME]"
click at [337, 389] on textarea "HI" at bounding box center [506, 404] width 423 height 40
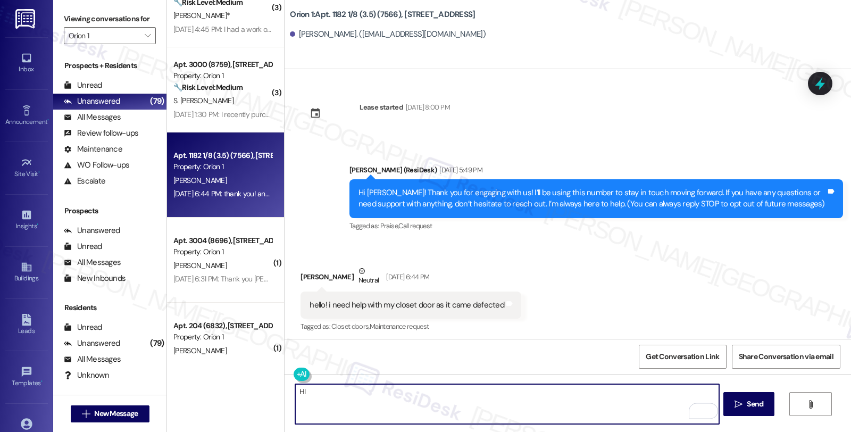
paste textarea "[PERSON_NAME]"
drag, startPoint x: 349, startPoint y: 394, endPoint x: 265, endPoint y: 394, distance: 84.0
click at [265, 394] on div "( 3 ) Apt. 204 (8841), [STREET_ADDRESS] Property: Orion 1 🔧 Risk Level: Medium …" at bounding box center [509, 216] width 684 height 432
paste textarea "Ashley"
click at [405, 389] on textarea "Hi Ashley, thanks for reaching out. I yunder" at bounding box center [506, 404] width 423 height 40
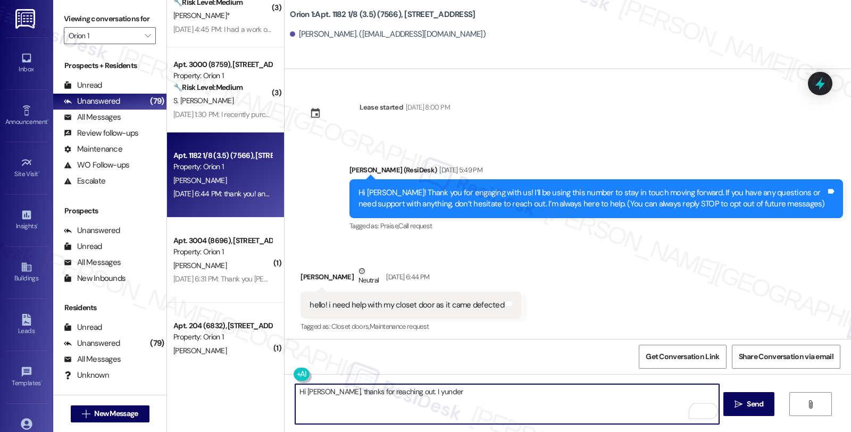
click at [405, 389] on textarea "Hi Ashley, thanks for reaching out. I yunder" at bounding box center [506, 404] width 423 height 40
click at [633, 386] on textarea "Hi Ashley, thanks for reaching out. I understand you're having issues with your…" at bounding box center [506, 404] width 423 height 40
drag, startPoint x: 605, startPoint y: 390, endPoint x: 667, endPoint y: 390, distance: 62.2
click at [667, 390] on textarea "Hi Ashley, thanks for reaching out. I understand you're having issues with your…" at bounding box center [506, 404] width 423 height 40
drag, startPoint x: 605, startPoint y: 389, endPoint x: 673, endPoint y: 394, distance: 67.7
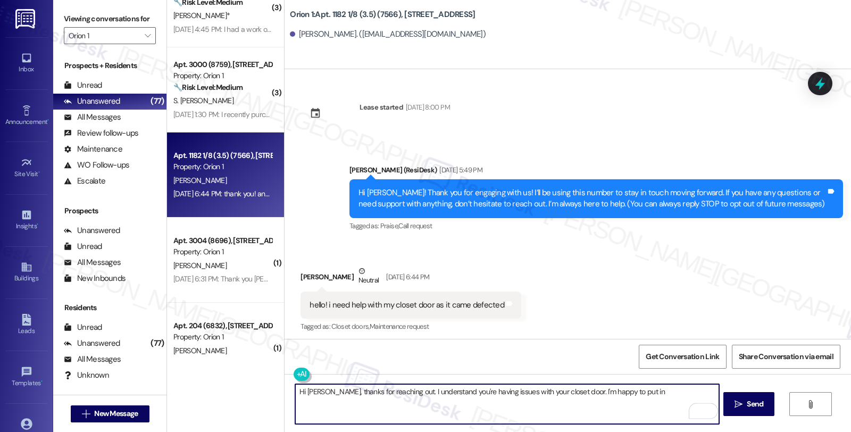
click at [673, 394] on textarea "Hi Ashley, thanks for reaching out. I understand you're having issues with your…" at bounding box center [506, 404] width 423 height 40
paste textarea "I need a few details to help us assess the situation better."
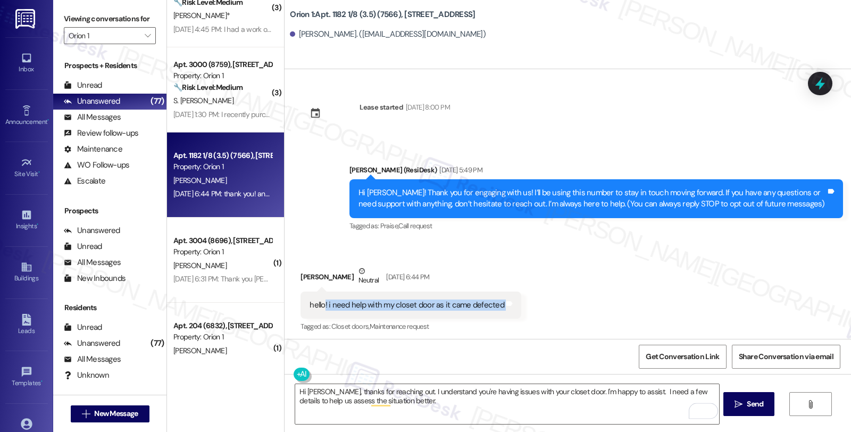
drag, startPoint x: 316, startPoint y: 305, endPoint x: 568, endPoint y: 306, distance: 252.0
click at [568, 306] on div "Received via SMS Ashley Hwang Neutral Aug 20, 2025 at 6:44 PM hello! i need hel…" at bounding box center [567, 342] width 566 height 203
copy div "! i need help with my closet door as it came defected Tags and notes"
click at [426, 405] on textarea "Hi Ashley, thanks for reaching out. I understand you're having issues with your…" at bounding box center [506, 404] width 423 height 40
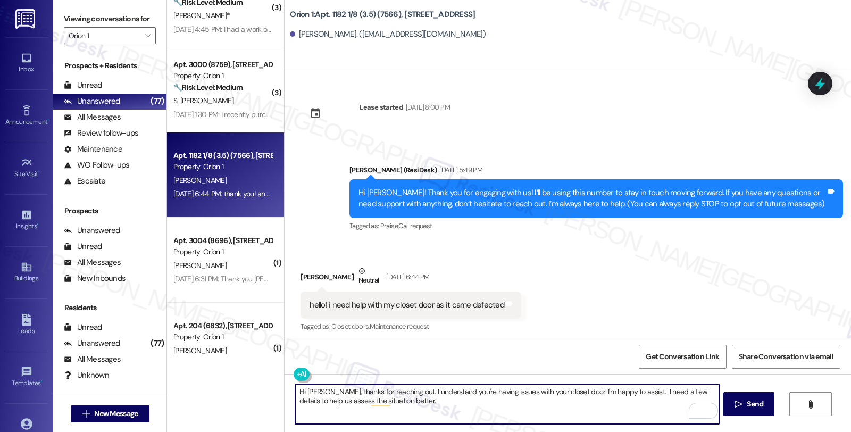
paste textarea "Is the issue that the door doesn’t open/close properly, or is it more about vis…"
click at [387, 400] on textarea "Hi Ashley, thanks for reaching out. I understand you're having issues with your…" at bounding box center [506, 404] width 423 height 40
click at [519, 400] on textarea "Hi Ashley, thanks for reaching out. I understand you're having issues with your…" at bounding box center [506, 404] width 423 height 40
click at [513, 398] on textarea "Hi Ashley, thanks for reaching out. I understand you're having issues with your…" at bounding box center [506, 404] width 423 height 40
type textarea "Hi Ashley, thanks for reaching out. I understand you're having issues with your…"
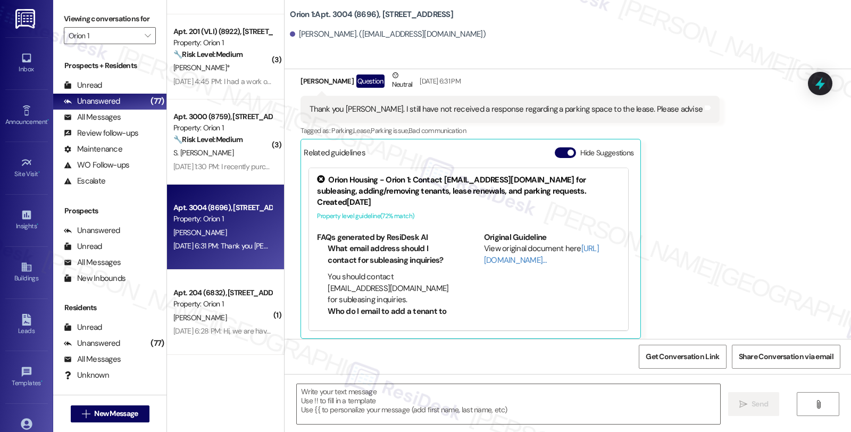
scroll to position [204, 0]
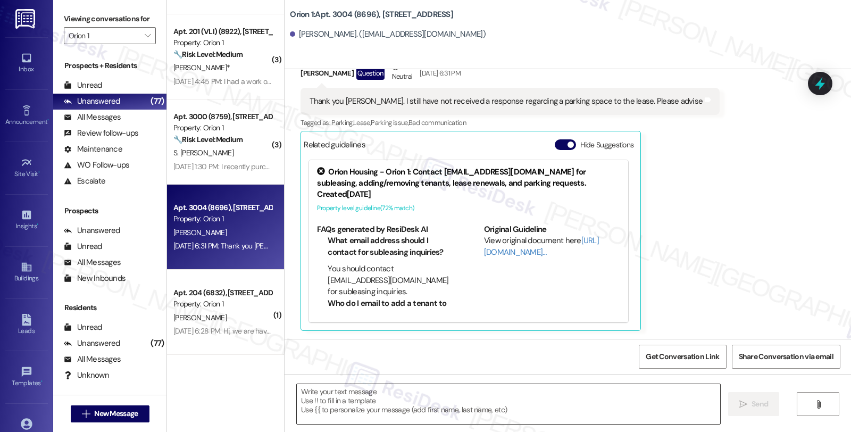
click at [346, 405] on textarea at bounding box center [508, 404] width 423 height 40
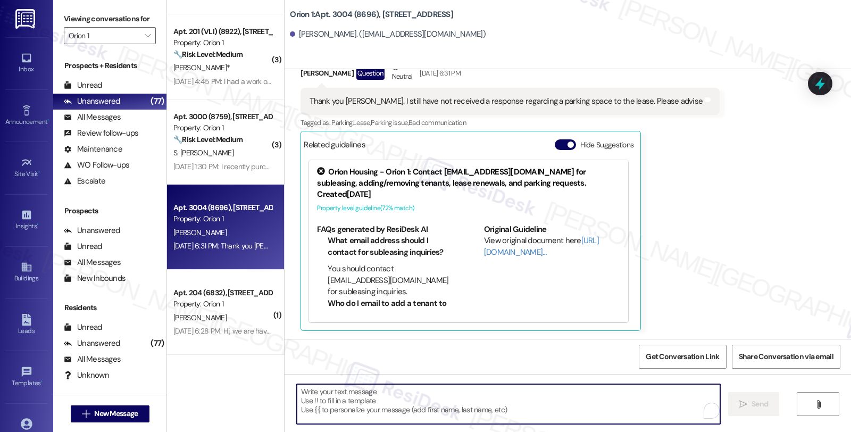
click at [300, 70] on div "Priscilla Gutierrez Question Neutral Aug 20, 2025 at 6:31 PM" at bounding box center [509, 75] width 419 height 26
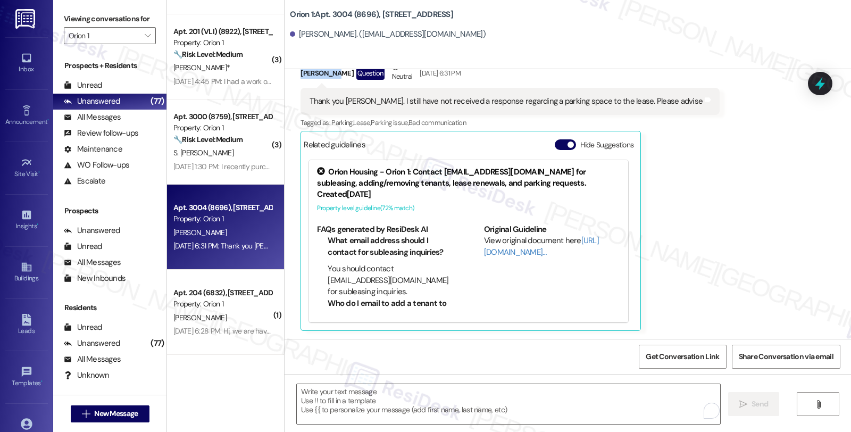
click at [300, 70] on div "Priscilla Gutierrez Question Neutral Aug 20, 2025 at 6:31 PM" at bounding box center [509, 75] width 419 height 26
copy div "Priscilla"
click at [367, 399] on textarea "To enrich screen reader interactions, please activate Accessibility in Grammarl…" at bounding box center [508, 404] width 423 height 40
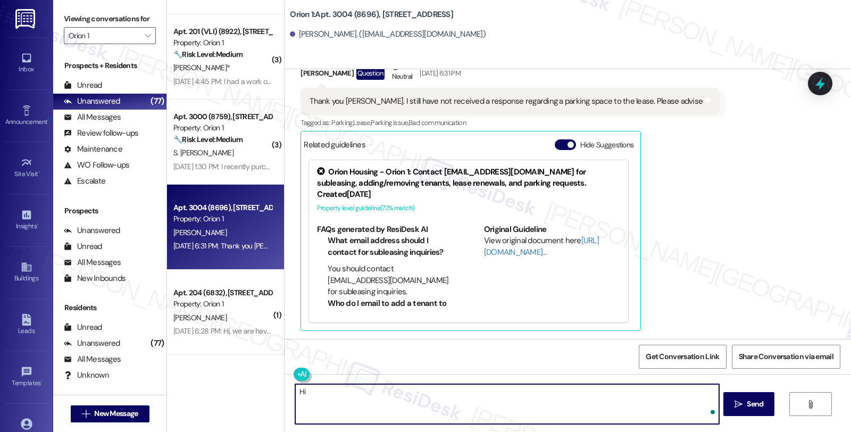
paste textarea "Priscilla"
click at [523, 392] on textarea "Hi Priscilla, thanks for reaching out. I see you are awaiting a response" at bounding box center [506, 404] width 423 height 40
click at [651, 388] on textarea "Hi Priscilla, thanks for reaching out. I see you are awaiting a response regard…" at bounding box center [506, 404] width 423 height 40
click at [312, 400] on textarea "Hi Priscilla, thanks for reaching out. I see you are awaiting a response regard…" at bounding box center [506, 404] width 423 height 40
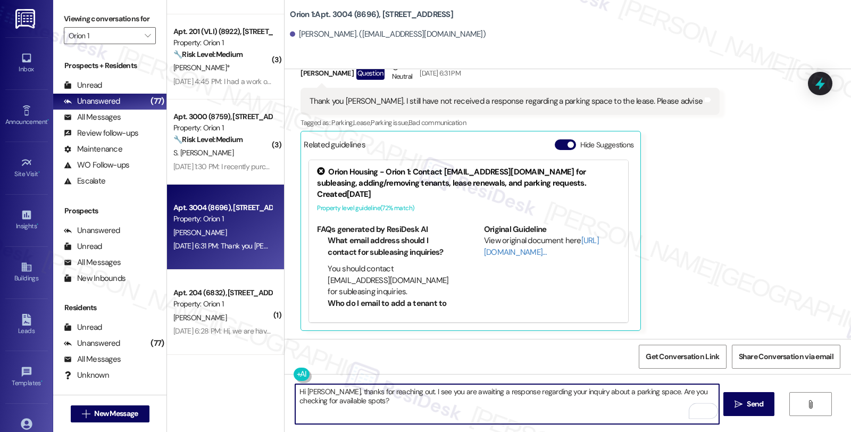
click at [683, 394] on textarea "Hi Priscilla, thanks for reaching out. I see you are awaiting a response regard…" at bounding box center [506, 404] width 423 height 40
click at [683, 393] on textarea "Hi Priscilla, thanks for reaching out. I see you are awaiting a response regard…" at bounding box center [506, 404] width 423 height 40
click at [468, 406] on textarea "Hi Priscilla, thanks for reaching out. I see you are awaiting a response regard…" at bounding box center [506, 404] width 423 height 40
type textarea "Hi Priscilla, thanks for reaching out. I see you are awaiting a response regard…"
click at [739, 407] on icon "" at bounding box center [738, 404] width 8 height 9
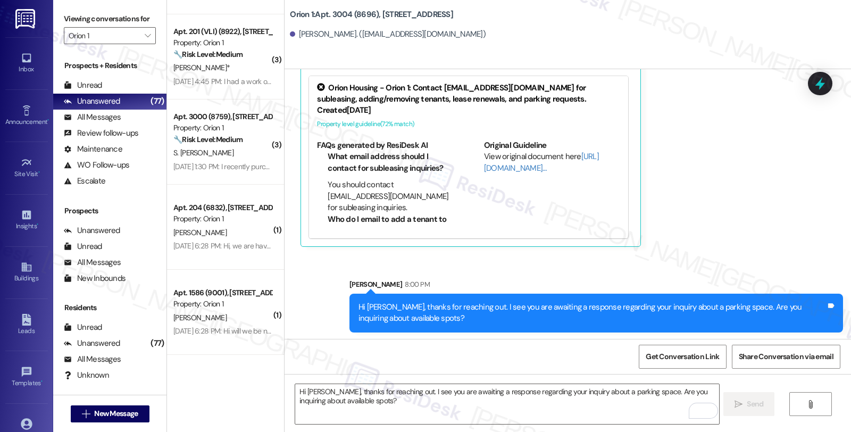
scroll to position [289, 0]
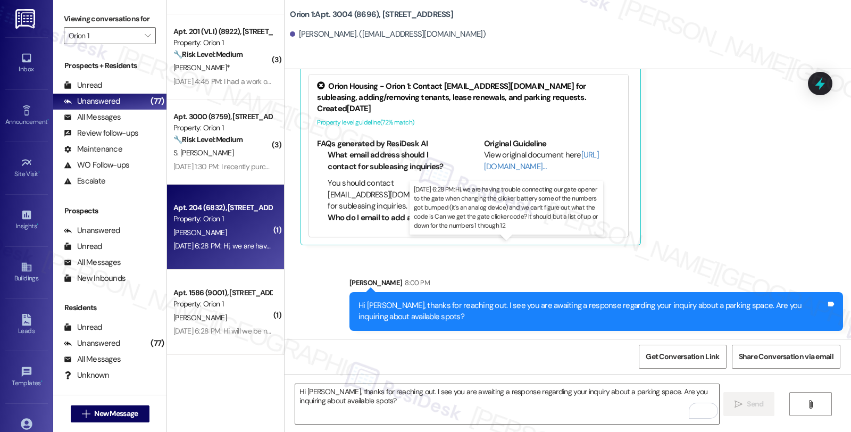
click at [222, 244] on div "Aug 20, 2025 at 6:28 PM: Hi, we are having trouble connecting our gate opener t…" at bounding box center [649, 246] width 953 height 10
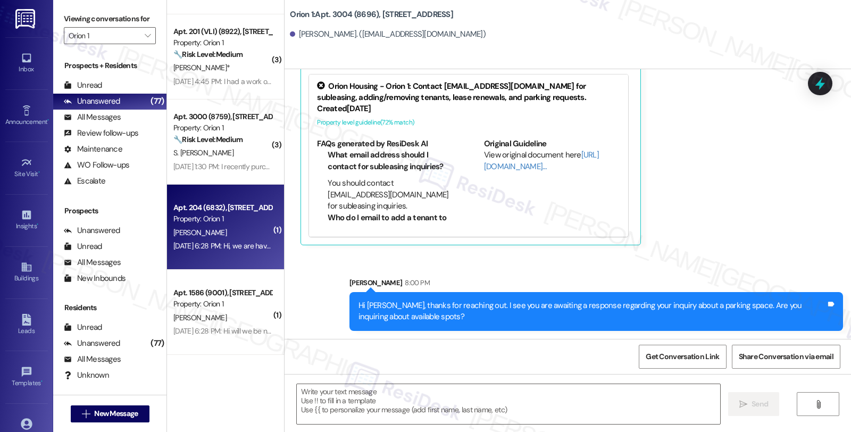
scroll to position [1890, 0]
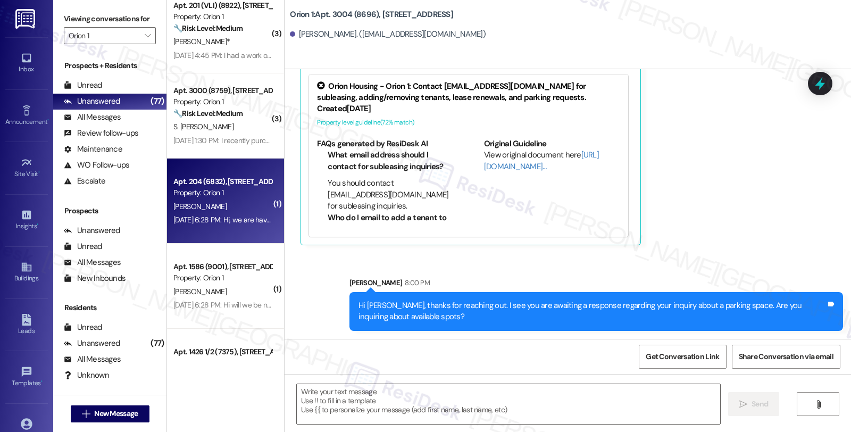
type textarea "Fetching suggested responses. Please feel free to read through the conversation…"
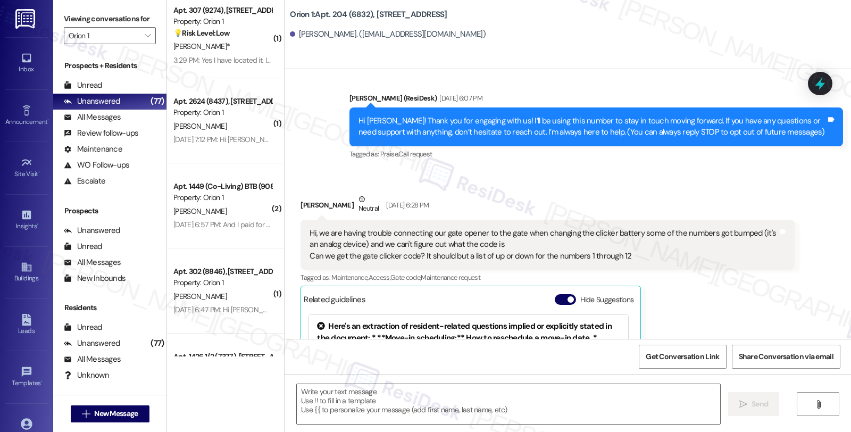
scroll to position [49, 0]
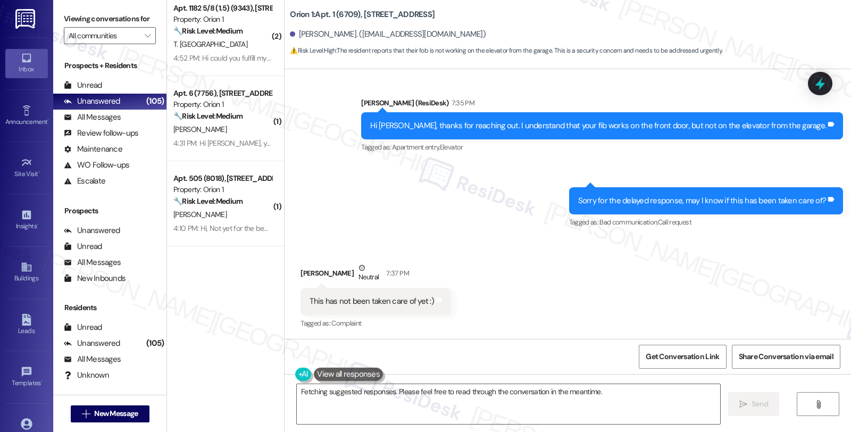
scroll to position [1061, 0]
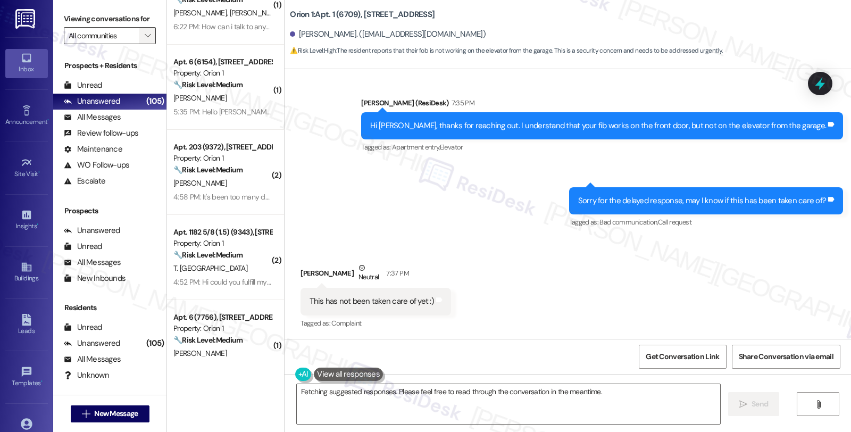
click at [145, 40] on icon "" at bounding box center [148, 35] width 6 height 9
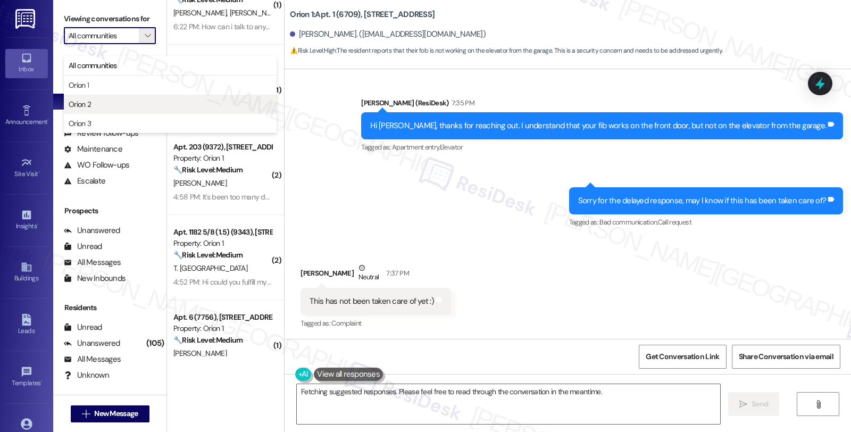
click at [110, 102] on span "Orion 2" at bounding box center [170, 104] width 203 height 11
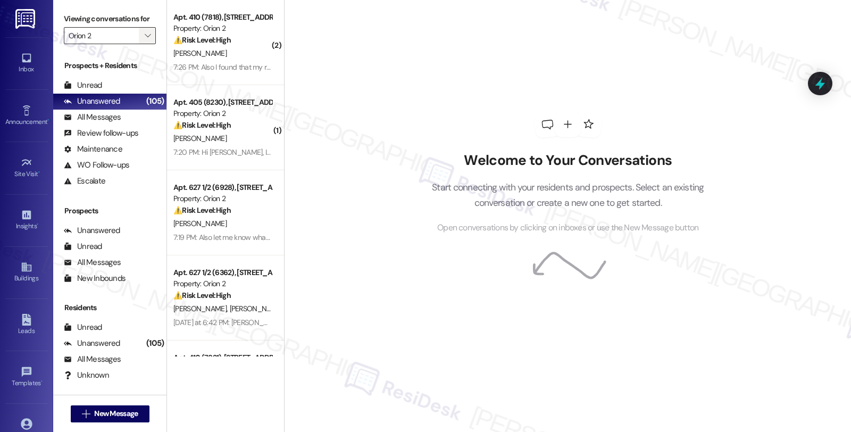
click at [145, 40] on icon "" at bounding box center [148, 35] width 6 height 9
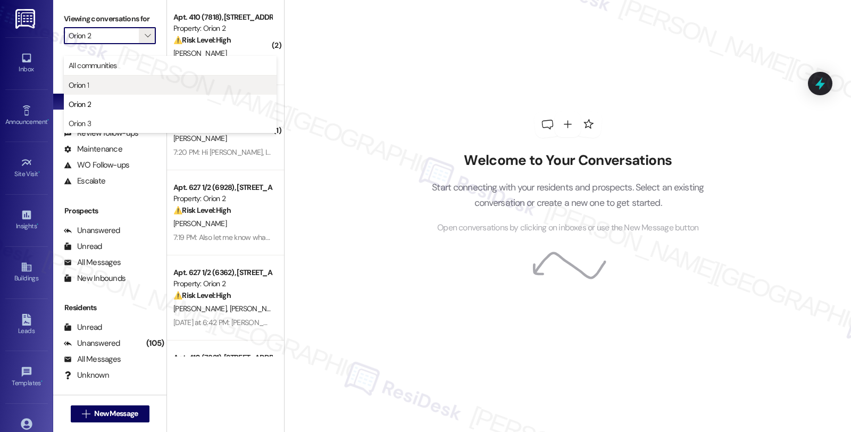
click at [123, 80] on span "Orion 1" at bounding box center [170, 85] width 203 height 11
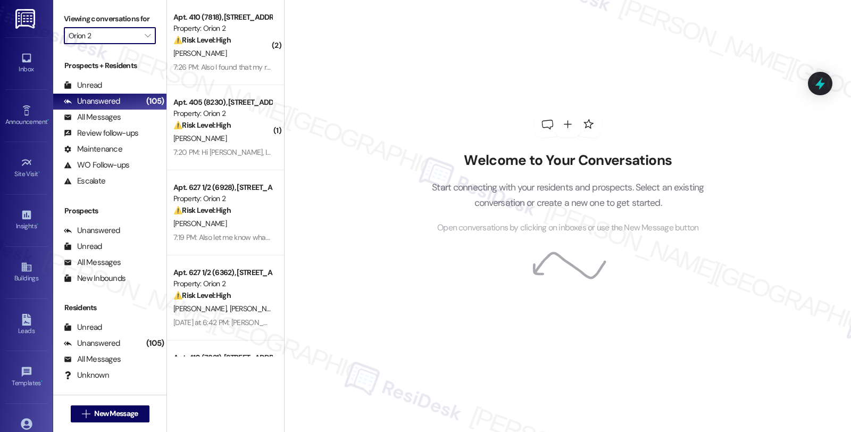
type input "Orion 1"
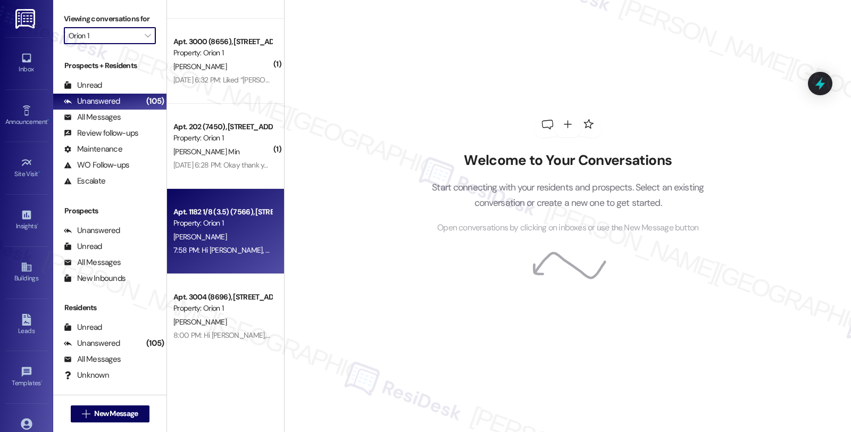
scroll to position [2985, 0]
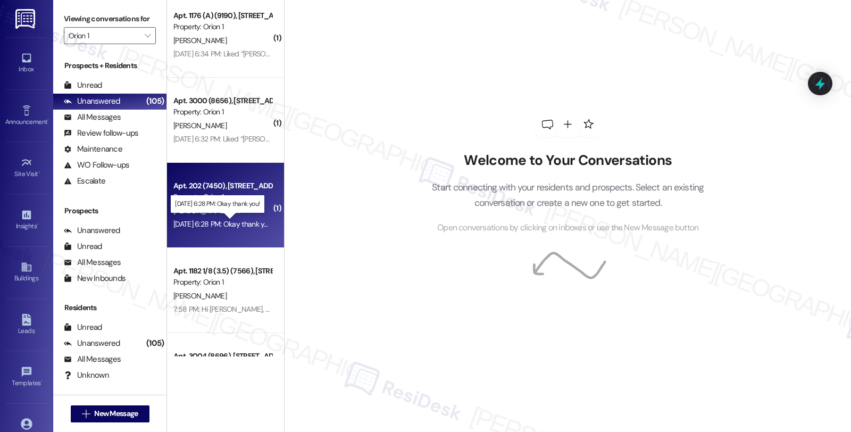
click at [252, 225] on div "Aug 20, 2025 at 6:28 PM: Okay thank you! Aug 20, 2025 at 6:28 PM: Okay thank yo…" at bounding box center [223, 224] width 100 height 10
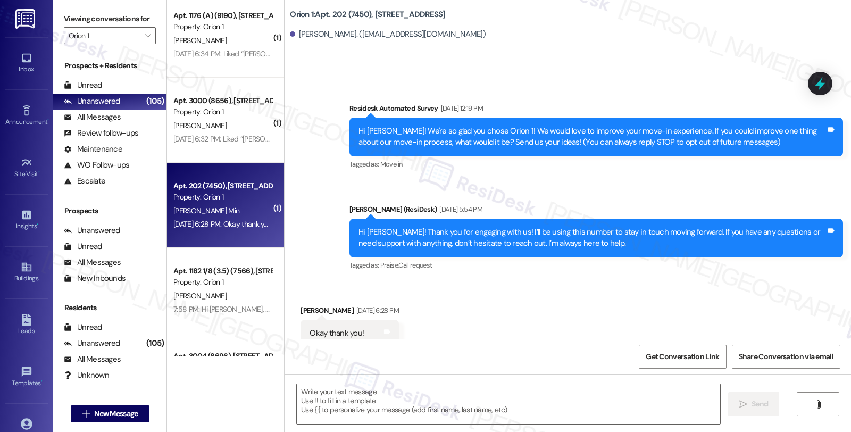
scroll to position [93, 0]
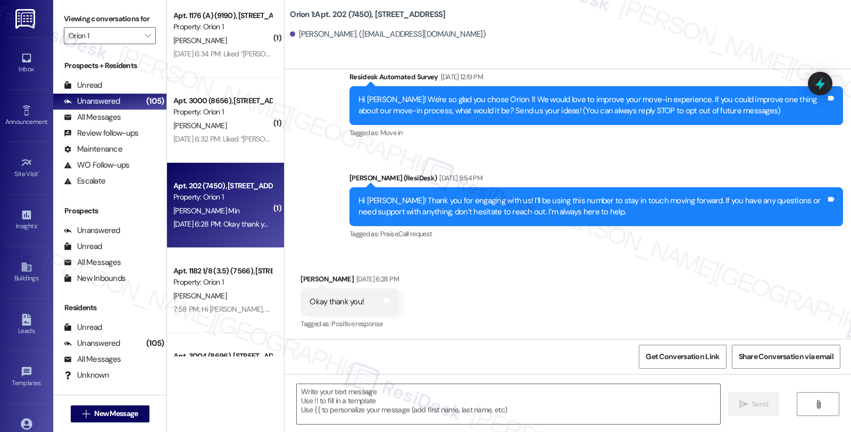
type textarea "Fetching suggested responses. Please feel free to read through the conversation…"
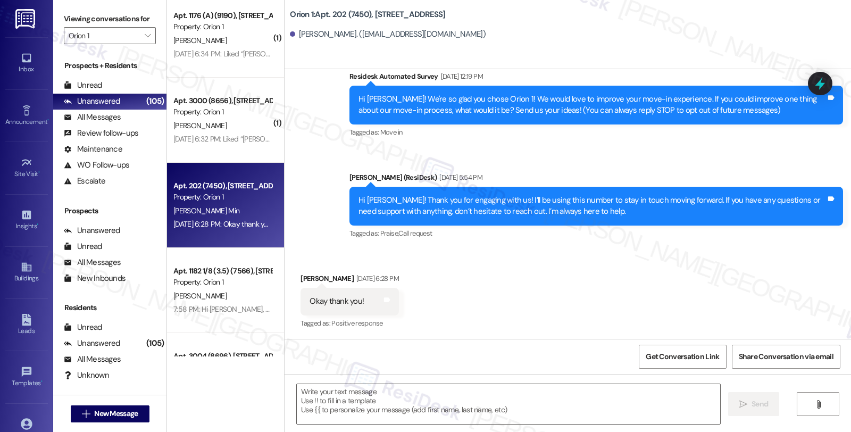
click at [300, 277] on div "Jina Min Aug 20, 2025 at 6:28 PM" at bounding box center [349, 280] width 98 height 15
copy div "Jina"
click at [342, 383] on div " Send " at bounding box center [567, 414] width 566 height 80
click at [347, 397] on textarea at bounding box center [508, 404] width 423 height 40
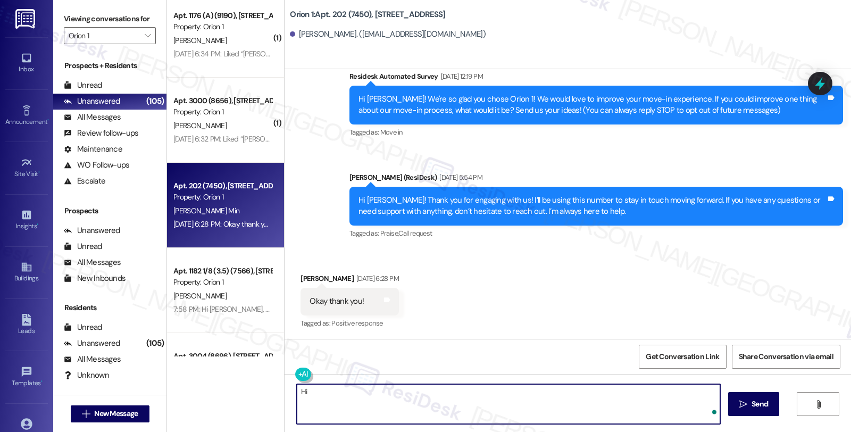
paste textarea "Jina"
type textarea "Hi Jina, I'm checking in to see how you're doing. Please feel free to reach out…"
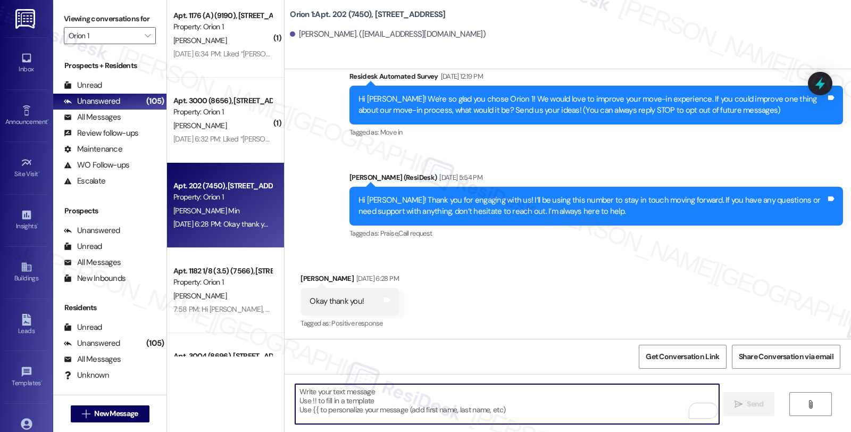
scroll to position [93, 0]
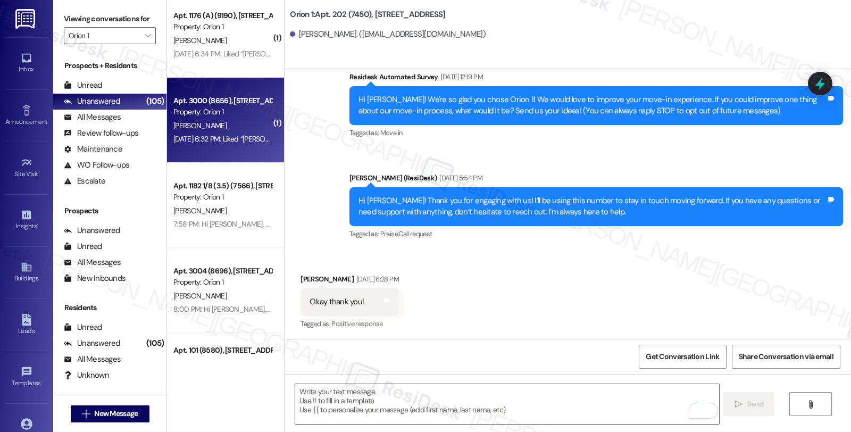
click at [237, 128] on div "S. Shah" at bounding box center [222, 125] width 100 height 13
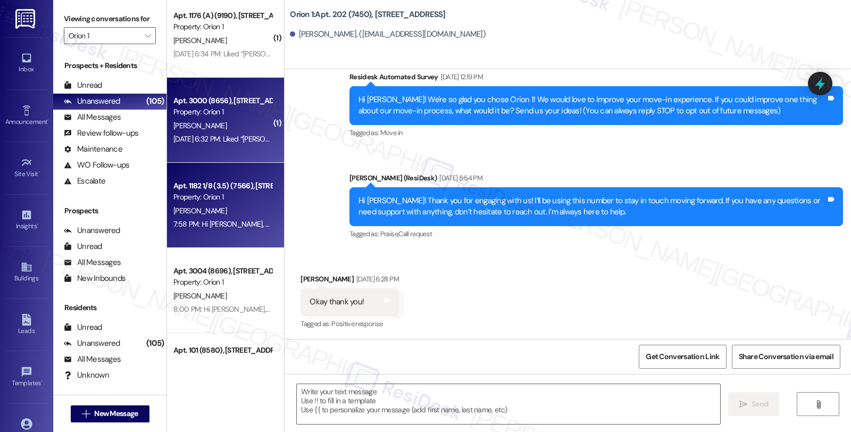
type textarea "Fetching suggested responses. Please feel free to read through the conversation…"
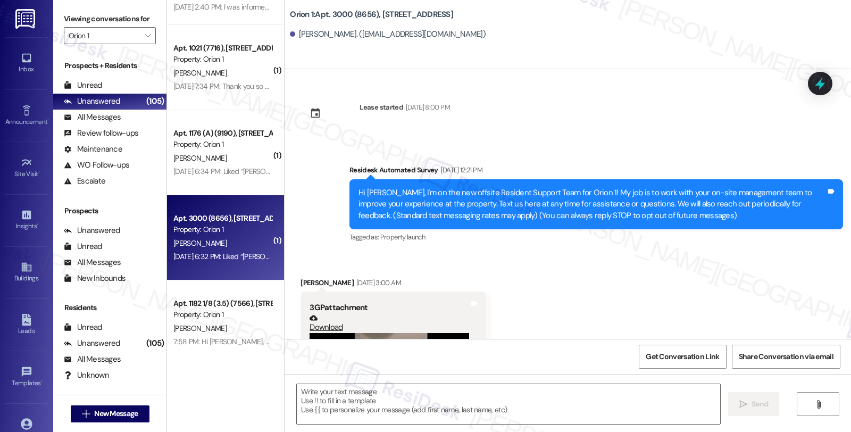
scroll to position [2867, 0]
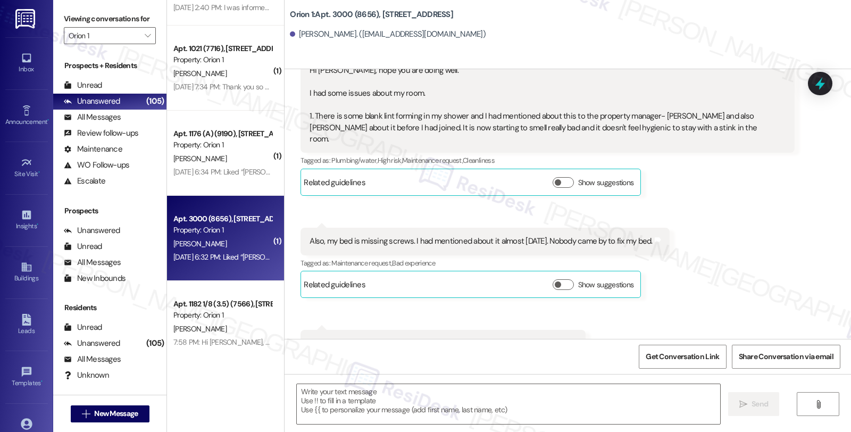
type textarea "Fetching suggested responses. Please feel free to read through the conversation…"
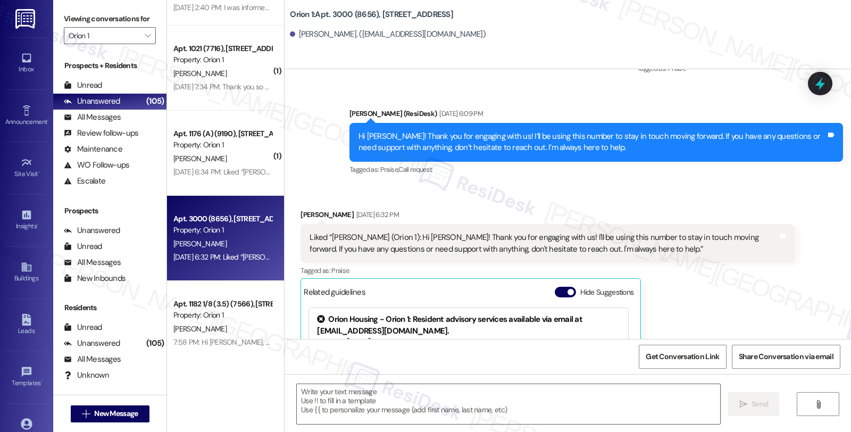
scroll to position [2675, 0]
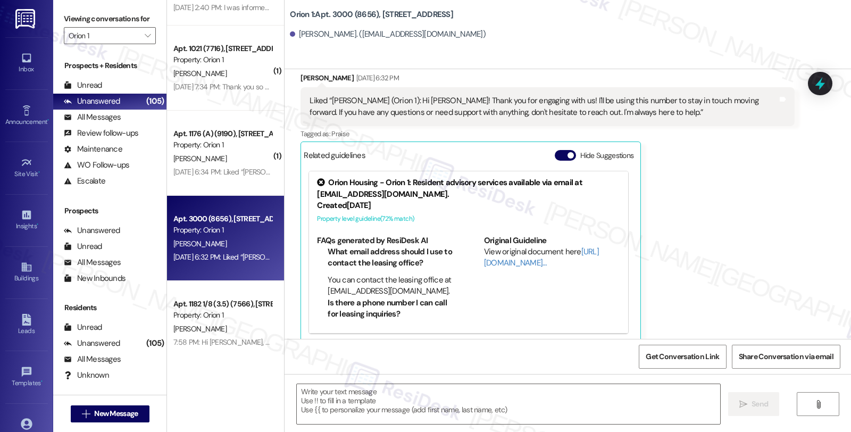
click at [302, 35] on div "Shradha Shah. (shradhashah011@gmail.com)" at bounding box center [388, 34] width 196 height 11
copy div "Shradha"
click at [402, 398] on textarea at bounding box center [508, 404] width 423 height 40
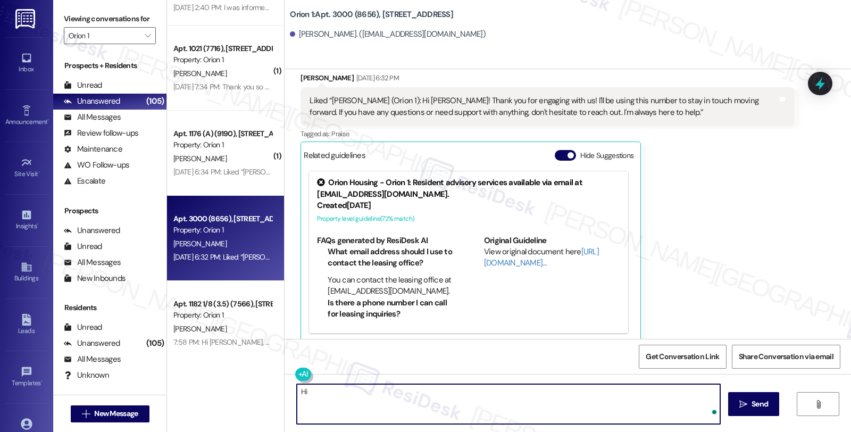
paste textarea "Shradha"
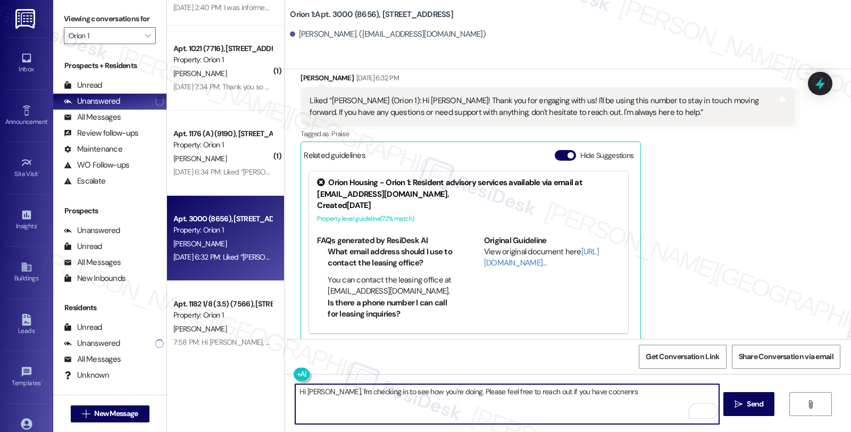
click at [594, 390] on textarea "Hi Shradha, I'm checking in to see how you're doing. Please feel free to reach …" at bounding box center [506, 404] width 423 height 40
type textarea "Hi Shradha, I'm checking in to see how you're doing. Please feel free to reach …"
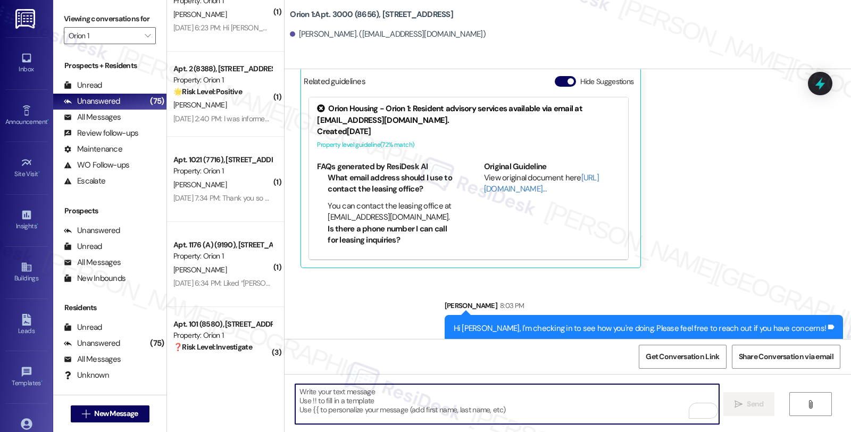
scroll to position [2985, 0]
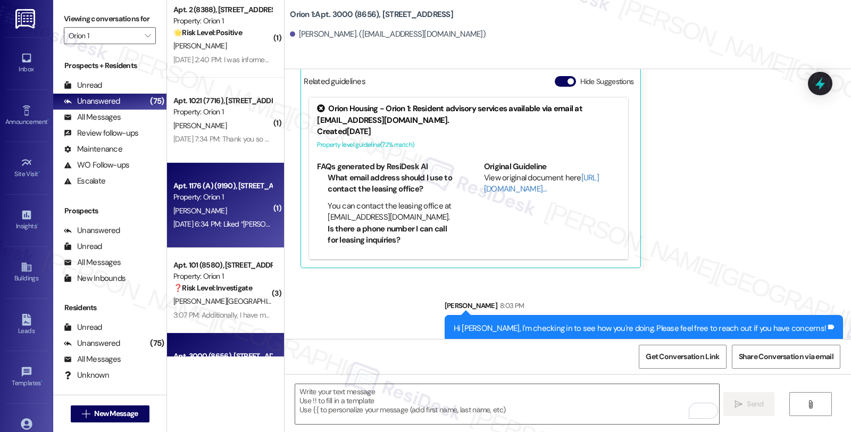
click at [244, 195] on div "Property: Orion 1" at bounding box center [222, 196] width 98 height 11
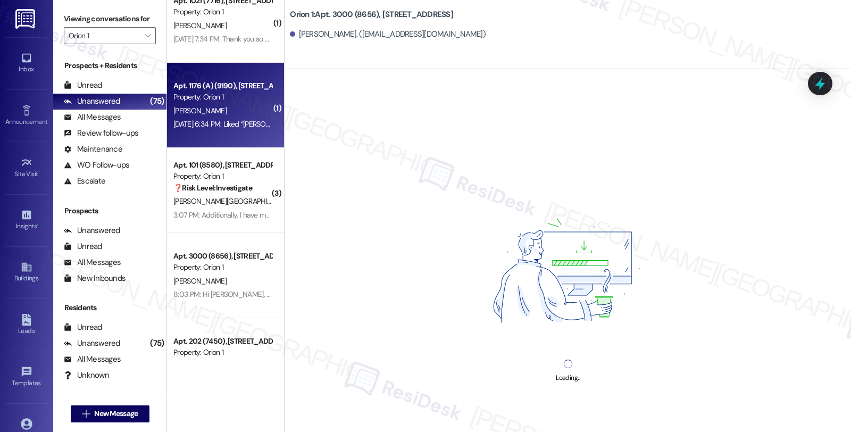
scroll to position [3103, 0]
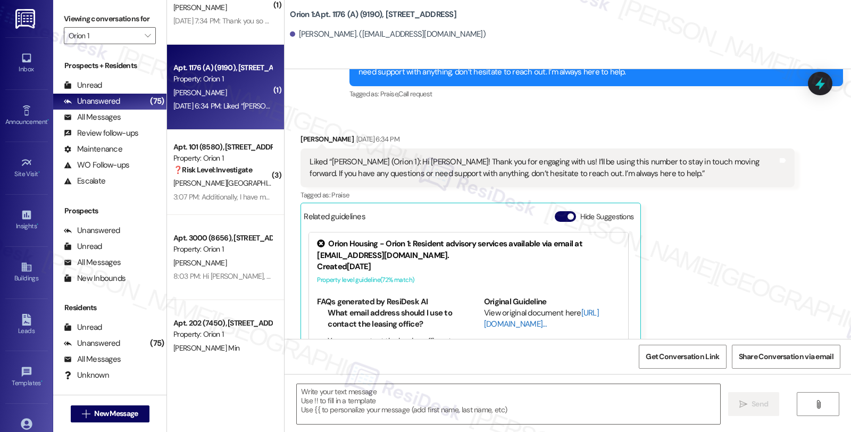
type textarea "Fetching suggested responses. Please feel free to read through the conversation…"
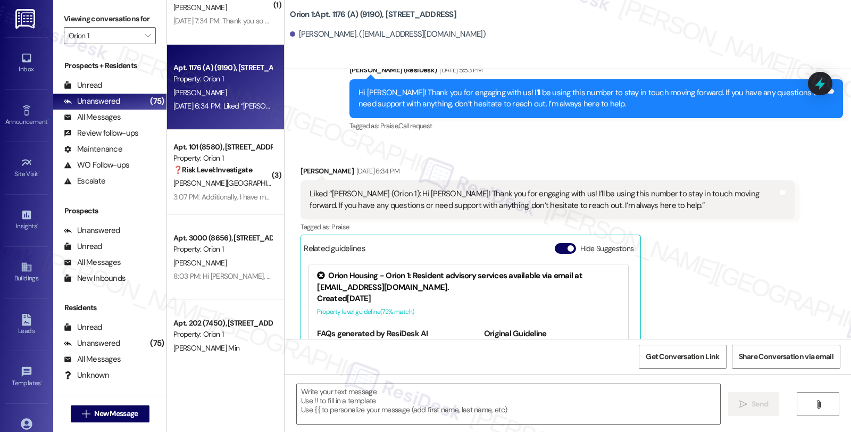
scroll to position [305, 0]
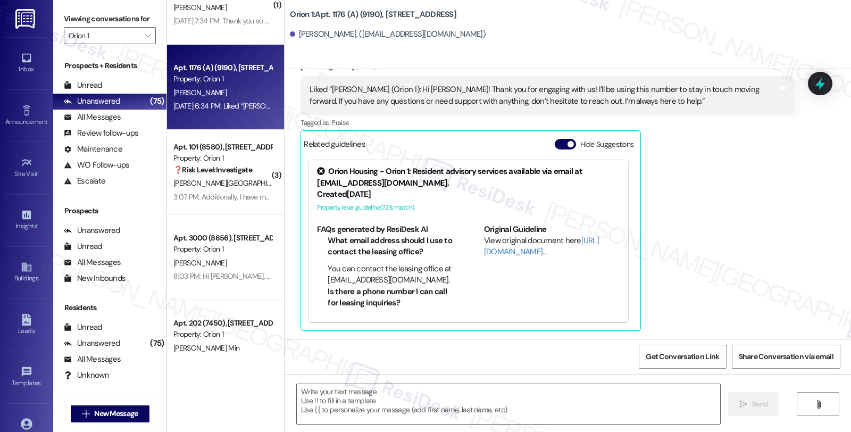
click at [303, 35] on div "Nicole Roden. (nicole315@myncsd.org)" at bounding box center [388, 34] width 196 height 11
copy div "Nicole"
click at [392, 395] on textarea at bounding box center [508, 404] width 423 height 40
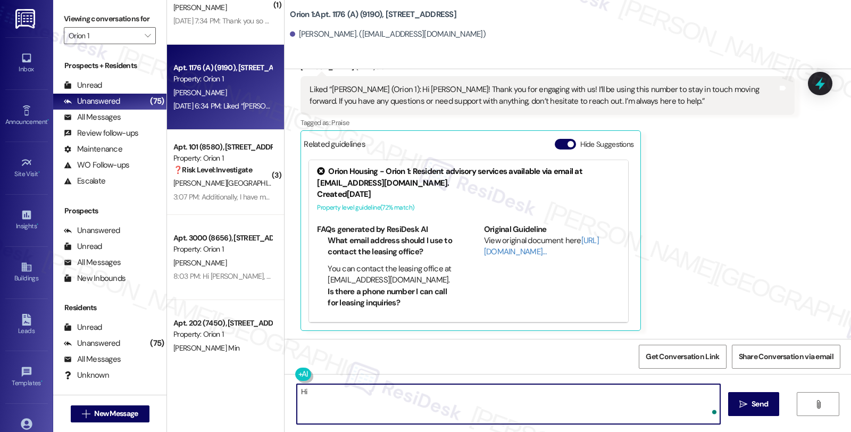
paste textarea "Nicole"
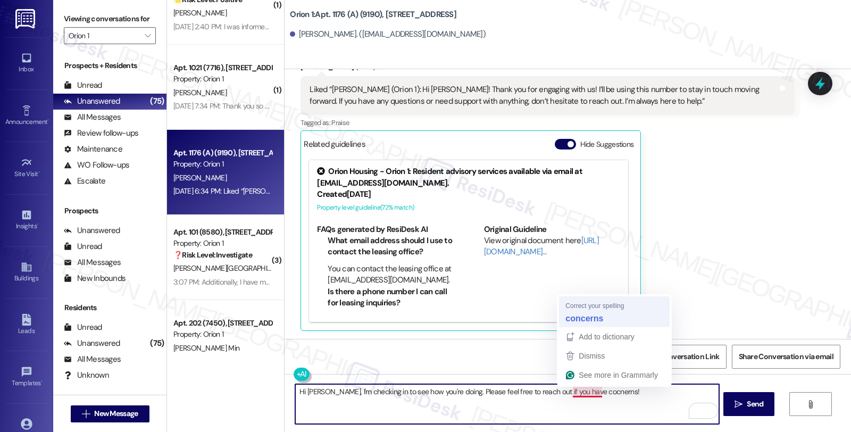
type textarea "Hi Nicole, I'm checking in to see how you're doing. Please feel free to reach o…"
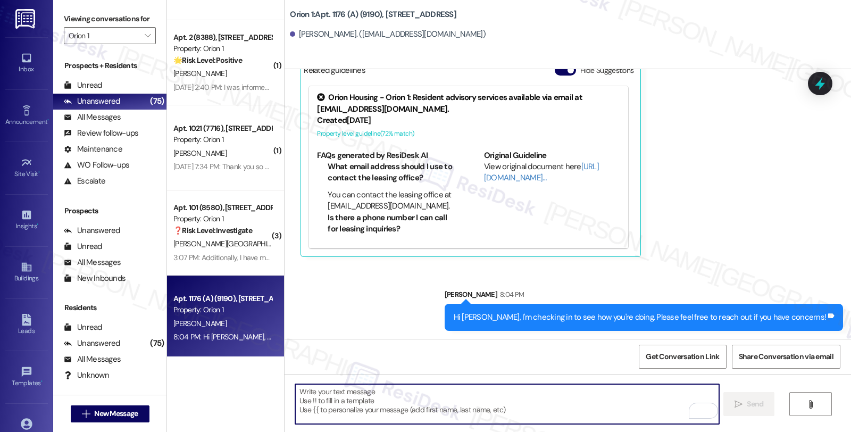
scroll to position [2985, 0]
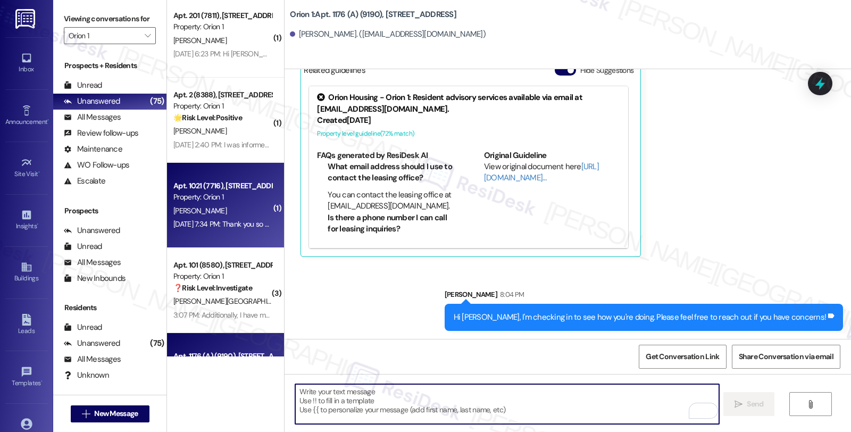
click at [216, 181] on div "Apt. 1021 (7716), 1019 W 20th St" at bounding box center [222, 185] width 98 height 11
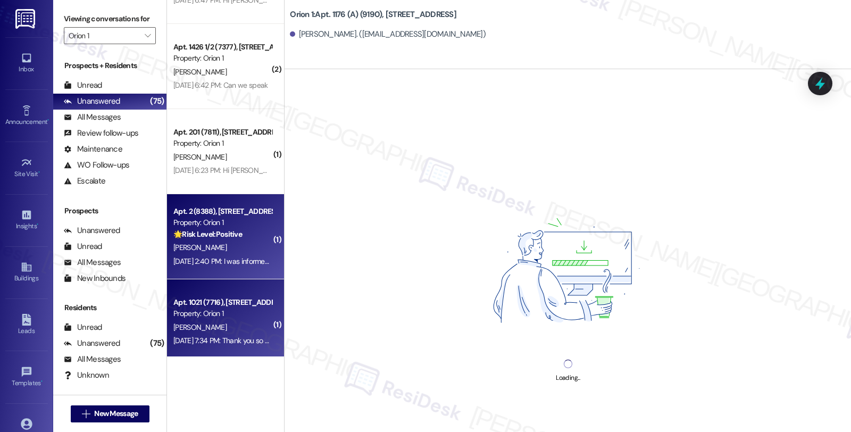
scroll to position [2867, 0]
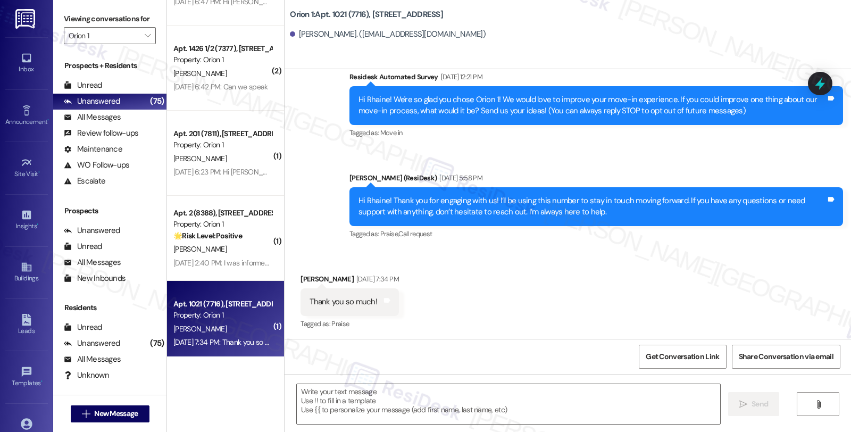
type textarea "Fetching suggested responses. Please feel free to read through the conversation…"
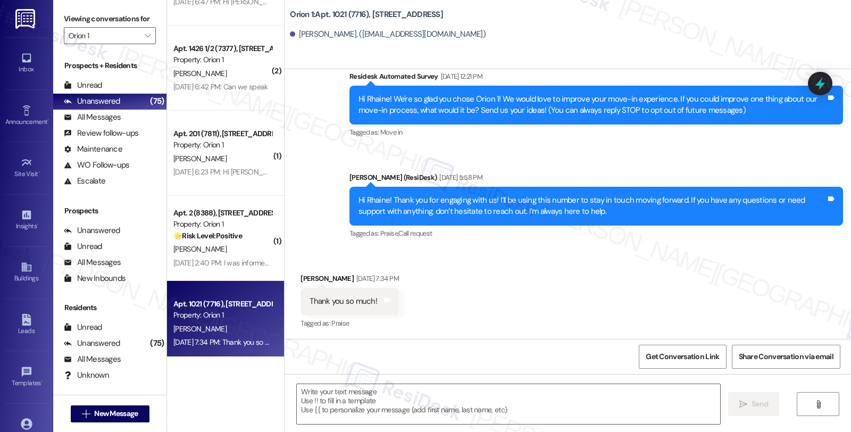
click at [300, 275] on div "Rhaine Marquardt Aug 20, 2025 at 7:34 PM" at bounding box center [349, 280] width 98 height 15
copy div "Rhaine"
click at [364, 414] on textarea at bounding box center [508, 404] width 423 height 40
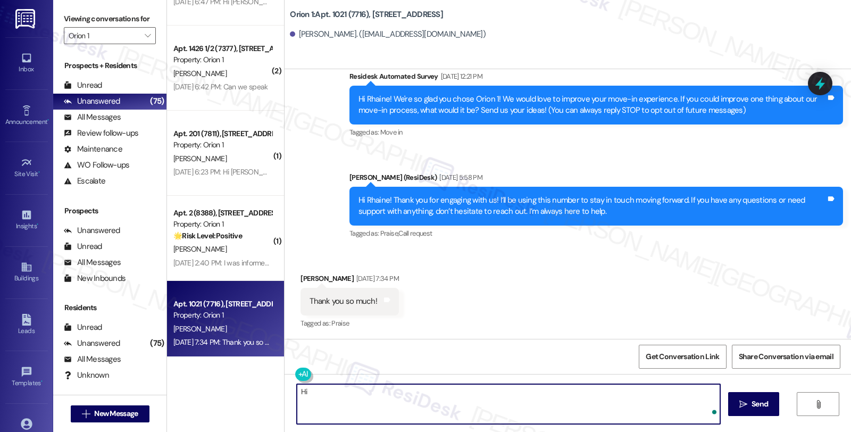
paste textarea "Rhaine"
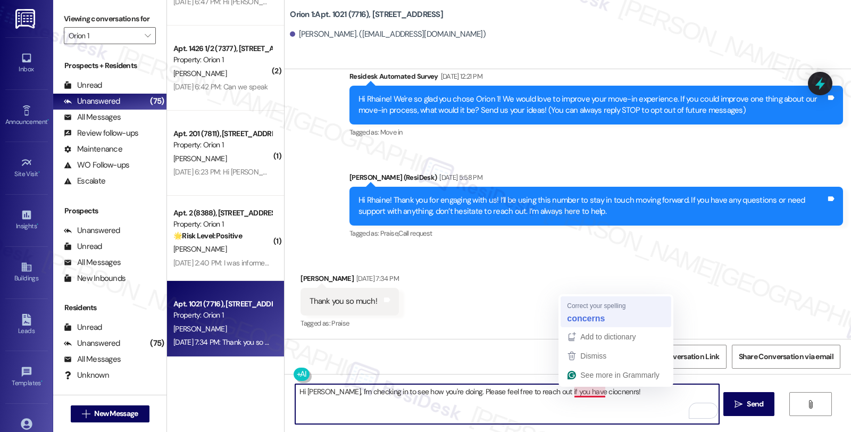
type textarea "Hi Rhaine, I'm checking in to see how you're doing. Please feel free to reach o…"
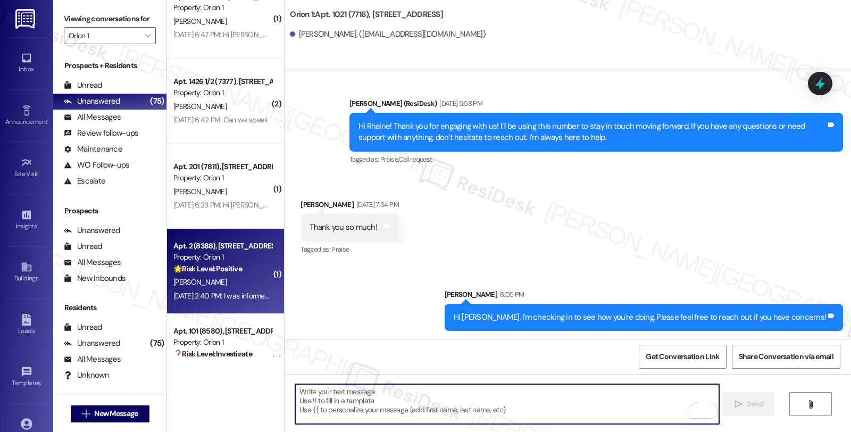
scroll to position [2808, 0]
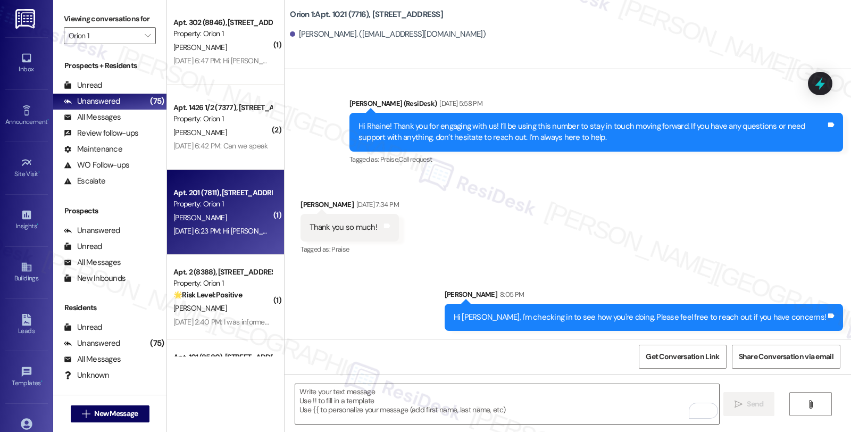
click at [226, 232] on div "Aug 20, 2025 at 6:23 PM: Hi Sarah, were you able to receive my message? Aug 20,…" at bounding box center [290, 231] width 234 height 10
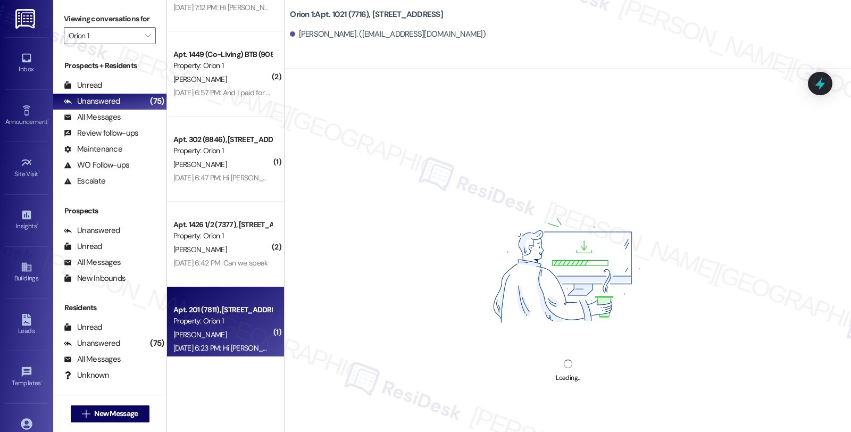
scroll to position [2689, 0]
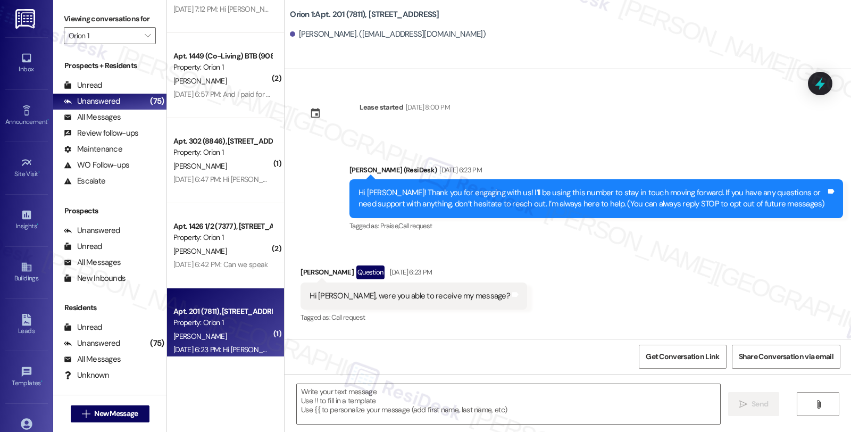
type textarea "Fetching suggested responses. Please feel free to read through the conversation…"
click at [304, 274] on div "Dejanae Johnson Question Aug 20, 2025 at 6:23 PM" at bounding box center [413, 273] width 226 height 17
copy div "Dejanae"
click at [378, 394] on textarea at bounding box center [508, 404] width 423 height 40
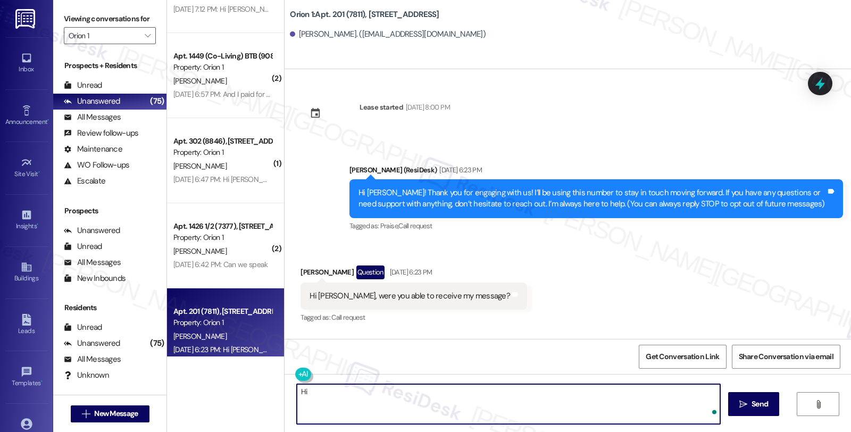
paste textarea "Dejanae"
drag, startPoint x: 329, startPoint y: 393, endPoint x: 421, endPoint y: 393, distance: 92.0
click at [421, 393] on textarea "Hi Dejanae, yes I go" at bounding box center [506, 404] width 423 height 40
click at [347, 392] on textarea "Hi Dejanae, yes I go" at bounding box center [506, 404] width 423 height 40
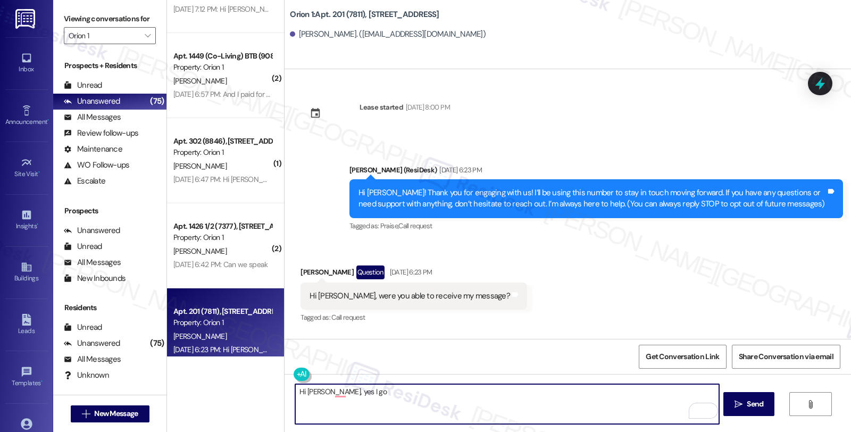
click at [347, 392] on textarea "Hi Dejanae, yes I go" at bounding box center [506, 404] width 423 height 40
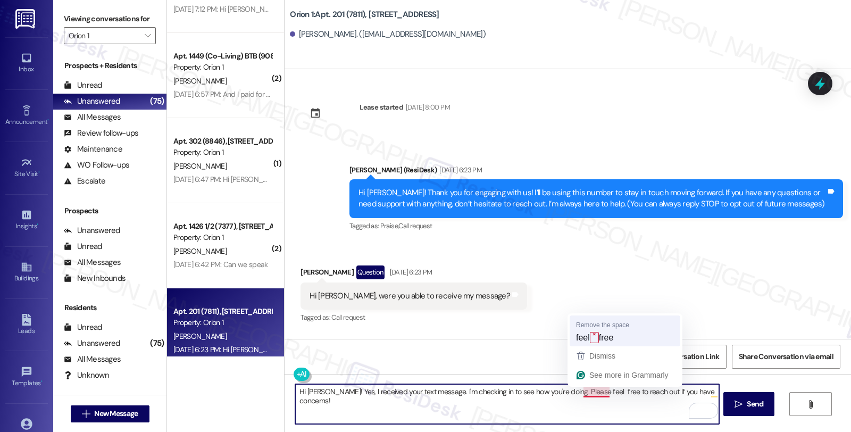
type textarea "Hi Dejanae! Yes, I received your text message. I'm checking in to see how you'r…"
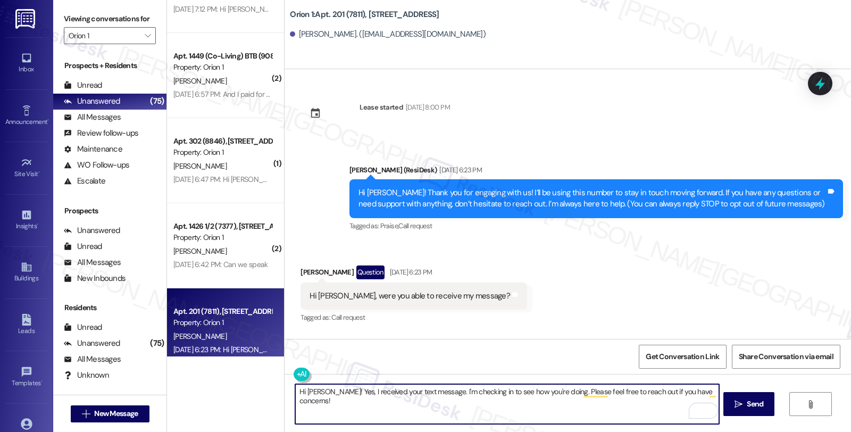
click at [332, 394] on textarea "Hi Dejanae! Yes, I received your text message. I'm checking in to see how you'r…" at bounding box center [506, 404] width 423 height 40
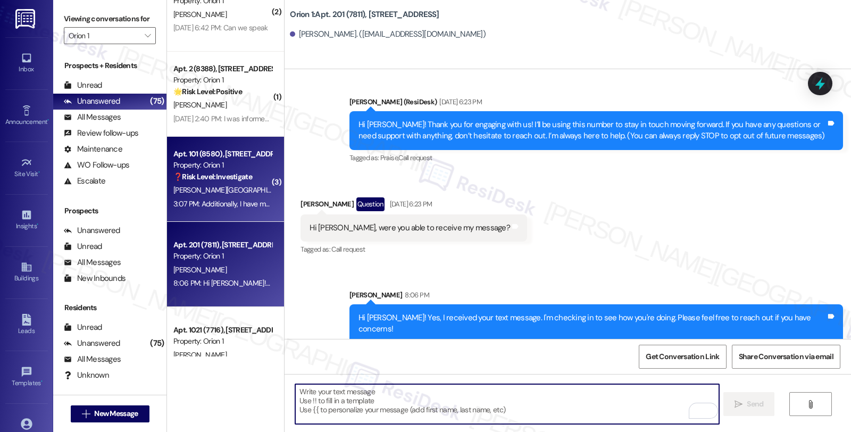
scroll to position [2867, 0]
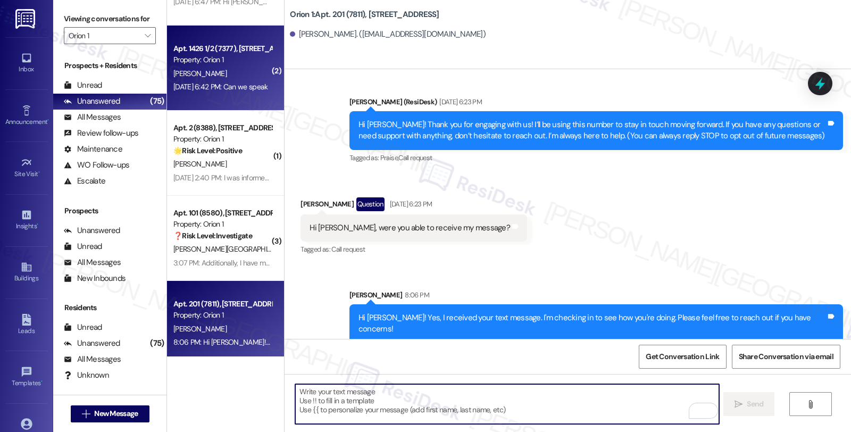
click at [240, 70] on div "[PERSON_NAME]" at bounding box center [222, 73] width 100 height 13
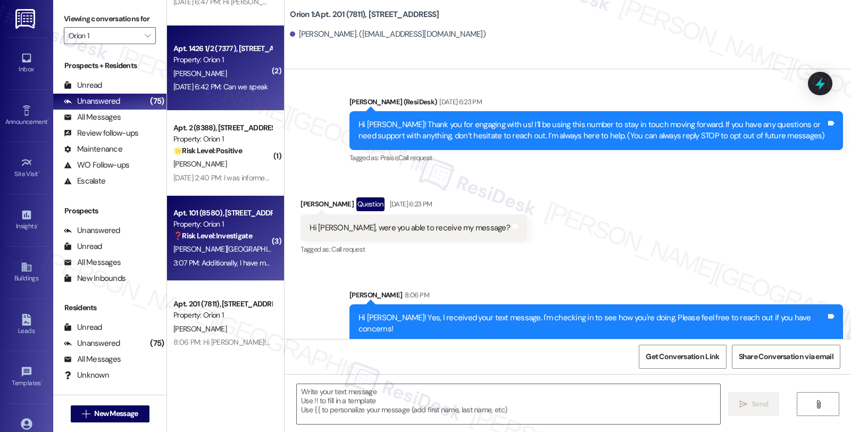
type textarea "Fetching suggested responses. Please feel free to read through the conversation…"
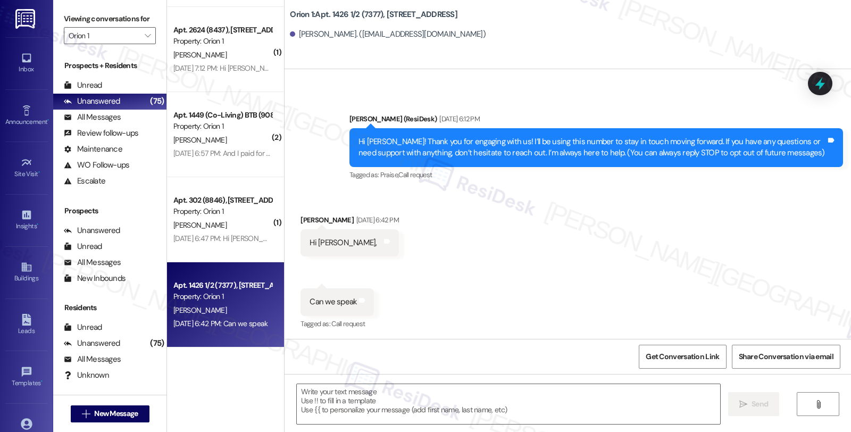
scroll to position [52, 0]
click at [300, 215] on div "Kirsten Blakemore Aug 20, 2025 at 6:42 PM" at bounding box center [349, 221] width 98 height 15
copy div "Kirsten"
click at [325, 401] on textarea at bounding box center [508, 404] width 423 height 40
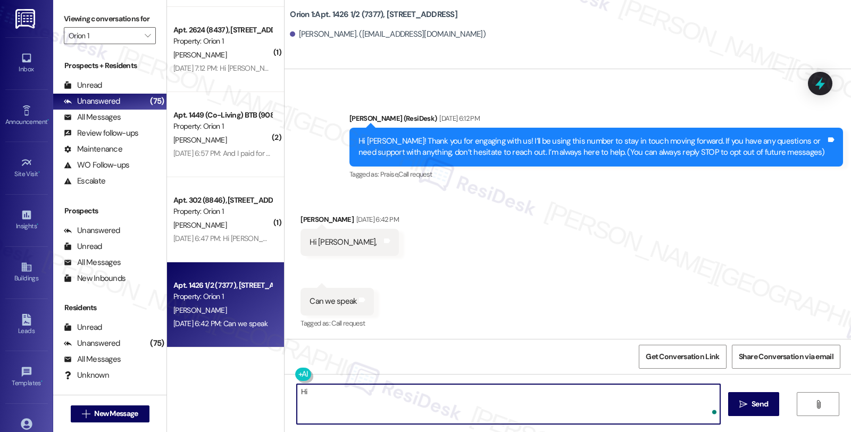
paste textarea "Kirsten"
type textarea "Hi Kirsten, thanks for reaching out! How can I assist?"
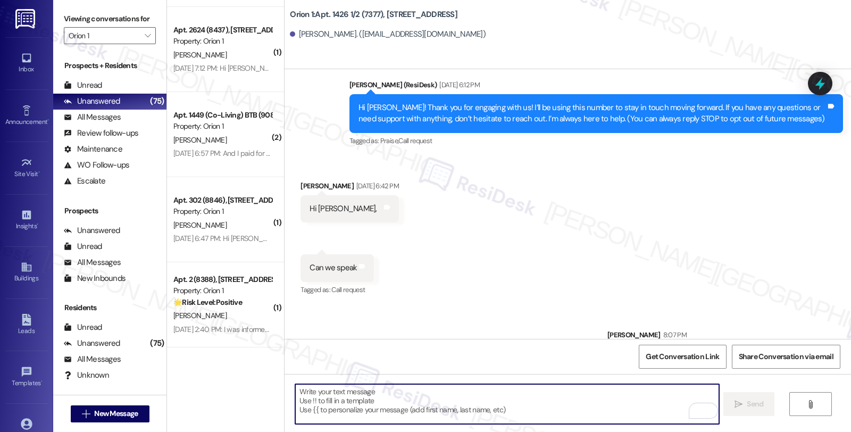
scroll to position [125, 0]
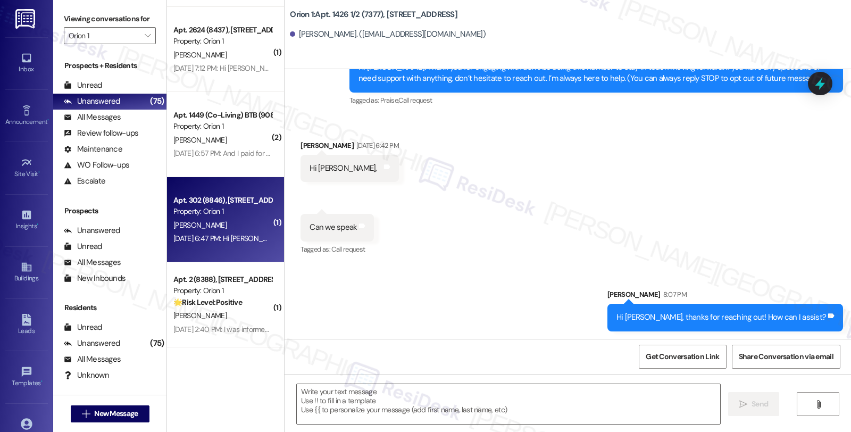
type textarea "Fetching suggested responses. Please feel free to read through the conversation…"
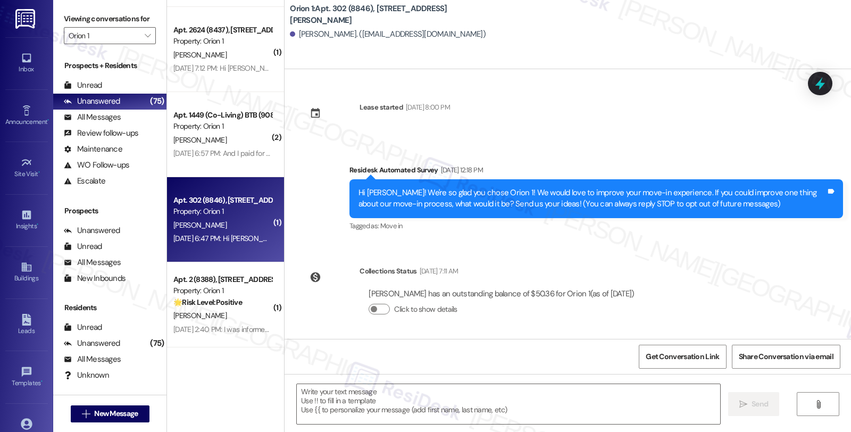
scroll to position [2512, 0]
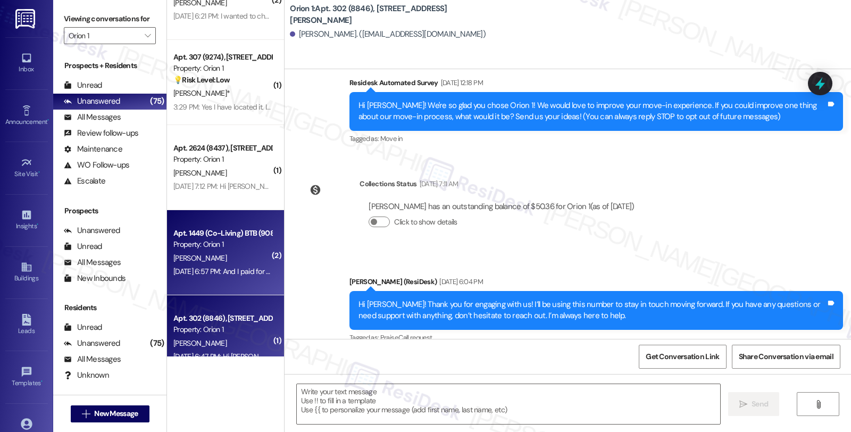
type textarea "Fetching suggested responses. Please feel free to read through the conversation…"
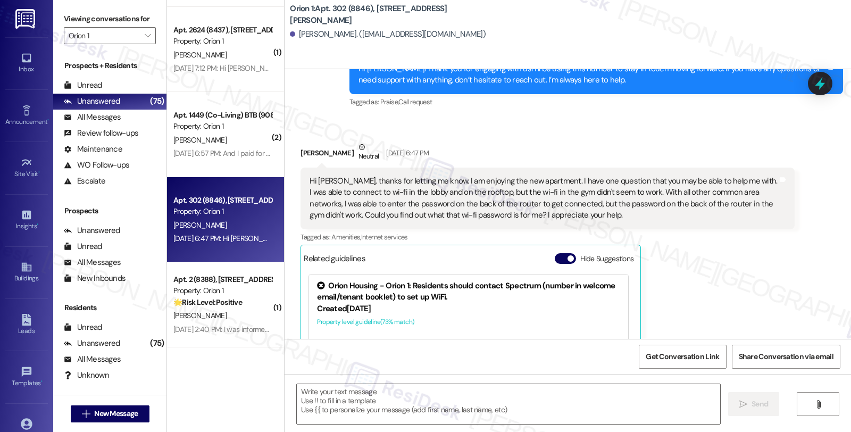
scroll to position [318, 0]
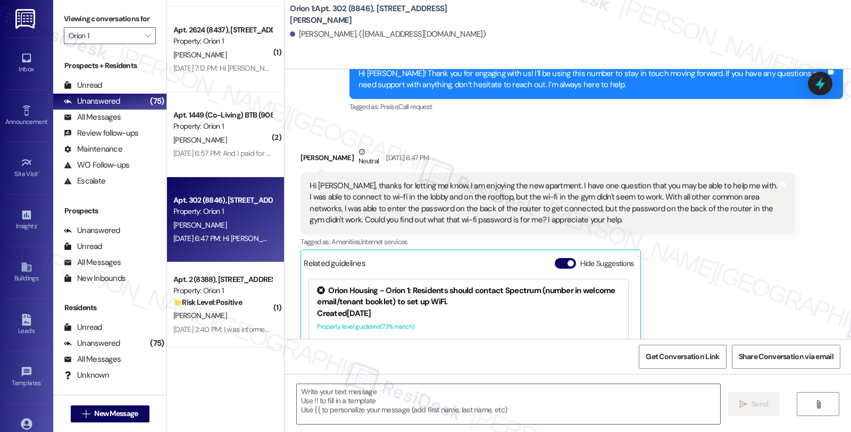
click at [300, 153] on div "Ryan Lerch Neutral Aug 20, 2025 at 6:47 PM" at bounding box center [546, 159] width 493 height 26
copy div "Ryan"
click at [352, 405] on textarea at bounding box center [508, 404] width 423 height 40
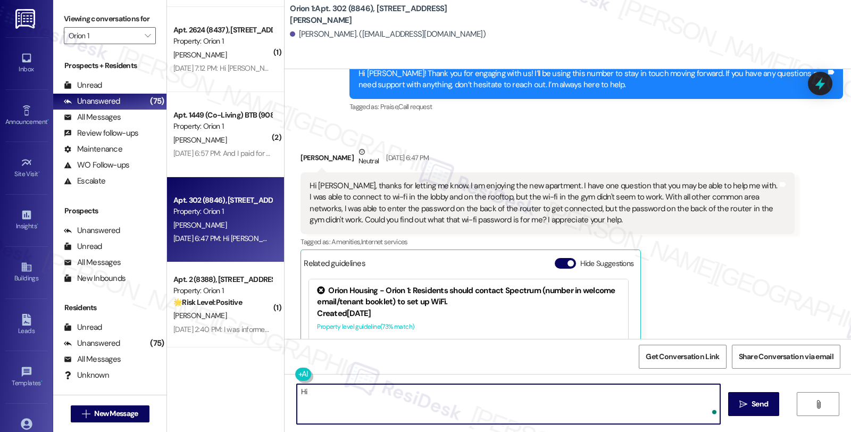
paste textarea "Ryan"
type textarea "Hi Ryan, thanks for reaching out"
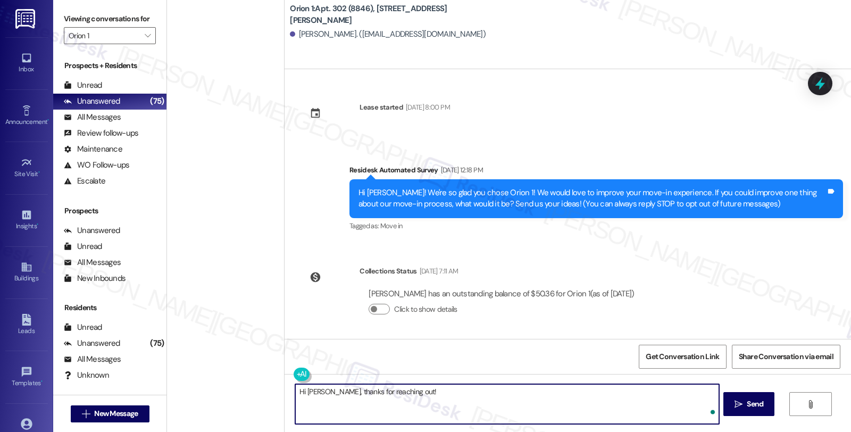
scroll to position [318, 0]
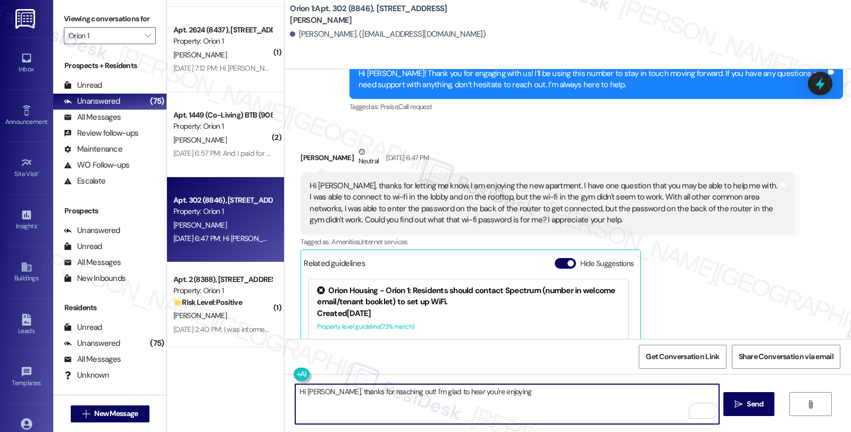
click at [516, 400] on textarea "Hi [PERSON_NAME], thanks for reaching out! I'm glad to hear you're enjoying" at bounding box center [506, 404] width 423 height 40
click at [578, 390] on textarea "Hi [PERSON_NAME], thanks for reaching out! I'm glad to hear you're enjoying you…" at bounding box center [506, 404] width 423 height 40
click at [624, 388] on textarea "Hi [PERSON_NAME], thanks for reaching out! I'm glad to hear you're enjoying you…" at bounding box center [506, 404] width 423 height 40
click at [633, 392] on textarea "Hi [PERSON_NAME], thanks for reaching out! I'm glad to hear you're enjoying you…" at bounding box center [506, 404] width 423 height 40
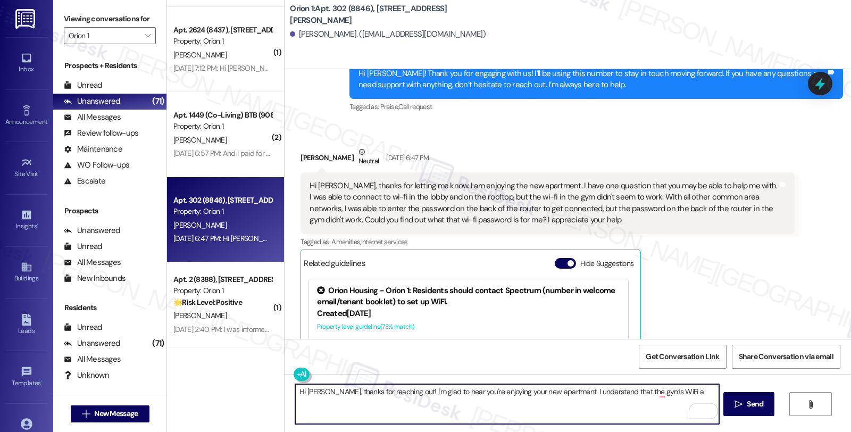
click at [666, 389] on textarea "Hi [PERSON_NAME], thanks for reaching out! I'm glad to hear you're enjoying you…" at bounding box center [506, 404] width 423 height 40
click at [343, 404] on textarea "Hi [PERSON_NAME], thanks for reaching out! I'm glad to hear you're enjoying you…" at bounding box center [506, 404] width 423 height 40
click at [657, 402] on textarea "Hi [PERSON_NAME], thanks for reaching out! I'm glad to hear you're enjoying you…" at bounding box center [506, 404] width 423 height 40
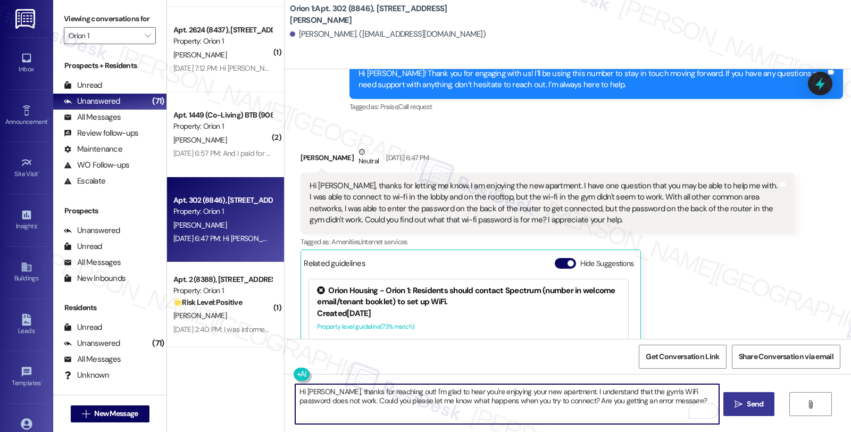
type textarea "Hi [PERSON_NAME], thanks for reaching out! I'm glad to hear you're enjoying you…"
click at [744, 405] on span "Send" at bounding box center [754, 403] width 21 height 11
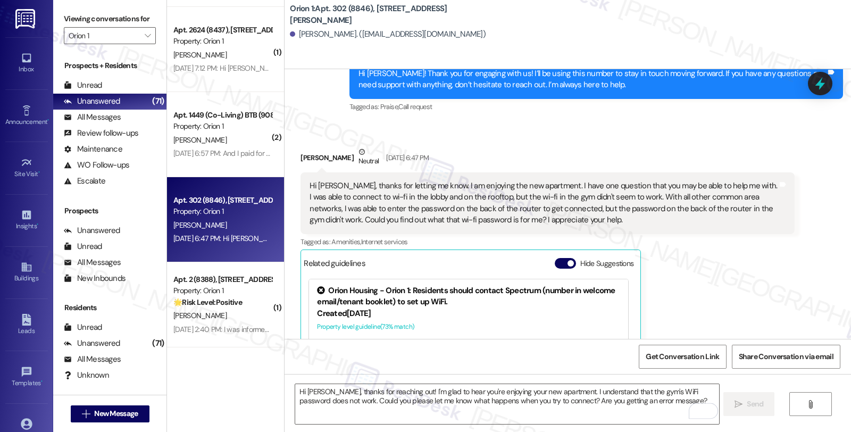
scroll to position [436, 0]
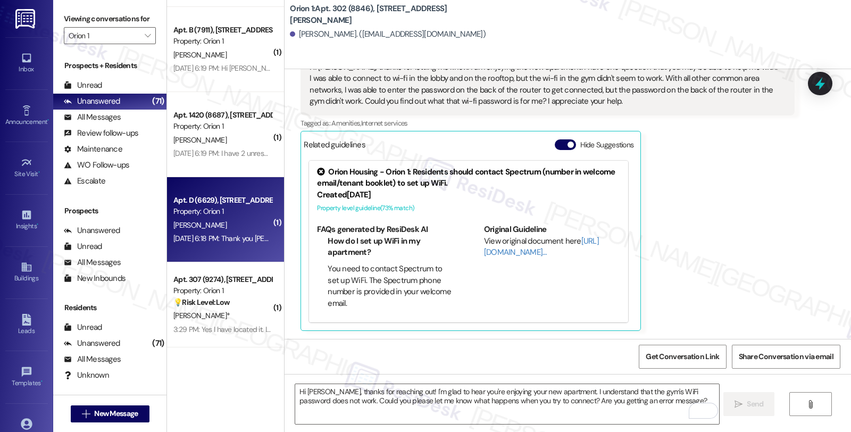
click at [229, 221] on div "[PERSON_NAME]" at bounding box center [222, 225] width 100 height 13
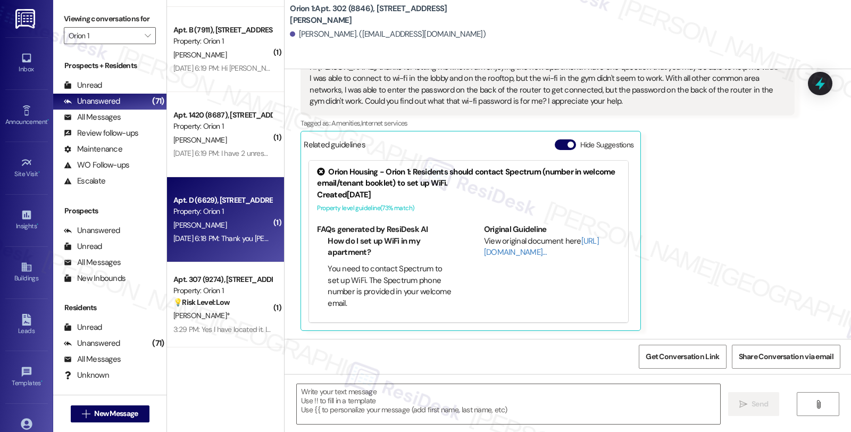
type textarea "Fetching suggested responses. Please feel free to read through the conversation…"
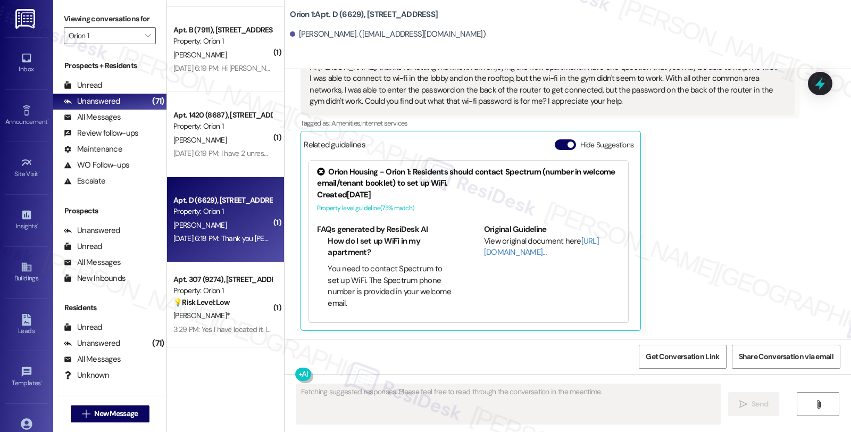
scroll to position [0, 0]
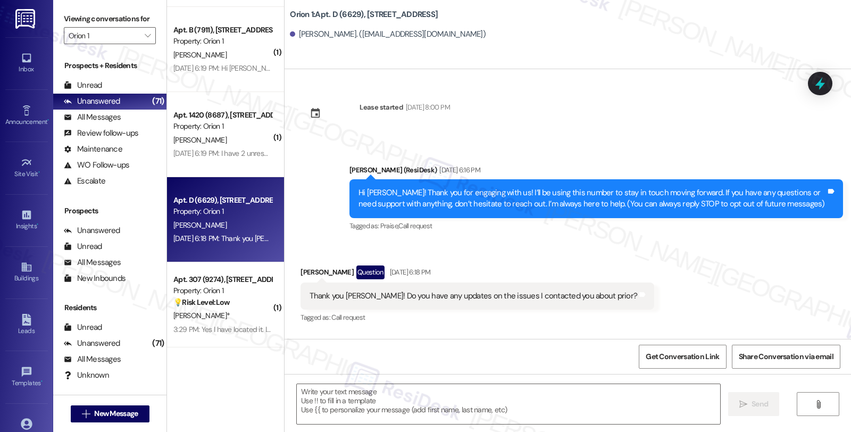
click at [308, 270] on div "[PERSON_NAME] Question [DATE] 6:18 PM" at bounding box center [477, 273] width 354 height 17
copy div "[PERSON_NAME]"
click at [380, 410] on textarea at bounding box center [508, 404] width 423 height 40
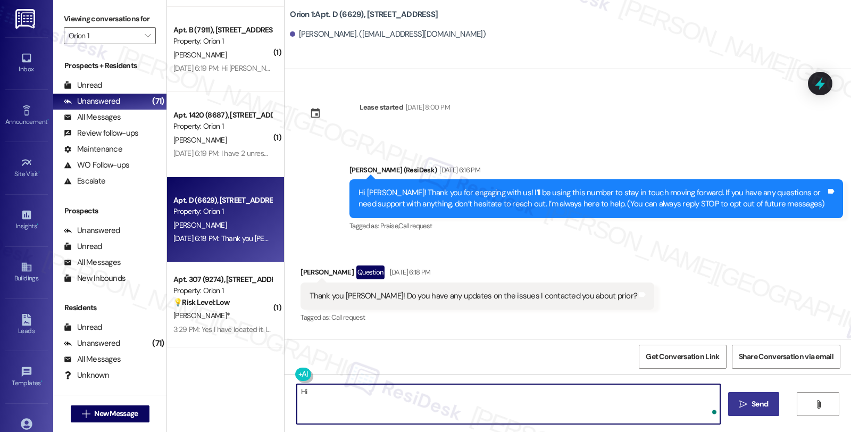
paste textarea "[PERSON_NAME]"
click at [497, 390] on textarea "Hi [PERSON_NAME], thanks for reaching out. Could you please let me" at bounding box center [506, 404] width 423 height 40
click at [399, 390] on textarea "Hi [PERSON_NAME], thanks for reaching out. Could you please let me know what th…" at bounding box center [506, 404] width 423 height 40
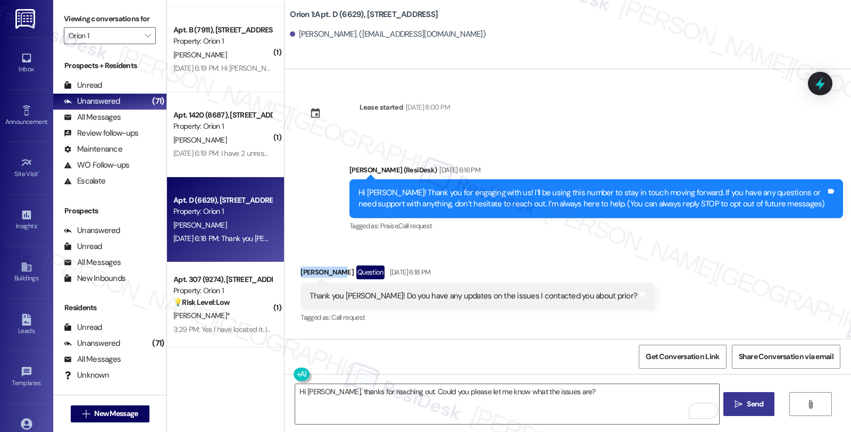
drag, startPoint x: 292, startPoint y: 268, endPoint x: 330, endPoint y: 268, distance: 37.7
click at [330, 268] on div "Received via SMS [PERSON_NAME] Question [DATE] 6:18 PM Thank you [PERSON_NAME]!…" at bounding box center [477, 295] width 370 height 76
copy div "[PERSON_NAME]"
click at [401, 389] on textarea "Hi [PERSON_NAME], thanks for reaching out. Could you please let me know what th…" at bounding box center [506, 404] width 423 height 40
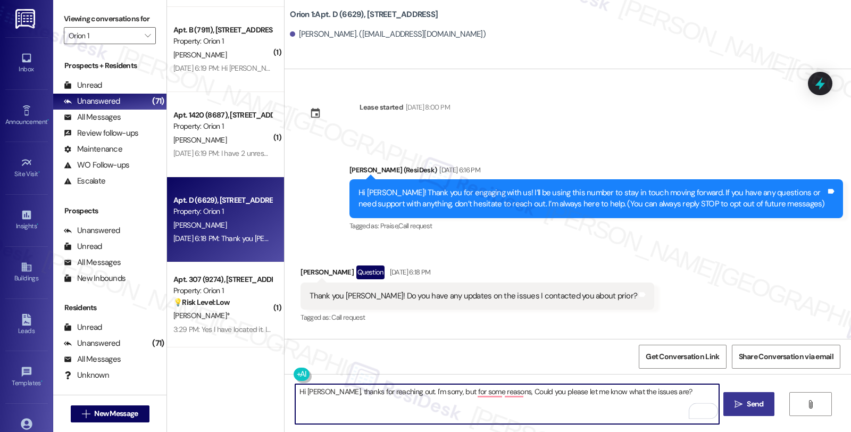
click at [497, 393] on textarea "Hi [PERSON_NAME], thanks for reaching out. I'm sorry, but for some reasons, Cou…" at bounding box center [506, 404] width 423 height 40
click at [493, 390] on textarea "Hi [PERSON_NAME], thanks for reaching out. I'm sorry, but for some reason, Coul…" at bounding box center [506, 404] width 423 height 40
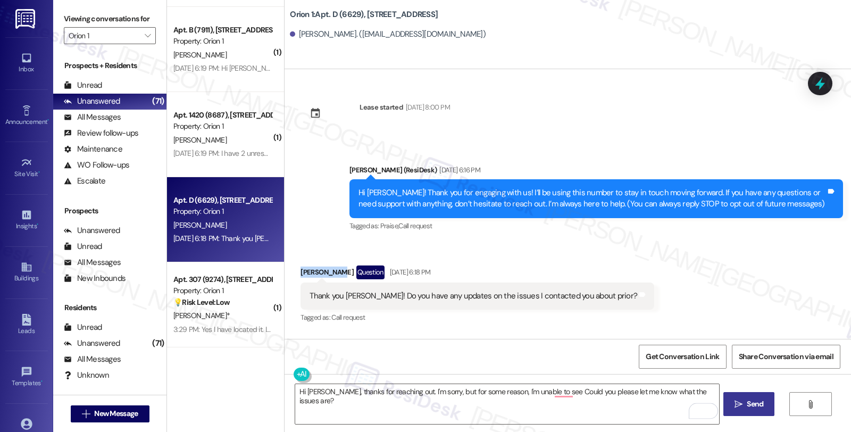
drag, startPoint x: 296, startPoint y: 270, endPoint x: 328, endPoint y: 271, distance: 31.9
click at [328, 271] on div "[PERSON_NAME] Question [DATE] 6:18 PM" at bounding box center [477, 273] width 354 height 17
copy div "[PERSON_NAME]"
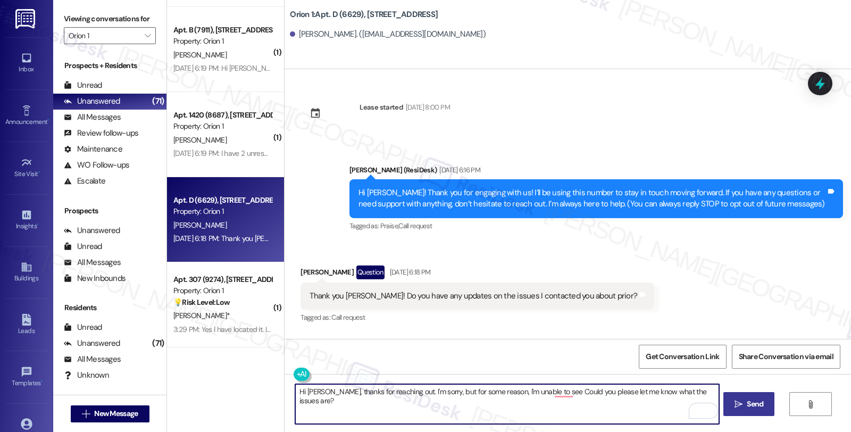
click at [545, 391] on textarea "Hi [PERSON_NAME], thanks for reaching out. I'm sorry, but for some reason, I'm …" at bounding box center [506, 404] width 423 height 40
type textarea "Hi [PERSON_NAME], thanks for reaching out. I'm sorry, but for some reason, I'm …"
click at [387, 399] on textarea "Hi [PERSON_NAME], thanks for reaching out. I'm sorry, but for some reason, I'm …" at bounding box center [506, 404] width 423 height 40
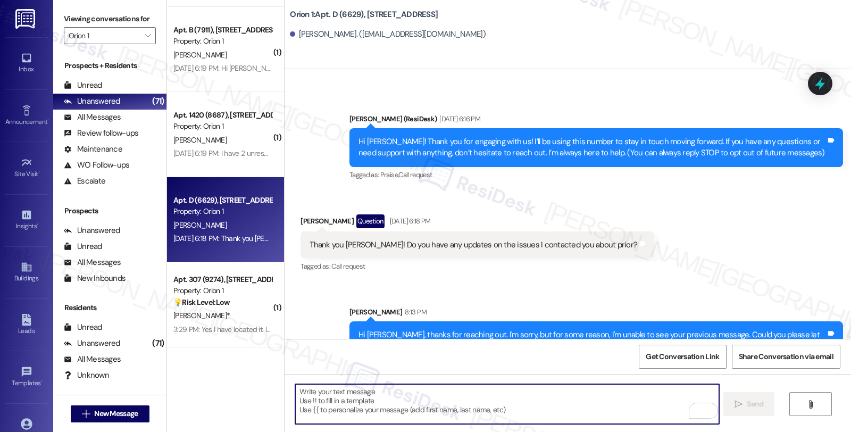
scroll to position [80, 0]
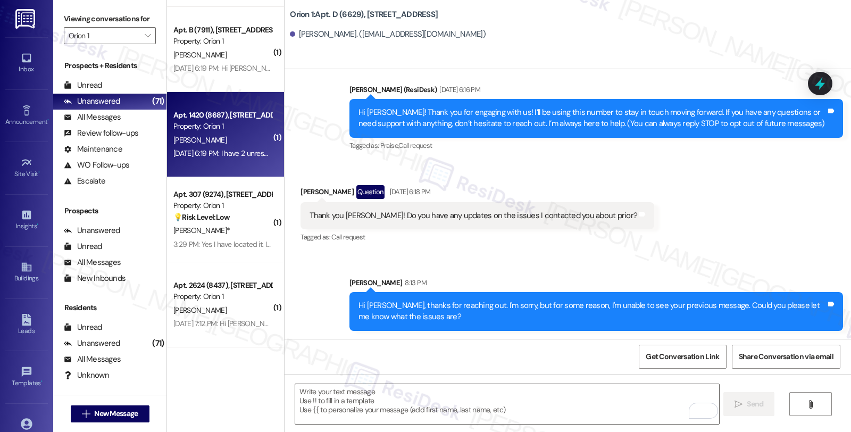
click at [203, 133] on div "[PERSON_NAME]" at bounding box center [222, 139] width 100 height 13
type textarea "Fetching suggested responses. Please feel free to read through the conversation…"
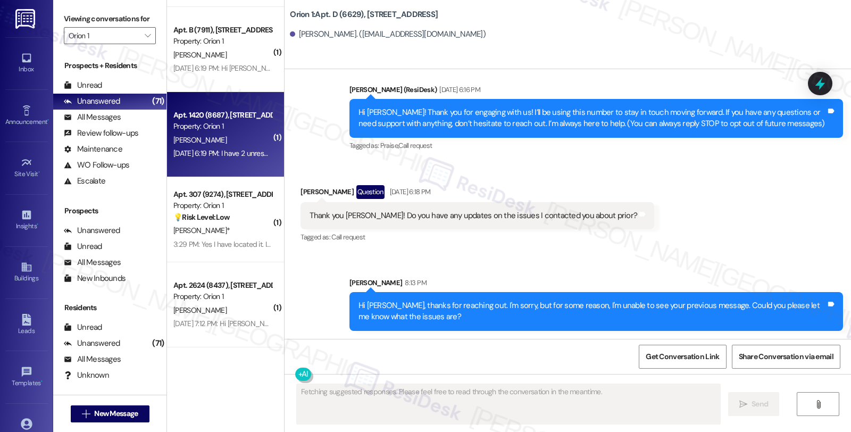
scroll to position [0, 0]
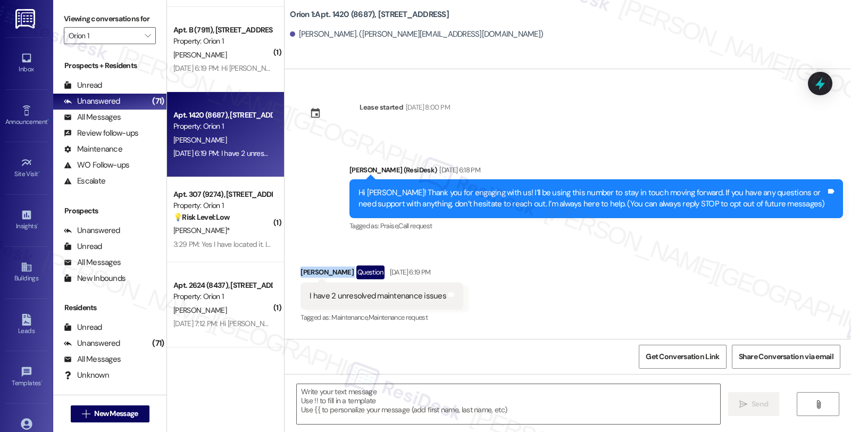
drag, startPoint x: 290, startPoint y: 275, endPoint x: 342, endPoint y: 274, distance: 52.1
click at [342, 274] on div "Received via SMS [PERSON_NAME] Question [DATE] 6:19 PM I have 2 unresolved main…" at bounding box center [381, 295] width 179 height 76
copy div "[PERSON_NAME]"
click at [396, 423] on textarea at bounding box center [508, 404] width 423 height 40
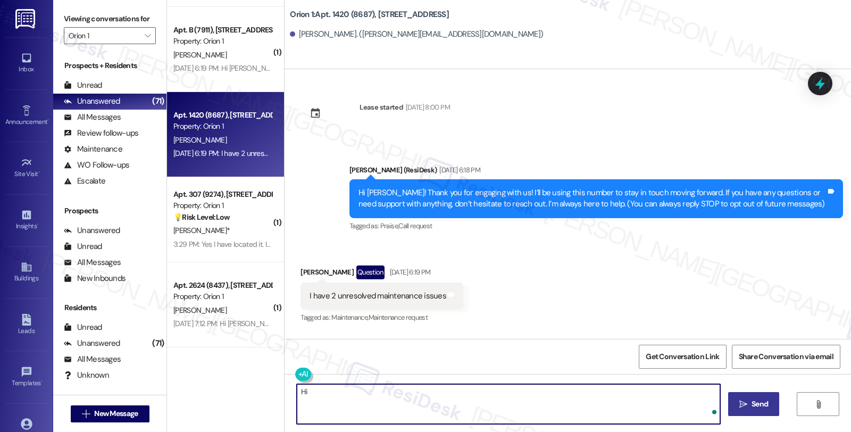
paste textarea "[PERSON_NAME]"
type textarea "Hi [PERSON_NAME], thank"
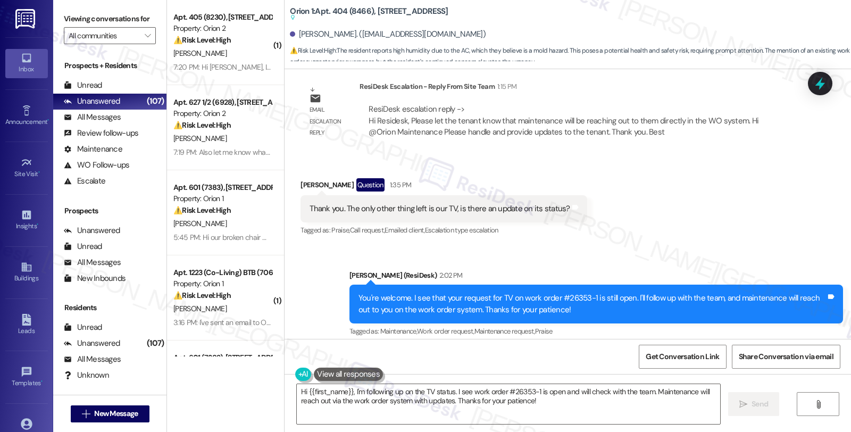
scroll to position [1799, 0]
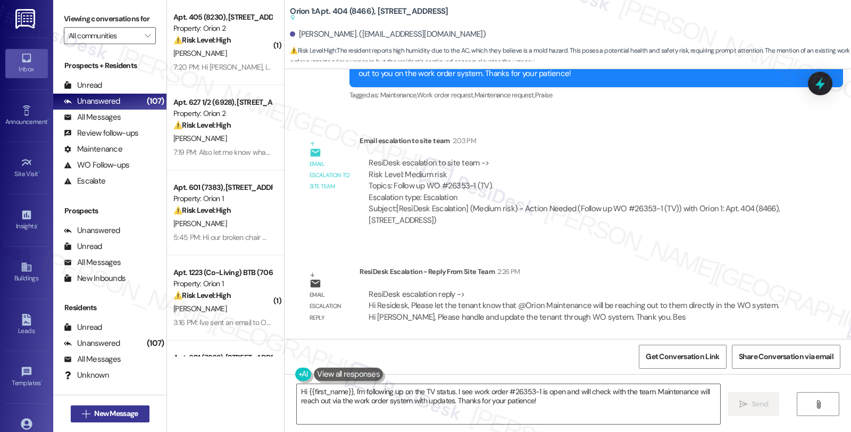
click at [104, 416] on span "New Message" at bounding box center [116, 413] width 44 height 11
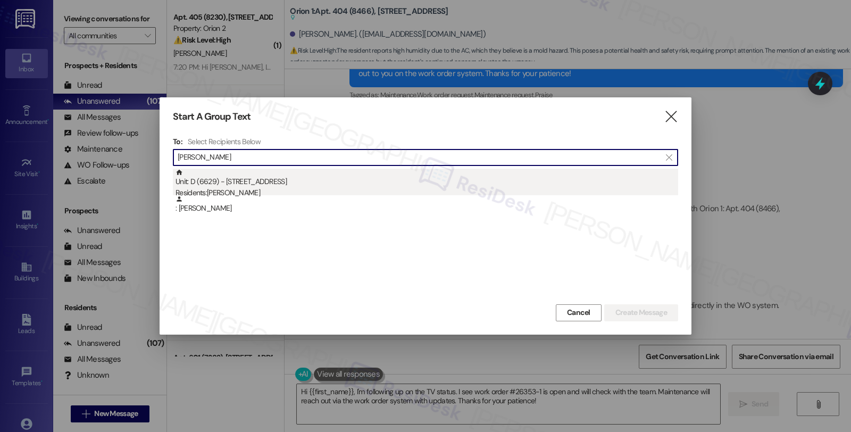
type input "[PERSON_NAME]"
click at [268, 185] on div "Unit: D (6629) - [STREET_ADDRESS] Residents: [PERSON_NAME]" at bounding box center [426, 184] width 502 height 30
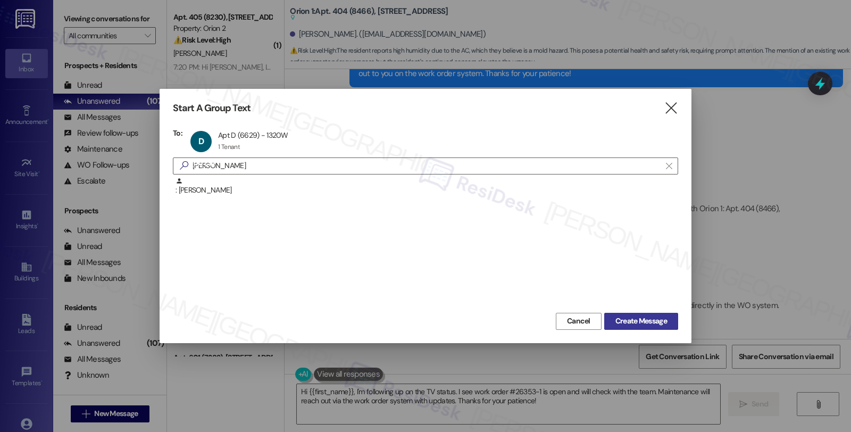
click at [650, 320] on span "Create Message" at bounding box center [641, 320] width 52 height 11
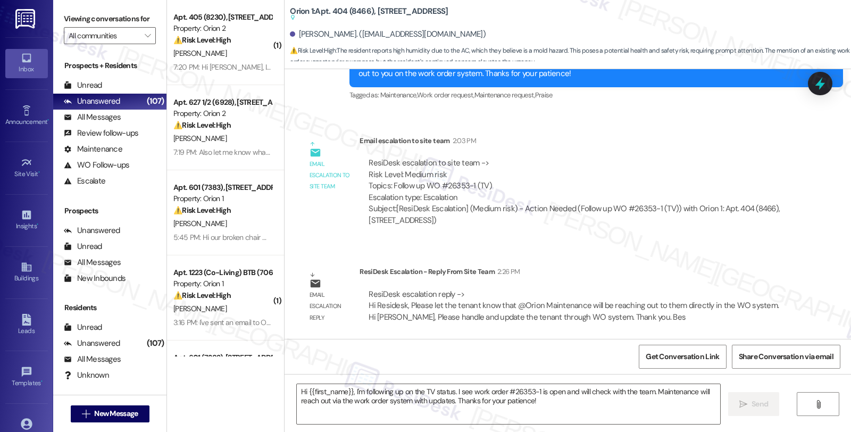
type textarea "Fetching suggested responses. Please feel free to read through the conversation…"
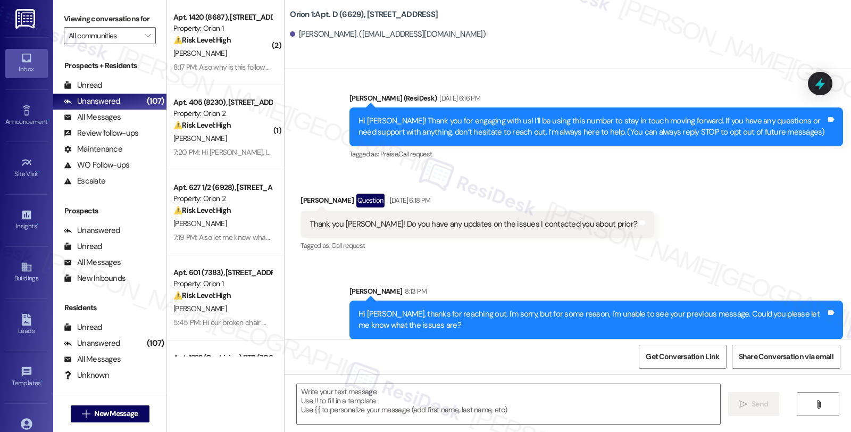
scroll to position [80, 0]
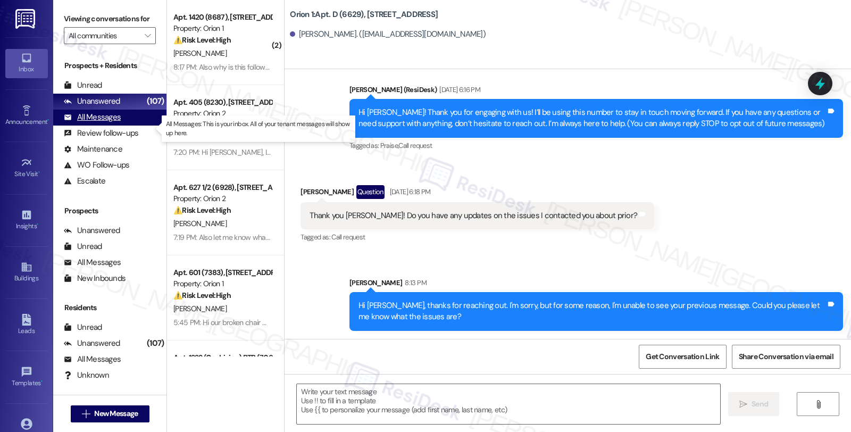
click at [125, 125] on div "All Messages (undefined)" at bounding box center [109, 118] width 113 height 16
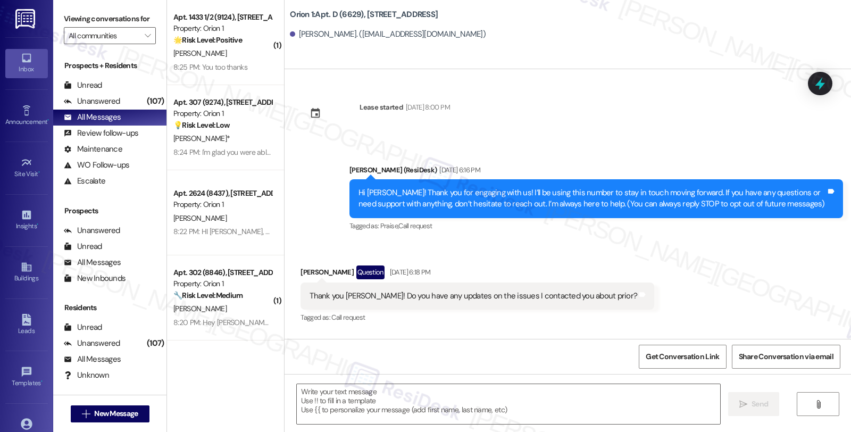
type textarea "Fetching suggested responses. Please feel free to read through the conversation…"
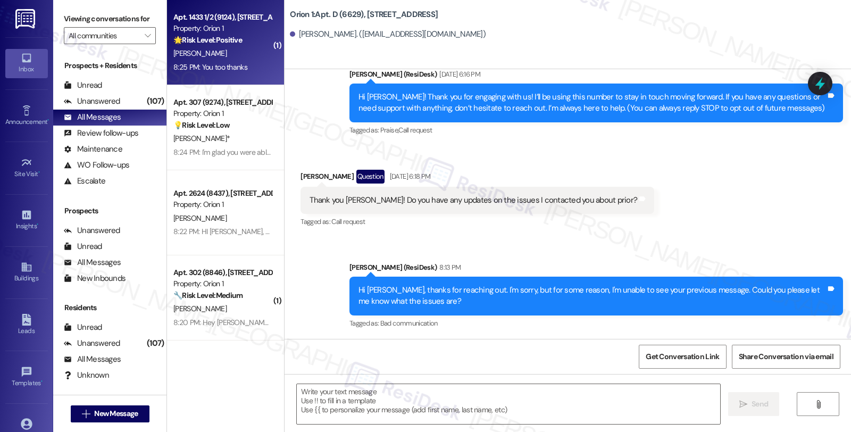
click at [237, 39] on strong "🌟 Risk Level: Positive" at bounding box center [207, 40] width 69 height 10
type textarea "Fetching suggested responses. Please feel free to read through the conversation…"
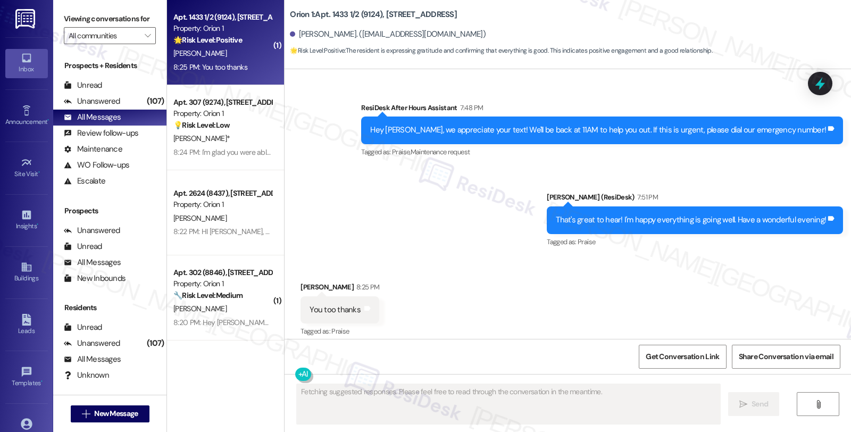
scroll to position [1071, 0]
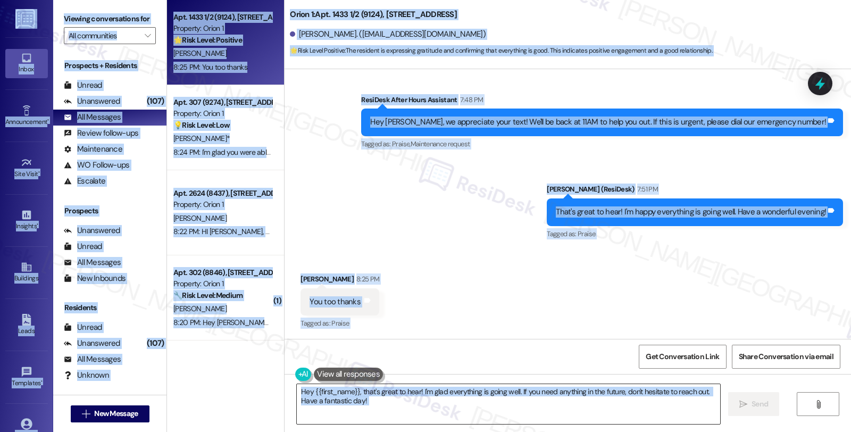
click at [401, 393] on textarea "Hey {{first_name}}, that's great to hear! I'm glad everything is going well. If…" at bounding box center [508, 404] width 423 height 40
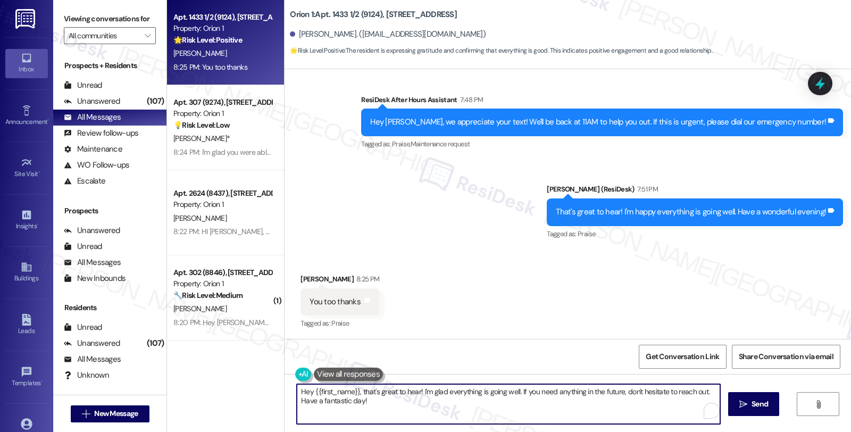
click at [402, 405] on textarea "Hey {{first_name}}, that's great to hear! I'm glad everything is going well. If…" at bounding box center [508, 404] width 423 height 40
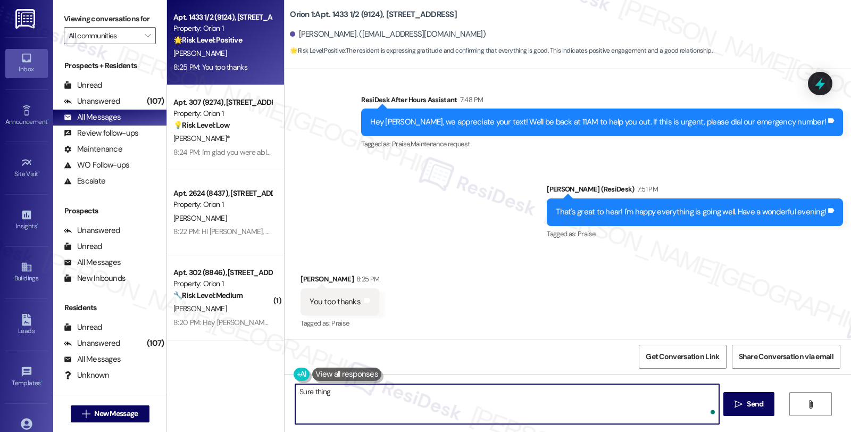
type textarea "Sure thing!"
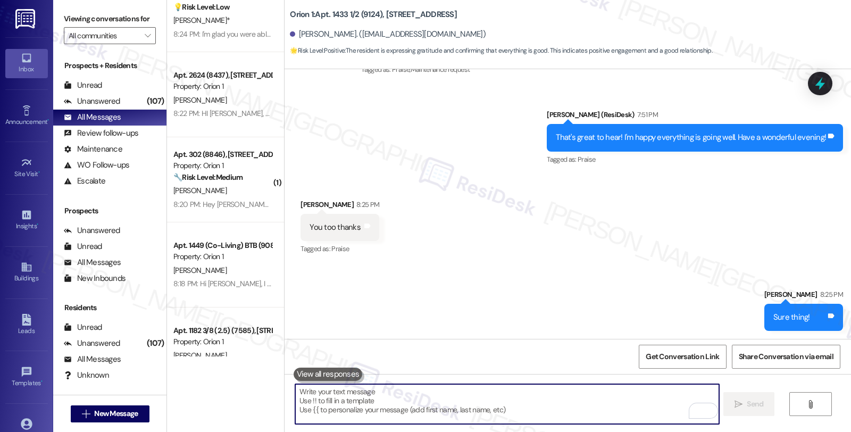
scroll to position [177, 0]
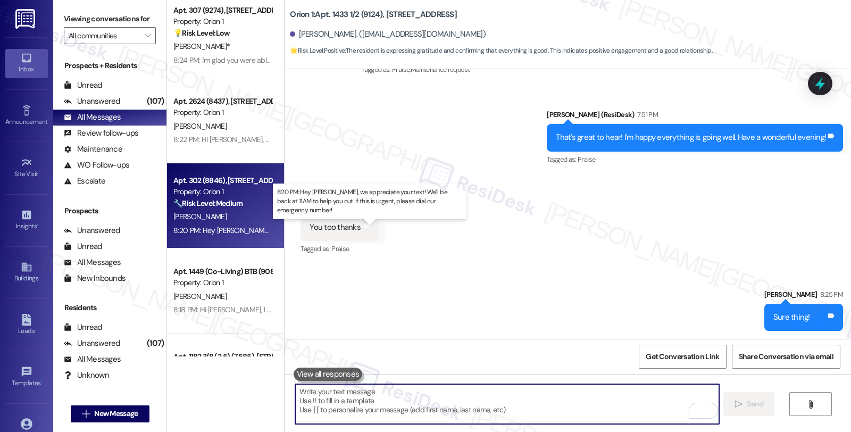
click at [241, 232] on div "8:20 PM: Hey [PERSON_NAME], we appreciate your text! We'll be back at 11AM to h…" at bounding box center [397, 230] width 449 height 10
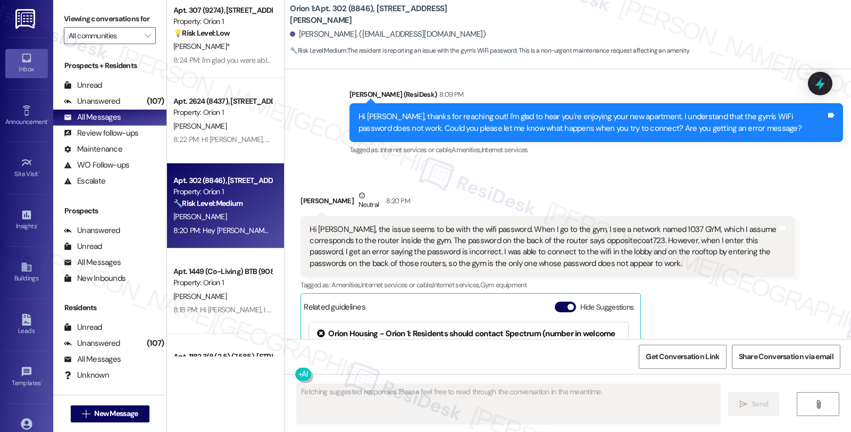
scroll to position [523, 0]
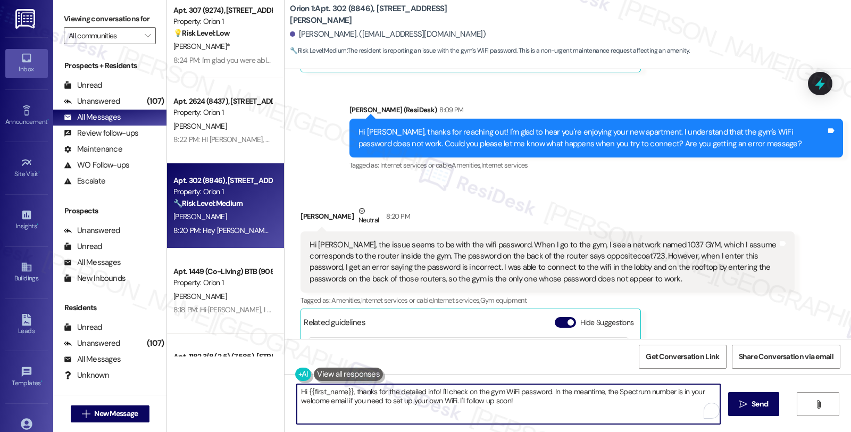
drag, startPoint x: 348, startPoint y: 390, endPoint x: 256, endPoint y: 383, distance: 92.8
click at [256, 383] on div "Apt. 2 (7727), [STREET_ADDRESS] Property: Orion 1 B. Nokuri 8:26 PM: HI [PERSON…" at bounding box center [509, 216] width 684 height 432
drag, startPoint x: 544, startPoint y: 392, endPoint x: 559, endPoint y: 406, distance: 20.3
click at [559, 406] on textarea "Thanks for the detailed info! I'll check on the gym WiFi password. In the meant…" at bounding box center [506, 404] width 423 height 40
drag, startPoint x: 490, startPoint y: 392, endPoint x: 528, endPoint y: 405, distance: 40.4
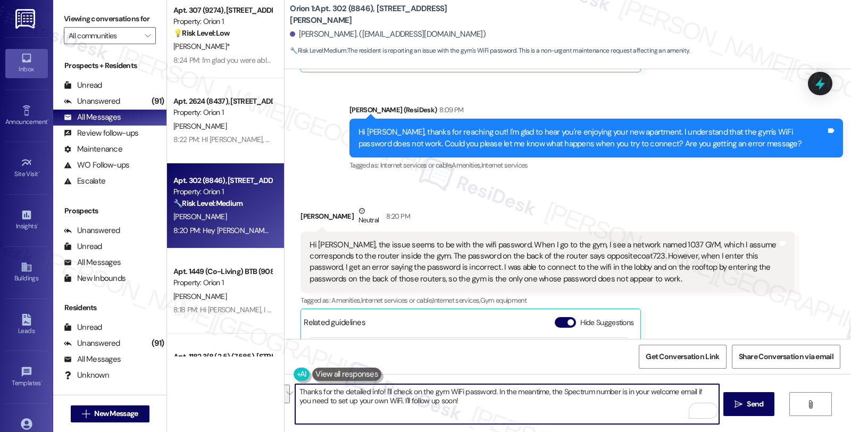
click at [528, 405] on textarea "Thanks for the detailed info! I'll check on the gym WiFi password. In the meant…" at bounding box center [506, 404] width 423 height 40
drag, startPoint x: 553, startPoint y: 392, endPoint x: 688, endPoint y: 396, distance: 134.6
click at [688, 396] on textarea "Thanks for the detailed info! I'll check on the gym WiFi password and will be i…" at bounding box center [506, 404] width 423 height 40
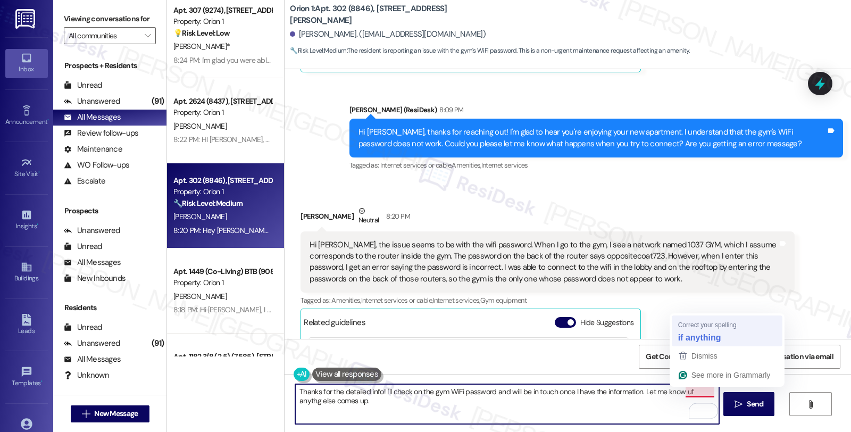
type textarea "Thanks for the detailed info! I'll check on the gym WiFi password and will be i…"
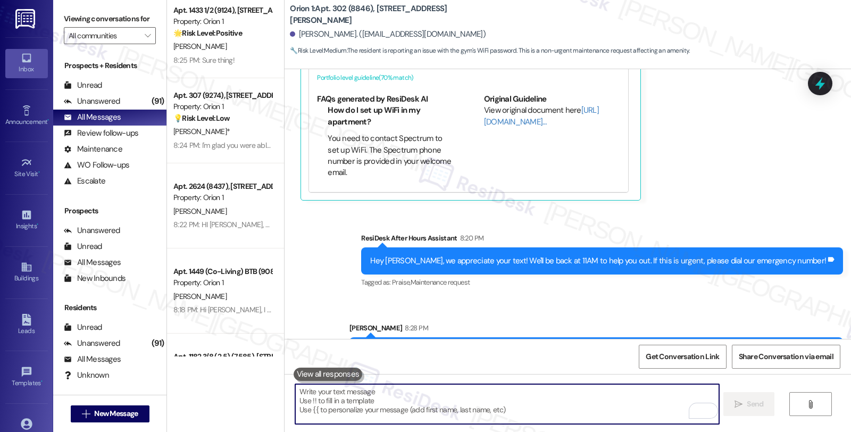
scroll to position [875, 0]
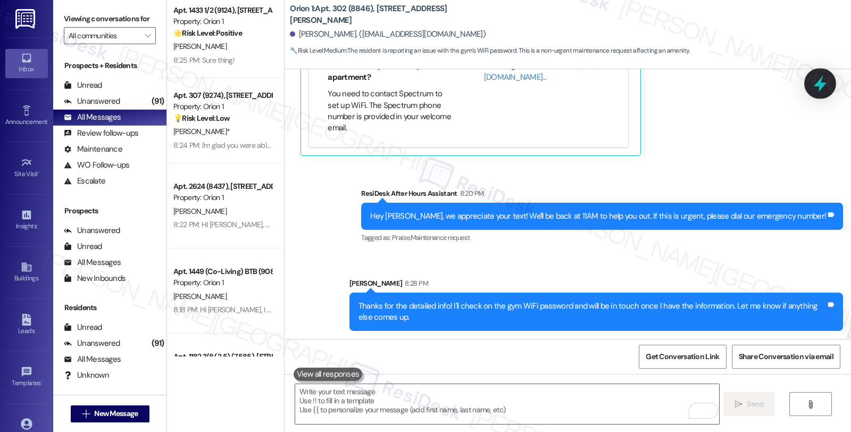
click at [815, 87] on icon at bounding box center [820, 83] width 18 height 18
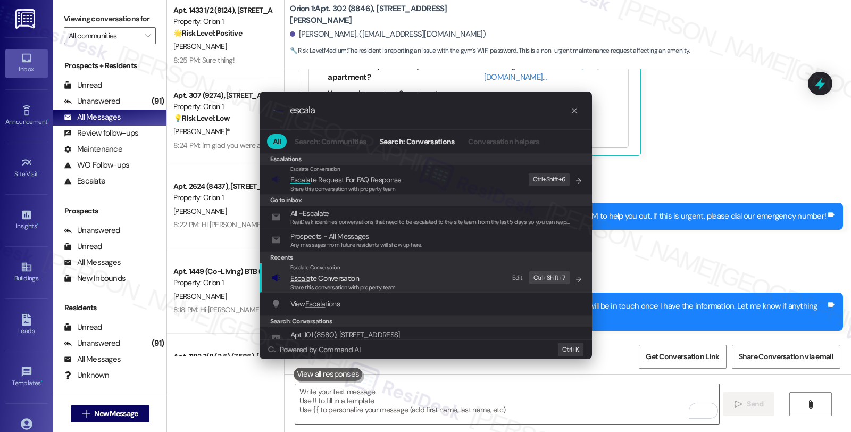
type input "escala"
click at [357, 279] on span "Escala te Conversation" at bounding box center [324, 278] width 69 height 10
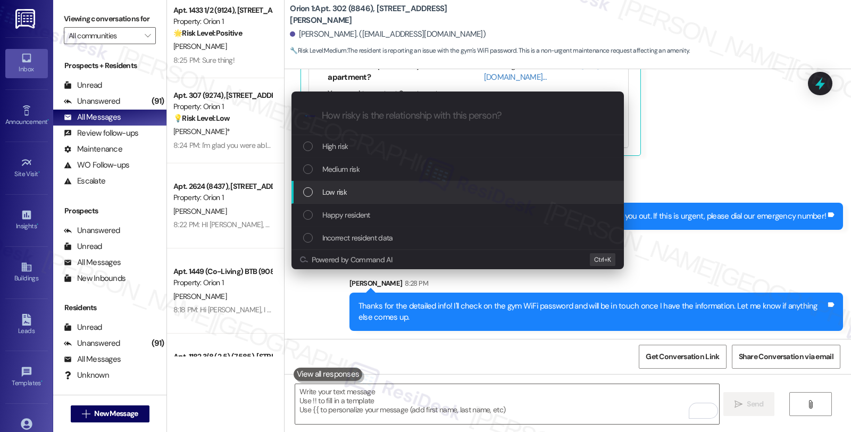
click at [350, 182] on div "Low risk" at bounding box center [457, 192] width 332 height 23
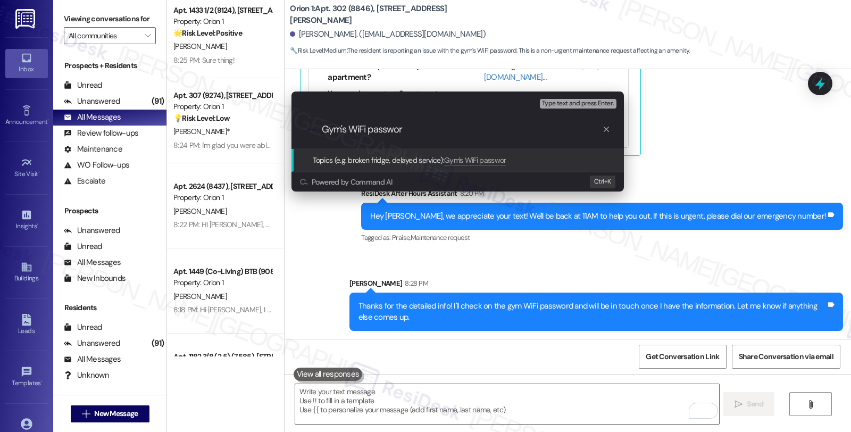
type input "Gym's WiFi password"
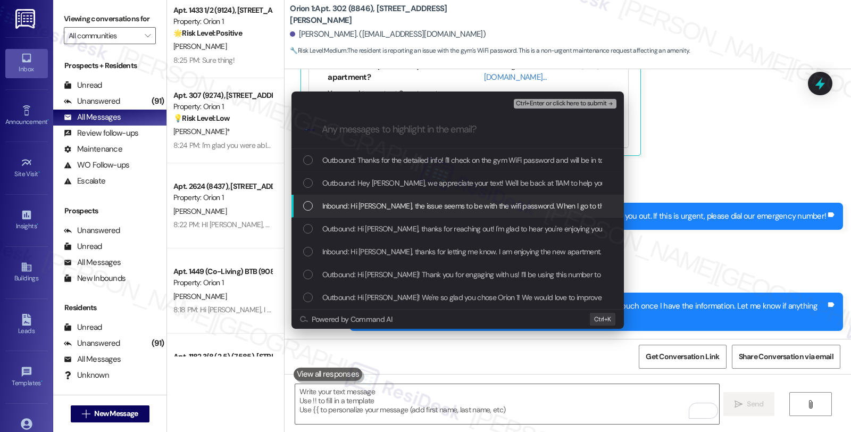
click at [351, 197] on div "Inbound: Hi Sarah, the issue seems to be with the wifi password. When I go to t…" at bounding box center [457, 206] width 332 height 23
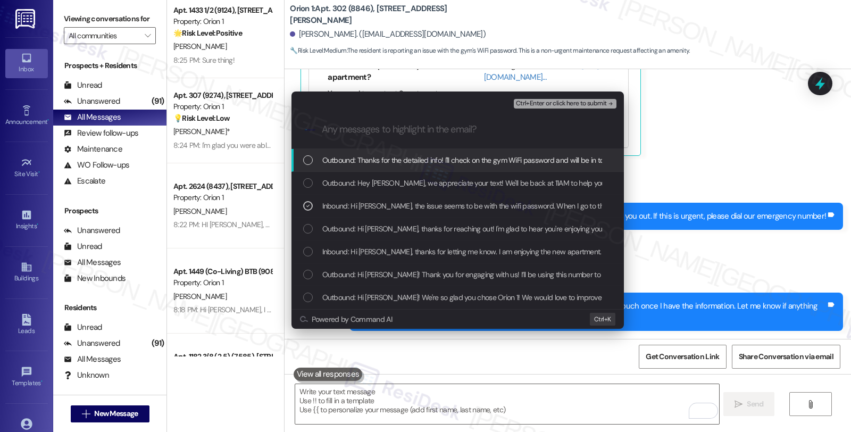
click at [569, 102] on span "Ctrl+Enter or click here to submit" at bounding box center [561, 103] width 91 height 7
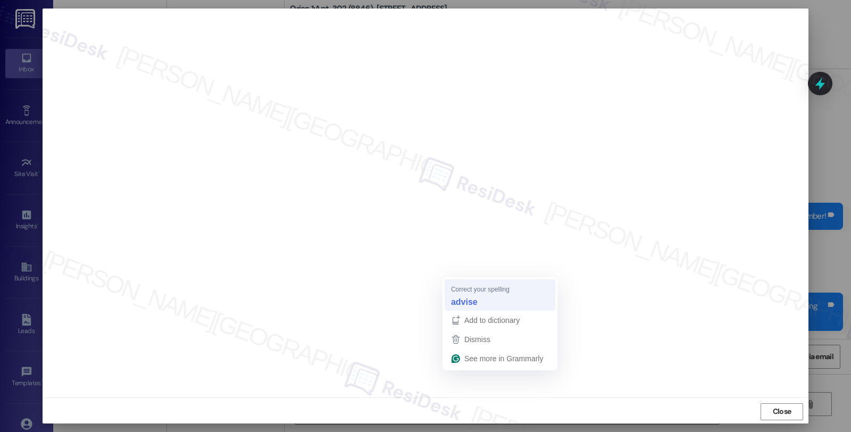
click at [464, 299] on strong "advise" at bounding box center [464, 302] width 27 height 12
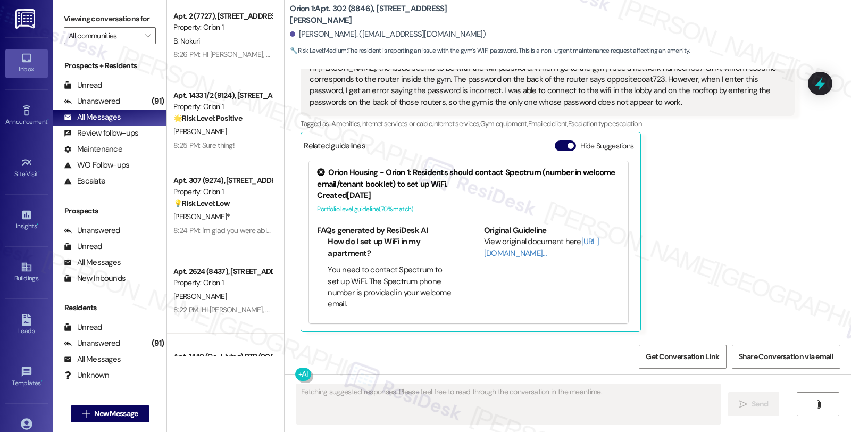
scroll to position [700, 0]
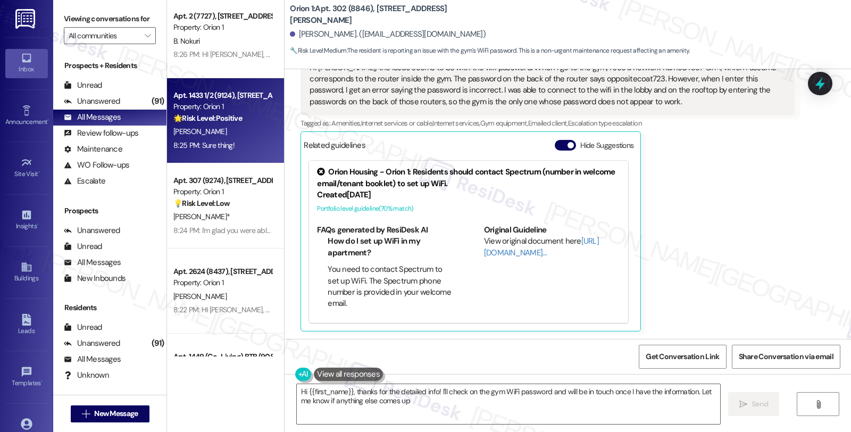
type textarea "Hi {{first_name}}, thanks for the detailed info! I'll check on the gym WiFi pas…"
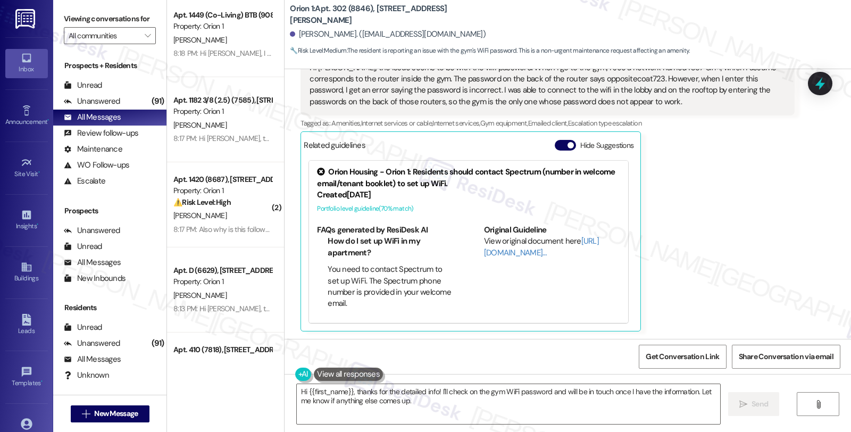
scroll to position [532, 0]
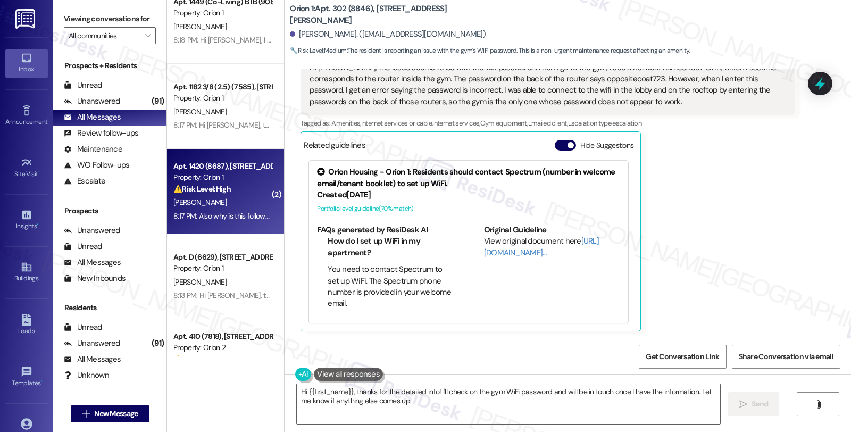
click at [247, 199] on div "[PERSON_NAME]" at bounding box center [222, 202] width 100 height 13
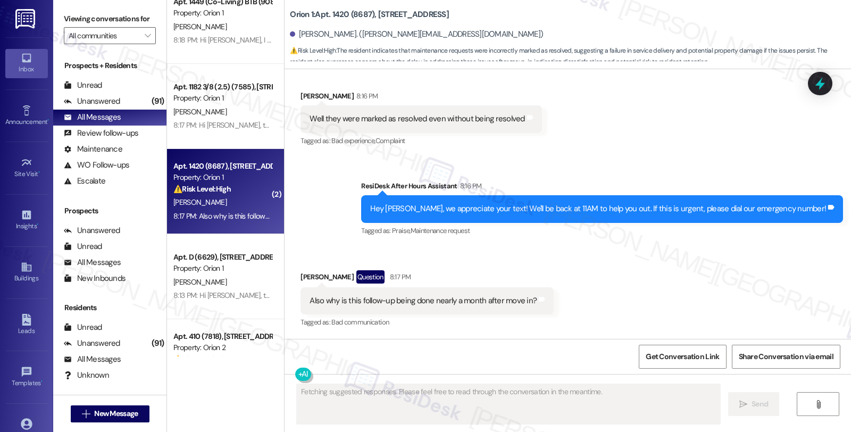
scroll to position [367, 0]
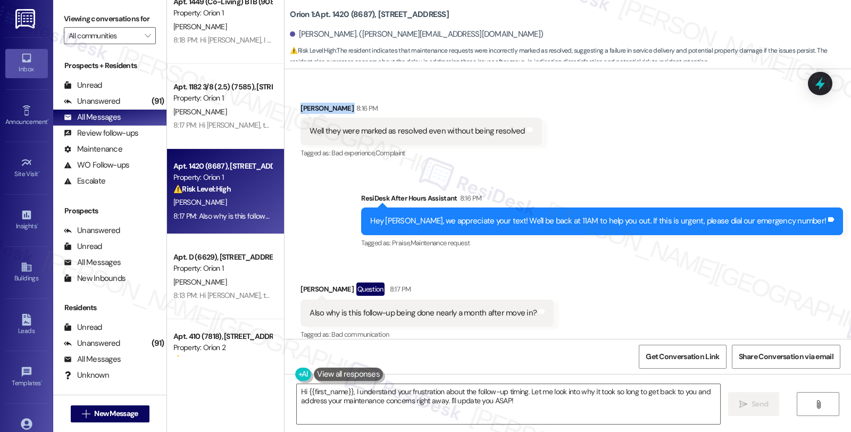
drag, startPoint x: 293, startPoint y: 99, endPoint x: 339, endPoint y: 99, distance: 45.2
click at [339, 103] on div "Giovanni Vurro 8:16 PM" at bounding box center [420, 110] width 241 height 15
copy div "[PERSON_NAME]"
drag, startPoint x: 295, startPoint y: 278, endPoint x: 337, endPoint y: 278, distance: 42.5
click at [337, 282] on div "Giovanni Vurro Question 8:17 PM" at bounding box center [426, 290] width 253 height 17
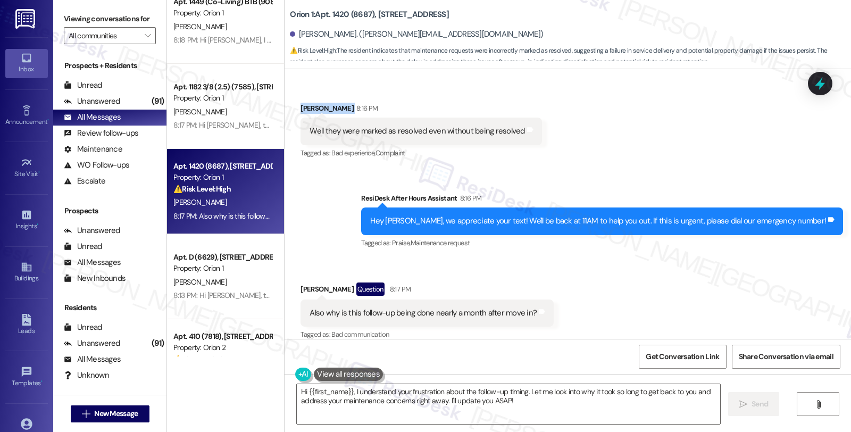
copy div "[PERSON_NAME]"
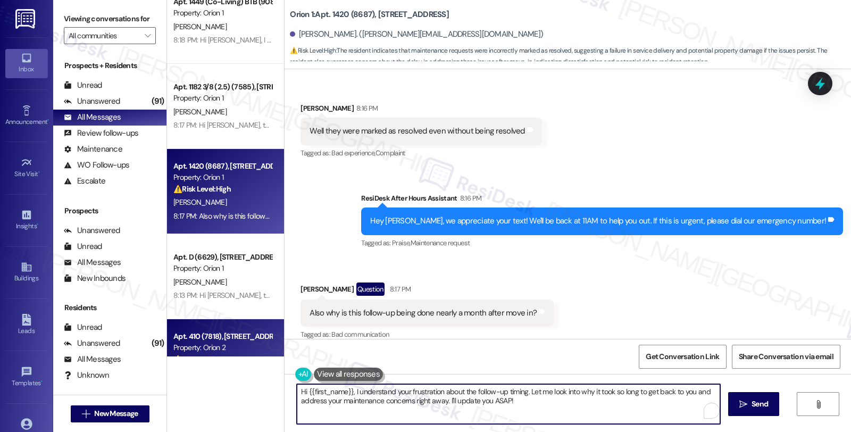
drag, startPoint x: 528, startPoint y: 404, endPoint x: 243, endPoint y: 343, distance: 291.3
click at [243, 343] on div "Apt. 307 (9274), 1037 Dewey Ave Property: Orion 1 💡 Risk Level: Low The residen…" at bounding box center [509, 216] width 684 height 432
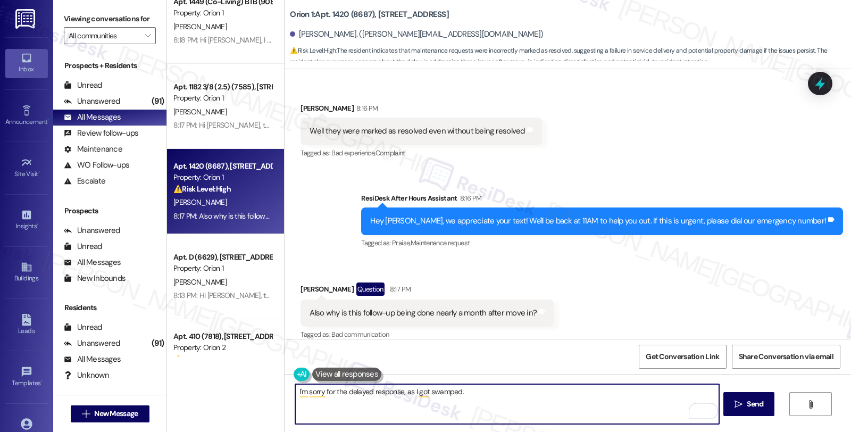
click at [481, 392] on textarea "I'm sorry for the delayed response, as I got swamped." at bounding box center [506, 404] width 423 height 40
paste textarea "#25986-1"
click at [392, 404] on textarea "I'm sorry for the delayed response, as I got swamped. I checked your work order…" at bounding box center [506, 404] width 423 height 40
type textarea "I'm sorry for the delayed response, as I got swamped. I checked your work order…"
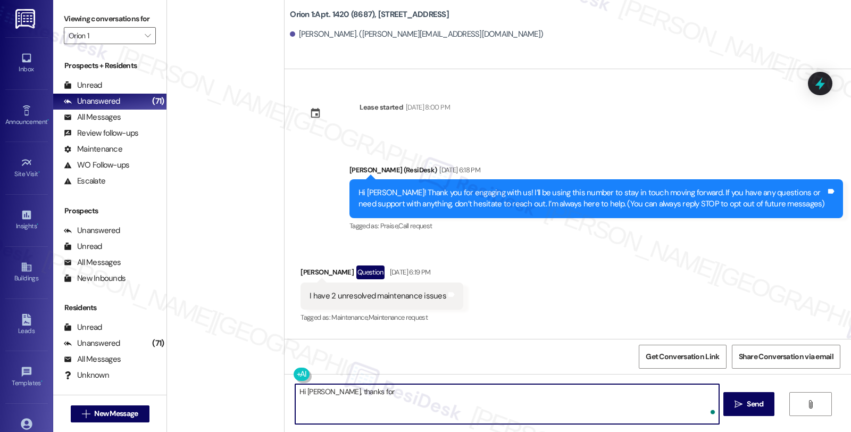
scroll to position [2630, 0]
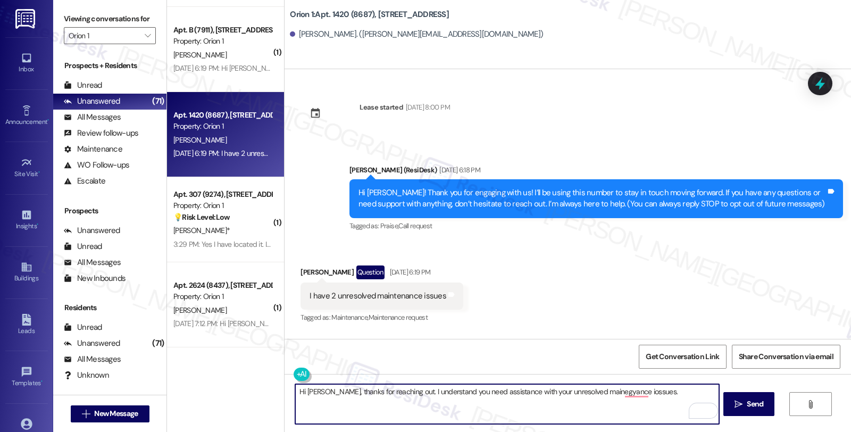
click at [597, 391] on textarea "Hi [PERSON_NAME], thanks for reaching out. I understand you need assistance wit…" at bounding box center [506, 404] width 423 height 40
click at [600, 389] on textarea "Hi [PERSON_NAME], thanks for reaching out. I understand you need assistance wit…" at bounding box center [506, 404] width 423 height 40
click at [649, 399] on textarea "Hi [PERSON_NAME], thanks for reaching out. I understand you need assistance wit…" at bounding box center [506, 404] width 423 height 40
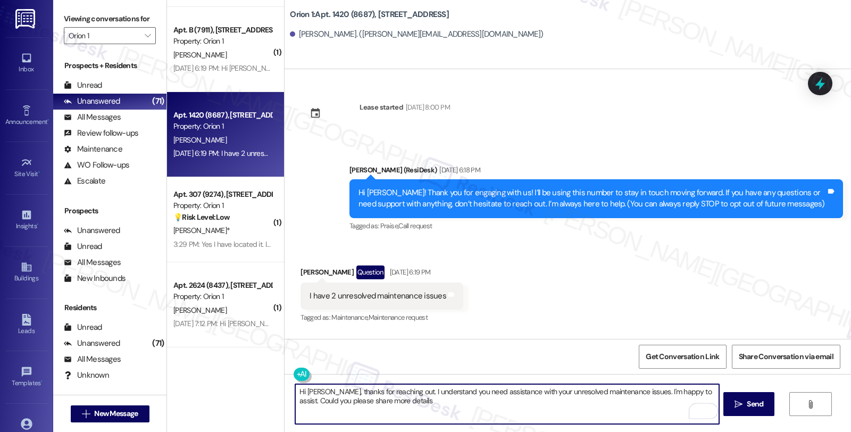
click at [429, 398] on textarea "Hi [PERSON_NAME], thanks for reaching out. I understand you need assistance wit…" at bounding box center [506, 404] width 423 height 40
click at [577, 401] on textarea "Hi [PERSON_NAME], thanks for reaching out. I understand you need assistance wit…" at bounding box center [506, 404] width 423 height 40
click at [578, 396] on textarea "Hi [PERSON_NAME], thanks for reaching out. I understand you need assistance wit…" at bounding box center [506, 404] width 423 height 40
click at [578, 401] on textarea "Hi [PERSON_NAME], thanks for reaching out. I understand you need assistance wit…" at bounding box center [506, 404] width 423 height 40
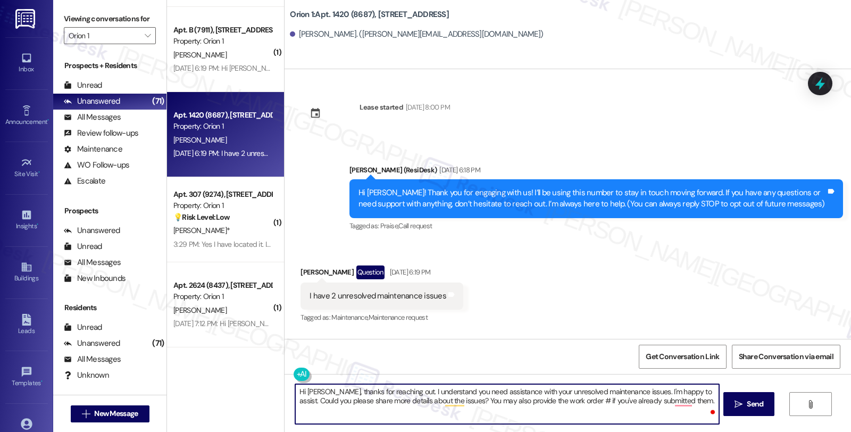
click at [578, 401] on textarea "Hi [PERSON_NAME], thanks for reaching out. I understand you need assistance wit…" at bounding box center [506, 404] width 423 height 40
click at [575, 399] on textarea "Hi [PERSON_NAME], thanks for reaching out. I understand you need assistance wit…" at bounding box center [506, 404] width 423 height 40
type textarea "Hi [PERSON_NAME], thanks for reaching out. I understand you need assistance wit…"
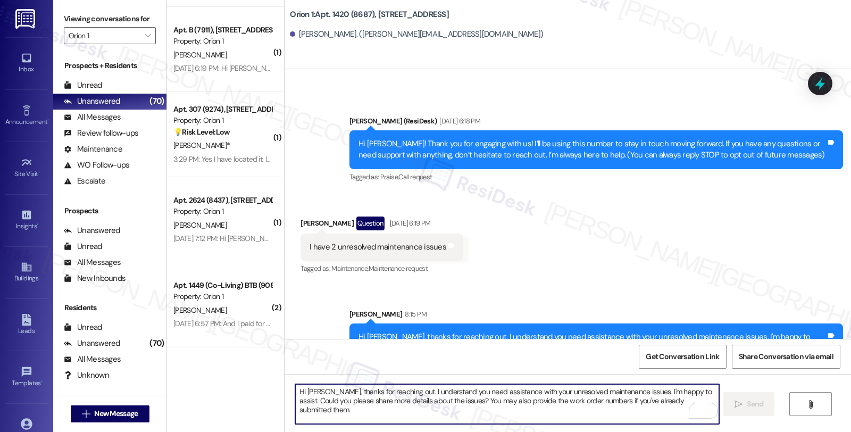
scroll to position [80, 0]
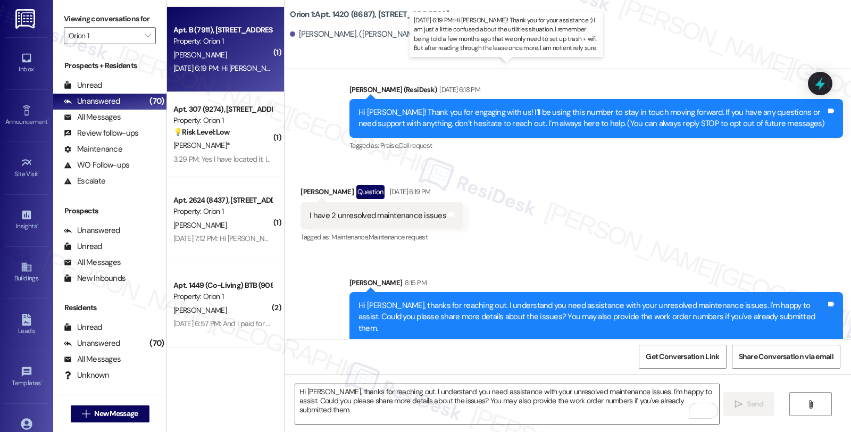
click at [238, 64] on div "[DATE] 6:19 PM: Hi [PERSON_NAME]! Thank you for your assistance :) I am just a …" at bounding box center [589, 68] width 833 height 10
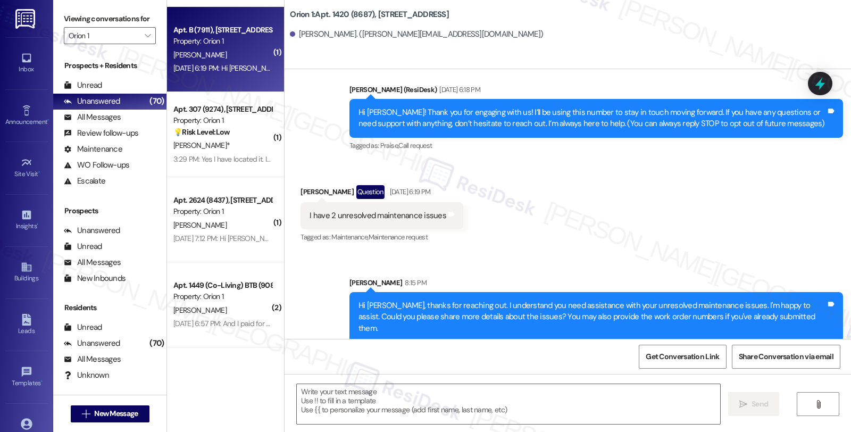
type textarea "Fetching suggested responses. Please feel free to read through the conversation…"
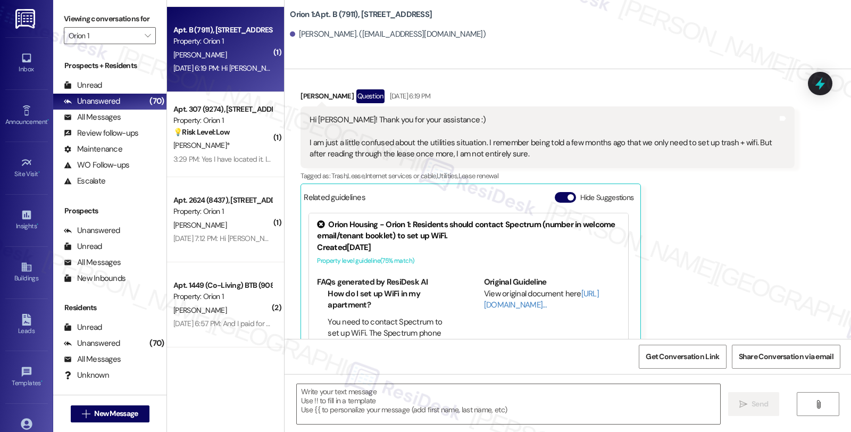
scroll to position [229, 0]
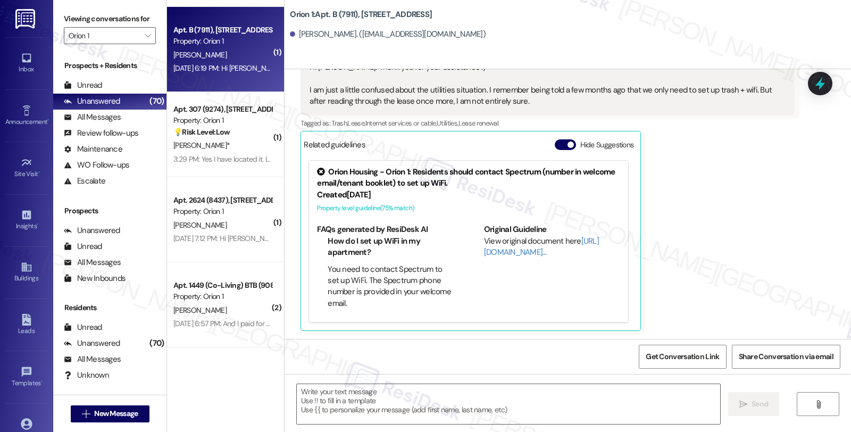
type textarea "Fetching suggested responses. Please feel free to read through the conversation…"
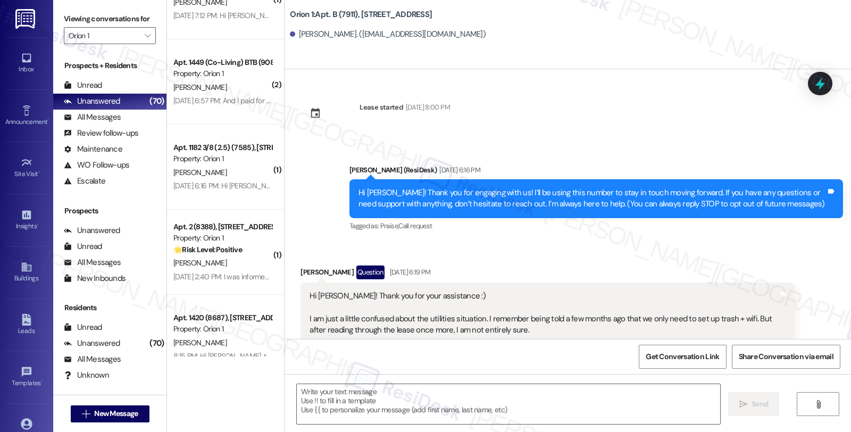
scroll to position [2926, 0]
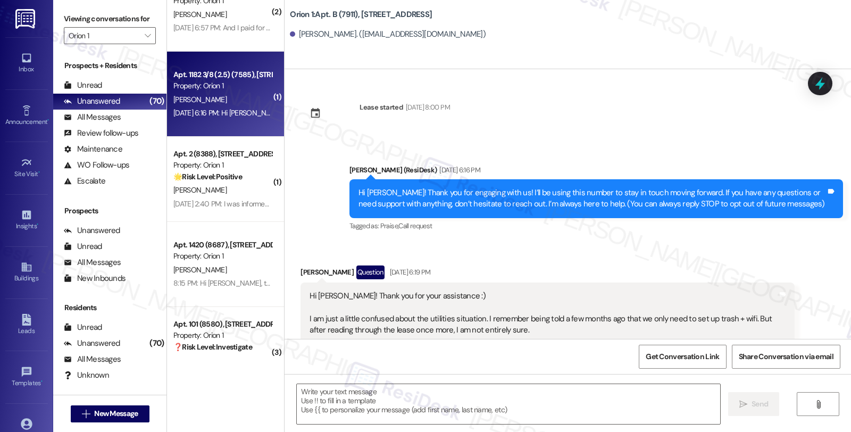
click at [234, 109] on div "[DATE] 6:16 PM: Hi [PERSON_NAME]! Thank you so much for reaching out. I actuall…" at bounding box center [433, 113] width 521 height 10
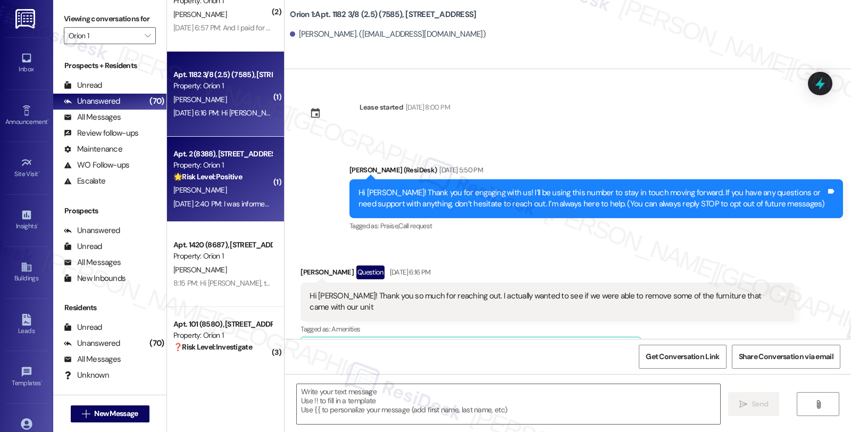
scroll to position [3044, 0]
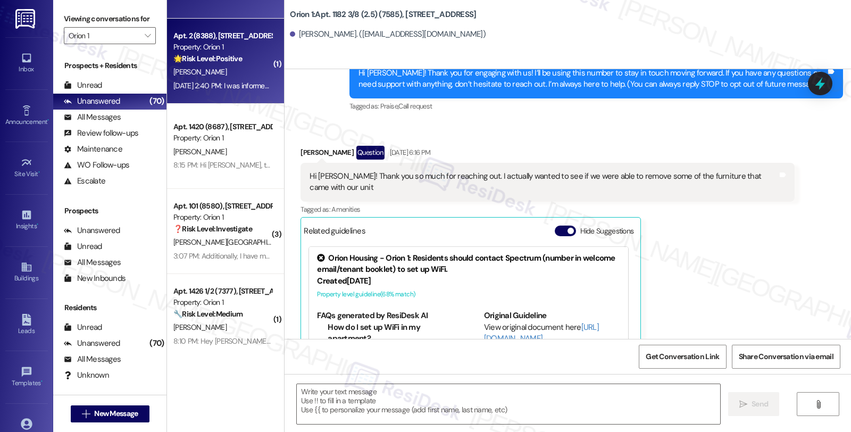
type textarea "Fetching suggested responses. Please feel free to read through the conversation…"
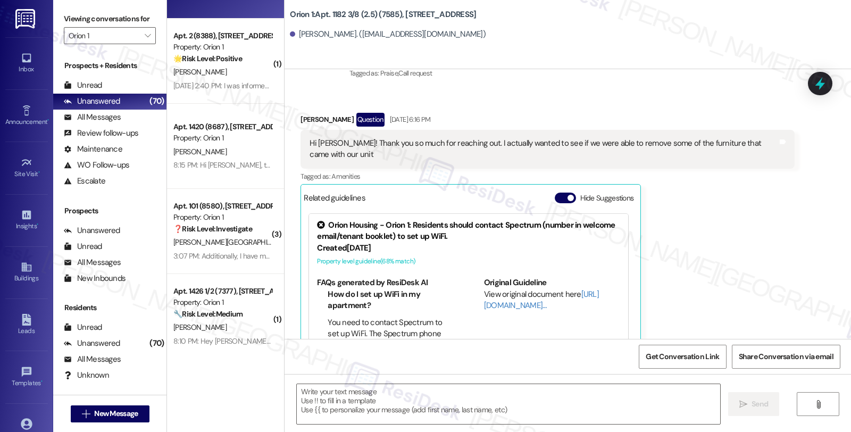
scroll to position [77, 0]
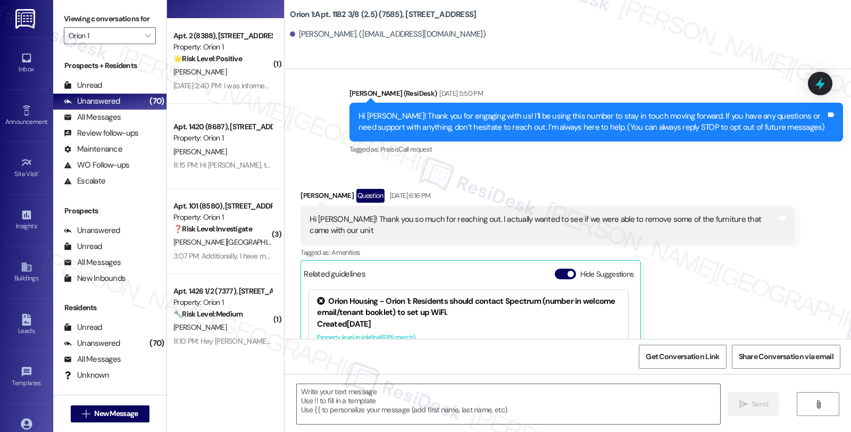
click at [300, 195] on div "[PERSON_NAME] Question [DATE] 6:16 PM" at bounding box center [546, 197] width 493 height 17
copy div "[PERSON_NAME]"
click at [410, 401] on textarea at bounding box center [508, 404] width 423 height 40
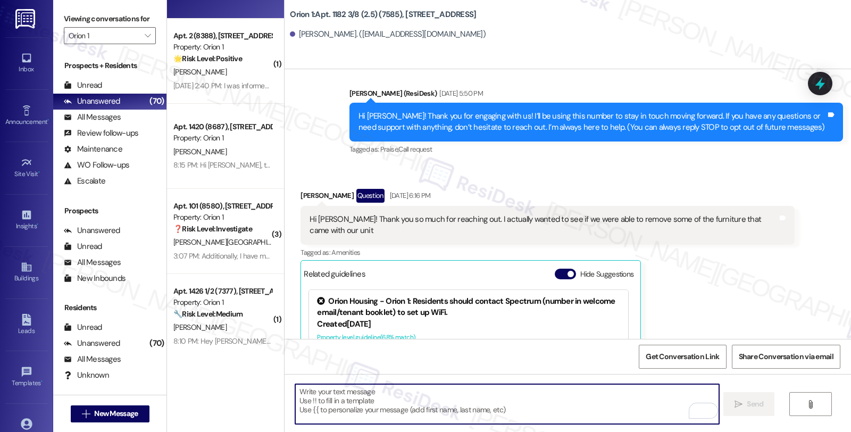
click at [315, 396] on textarea "To enrich screen reader interactions, please activate Accessibility in Grammarl…" at bounding box center [506, 404] width 423 height 40
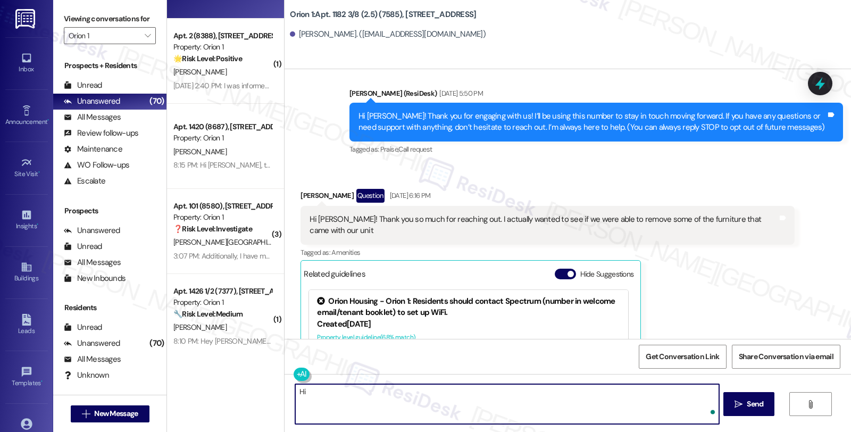
paste textarea "[PERSON_NAME]"
click at [674, 220] on div "Hi [PERSON_NAME]! Thank you so much for reaching out. I actually wanted to see …" at bounding box center [542, 225] width 467 height 23
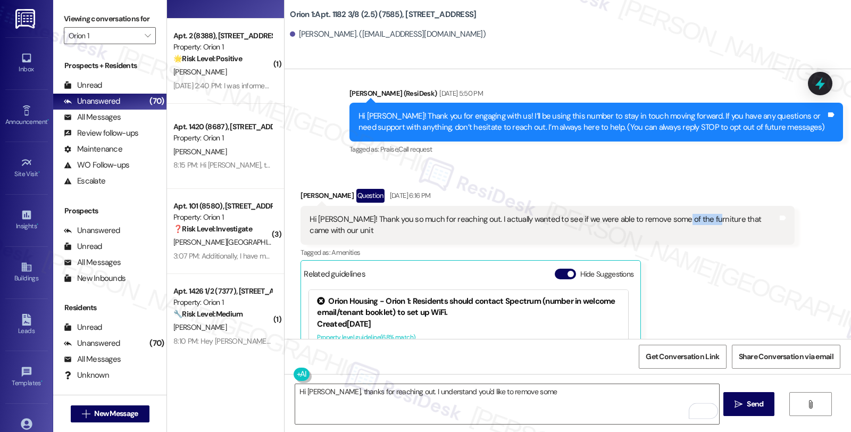
click at [674, 220] on div "Hi [PERSON_NAME]! Thank you so much for reaching out. I actually wanted to see …" at bounding box center [542, 225] width 467 height 23
copy div "furniture"
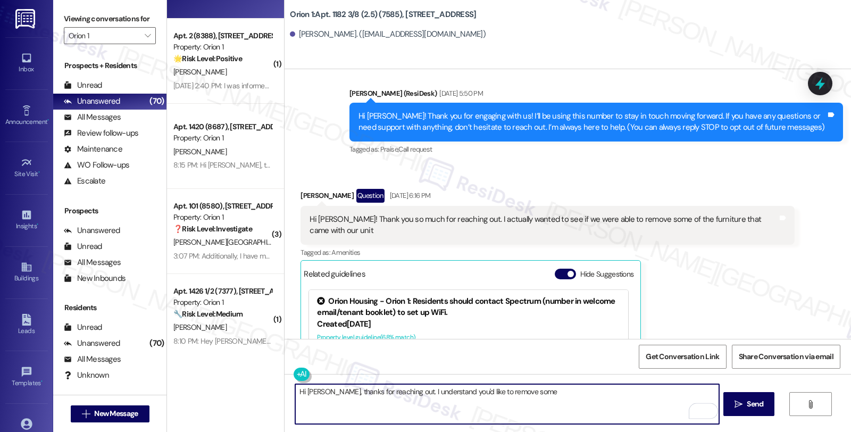
click at [594, 396] on textarea "Hi [PERSON_NAME], thanks for reaching out. I understand you'd like to remove so…" at bounding box center [506, 404] width 423 height 40
paste textarea "furniture"
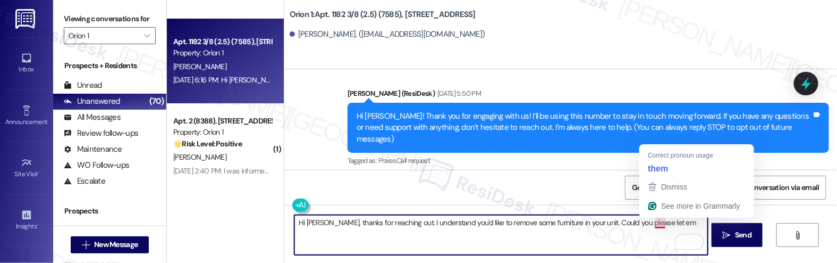
click at [654, 224] on textarea "Hi [PERSON_NAME], thanks for reaching out. I understand you'd like to remove so…" at bounding box center [502, 235] width 414 height 40
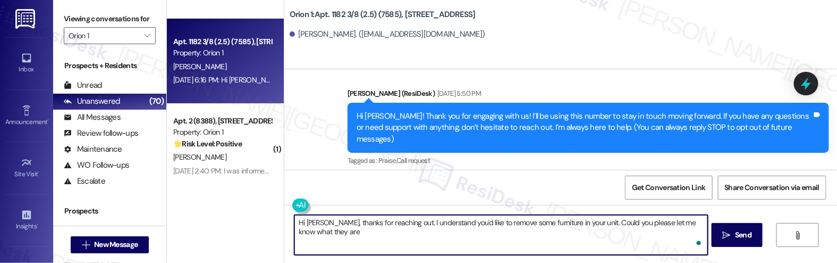
type textarea "Hi [PERSON_NAME], thanks for reaching out. I understand you'd like to remove so…"
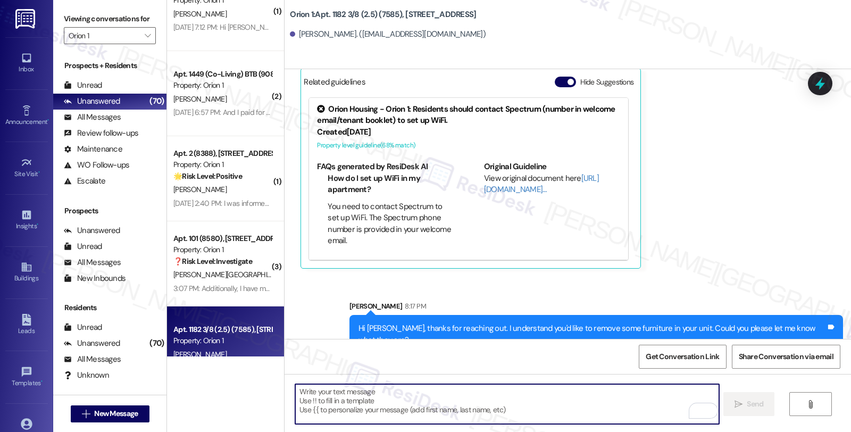
scroll to position [2926, 0]
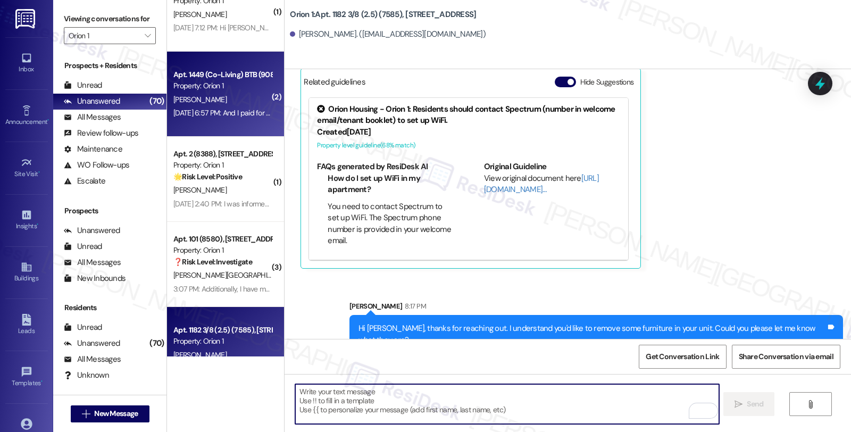
click at [225, 110] on div "[DATE] 6:57 PM: And I paid for a bed frame [DATE] 6:57 PM: And I paid for a bed…" at bounding box center [238, 113] width 131 height 10
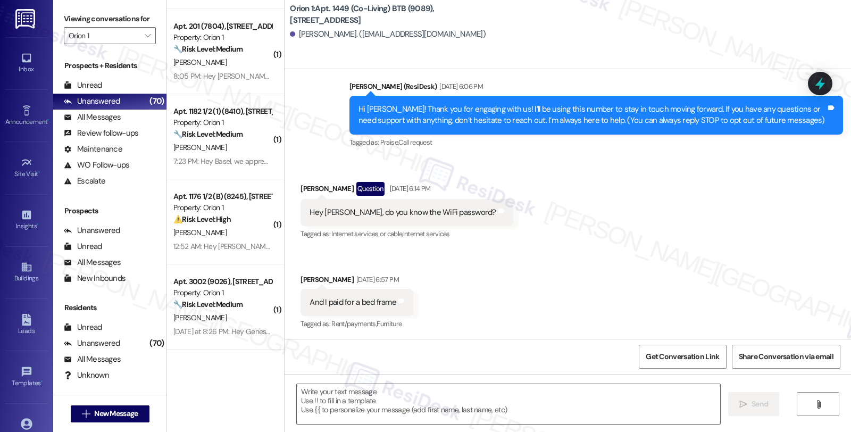
scroll to position [84, 0]
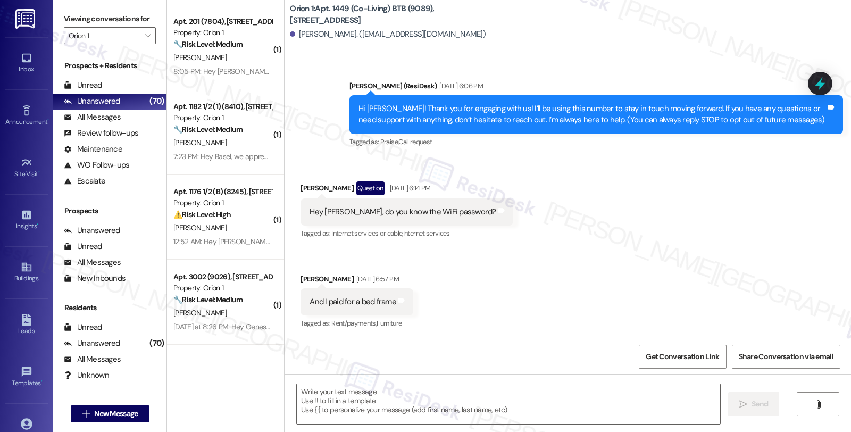
type textarea "Fetching suggested responses. Please feel free to read through the conversation…"
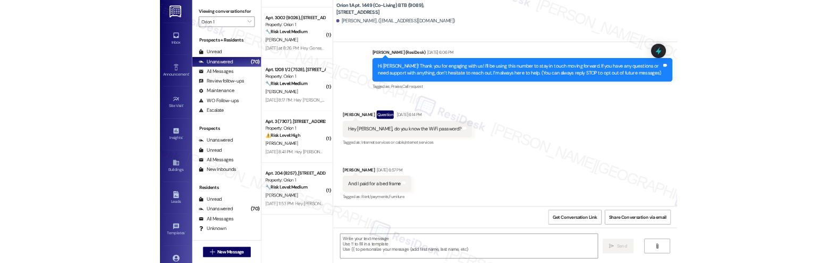
scroll to position [3634, 0]
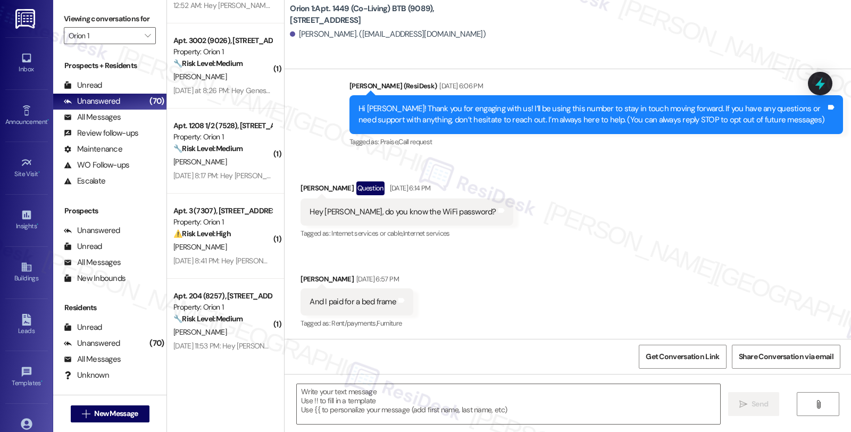
click at [303, 184] on div "[PERSON_NAME] Question [DATE] 6:14 PM" at bounding box center [406, 189] width 212 height 17
copy div "[PERSON_NAME]"
click at [367, 377] on div " Send " at bounding box center [567, 414] width 566 height 80
click at [367, 392] on textarea at bounding box center [508, 404] width 423 height 40
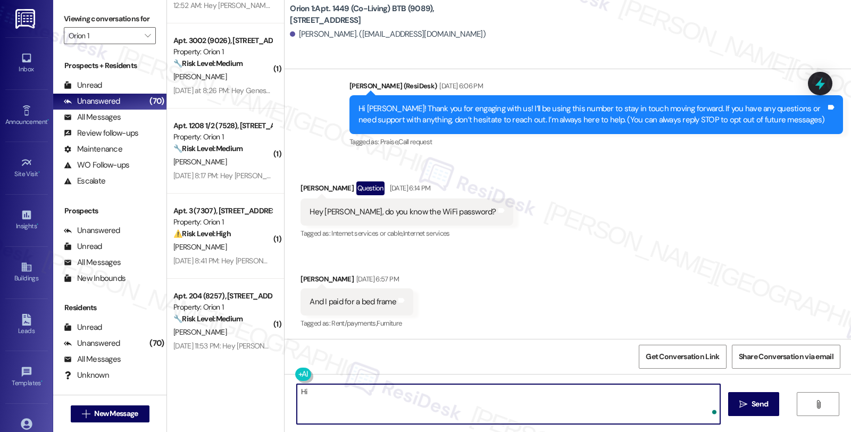
paste textarea "[PERSON_NAME]"
click at [612, 390] on textarea "Hi [PERSON_NAME], I see you'd like to know the WiFi password and have concerns …" at bounding box center [506, 404] width 423 height 40
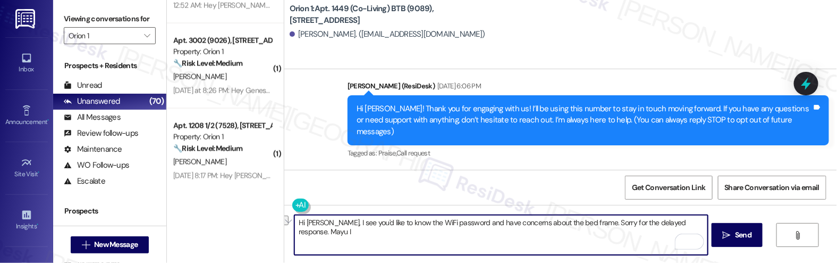
drag, startPoint x: 329, startPoint y: 232, endPoint x: 266, endPoint y: 232, distance: 62.2
click at [266, 232] on div "( 1 ) Apt. 201 (7804), [STREET_ADDRESS] Property: Orion 1 🔧 Risk Level: Medium …" at bounding box center [502, 131] width 670 height 263
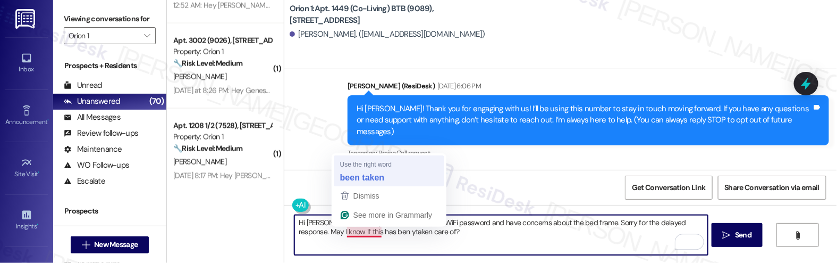
type textarea "Hi [PERSON_NAME], I see you'd like to know the WiFi password and have concerns …"
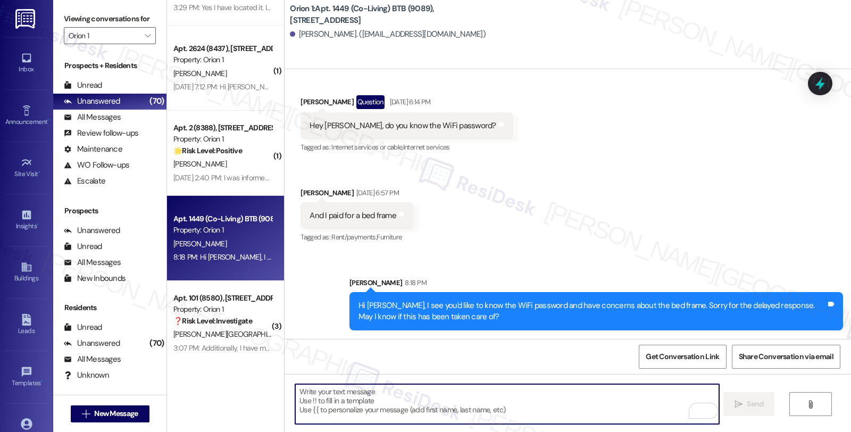
scroll to position [2808, 0]
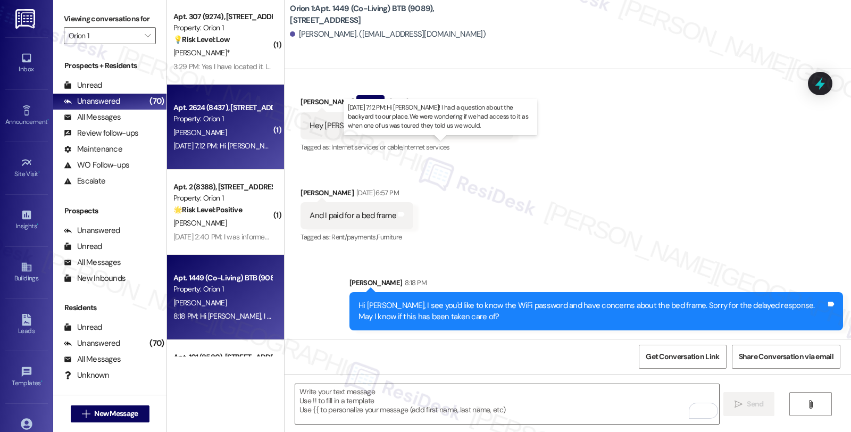
click at [231, 147] on div "Aug 20, 2025 at 7:12 PM: Hi Sarah! I had a question about the backyard to our p…" at bounding box center [453, 146] width 561 height 10
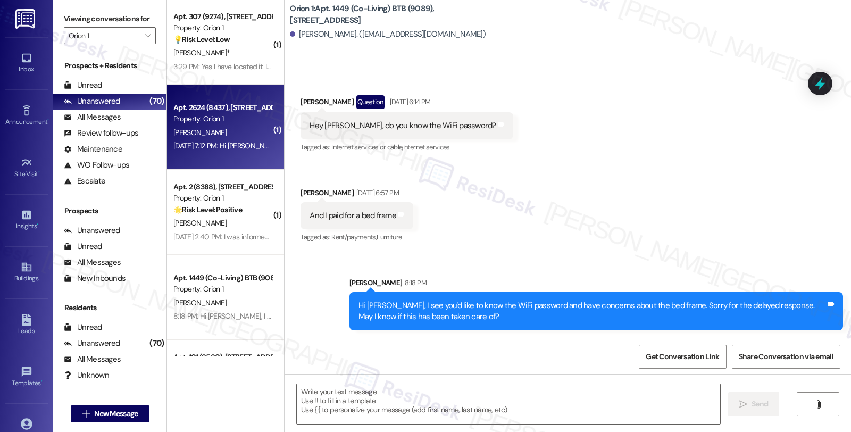
type textarea "Fetching suggested responses. Please feel free to read through the conversation…"
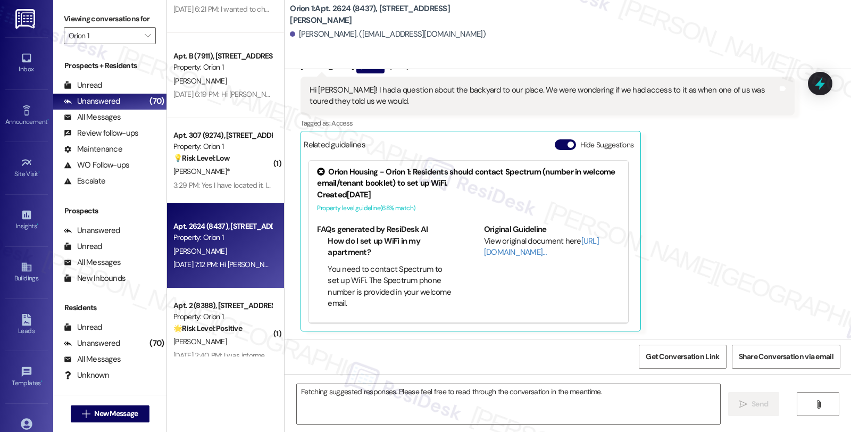
scroll to position [147, 0]
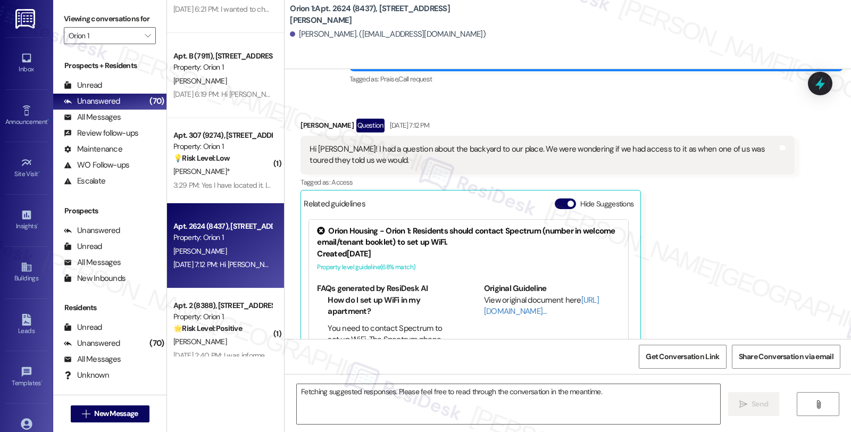
click at [307, 124] on div "Alexis Villachica Question Aug 20, 2025 at 7:12 PM" at bounding box center [546, 127] width 493 height 17
copy div "Alexis"
click at [356, 391] on textarea "Fetching suggested responses. Please feel free to read through the conversation…" at bounding box center [508, 404] width 423 height 40
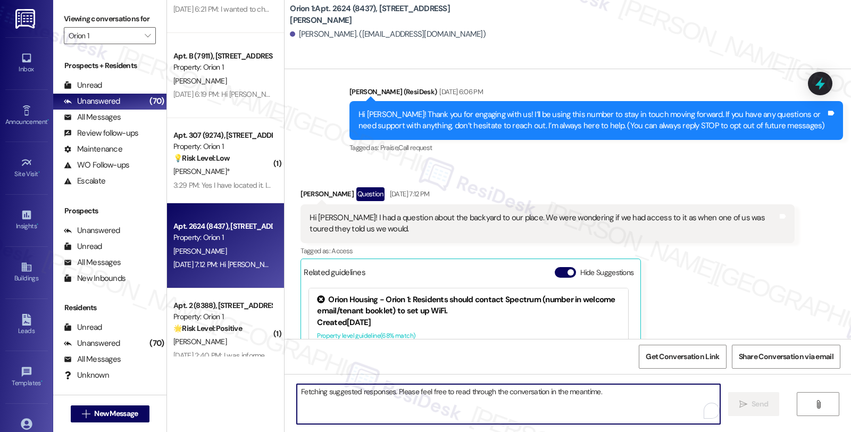
scroll to position [29, 0]
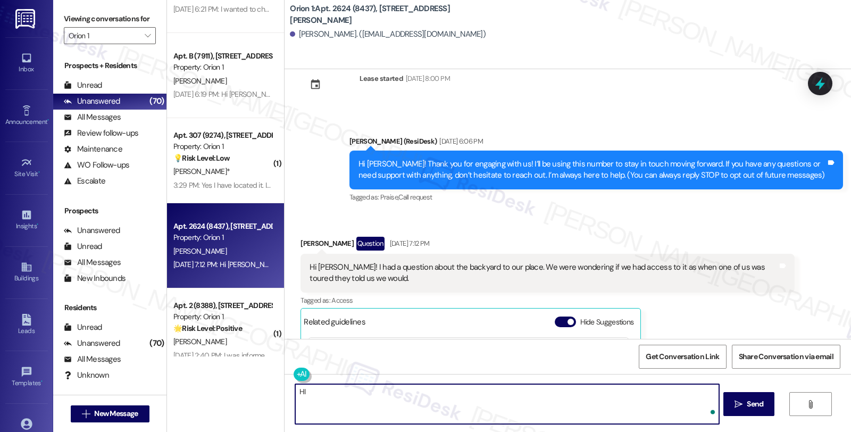
paste textarea "Alexis"
click at [590, 411] on textarea "HI Alexis, thanks for reaching out. I unders" at bounding box center [506, 404] width 423 height 40
click at [434, 391] on textarea "HI Alexis, thanks for reaching out. I understand you'd like to no" at bounding box center [506, 404] width 423 height 40
click at [295, 400] on textarea "HI Alexis, thanks for reaching out. I understand you have questions about acces…" at bounding box center [506, 404] width 423 height 40
click at [332, 403] on textarea "HI Alexis, thanks for reaching out. I understand you have questions about acces…" at bounding box center [506, 404] width 423 height 40
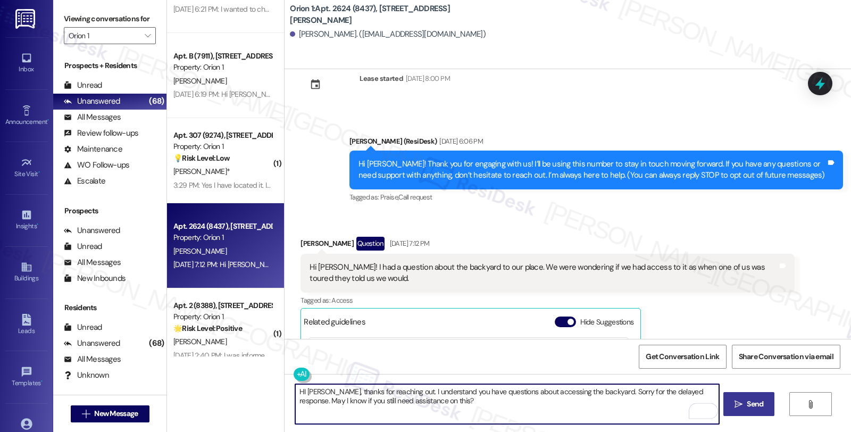
type textarea "HI Alexis, thanks for reaching out. I understand you have questions about acces…"
click at [755, 398] on span "Send" at bounding box center [754, 403] width 16 height 11
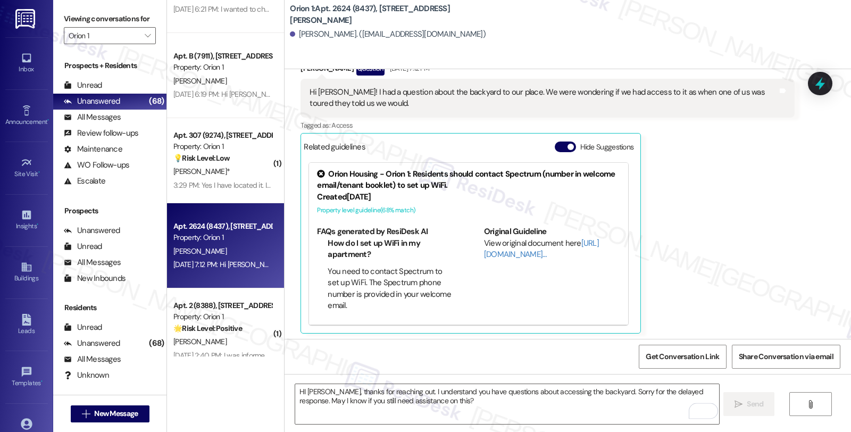
scroll to position [206, 0]
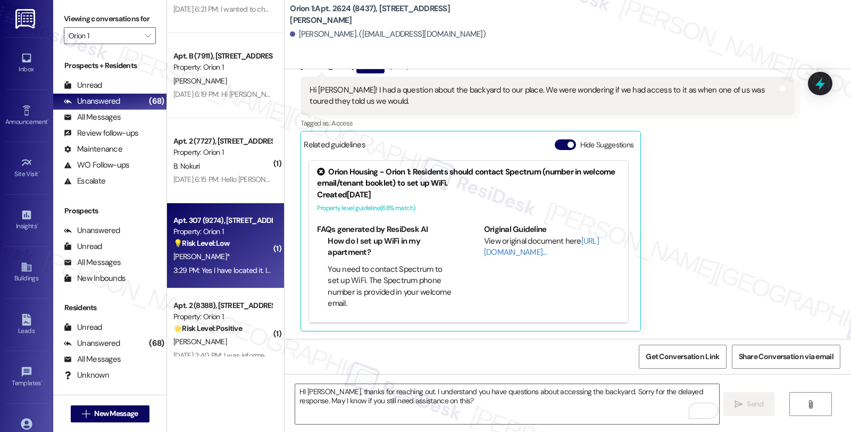
click at [234, 245] on div "💡 Risk Level: Low The resident has located their mailbox and is now requesting …" at bounding box center [222, 243] width 98 height 11
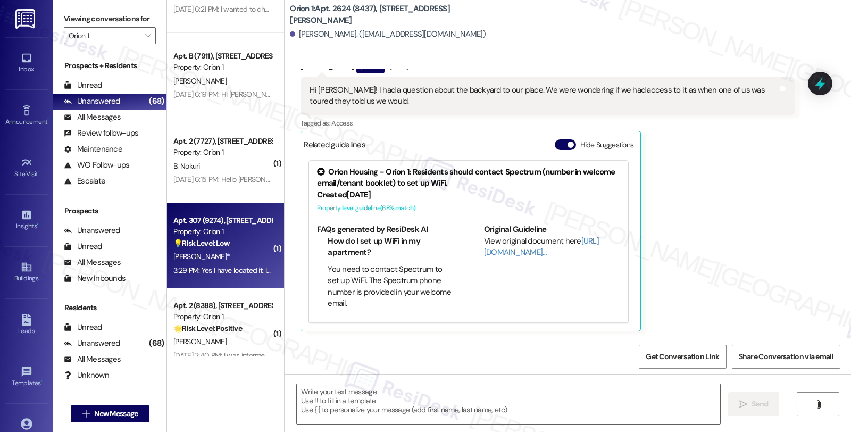
type textarea "Fetching suggested responses. Please feel free to read through the conversation…"
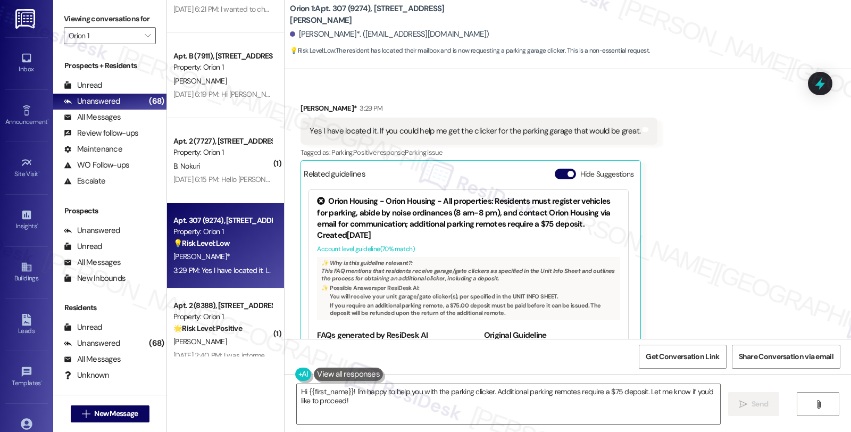
scroll to position [523, 0]
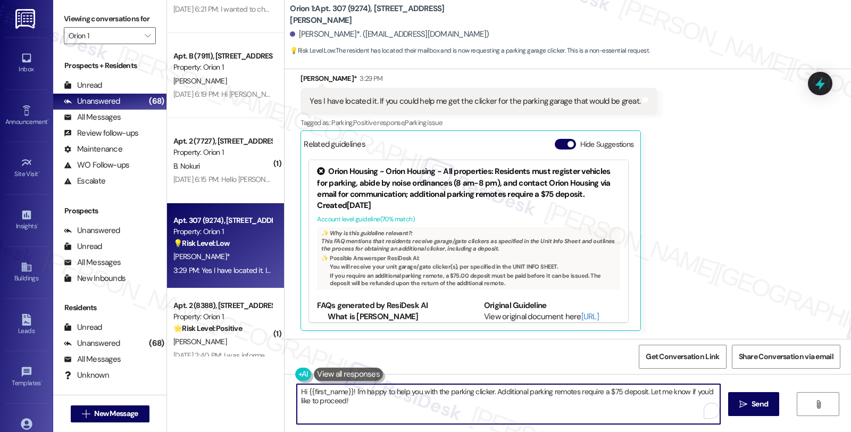
drag, startPoint x: 416, startPoint y: 406, endPoint x: 315, endPoint y: 388, distance: 103.1
click at [315, 388] on textarea "Hi {{first_name}}! I'm happy to help you with the parking clicker. Additional p…" at bounding box center [508, 404] width 423 height 40
click at [436, 411] on textarea "Hi {{first_name}}! I'm happy to help you with the parking clicker. Additional p…" at bounding box center [506, 404] width 423 height 40
click at [444, 413] on textarea "Hi {{first_name}}! I'm happy to help you with the parking clicker. Additional p…" at bounding box center [506, 404] width 423 height 40
drag, startPoint x: 360, startPoint y: 402, endPoint x: 268, endPoint y: 384, distance: 93.8
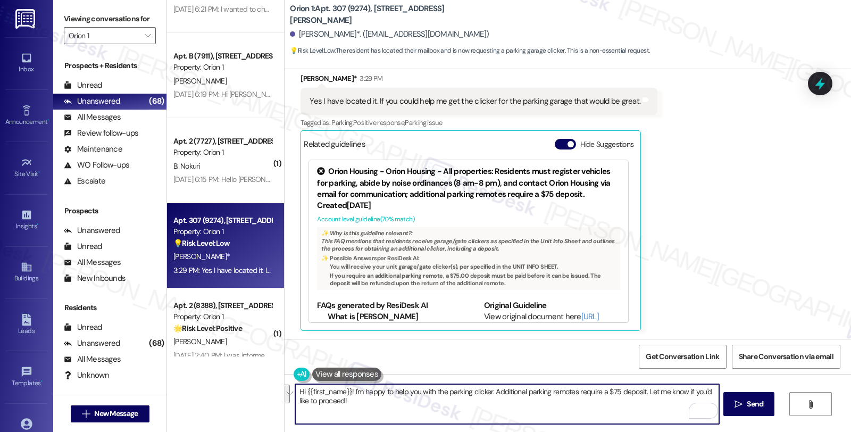
click at [268, 384] on div "( 1 ) Apt. 1426 1/2 (7375), 1426 W 27th St Property: Orion 1 R. Rizzo Aug 20, 2…" at bounding box center [509, 216] width 684 height 432
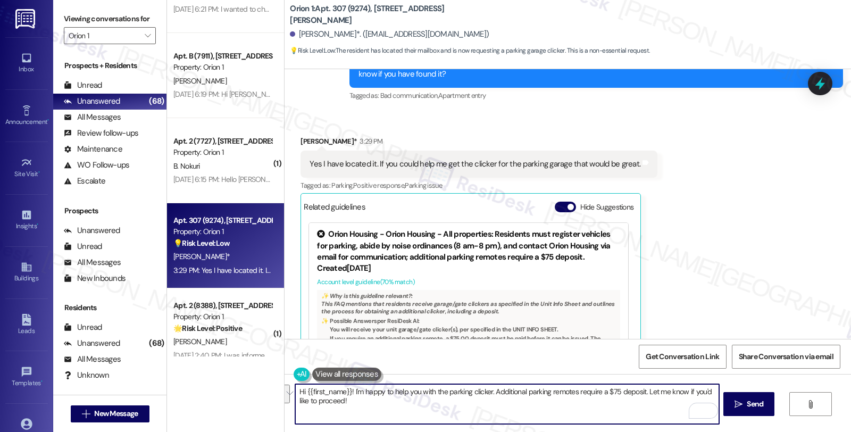
scroll to position [287, 0]
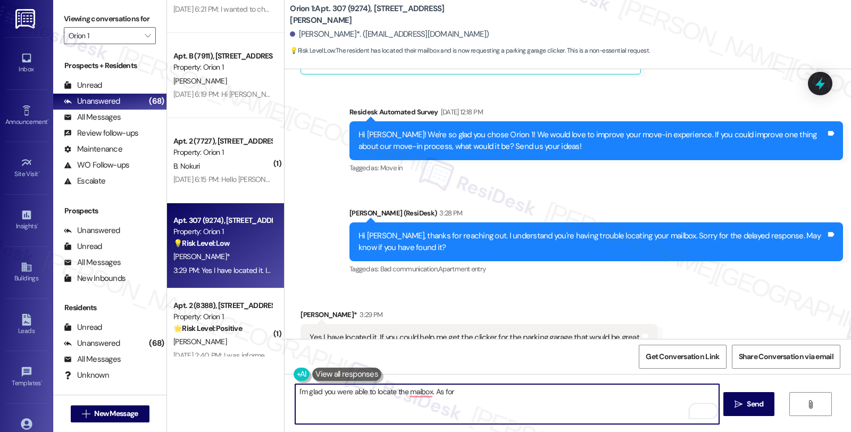
paste textarea "All move-in items (keys, garage clickers, etc.) can be found inside your unit, …"
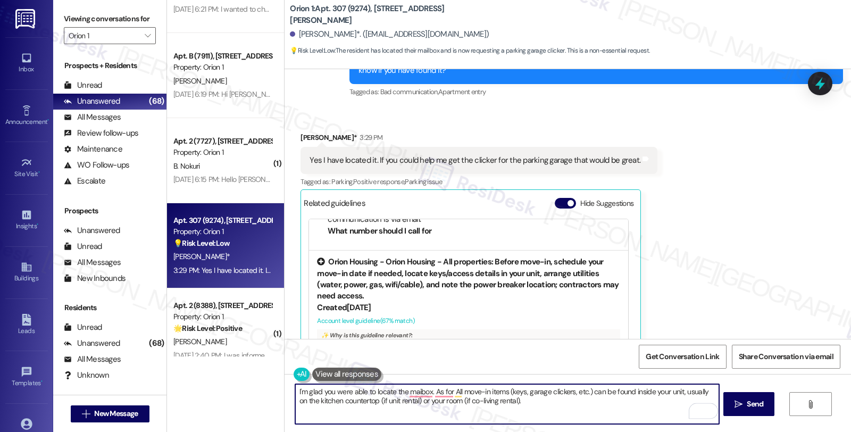
scroll to position [213, 0]
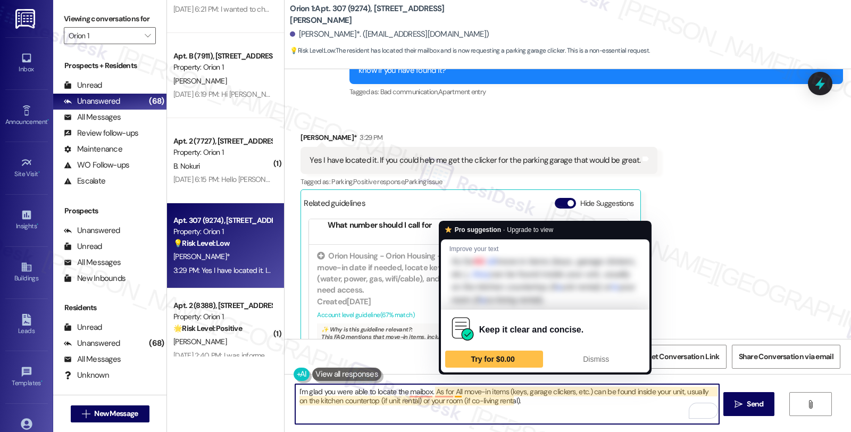
click at [448, 389] on textarea "I'm glad you were able to locate the maibox. As for All move-in items (keys, ga…" at bounding box center [506, 404] width 423 height 40
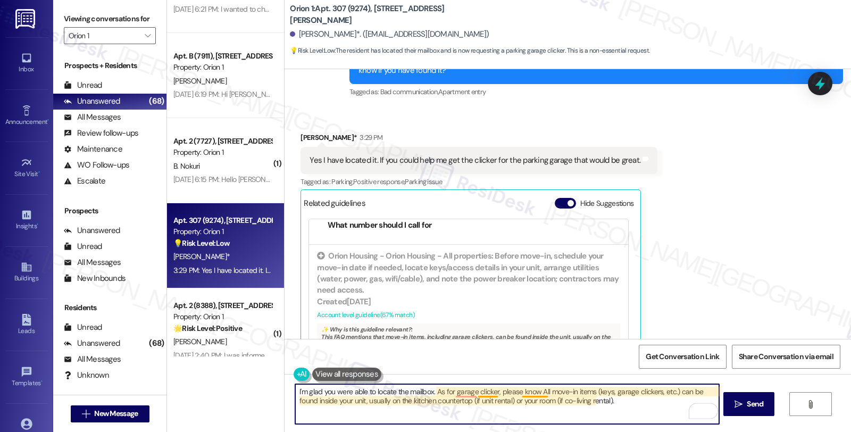
click at [532, 389] on textarea "I'm glad you were able to locate the mailbox. As for garage clicker, please kno…" at bounding box center [506, 404] width 423 height 40
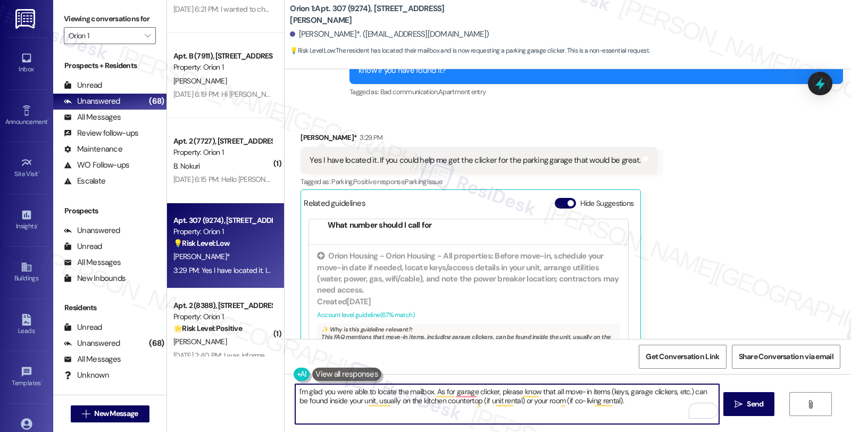
click at [619, 404] on textarea "I'm glad you were able to locate the mailbox. As for garage clicker, please kno…" at bounding box center [506, 404] width 423 height 40
type textarea "I'm glad you were able to locate the mailbox. As for the garage clicker, please…"
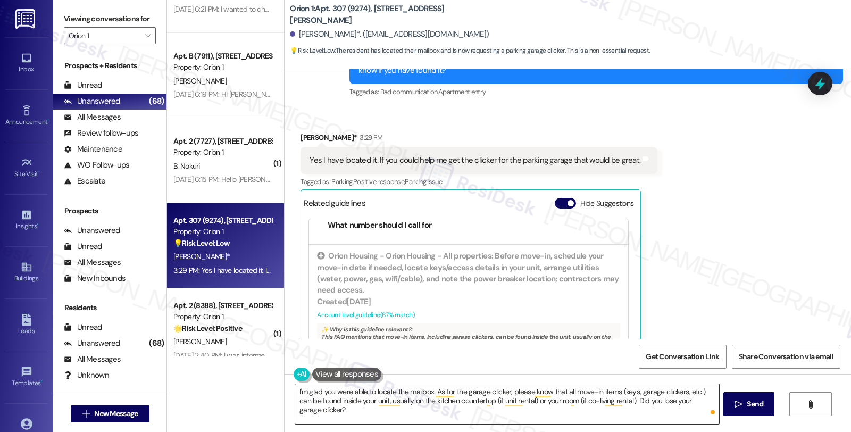
click at [582, 405] on textarea "I'm glad you were able to locate the mailbox. As for the garage clicker, please…" at bounding box center [506, 404] width 423 height 40
click at [724, 401] on button " Send" at bounding box center [749, 404] width 52 height 24
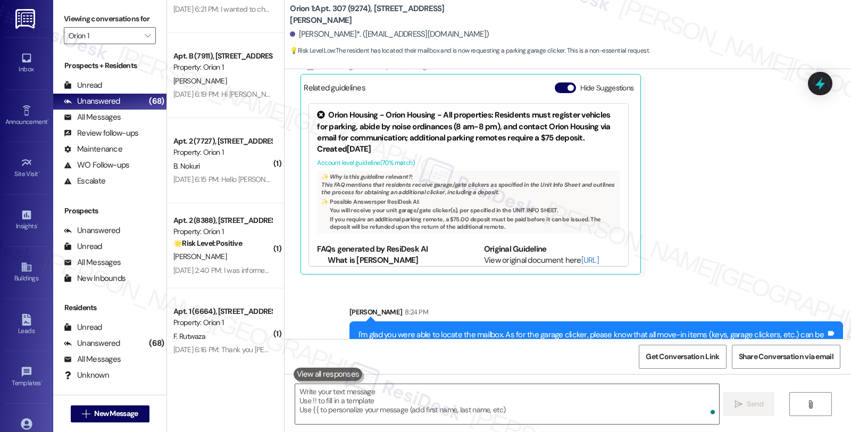
scroll to position [609, 0]
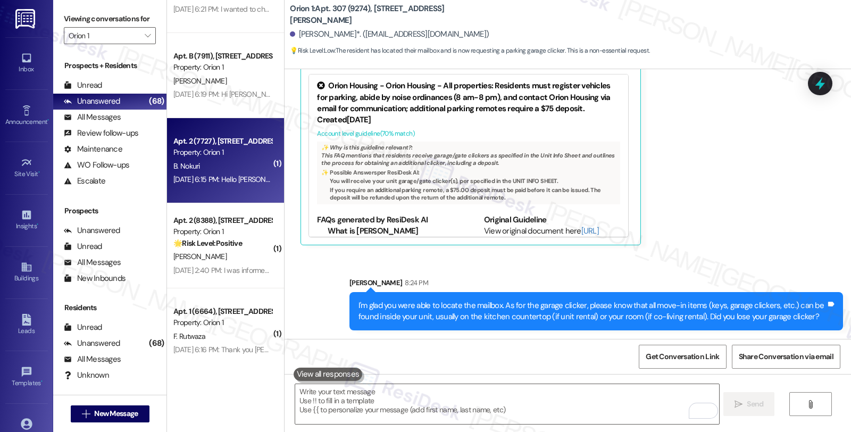
click at [195, 169] on div "B. Nokuri" at bounding box center [222, 165] width 100 height 13
type textarea "Fetching suggested responses. Please feel free to read through the conversation…"
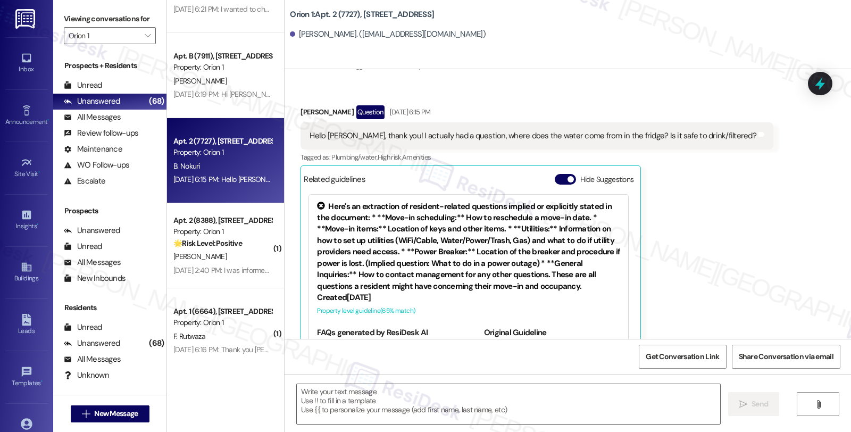
scroll to position [136, 0]
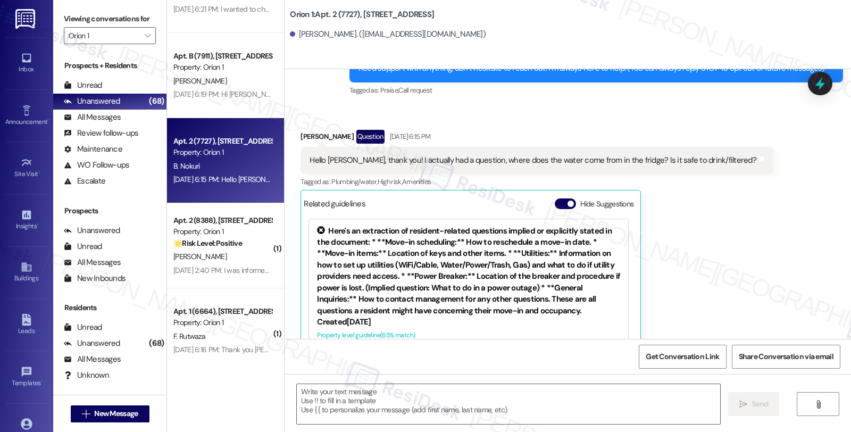
click at [305, 134] on div "Bakhari Nokuri Question Aug 20, 2025 at 6:15 PM" at bounding box center [536, 138] width 473 height 17
copy div "Bakhari"
click at [448, 402] on textarea at bounding box center [508, 404] width 423 height 40
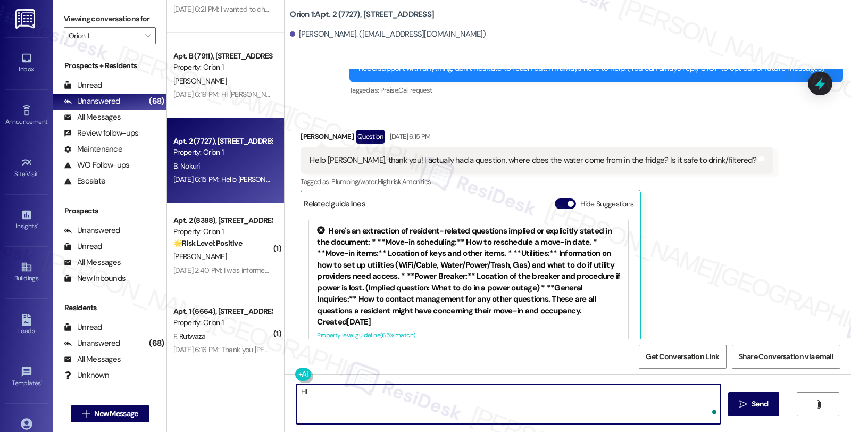
paste textarea "Bakhari"
click at [577, 392] on textarea "HI Bakhari, thanks for reaching out. I see you have concerns about the water in…" at bounding box center [506, 404] width 423 height 40
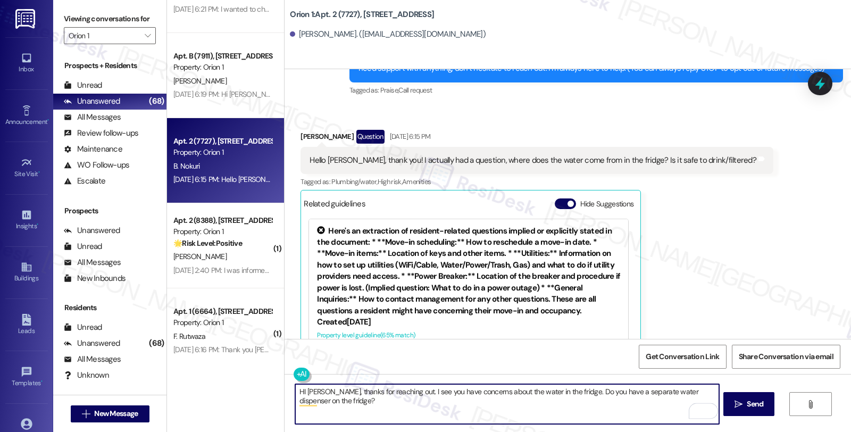
click at [537, 408] on textarea "HI Bakhari, thanks for reaching out. I see you have concerns about the water in…" at bounding box center [506, 404] width 423 height 40
type textarea "HI Bakhari, thanks for reaching out. I see you have concerns about the water in…"
click at [737, 407] on icon "" at bounding box center [738, 404] width 8 height 9
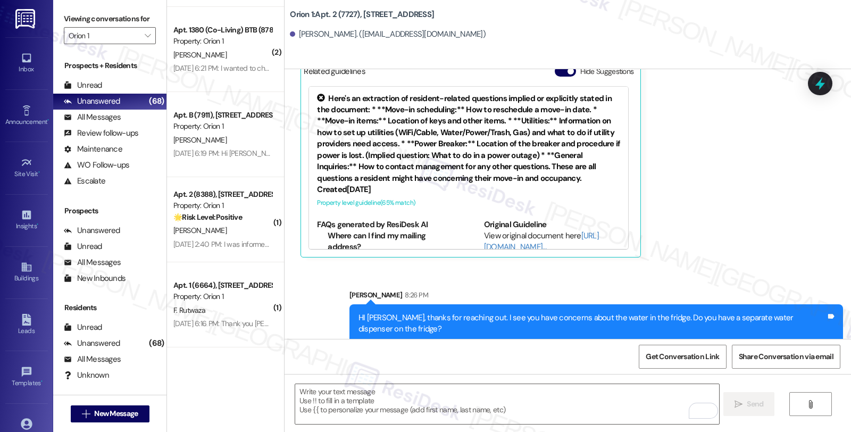
scroll to position [280, 0]
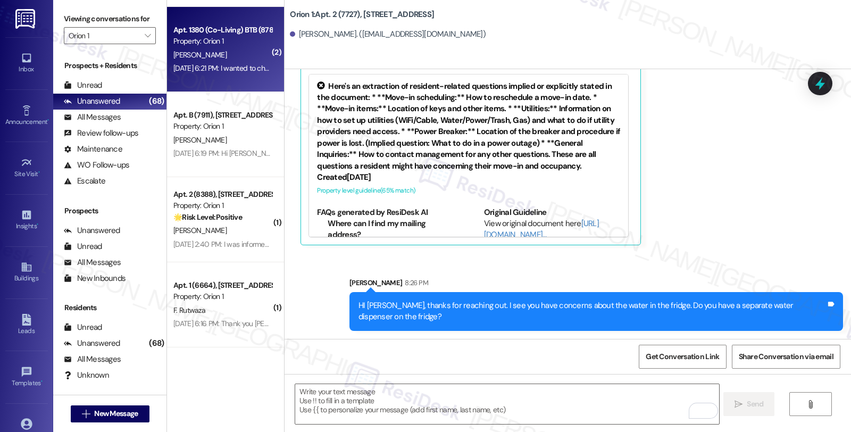
click at [230, 48] on div "S. Aziz" at bounding box center [222, 54] width 100 height 13
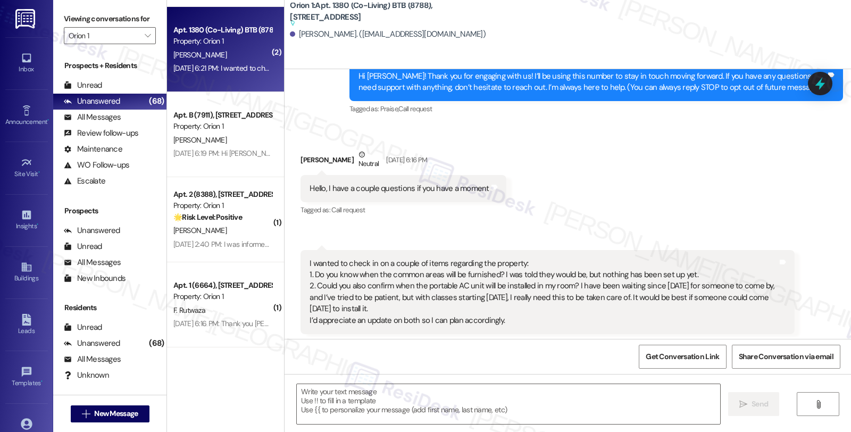
type textarea "Fetching suggested responses. Please feel free to read through the conversation…"
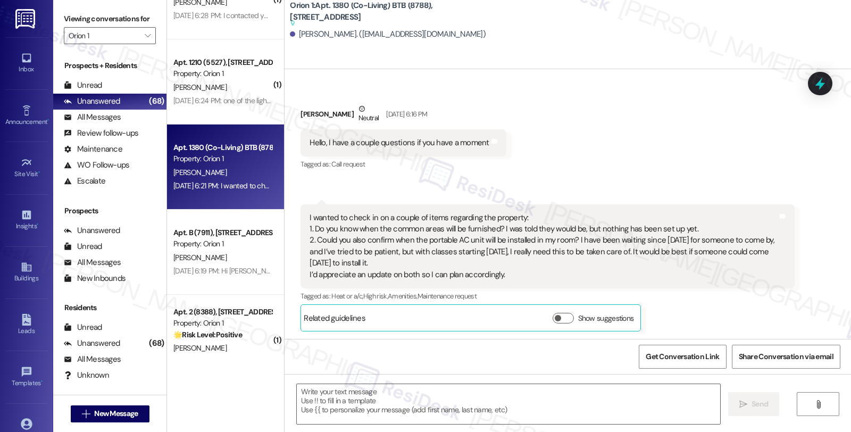
scroll to position [2453, 0]
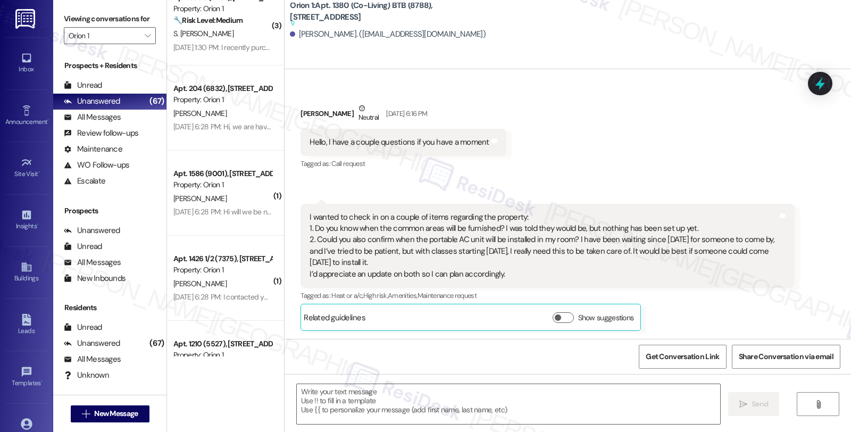
scroll to position [2394, 0]
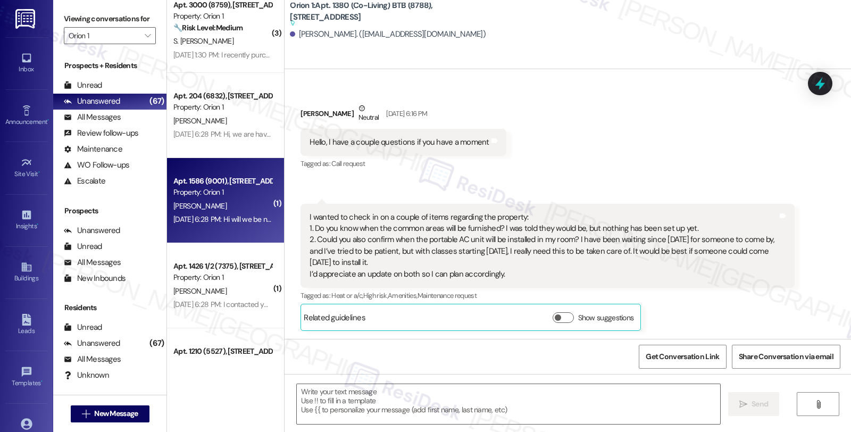
click at [241, 199] on div "[PERSON_NAME]" at bounding box center [222, 205] width 100 height 13
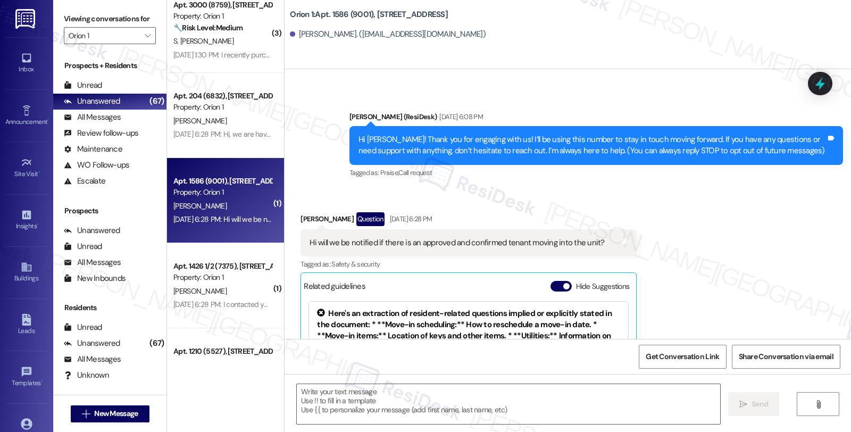
scroll to position [195, 0]
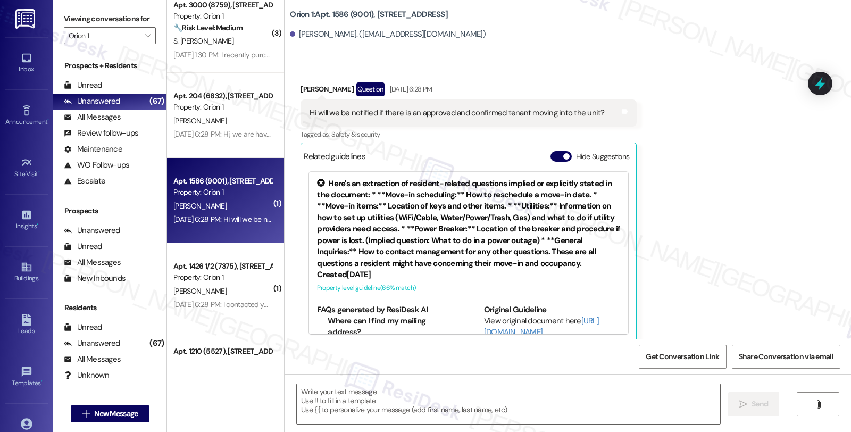
type textarea "Fetching suggested responses. Please feel free to read through the conversation…"
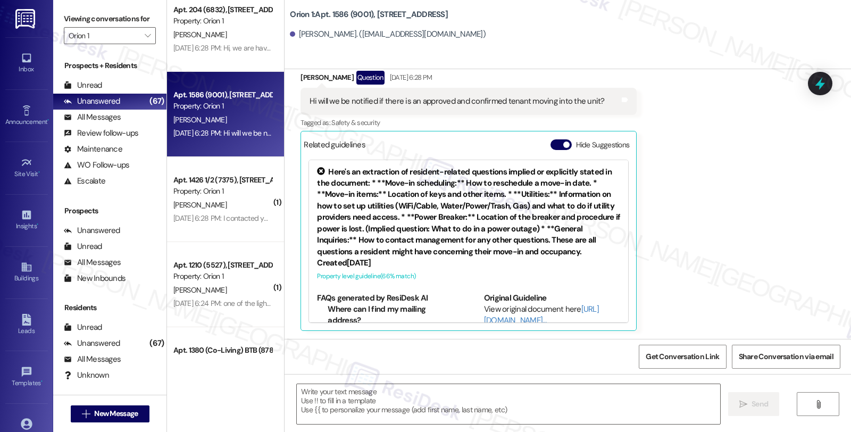
scroll to position [2571, 0]
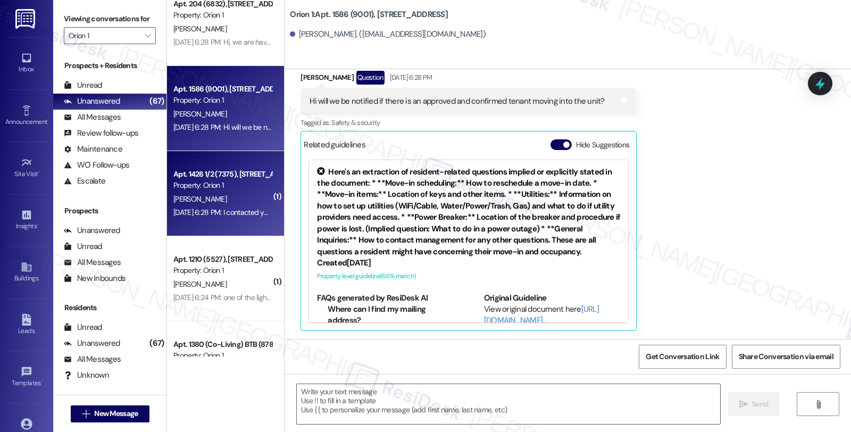
click at [246, 206] on div "[DATE] 6:28 PM: I contacted you over a week ago? [DATE] 6:28 PM: I contacted yo…" at bounding box center [222, 212] width 100 height 13
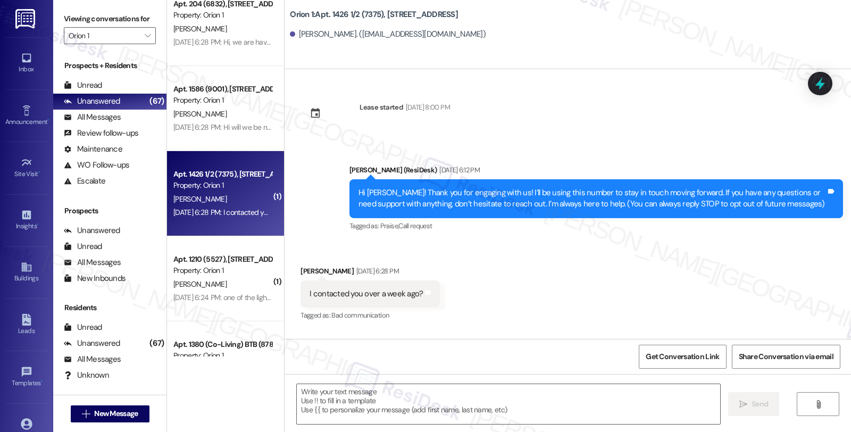
type textarea "Fetching suggested responses. Please feel free to read through the conversation…"
drag, startPoint x: 293, startPoint y: 267, endPoint x: 336, endPoint y: 267, distance: 43.1
click at [336, 267] on div "[PERSON_NAME] [DATE] 6:28 PM" at bounding box center [369, 272] width 139 height 15
copy div "[PERSON_NAME]"
click at [130, 415] on span "New Message" at bounding box center [116, 413] width 44 height 11
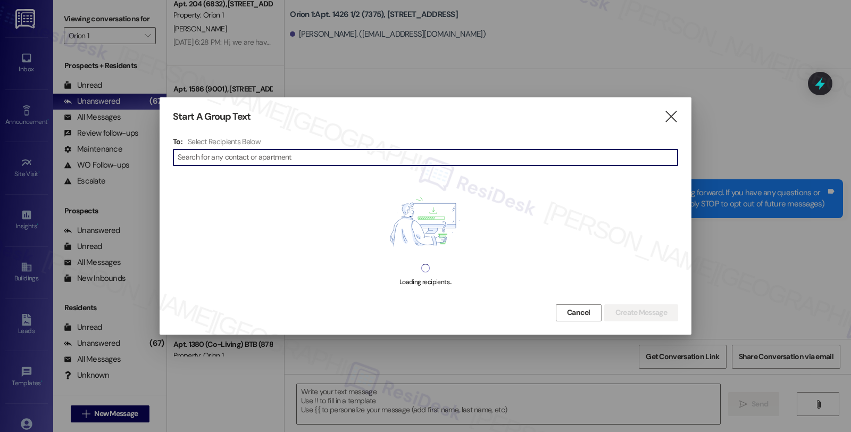
click at [248, 162] on input at bounding box center [428, 157] width 500 height 15
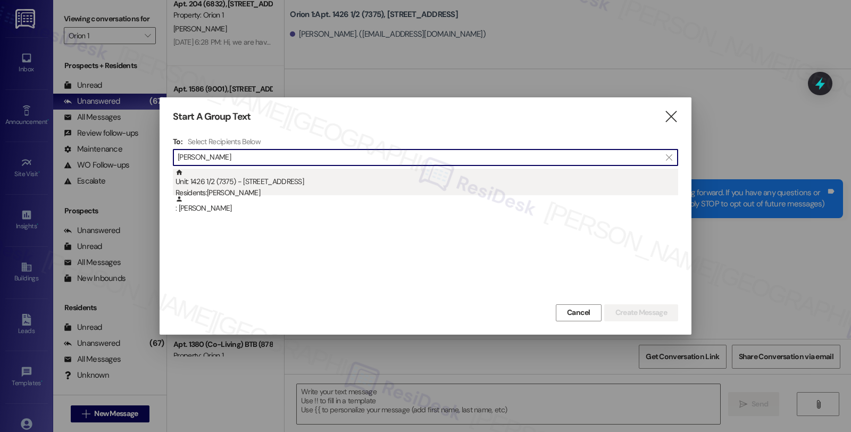
type input "Richard Rizzo"
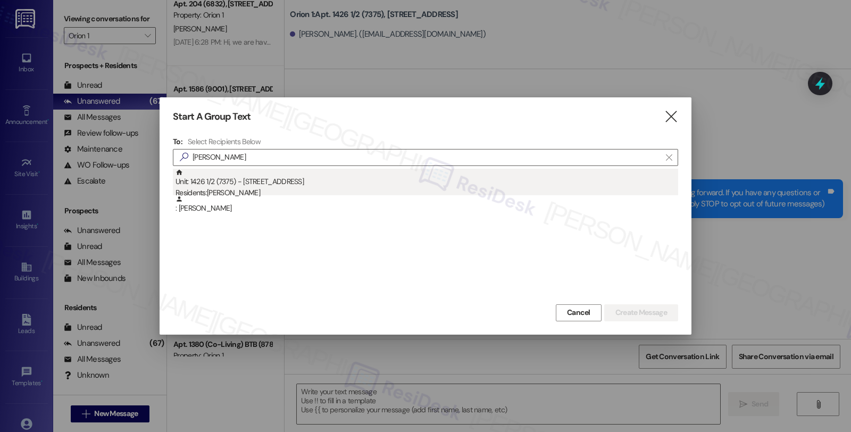
click at [273, 178] on div "Unit: 1426 1/2 (7375) - 1426 W 27th St Residents: Richard Rizzo" at bounding box center [426, 184] width 502 height 30
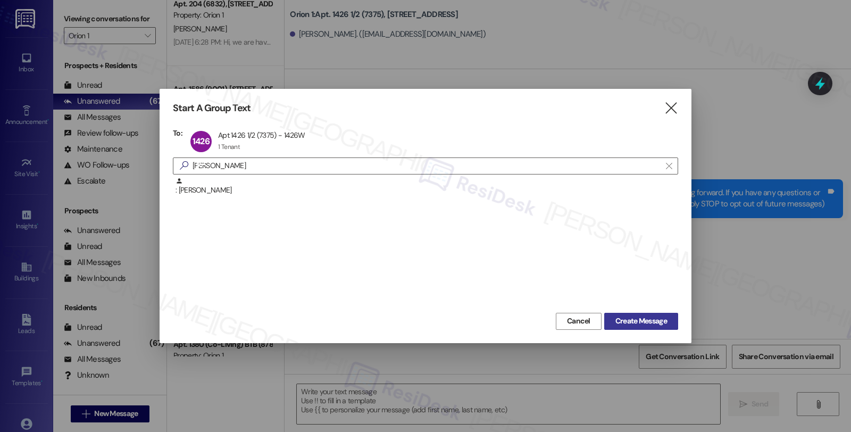
click at [629, 320] on span "Create Message" at bounding box center [641, 320] width 52 height 11
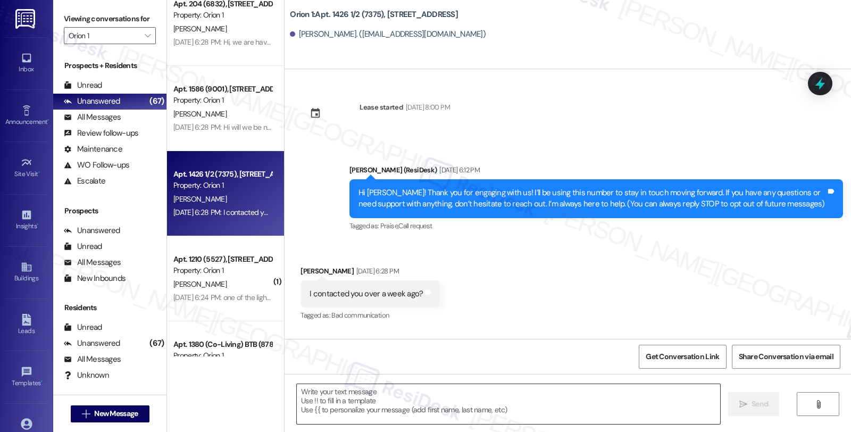
click at [403, 394] on textarea at bounding box center [508, 404] width 423 height 40
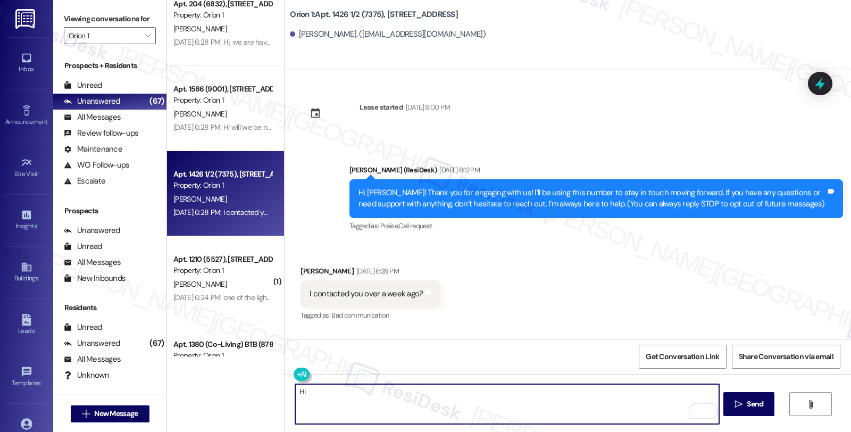
click at [310, 268] on div "Richard Rizzo Aug 20, 2025 at 6:28 PM" at bounding box center [369, 272] width 139 height 15
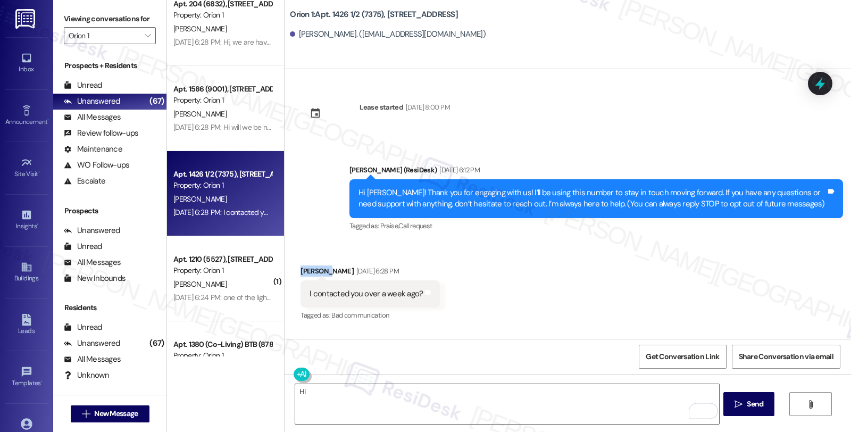
click at [310, 268] on div "Richard Rizzo Aug 20, 2025 at 6:28 PM" at bounding box center [369, 272] width 139 height 15
copy div "Richard"
click at [319, 391] on textarea "Hi" at bounding box center [506, 404] width 423 height 40
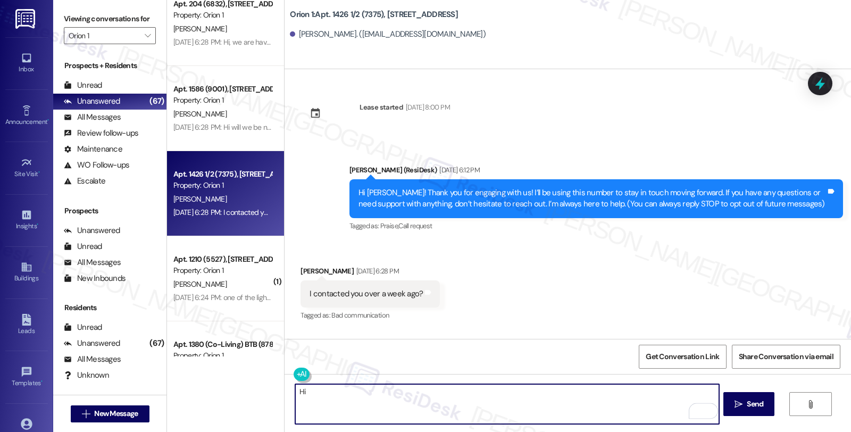
paste textarea "Richard"
click at [325, 391] on textarea "Hi Richard, I'm checking in to see ho w" at bounding box center [506, 404] width 423 height 40
click at [518, 400] on textarea "Hi Richard, thanks for checking in. For some reason, I'm unable to" at bounding box center [506, 404] width 423 height 40
click at [565, 401] on textarea "Hi Richard, thanks for checking in. For some reason, I'm unable to pull out the…" at bounding box center [506, 404] width 423 height 40
type textarea "Hi Richard, thanks for checking in. For some reason, I'm unable to pull out the…"
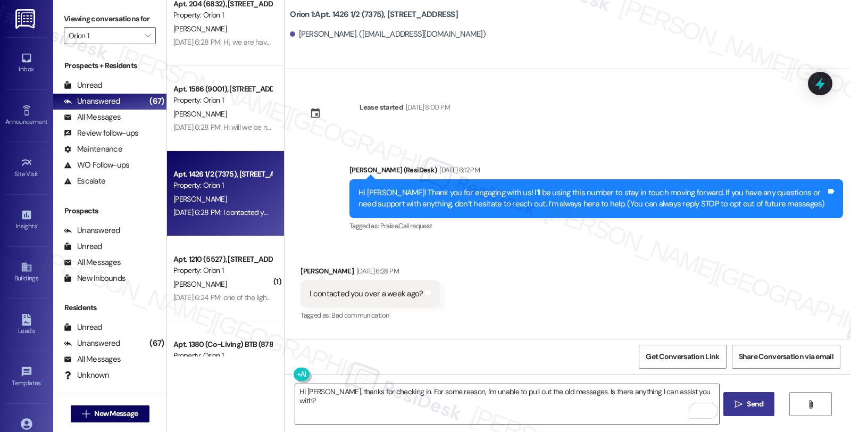
click at [746, 400] on span "Send" at bounding box center [754, 403] width 16 height 11
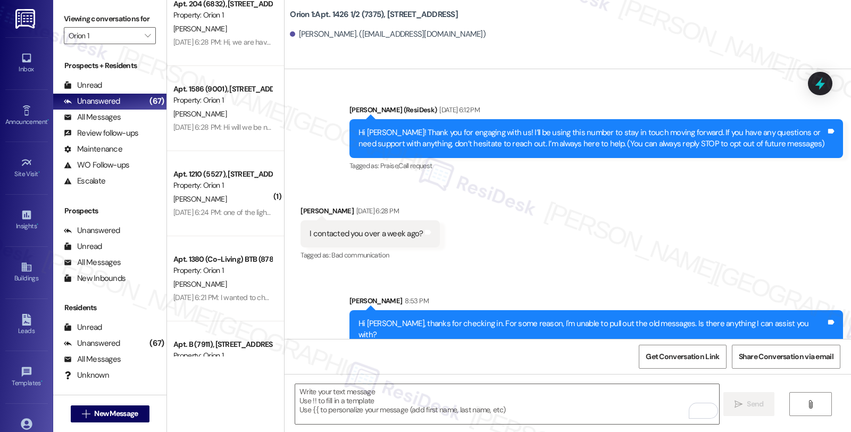
scroll to position [66, 0]
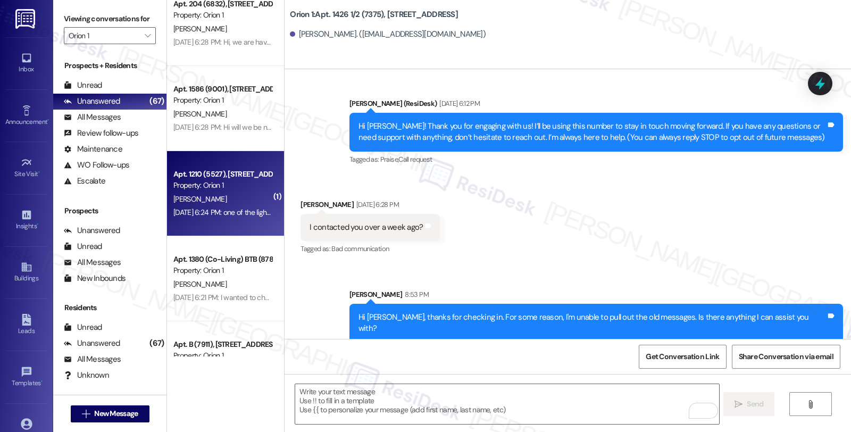
click at [248, 201] on div "J. Murphy" at bounding box center [222, 198] width 100 height 13
type textarea "Fetching suggested responses. Please feel free to read through the conversation…"
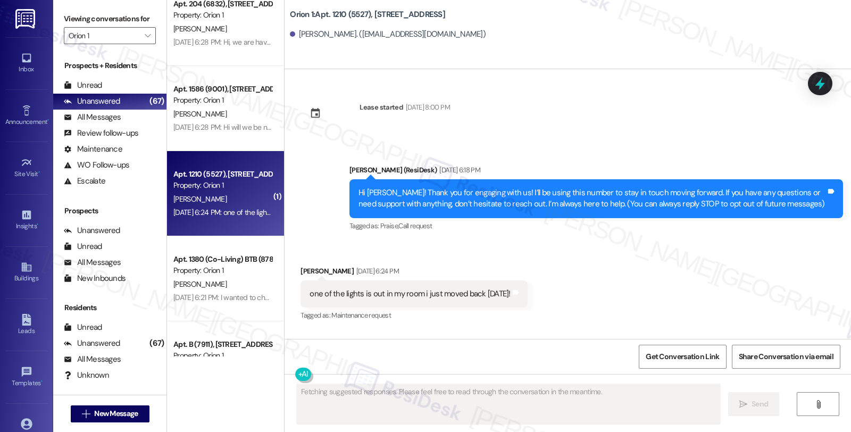
scroll to position [0, 0]
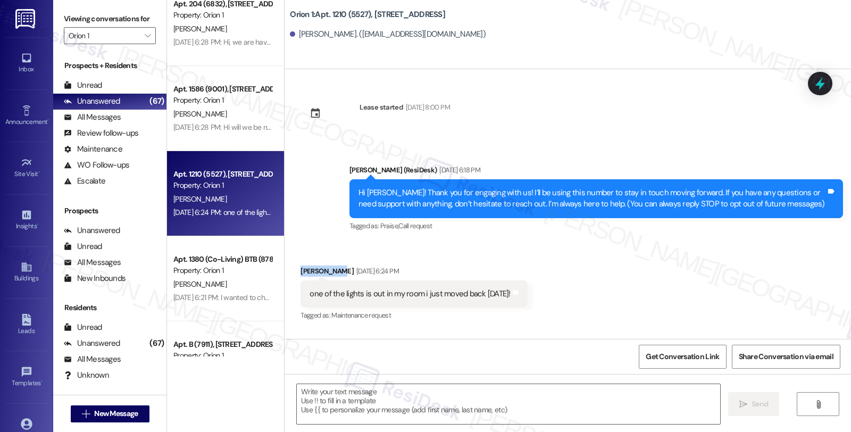
drag, startPoint x: 290, startPoint y: 273, endPoint x: 332, endPoint y: 272, distance: 42.0
click at [332, 272] on div "Received via SMS Jack Murphy Aug 20, 2025 at 6:24 PM one of the lights is out i…" at bounding box center [413, 294] width 242 height 74
copy div "Jack Murphy"
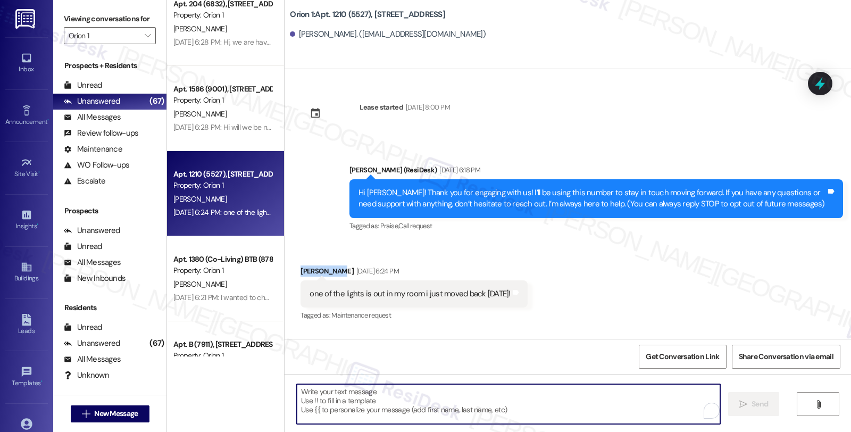
click at [399, 401] on textarea "To enrich screen reader interactions, please activate Accessibility in Grammarl…" at bounding box center [508, 404] width 423 height 40
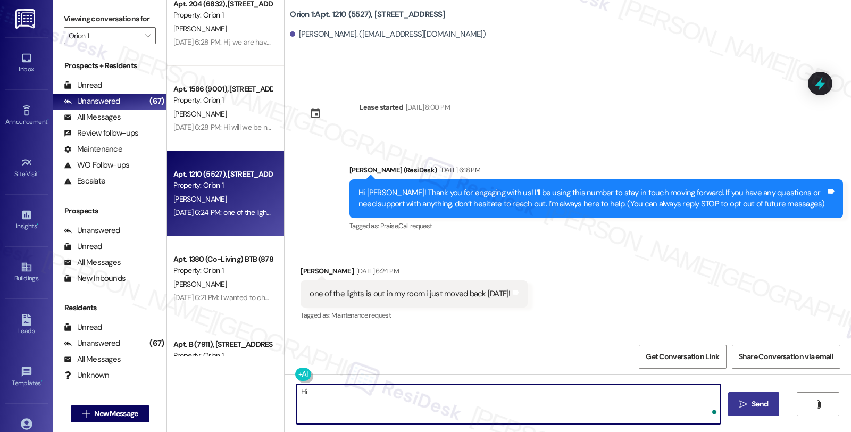
paste textarea "Jack Murphy"
drag, startPoint x: 390, startPoint y: 391, endPoint x: 516, endPoint y: 404, distance: 126.7
click at [516, 404] on textarea "Hi Jack, thanks for reaching out. I'm sorry to" at bounding box center [506, 404] width 423 height 40
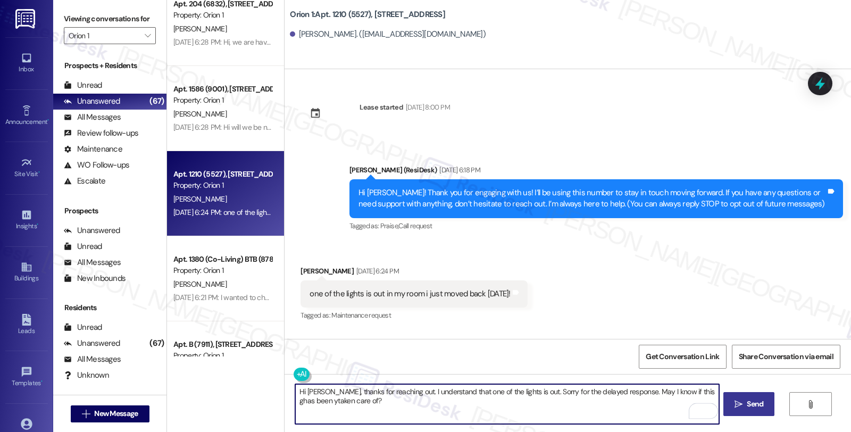
click at [534, 391] on textarea "Hi Jack, thanks for reaching out. I understand that one of the lights is out. S…" at bounding box center [506, 404] width 423 height 40
drag, startPoint x: 370, startPoint y: 394, endPoint x: 392, endPoint y: 400, distance: 23.1
click at [370, 394] on textarea "Hi Jack, thanks for reaching out. I understand that one of the lights is out. S…" at bounding box center [506, 404] width 423 height 40
click at [671, 392] on textarea "Hi Jack, thanks for reaching out. I understand that one of the lights is out. S…" at bounding box center [506, 404] width 423 height 40
click at [615, 392] on textarea "Hi Jack, thanks for reaching out. I understand that one of the lights is out. S…" at bounding box center [506, 404] width 423 height 40
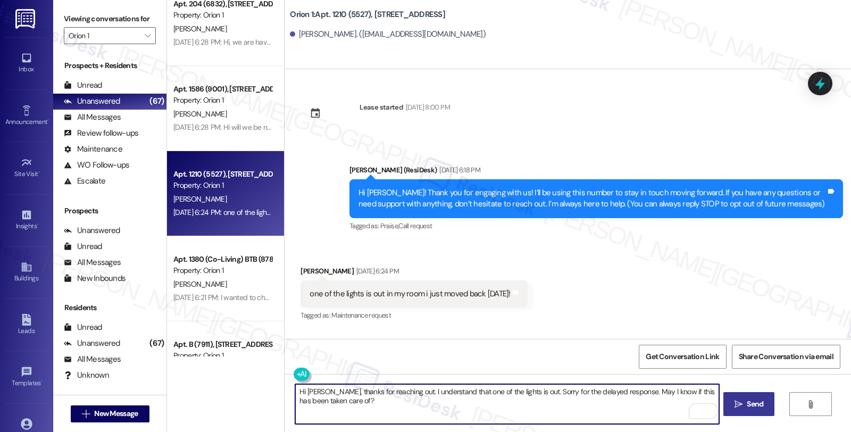
type textarea "Hi Jack, thanks for reaching out. I understand that one of the lights is out. S…"
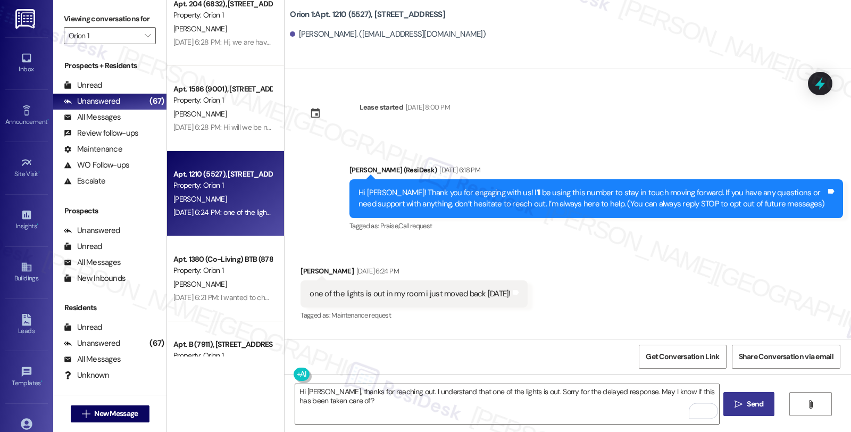
click at [751, 400] on span "Send" at bounding box center [754, 403] width 16 height 11
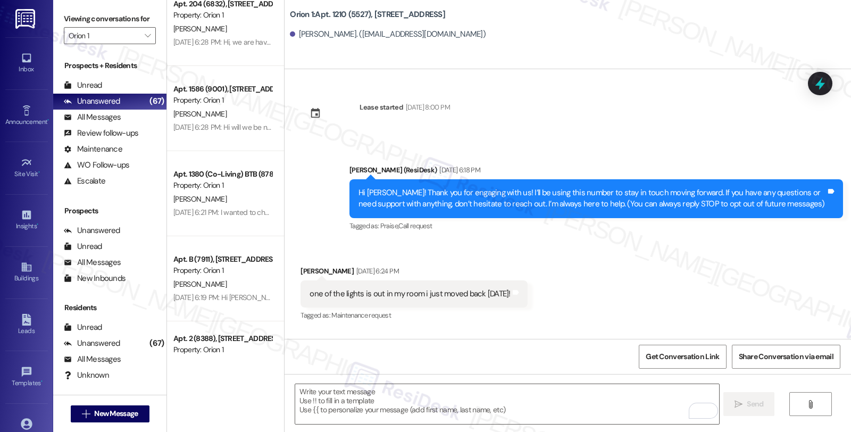
click at [535, 283] on div "Received via SMS Jack Murphy Aug 20, 2025 at 6:24 PM one of the lights is out i…" at bounding box center [567, 286] width 566 height 90
click at [569, 293] on div "Received via SMS Jack Murphy Aug 20, 2025 at 6:24 PM one of the lights is out i…" at bounding box center [567, 286] width 566 height 90
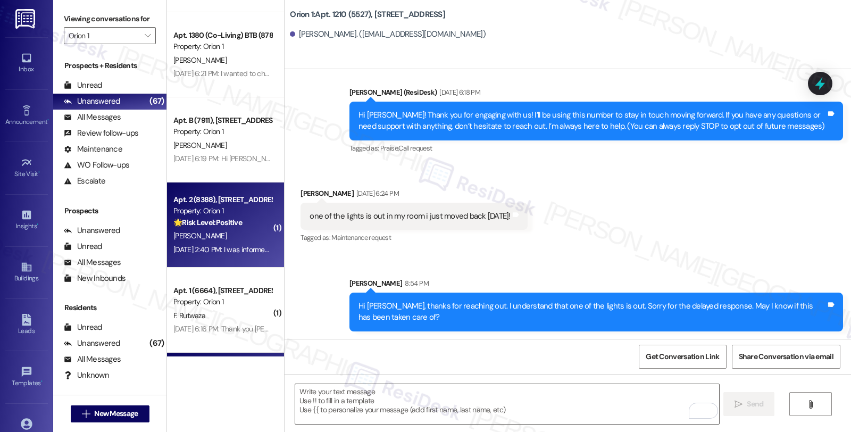
scroll to position [2689, 0]
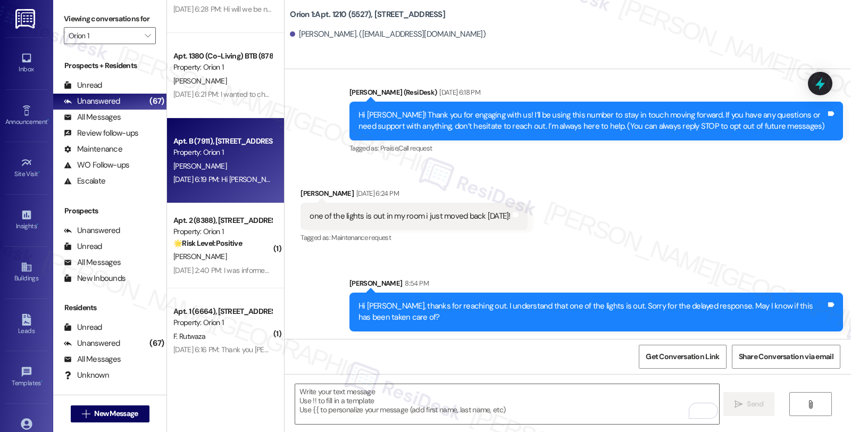
click at [225, 168] on div "M. Feng" at bounding box center [222, 165] width 100 height 13
type textarea "Fetching suggested responses. Please feel free to read through the conversation…"
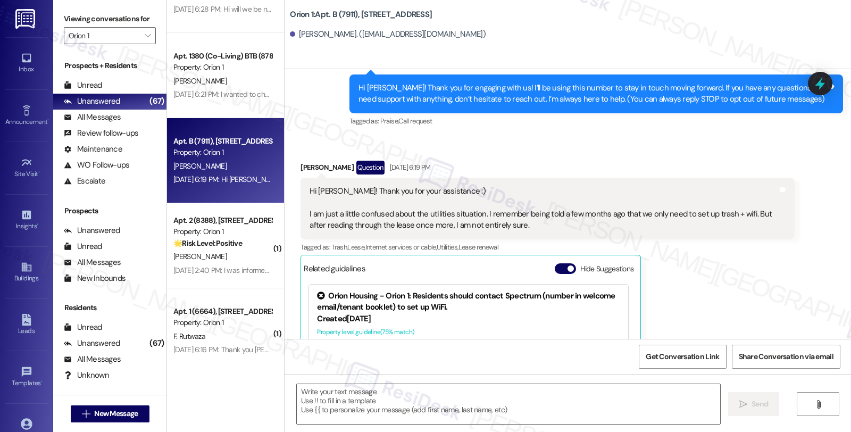
type textarea "Fetching suggested responses. Please feel free to read through the conversation…"
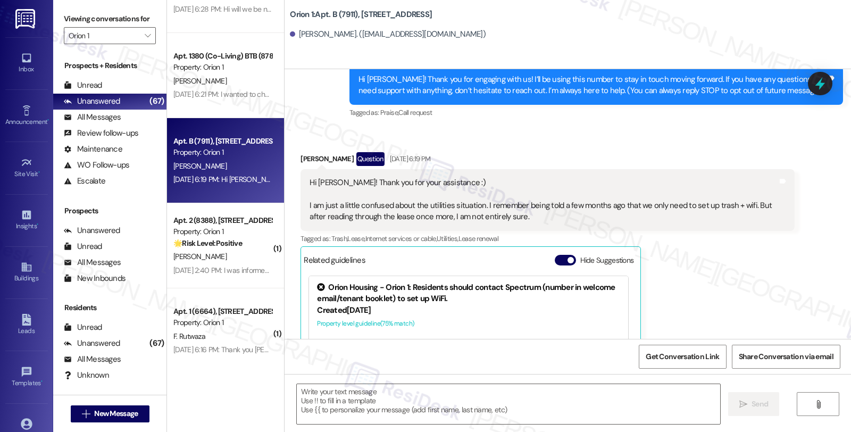
scroll to position [111, 0]
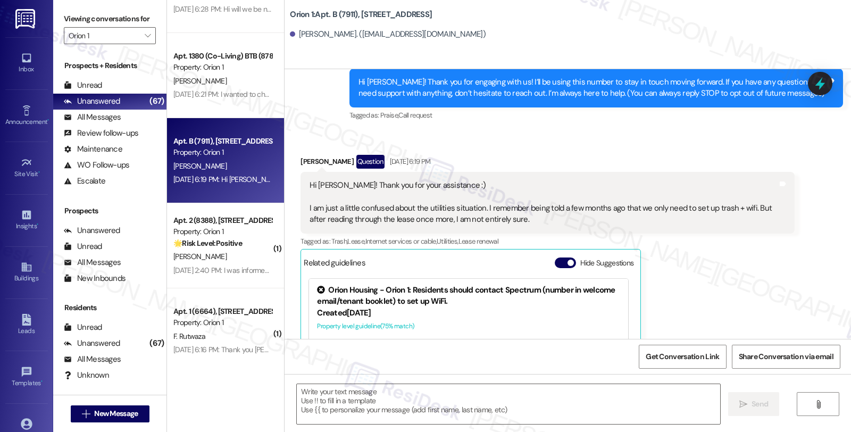
click at [810, 274] on div "Received via SMS Madison Feng Question Aug 20, 2025 at 6:19 PM Hi Sarah! Thank …" at bounding box center [567, 294] width 566 height 326
click at [794, 279] on div "Received via SMS Madison Feng Question Aug 20, 2025 at 6:19 PM Hi Sarah! Thank …" at bounding box center [546, 302] width 509 height 310
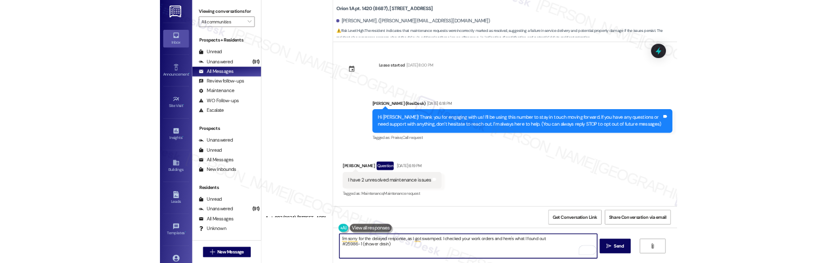
scroll to position [367, 0]
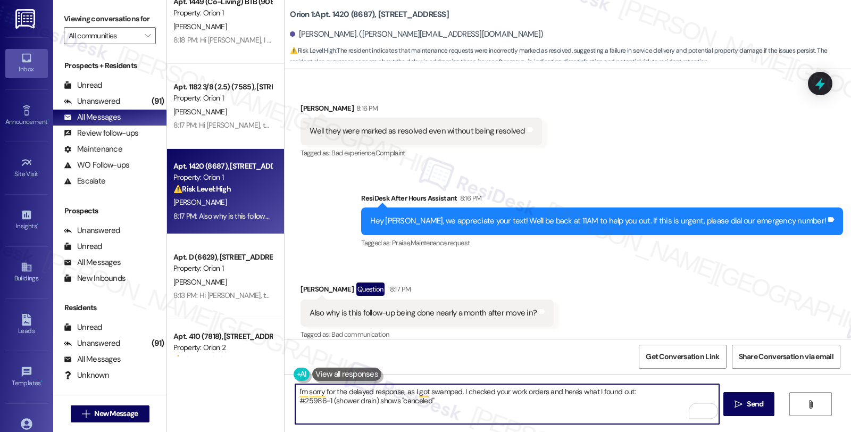
click at [443, 401] on textarea "I'm sorry for the delayed response, as I got swamped. I checked your work order…" at bounding box center [506, 404] width 423 height 40
click at [295, 402] on textarea "I'm sorry for the delayed response, as I got swamped. I checked your work order…" at bounding box center [506, 404] width 423 height 40
click at [588, 400] on textarea "I'm sorry for the delayed response, as I got swamped. I checked your work order…" at bounding box center [506, 404] width 423 height 40
paste textarea "#25774-1"
paste textarea "#25886-1"
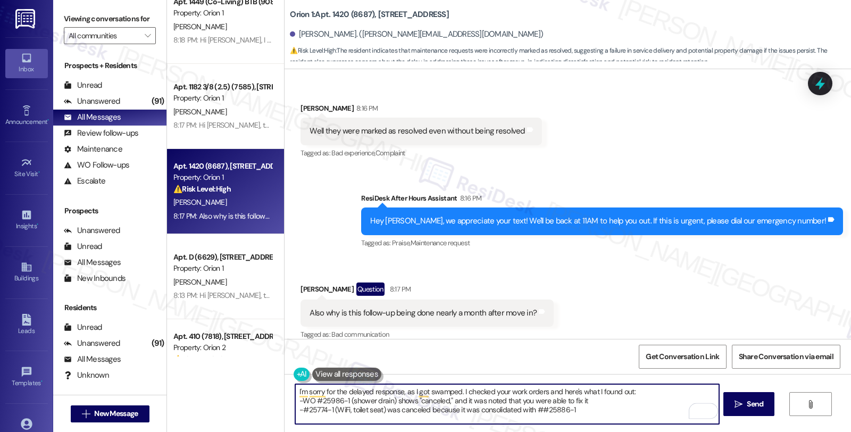
click at [535, 412] on textarea "I'm sorry for the delayed response, as I got swamped. I checked your work order…" at bounding box center [506, 404] width 423 height 40
click at [577, 410] on textarea "I'm sorry for the delayed response, as I got swamped. I checked your work order…" at bounding box center [506, 404] width 423 height 40
click at [381, 410] on textarea "I'm sorry for the delayed response, as I got swamped. I checked your work order…" at bounding box center [506, 404] width 423 height 40
paste textarea "#25500-1"
click at [429, 408] on textarea "I'm sorry for the delayed response, as I got swamped. I checked your work order…" at bounding box center [506, 404] width 423 height 40
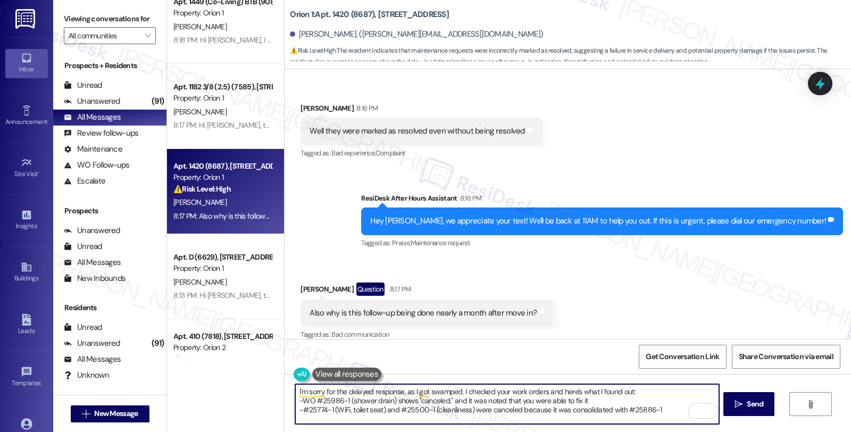
click at [589, 413] on textarea "I'm sorry for the delayed response, as I got swamped. I checked your work order…" at bounding box center [506, 404] width 423 height 40
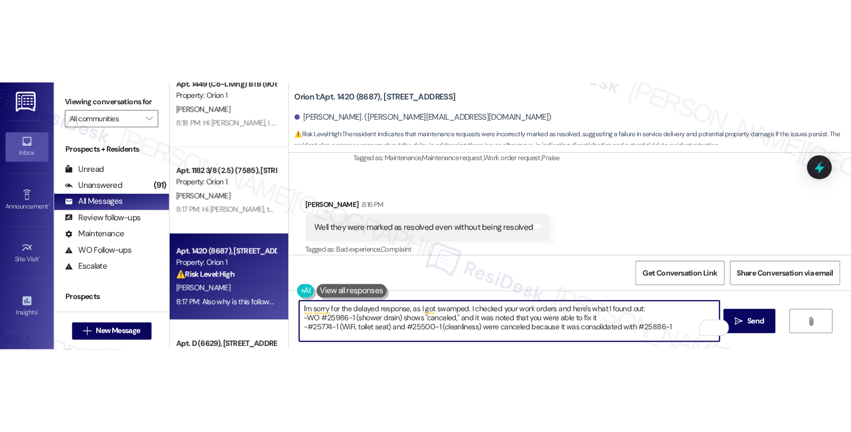
scroll to position [535, 0]
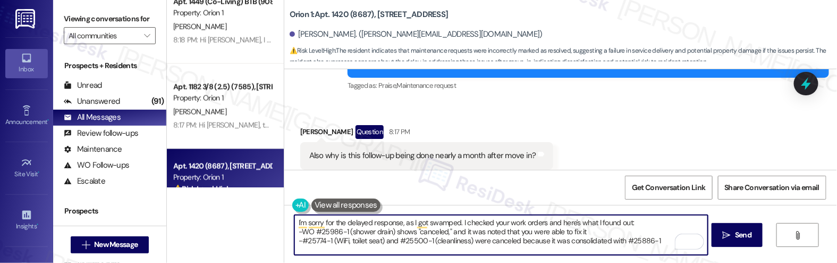
drag, startPoint x: 625, startPoint y: 238, endPoint x: 654, endPoint y: 238, distance: 29.2
click at [654, 238] on textarea "I'm sorry for the delayed response, as I got swamped. I checked your work order…" at bounding box center [502, 235] width 414 height 40
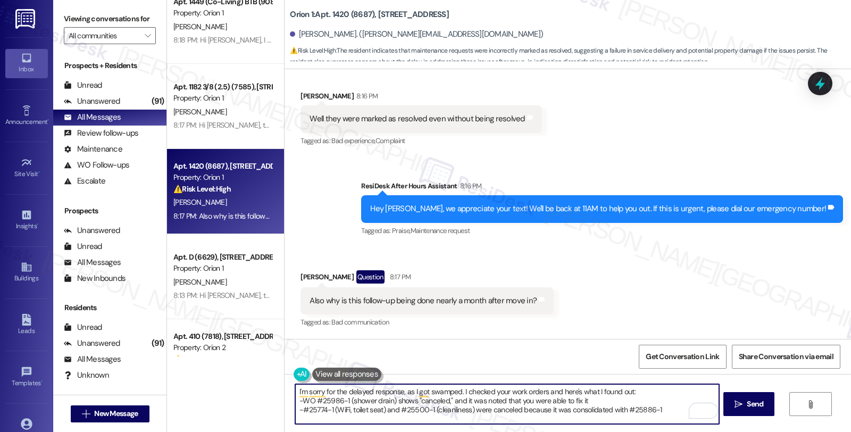
scroll to position [367, 0]
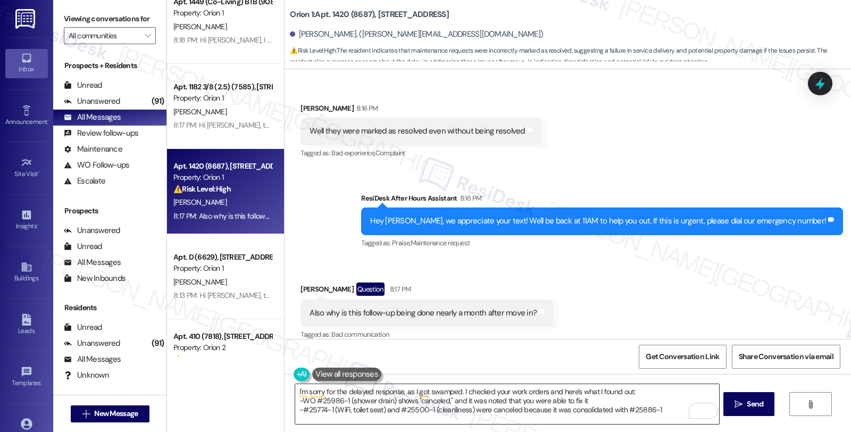
click at [512, 406] on textarea "I'm sorry for the delayed response, as I got swamped. I checked your work order…" at bounding box center [506, 404] width 423 height 40
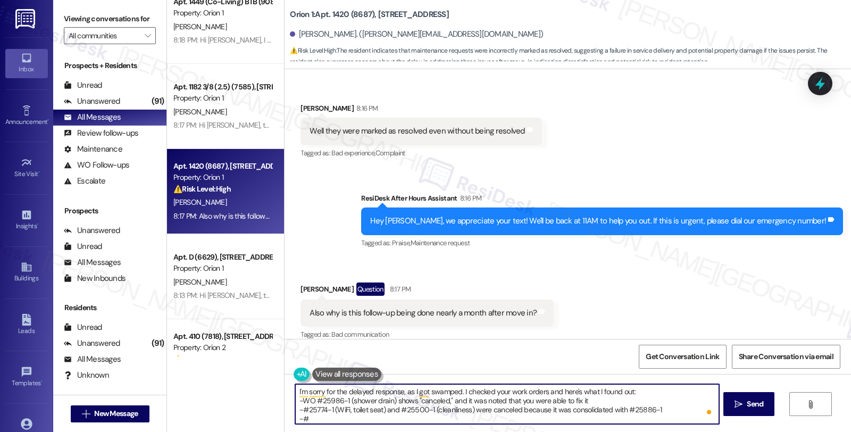
paste textarea "25886-1"
paste textarea "Merged to WO 26668-1"
drag, startPoint x: 378, startPoint y: 416, endPoint x: 426, endPoint y: 413, distance: 47.9
click at [426, 413] on textarea "I'm sorry for the delayed response, as I got swamped. I checked your work order…" at bounding box center [506, 404] width 423 height 40
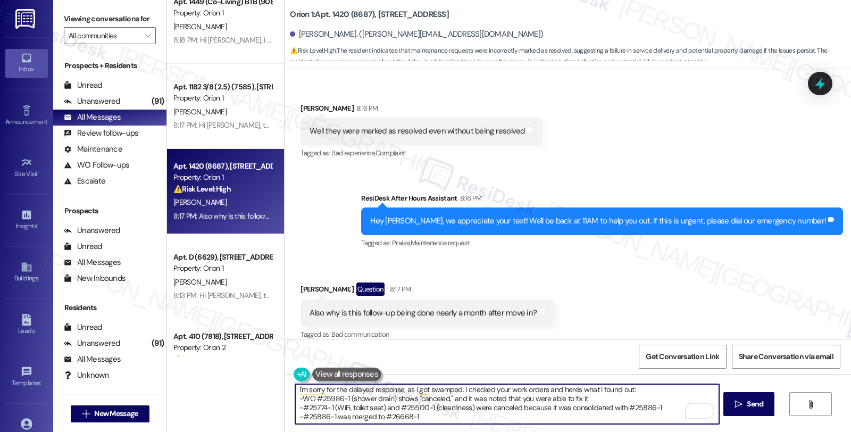
click at [416, 417] on textarea "I'm sorry for the delayed response, as I got swamped. I checked your work order…" at bounding box center [506, 404] width 423 height 40
drag, startPoint x: 625, startPoint y: 407, endPoint x: 654, endPoint y: 408, distance: 28.7
click at [654, 408] on textarea "I'm sorry for the delayed response, as I got swamped. I checked your work order…" at bounding box center [506, 404] width 423 height 40
drag, startPoint x: 382, startPoint y: 416, endPoint x: 413, endPoint y: 416, distance: 30.8
click at [413, 416] on textarea "I'm sorry for the delayed response, as I got swamped. I checked your work order…" at bounding box center [506, 404] width 423 height 40
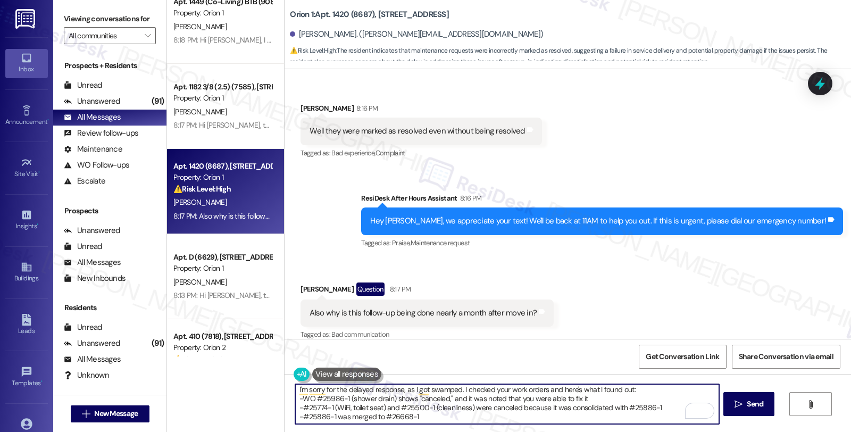
click at [442, 420] on textarea "I'm sorry for the delayed response, as I got swamped. I checked your work order…" at bounding box center [506, 404] width 423 height 40
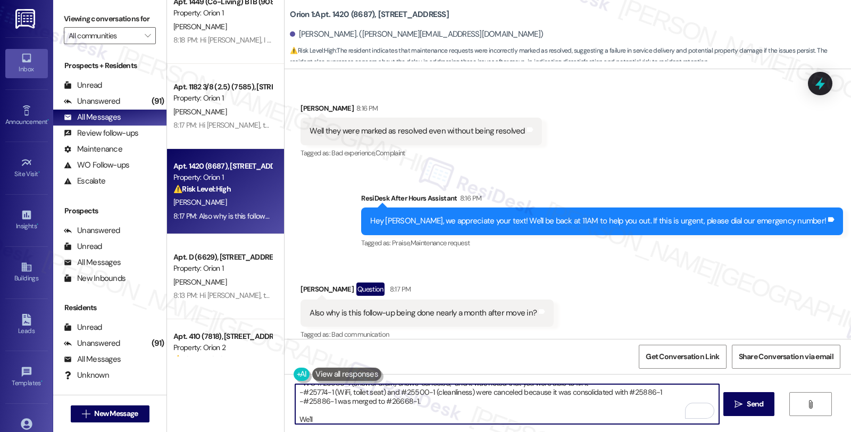
click at [421, 415] on textarea "I'm sorry for the delayed response, as I got swamped. I checked your work order…" at bounding box center [506, 404] width 423 height 40
click at [295, 417] on textarea "I'm sorry for the delayed response, as I got swamped. I checked your work order…" at bounding box center [506, 404] width 423 height 40
paste textarea "#26489-1"
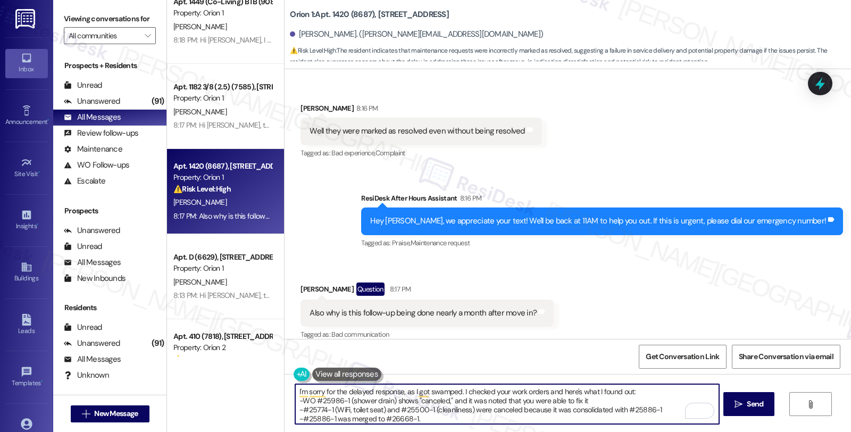
scroll to position [20, 0]
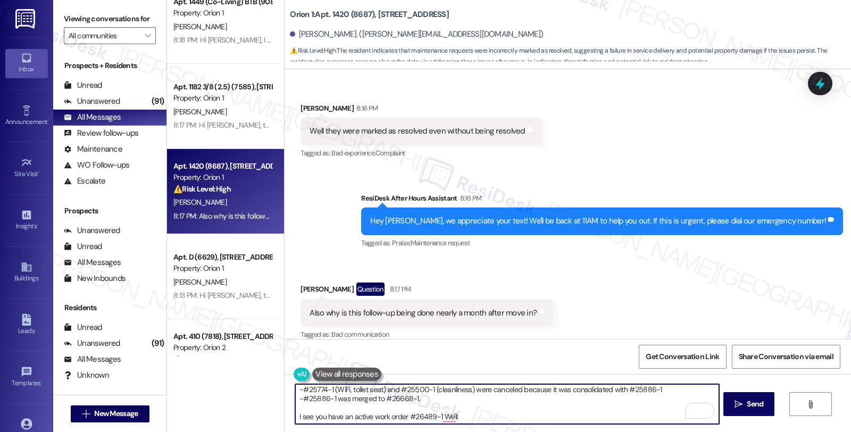
click at [457, 415] on textarea "I'm sorry for the delayed response, as I got swamped. I checked your work order…" at bounding box center [506, 404] width 423 height 40
click at [638, 415] on textarea "I'm sorry for the delayed response, as I got swamped. I checked your work order…" at bounding box center [506, 404] width 423 height 40
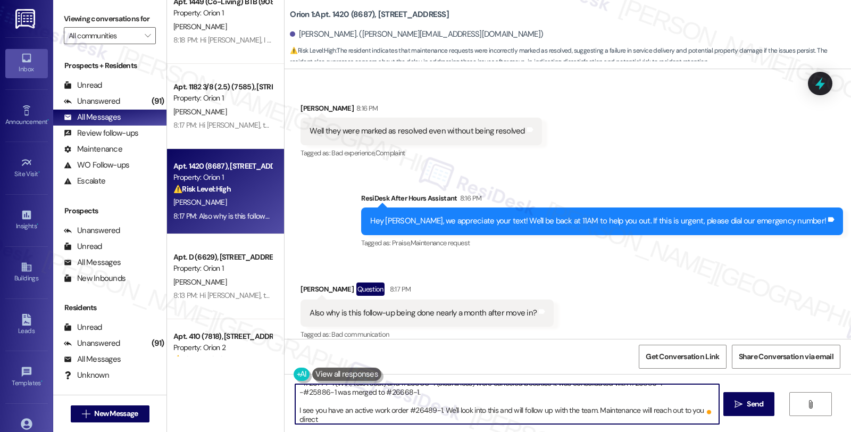
scroll to position [27, 0]
click at [439, 418] on textarea "I'm sorry for the delayed response, as I got swamped. I checked your work order…" at bounding box center [506, 404] width 423 height 40
click at [433, 408] on textarea "I'm sorry for the delayed response, as I got swamped. I checked your work order…" at bounding box center [506, 404] width 423 height 40
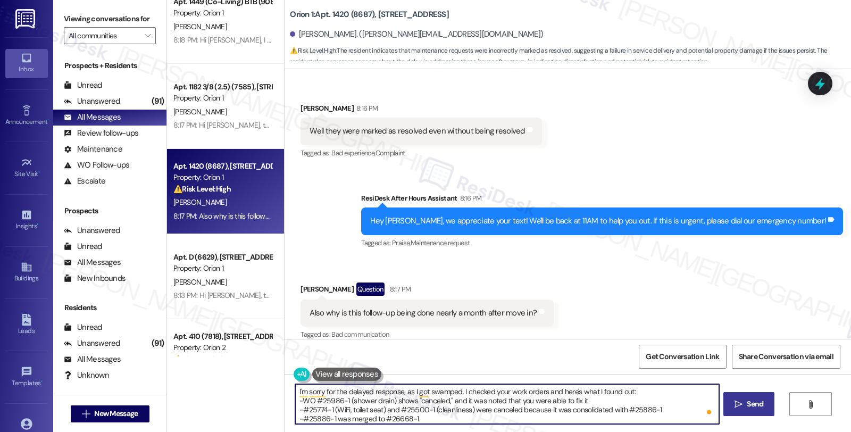
type textarea "I'm sorry for the delayed response, as I got swamped. I checked your work order…"
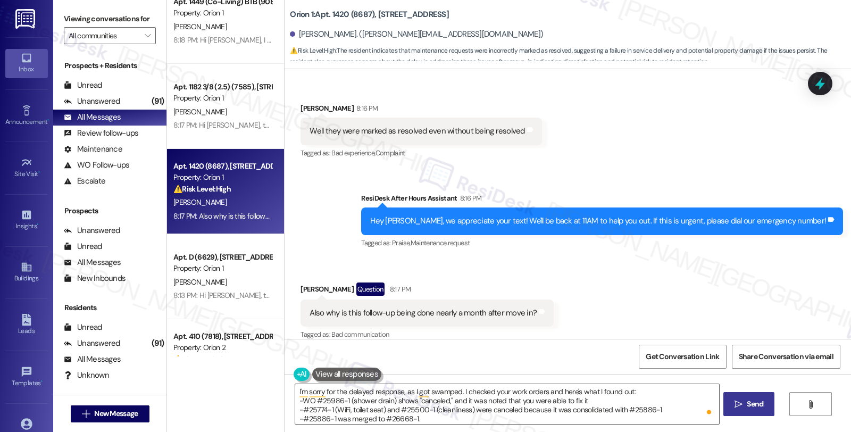
click at [752, 410] on button " Send" at bounding box center [749, 404] width 52 height 24
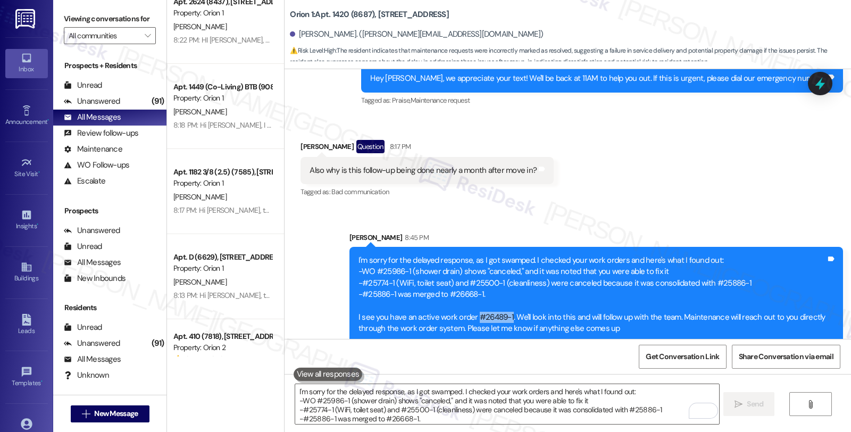
drag, startPoint x: 468, startPoint y: 305, endPoint x: 502, endPoint y: 308, distance: 34.2
click at [502, 308] on div "I'm sorry for the delayed response, as I got swamped. I checked your work order…" at bounding box center [591, 295] width 467 height 80
copy div "#26489-1"
click at [812, 85] on icon at bounding box center [820, 83] width 18 height 18
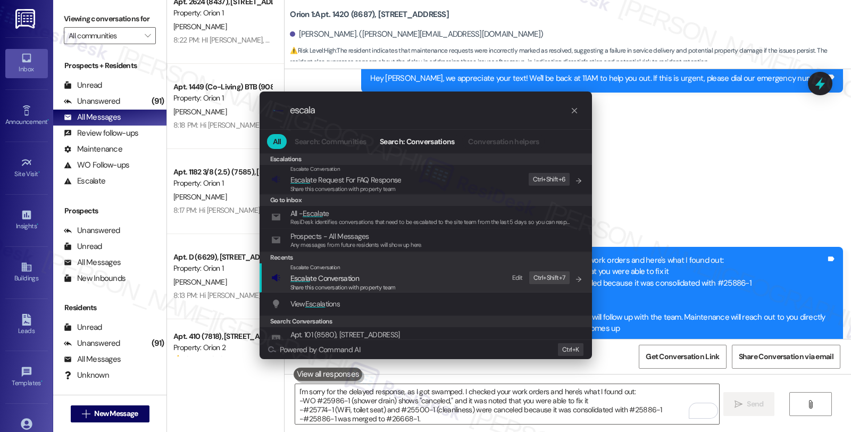
type input "escala"
click at [381, 273] on span "Escala te Conversation" at bounding box center [342, 278] width 105 height 12
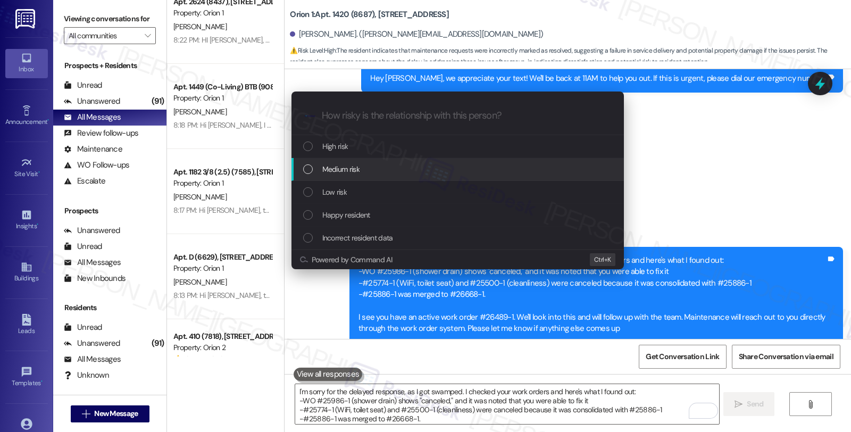
click at [369, 174] on div "Medium risk" at bounding box center [458, 169] width 311 height 12
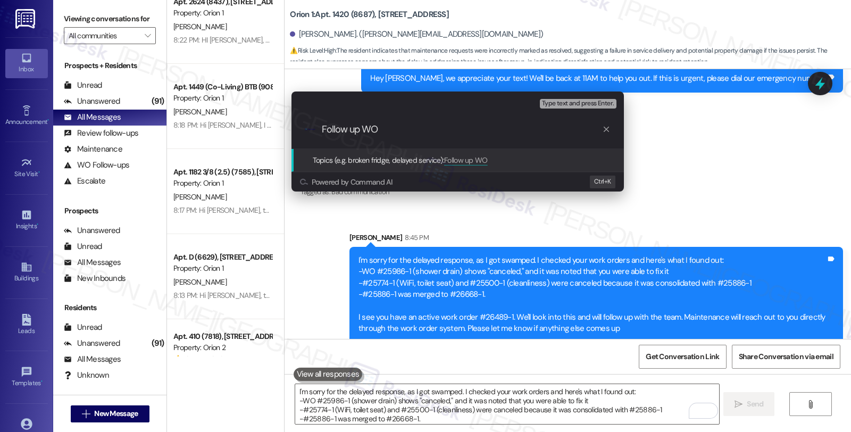
paste input "#26489-1"
type input "Follow up WO #26489-1"
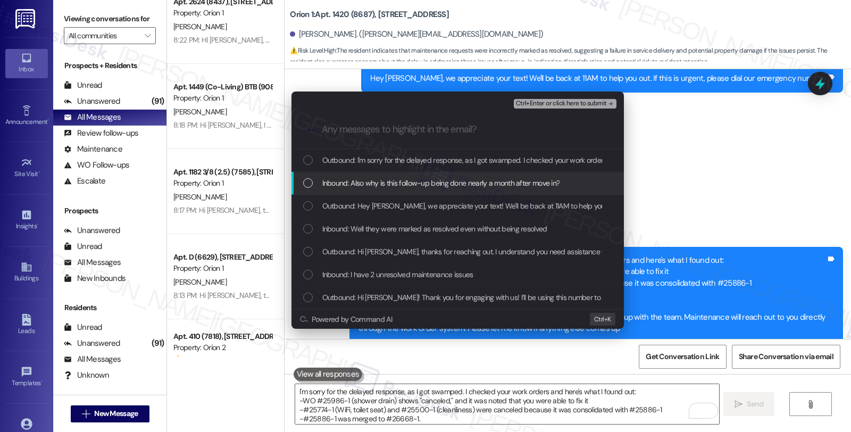
click at [369, 182] on span "Inbound: Also why is this follow-up being done nearly a month after move in?" at bounding box center [441, 183] width 238 height 12
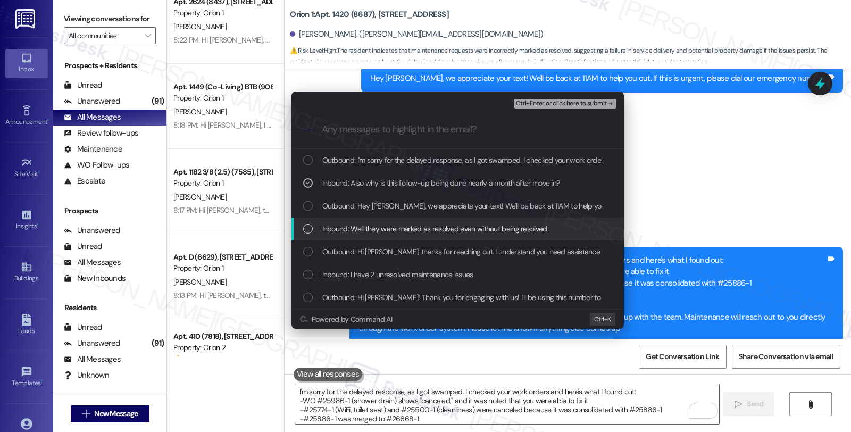
click at [366, 228] on span "Inbound: Well they were marked as resolved even without being resolved" at bounding box center [434, 229] width 225 height 12
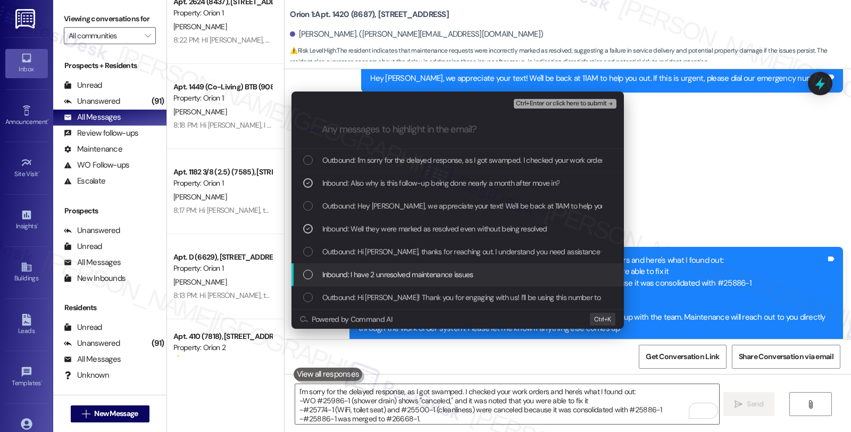
click at [371, 270] on span "Inbound: I have 2 unresolved maintenance issues" at bounding box center [397, 274] width 151 height 12
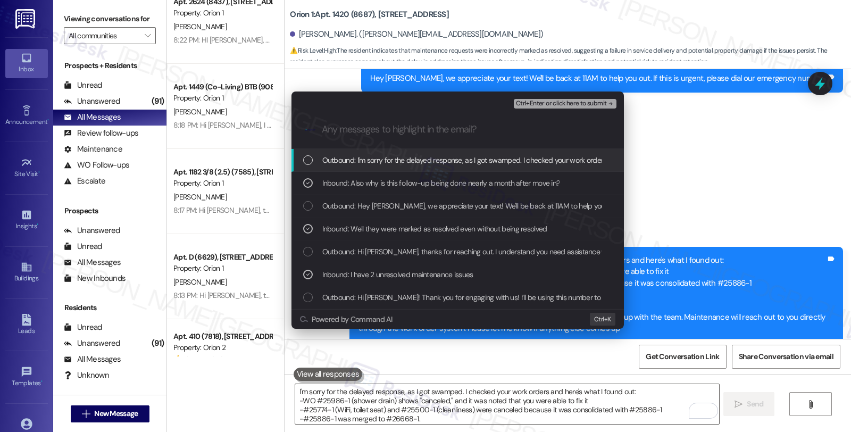
click at [543, 104] on span "Ctrl+Enter or click here to submit" at bounding box center [561, 103] width 91 height 7
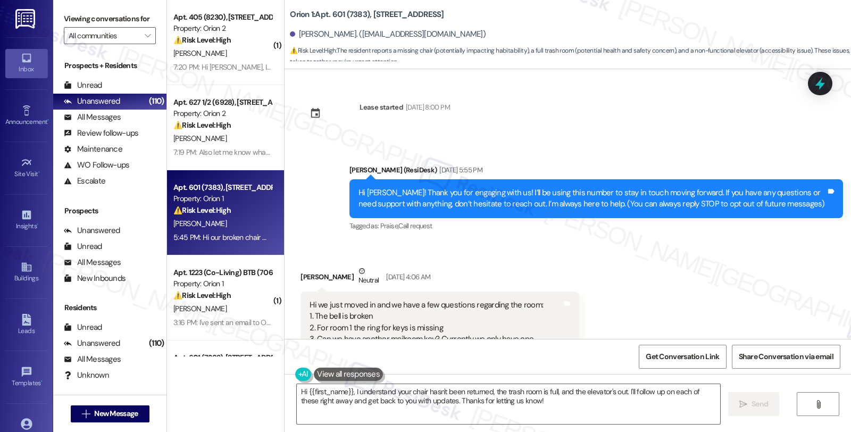
scroll to position [4050, 0]
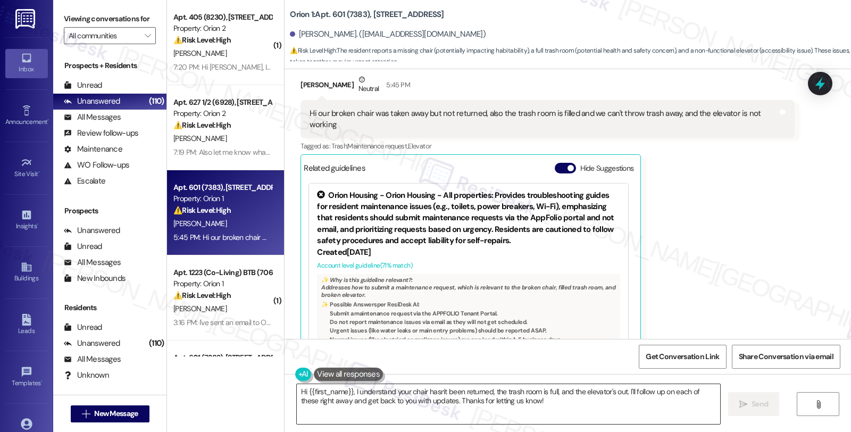
click at [496, 399] on textarea "Hi {{first_name}}, I understand your chair hasn't been returned, the trash room…" at bounding box center [508, 404] width 423 height 40
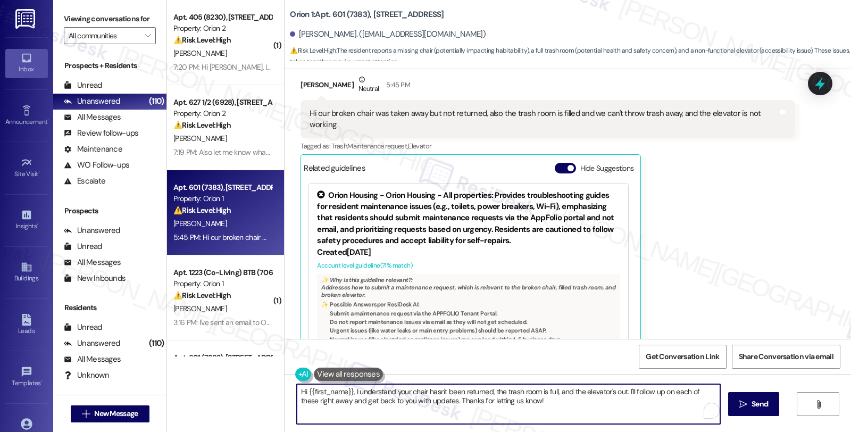
click at [564, 409] on textarea "Hi {{first_name}}, I understand your chair hasn't been returned, the trash room…" at bounding box center [508, 404] width 423 height 40
paste textarea "Orion 1422 29th - Unit 1424 1/2"
click at [516, 400] on textarea "Hi {{first_name}}, I understand your chair hasn't been returned, the trash room…" at bounding box center [506, 404] width 423 height 40
type textarea "Hi {{first_name}}, I understand your chair hasn't been returned, the trash room…"
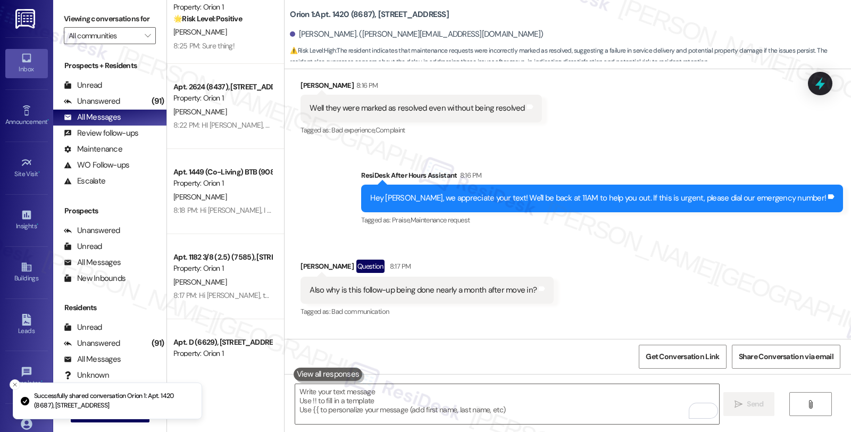
scroll to position [367, 0]
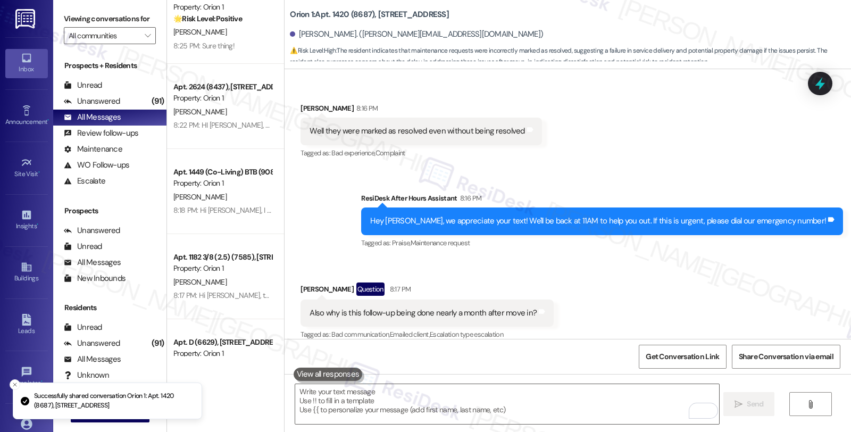
click at [601, 266] on div "Received via SMS [PERSON_NAME] Question 8:17 PM Also why is this follow-up bein…" at bounding box center [567, 304] width 566 height 92
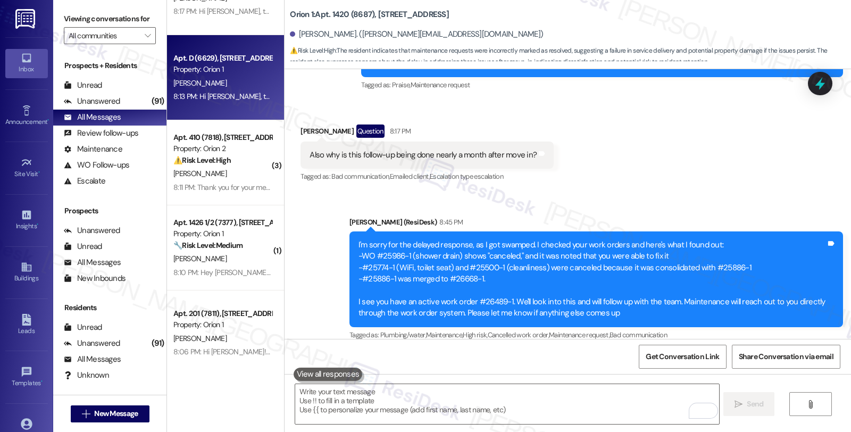
scroll to position [886, 0]
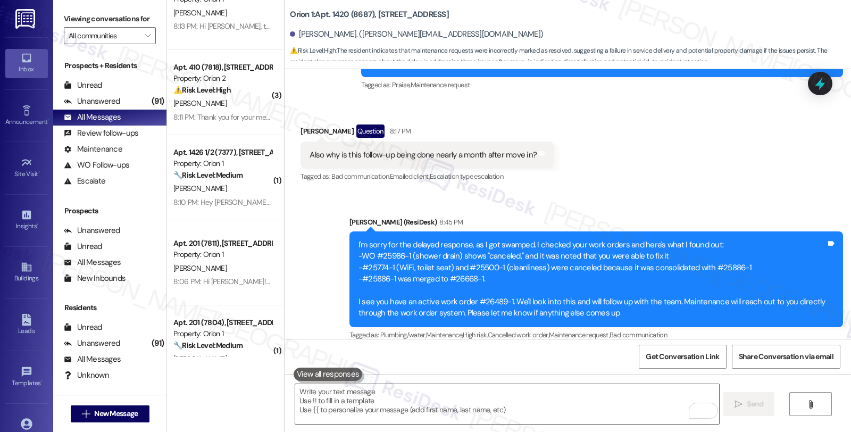
click at [581, 169] on div "Received via SMS [PERSON_NAME] Question 8:17 PM Also why is this follow-up bein…" at bounding box center [567, 146] width 566 height 92
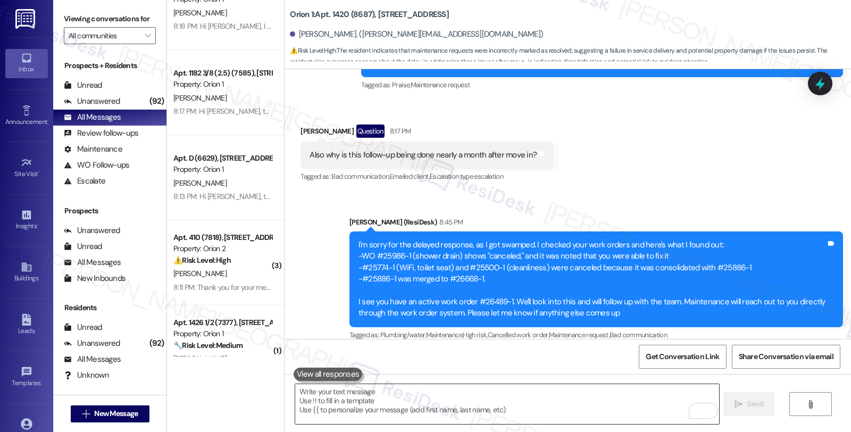
scroll to position [599, 0]
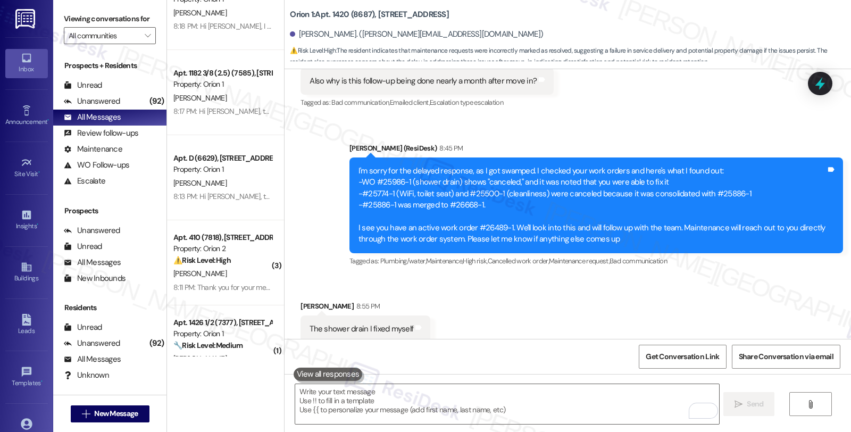
drag, startPoint x: 708, startPoint y: 256, endPoint x: 700, endPoint y: 257, distance: 8.0
click at [708, 256] on div "Tagged as: Plumbing/water , Click to highlight conversations about Plumbing/wat…" at bounding box center [595, 260] width 493 height 15
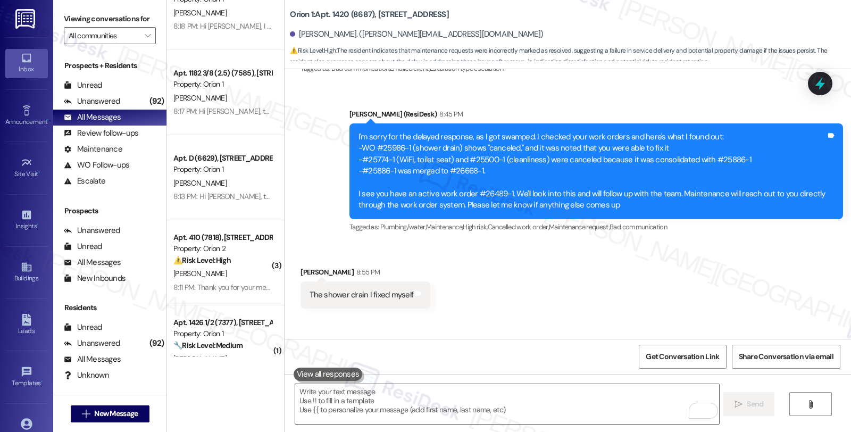
scroll to position [673, 0]
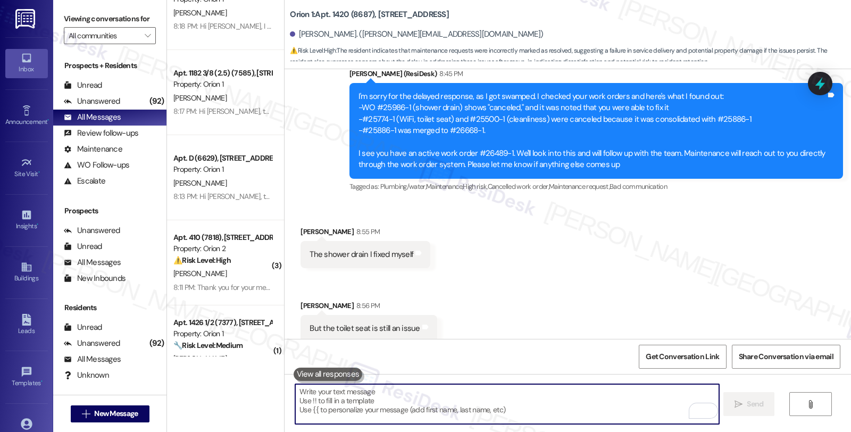
click at [397, 401] on textarea "To enrich screen reader interactions, please activate Accessibility in Grammarl…" at bounding box center [506, 404] width 423 height 40
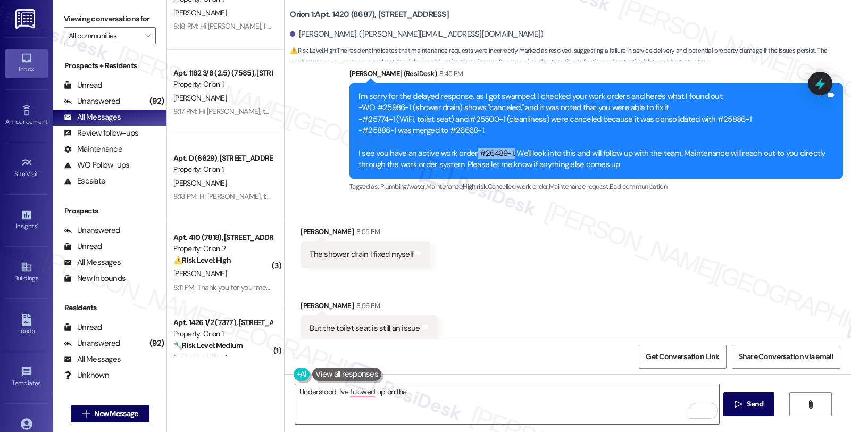
drag, startPoint x: 467, startPoint y: 141, endPoint x: 503, endPoint y: 142, distance: 36.7
click at [503, 142] on div "I'm sorry for the delayed response, as I got swamped. I checked your work order…" at bounding box center [591, 131] width 467 height 80
copy div "#26489-1."
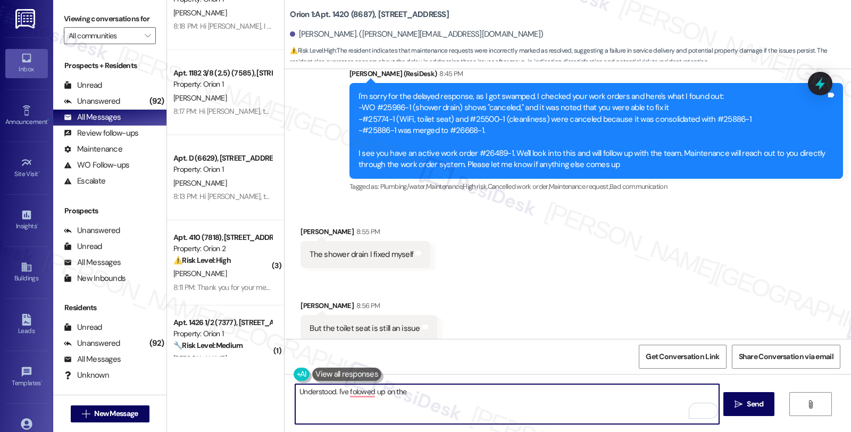
click at [393, 394] on textarea "Understood. I've folowed up on the" at bounding box center [506, 404] width 423 height 40
click at [413, 387] on textarea "Understood. I've followed up on the" at bounding box center [506, 404] width 423 height 40
click at [513, 390] on textarea "Understood. I've followed up on the toilet seat issue. Maintenance will" at bounding box center [506, 404] width 423 height 40
type textarea "Understood. I've followed up on the toilet seat issue. Maintenance will reach o…"
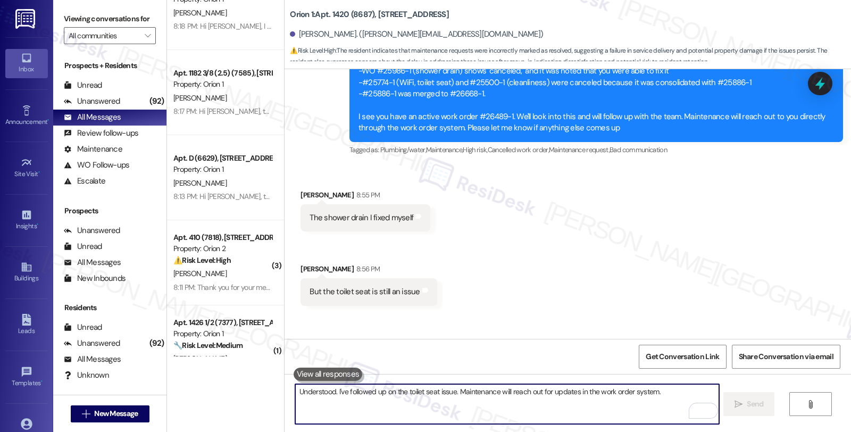
scroll to position [747, 0]
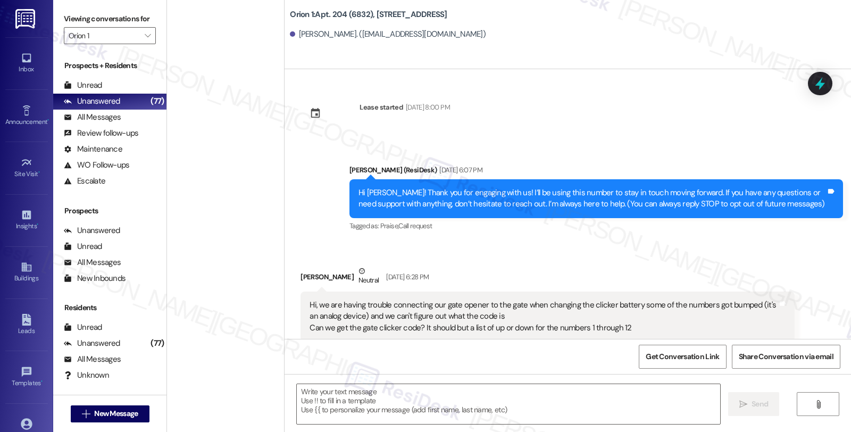
scroll to position [49, 0]
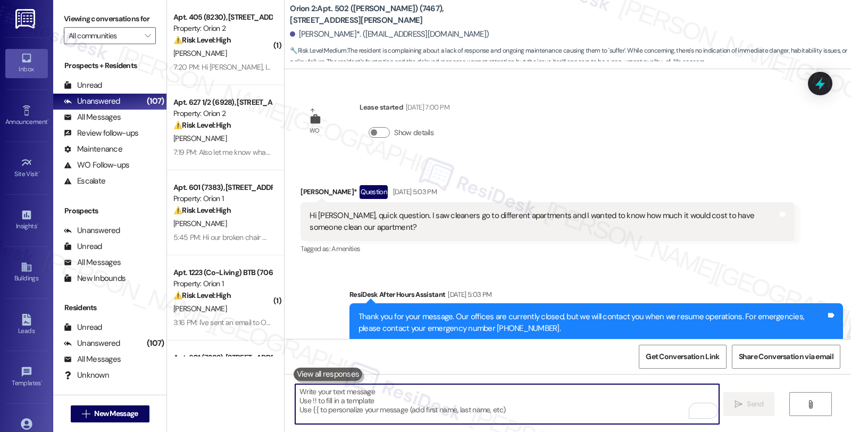
scroll to position [3426, 0]
